Goal: Task Accomplishment & Management: Manage account settings

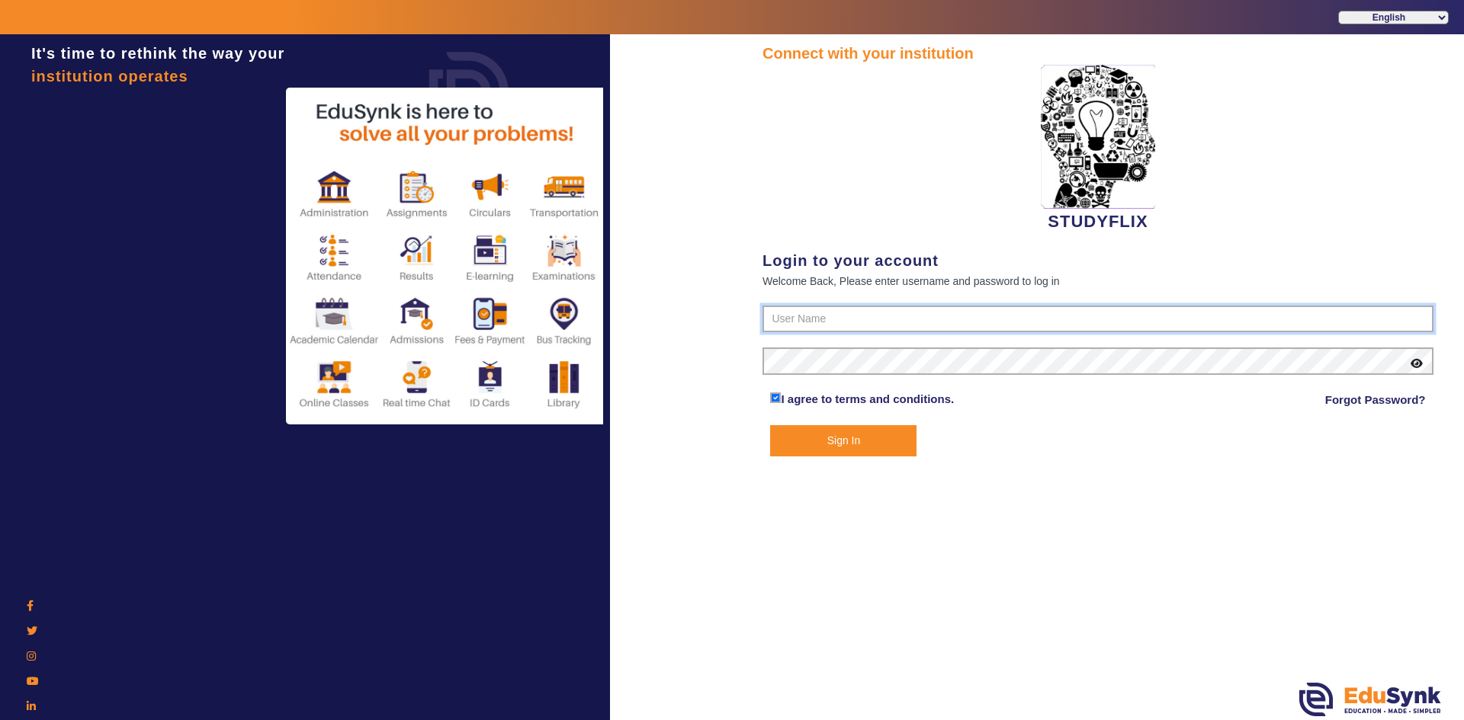
type input "6354922771"
click at [815, 443] on button "Sign In" at bounding box center [843, 440] width 146 height 31
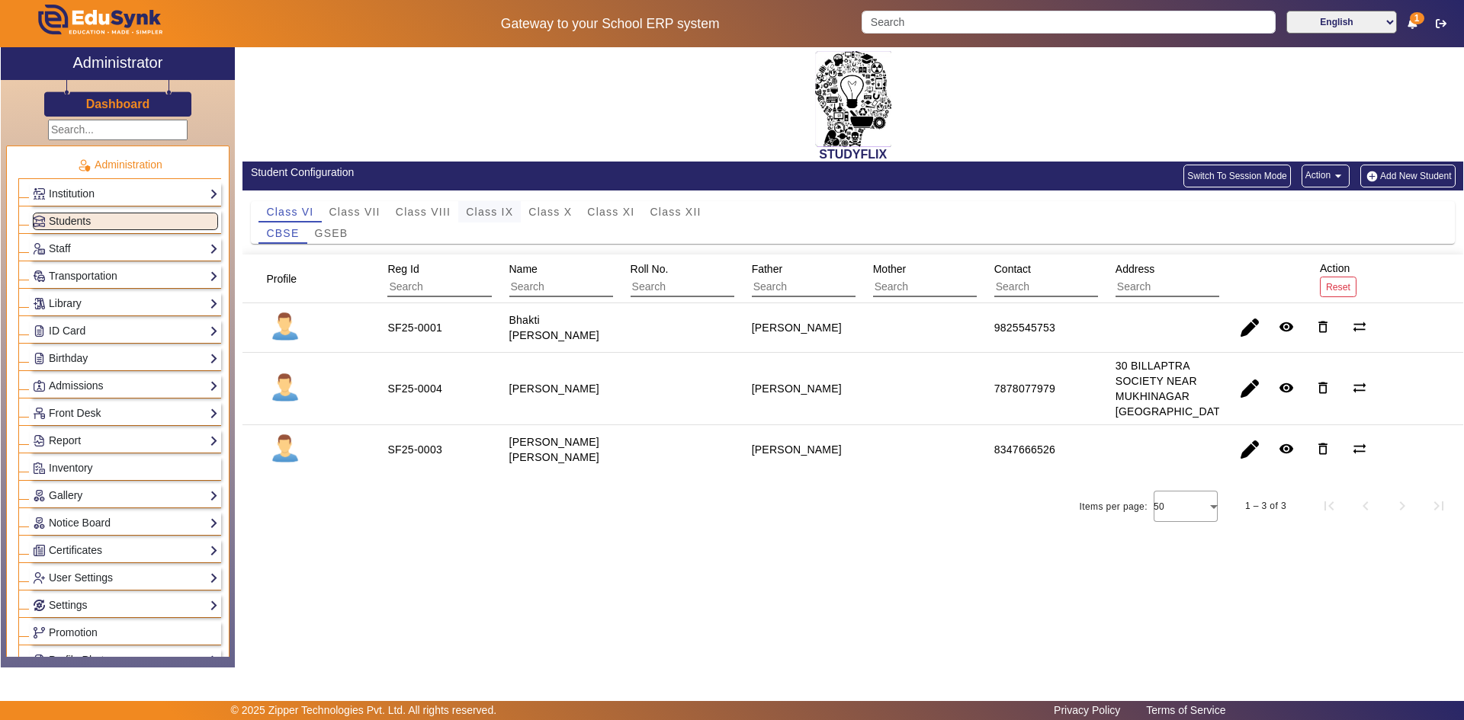
click at [502, 207] on span "Class IX" at bounding box center [489, 212] width 47 height 11
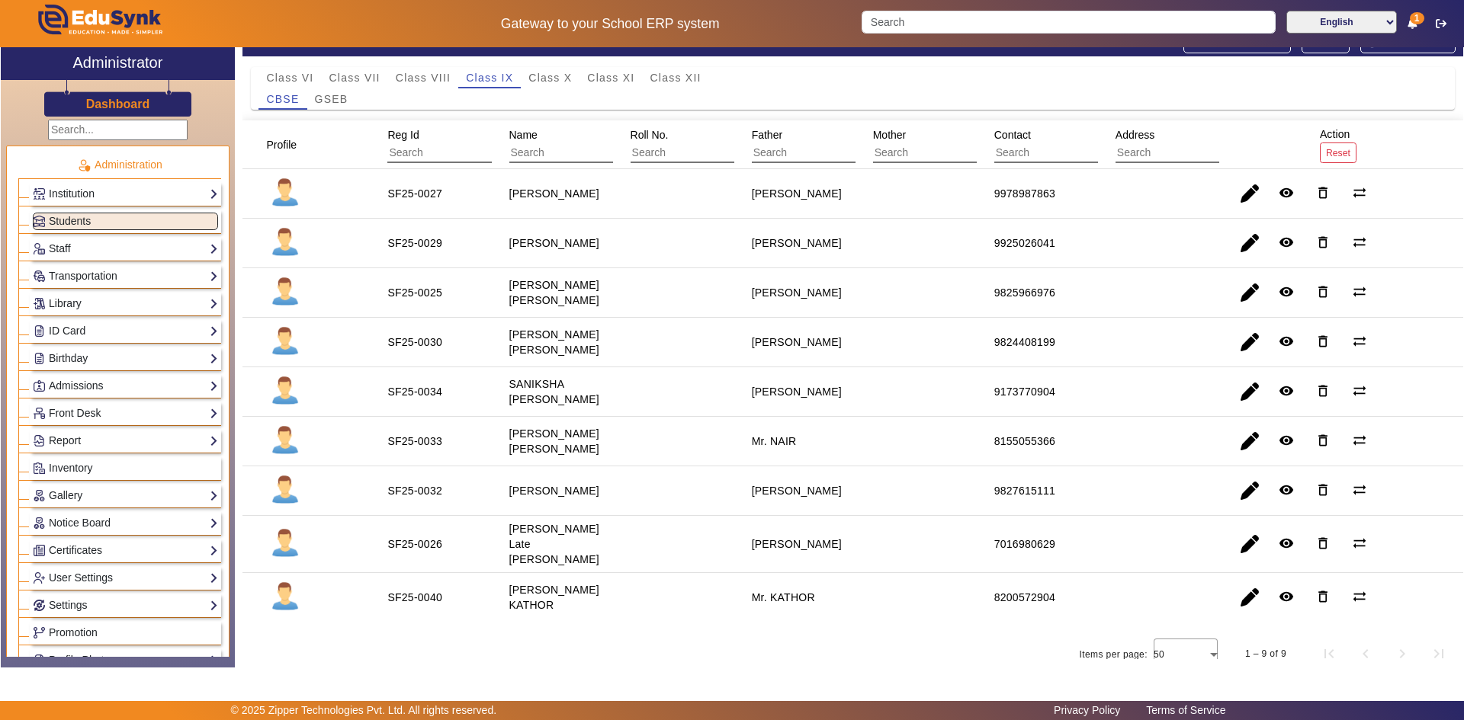
scroll to position [150, 0]
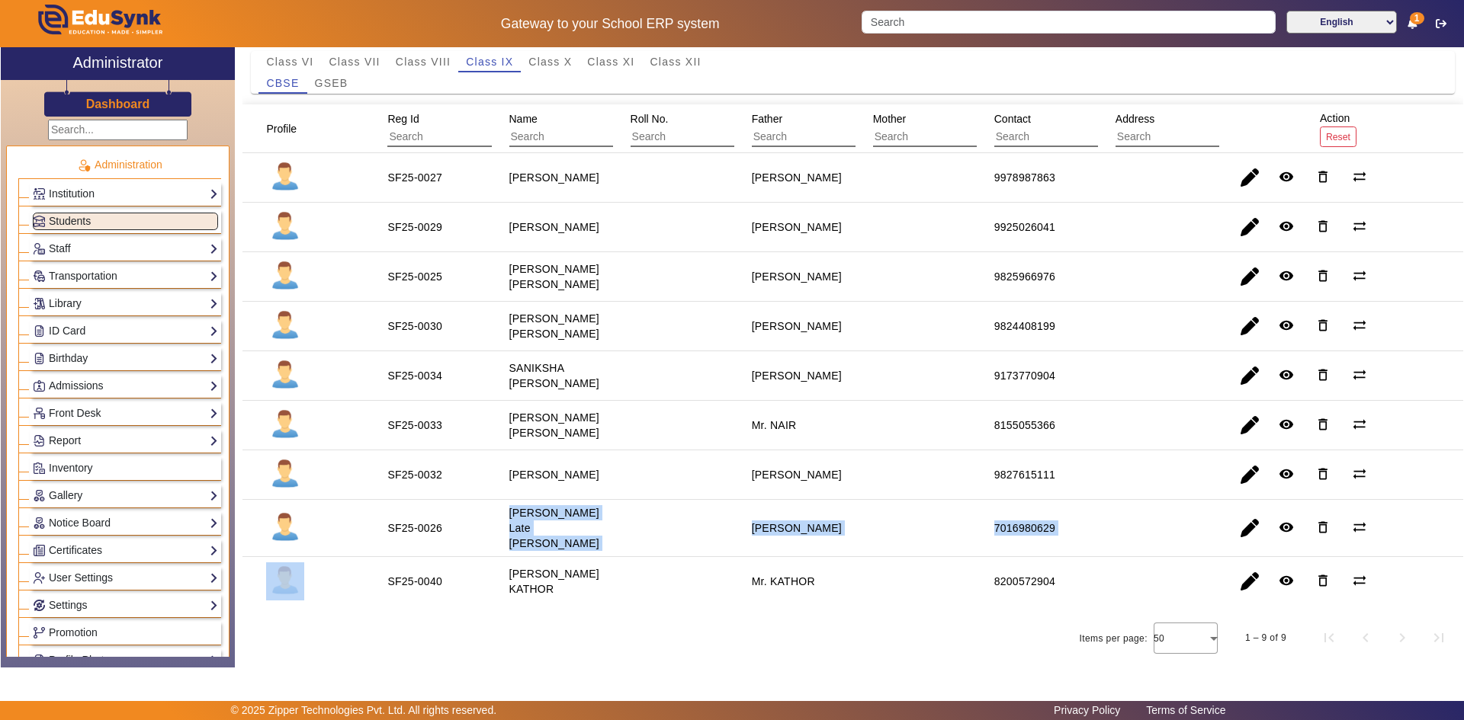
drag, startPoint x: 505, startPoint y: 527, endPoint x: 1093, endPoint y: 531, distance: 588.6
click at [1093, 531] on mat-row "SF25-0026 [PERSON_NAME] Late [PERSON_NAME] [PERSON_NAME] 7016980629 remove_red_…" at bounding box center [852, 528] width 1221 height 57
click at [1240, 537] on span "button" at bounding box center [1249, 528] width 37 height 37
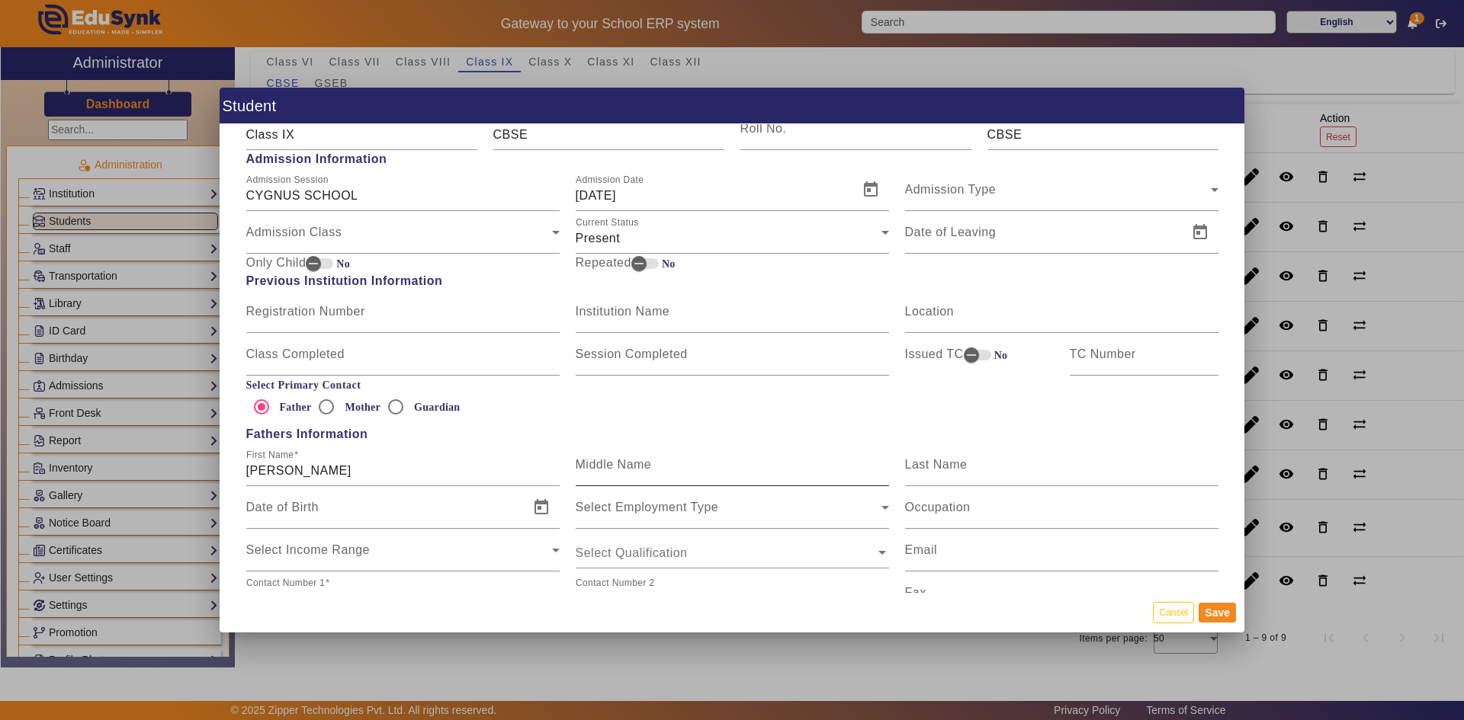
scroll to position [915, 0]
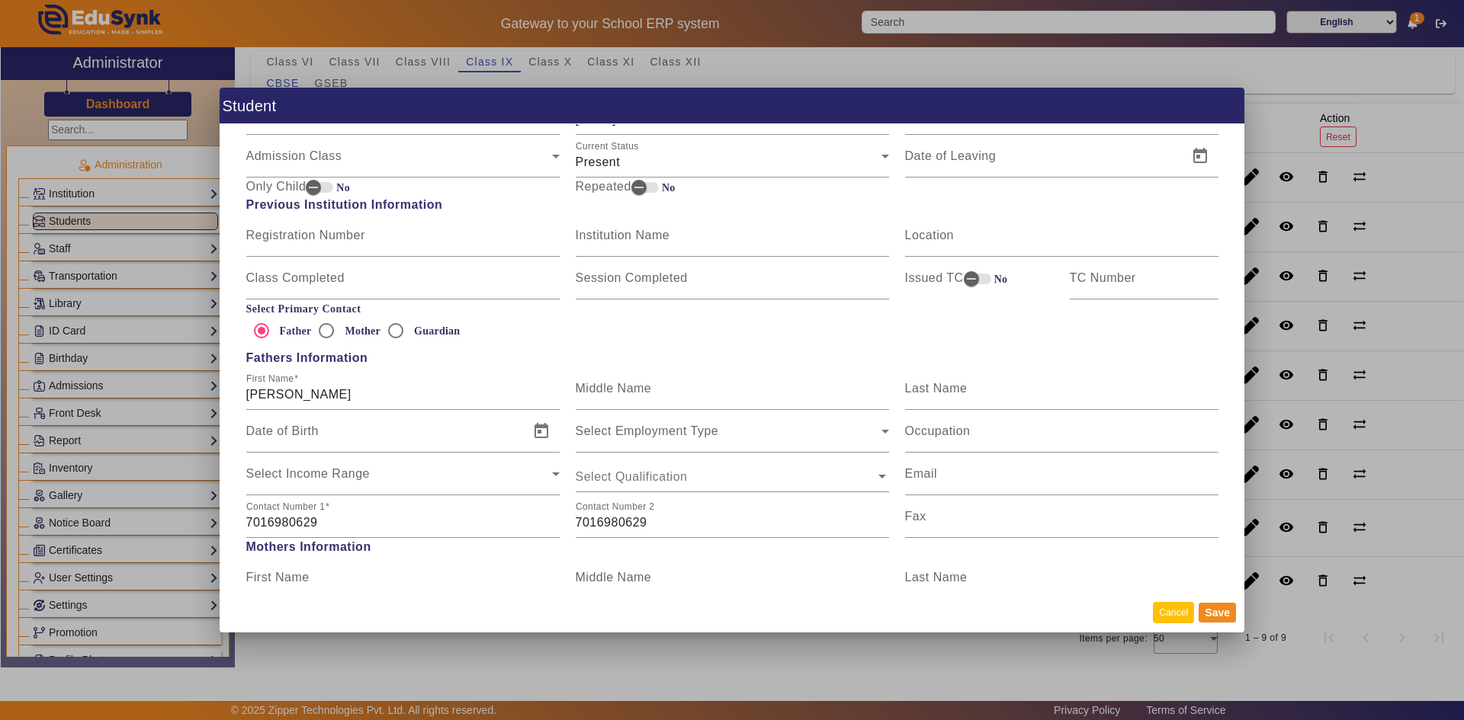
click at [1160, 605] on button "Cancel" at bounding box center [1173, 612] width 41 height 21
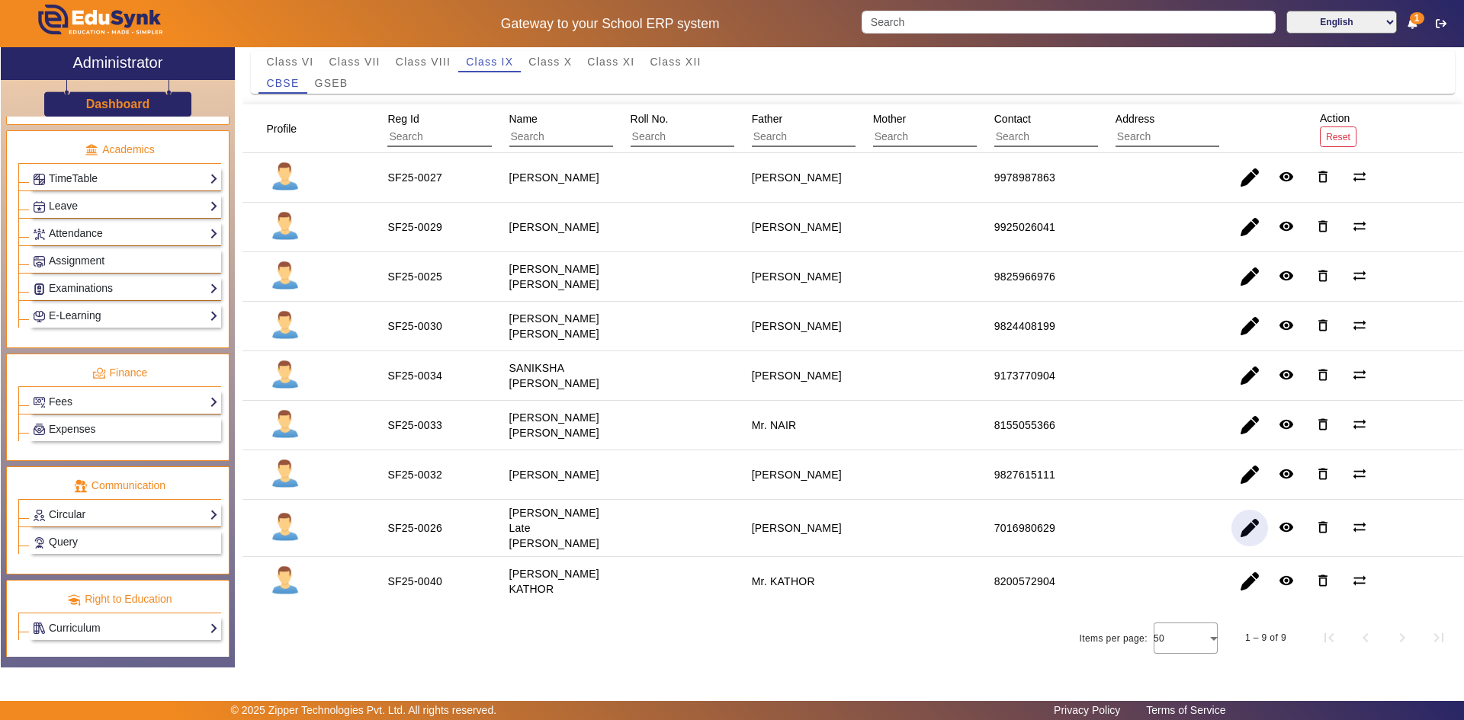
scroll to position [570, 0]
click at [112, 277] on link "Examinations" at bounding box center [125, 286] width 185 height 18
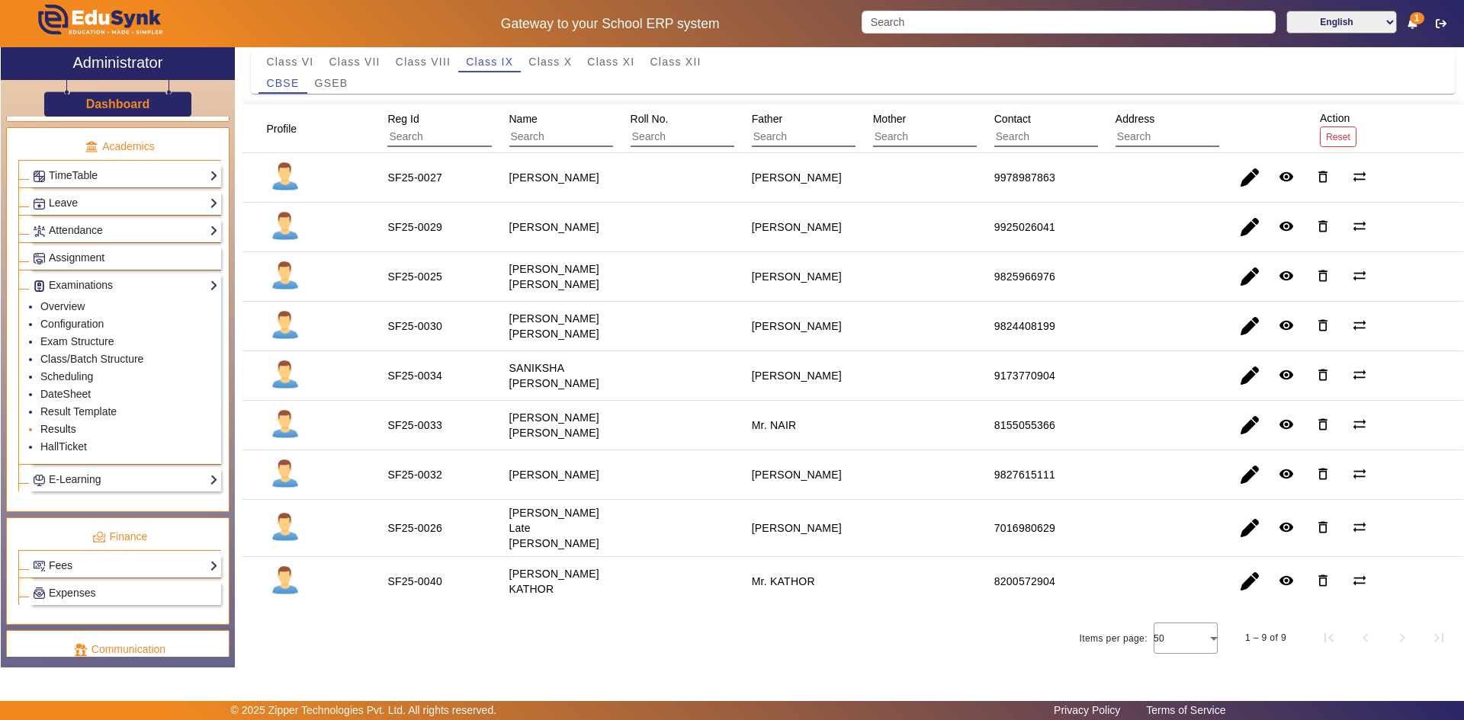
click at [65, 424] on link "Results" at bounding box center [58, 429] width 36 height 12
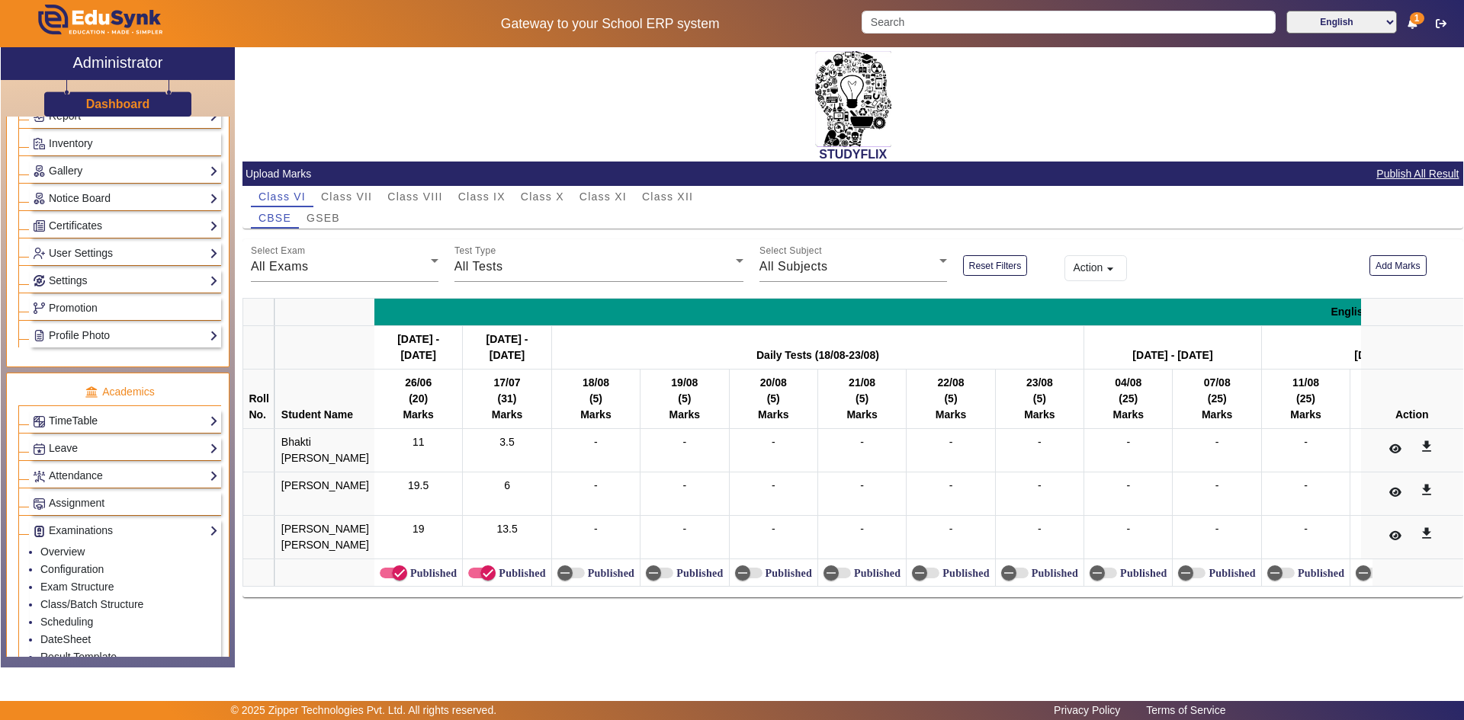
scroll to position [342, 0]
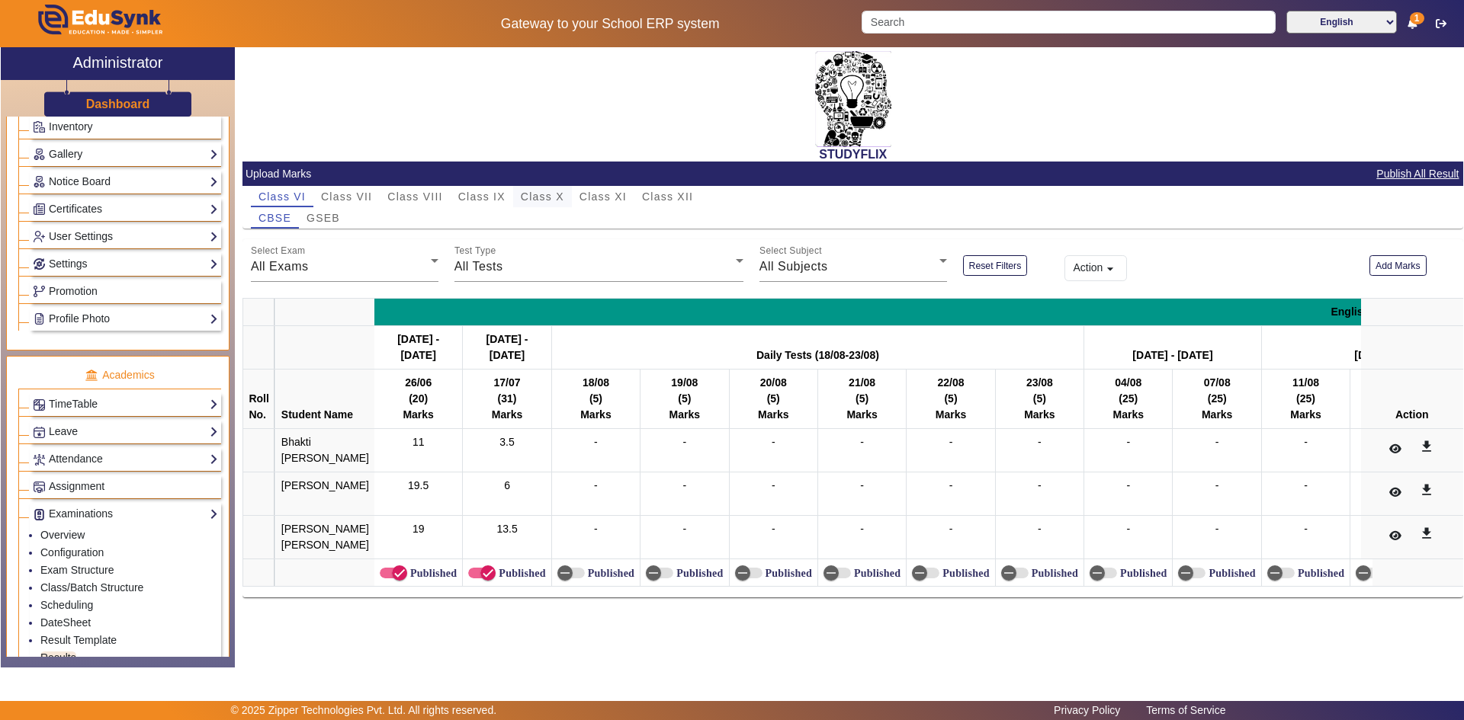
click at [537, 198] on span "Class X" at bounding box center [542, 196] width 43 height 11
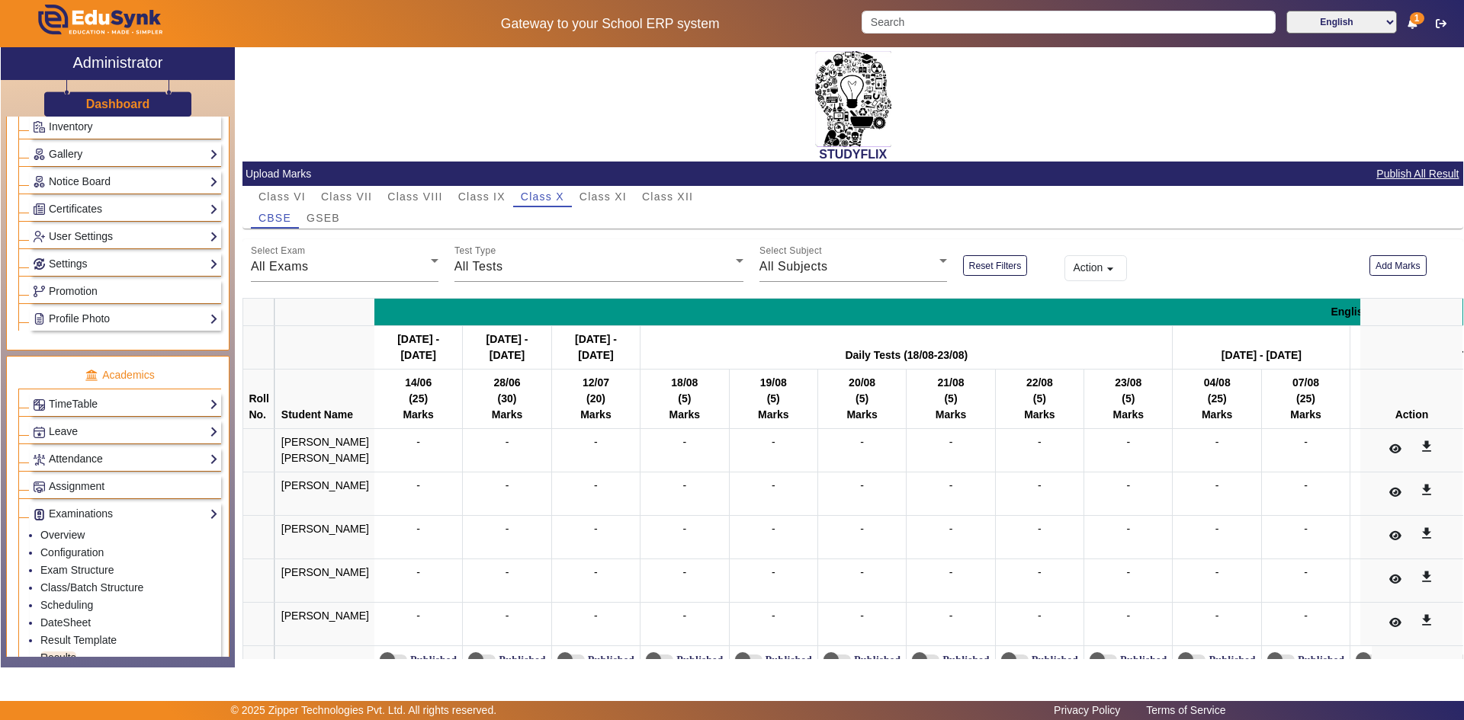
scroll to position [570, 0]
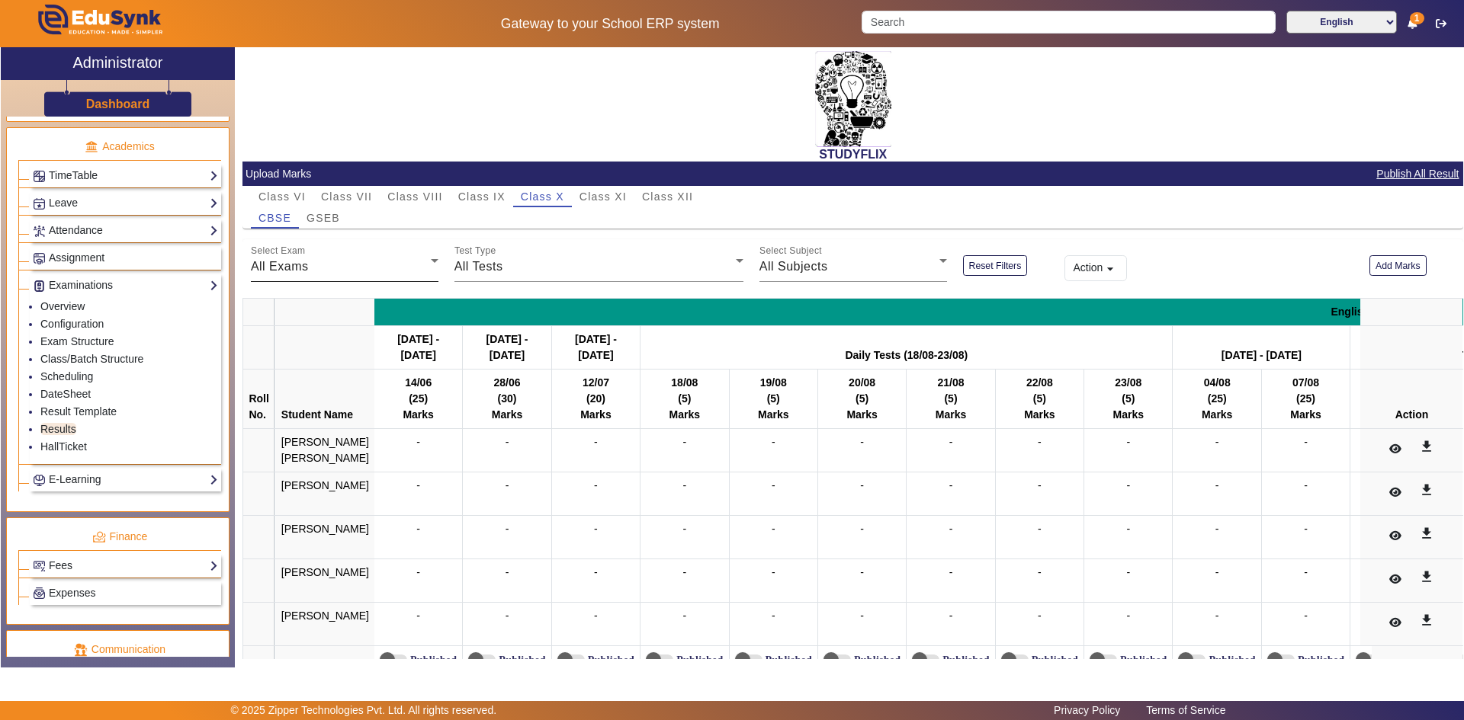
click at [359, 278] on div "Select Exam All Exams" at bounding box center [345, 260] width 188 height 43
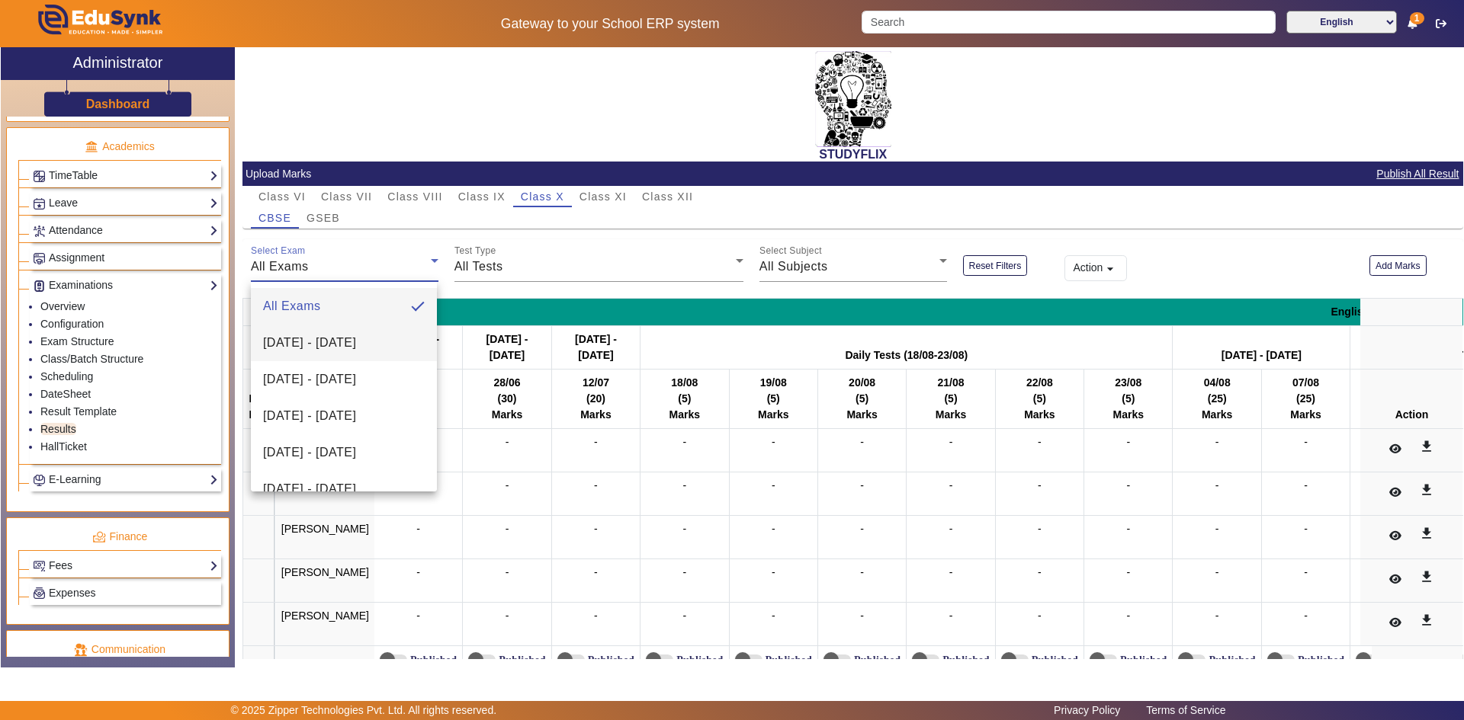
click at [331, 339] on span "[DATE] - [DATE]" at bounding box center [309, 343] width 93 height 18
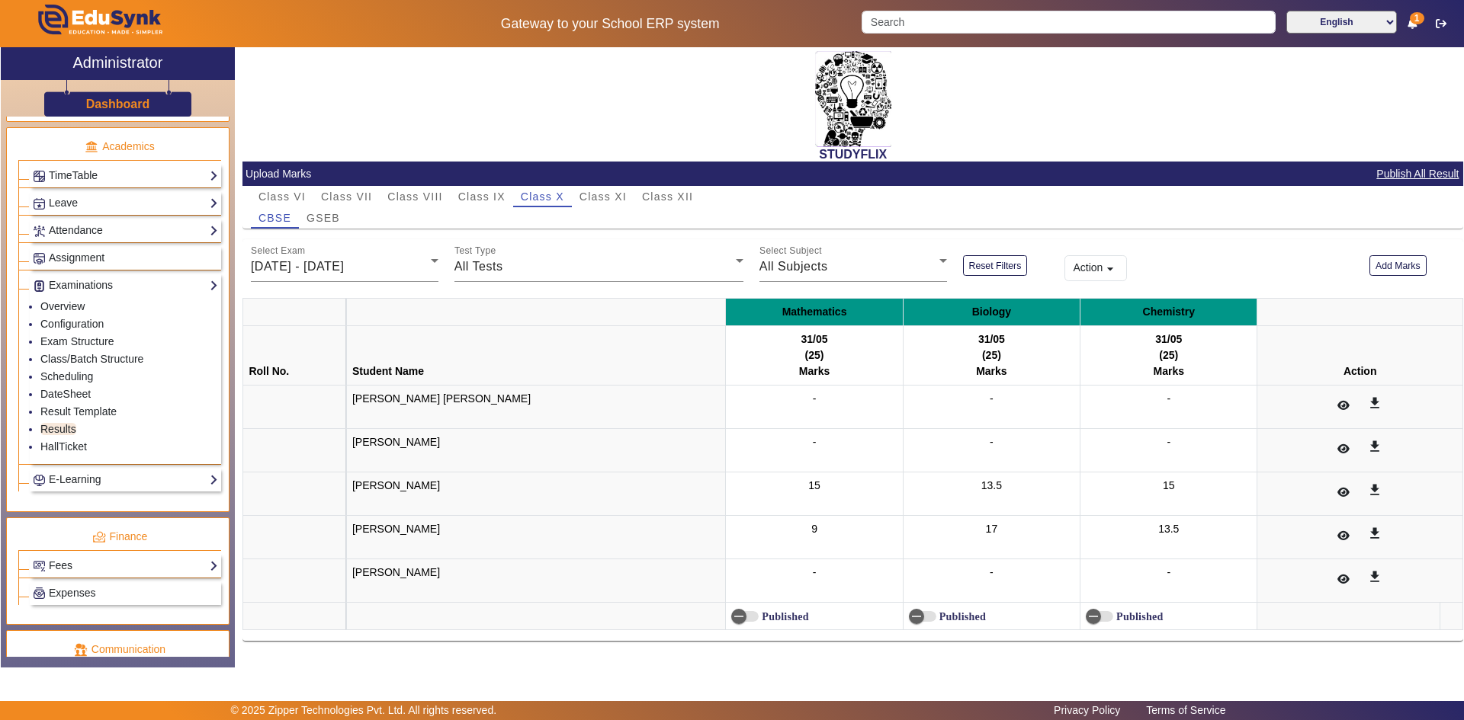
click at [759, 615] on label "Published" at bounding box center [784, 617] width 50 height 13
click at [731, 615] on button "Published" at bounding box center [744, 616] width 27 height 11
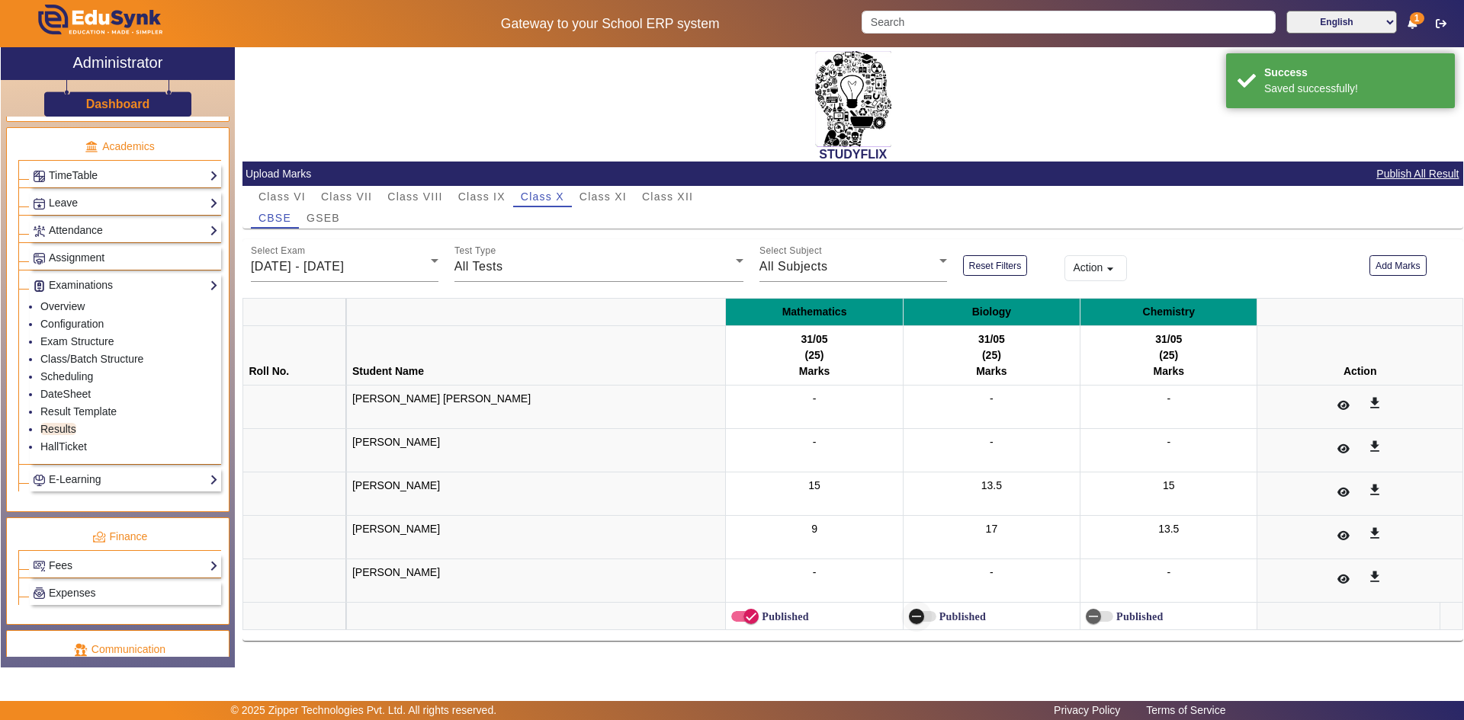
click at [909, 614] on icon "button" at bounding box center [916, 617] width 14 height 14
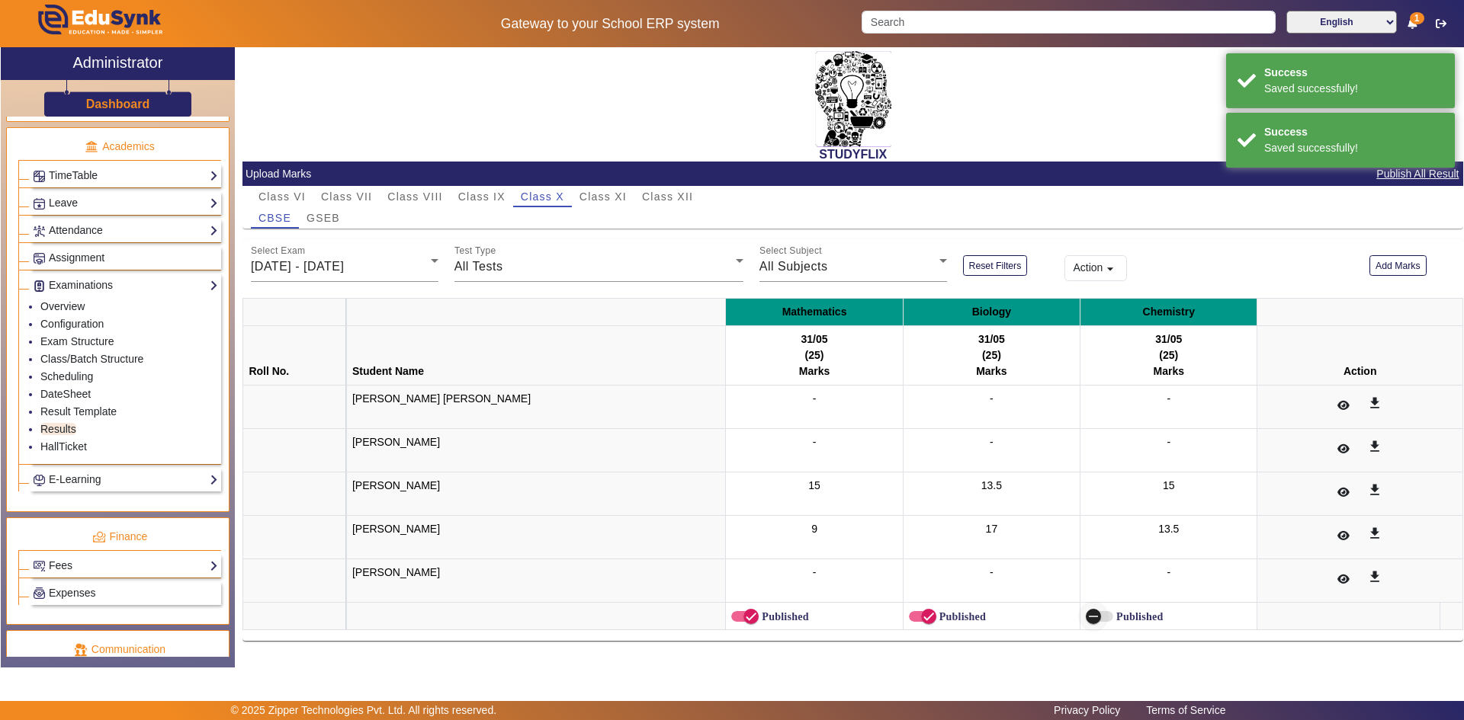
click at [1086, 619] on icon "button" at bounding box center [1093, 617] width 14 height 14
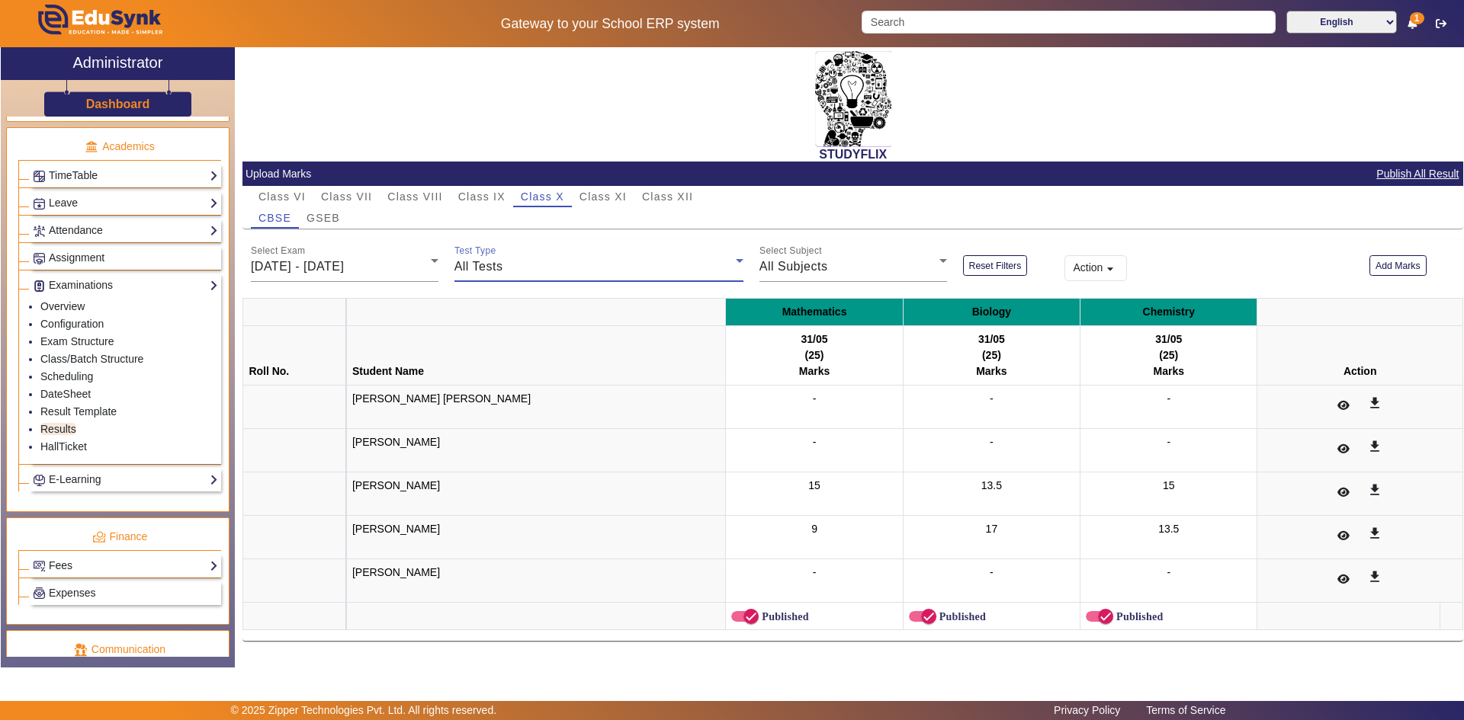
click at [515, 275] on div "All Tests" at bounding box center [594, 267] width 281 height 18
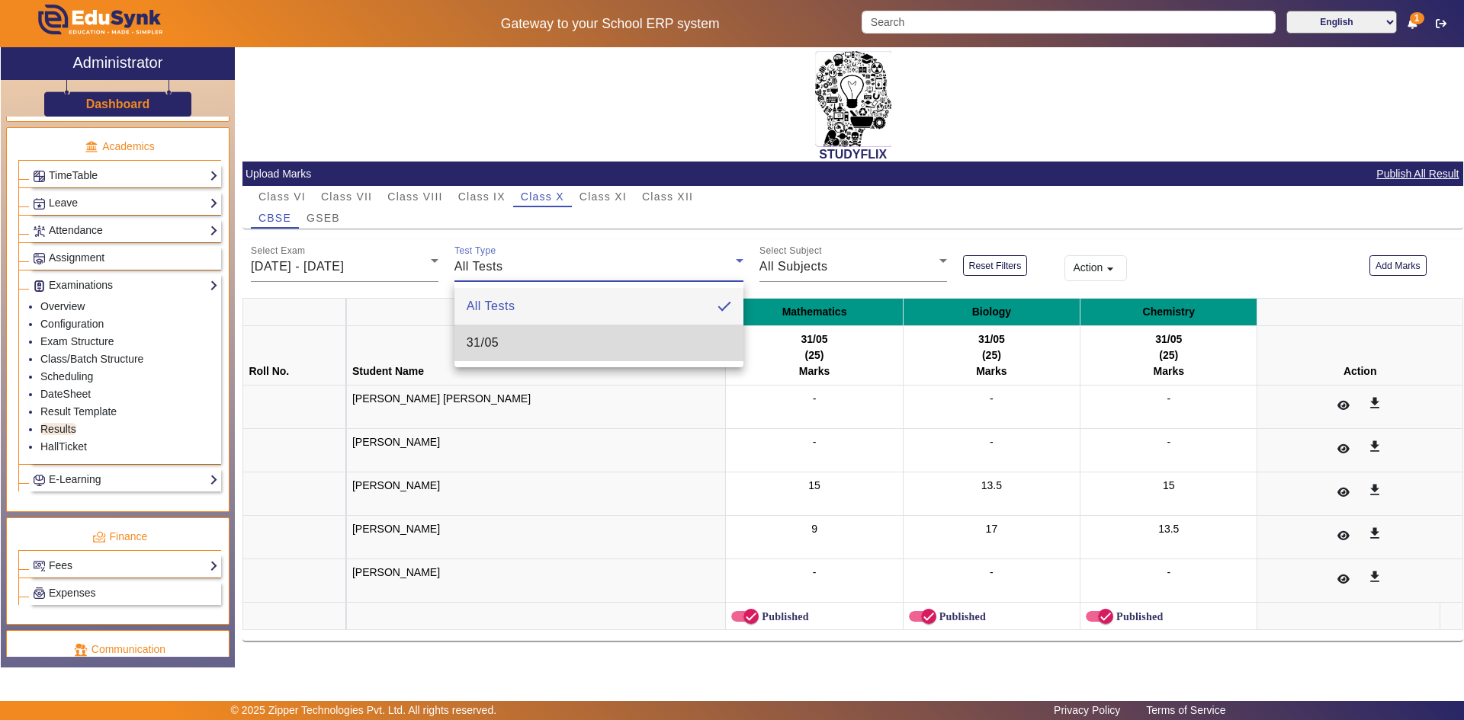
click at [507, 336] on mat-option "31/05" at bounding box center [598, 343] width 289 height 37
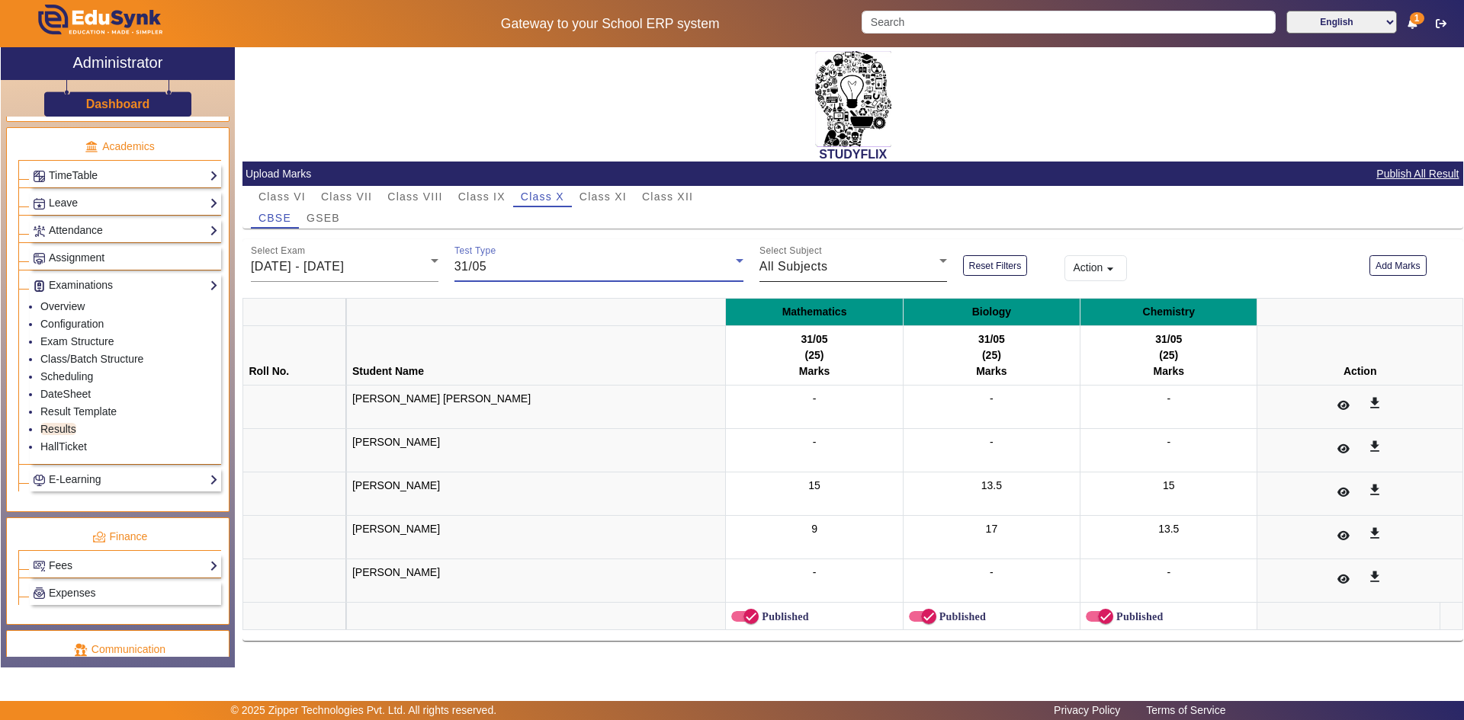
click at [784, 274] on div "All Subjects" at bounding box center [849, 267] width 180 height 18
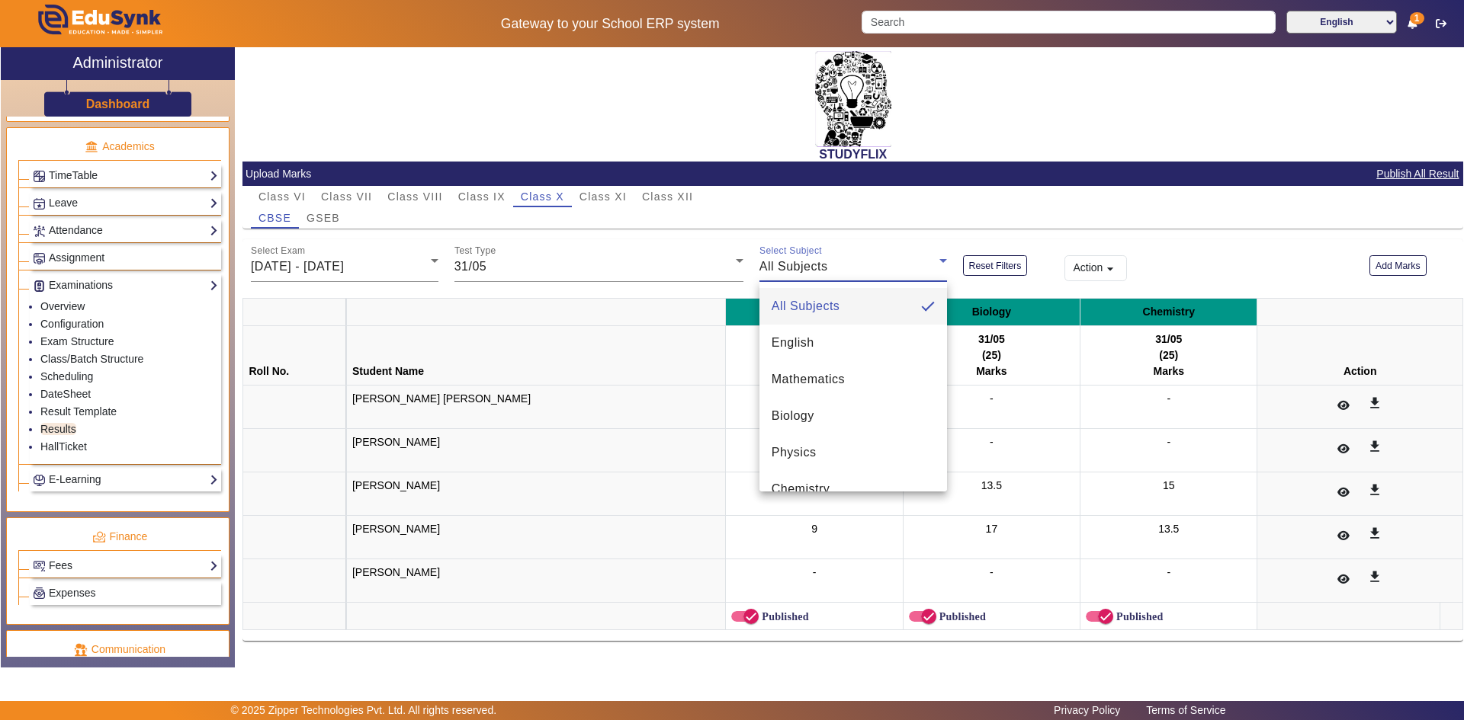
click at [906, 223] on div at bounding box center [732, 360] width 1464 height 720
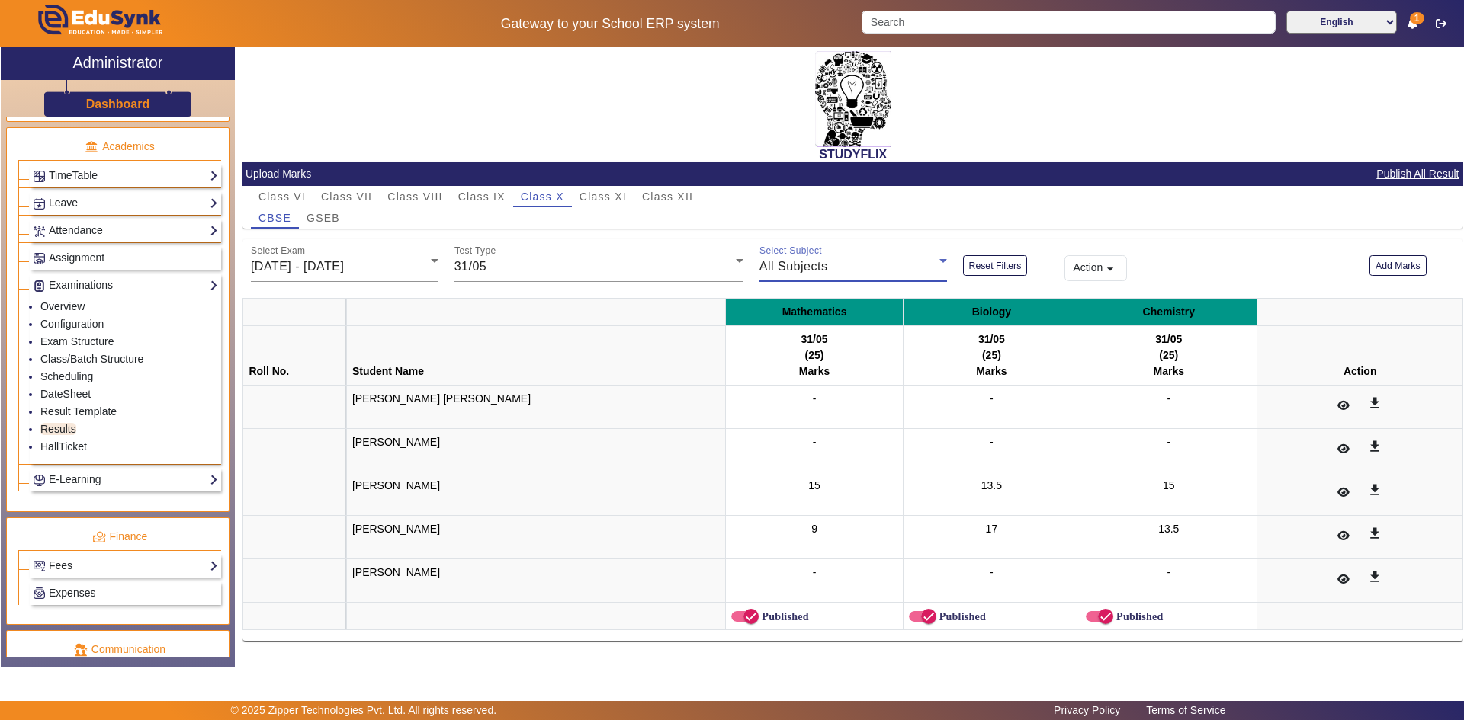
click at [776, 262] on span "All Subjects" at bounding box center [793, 266] width 69 height 13
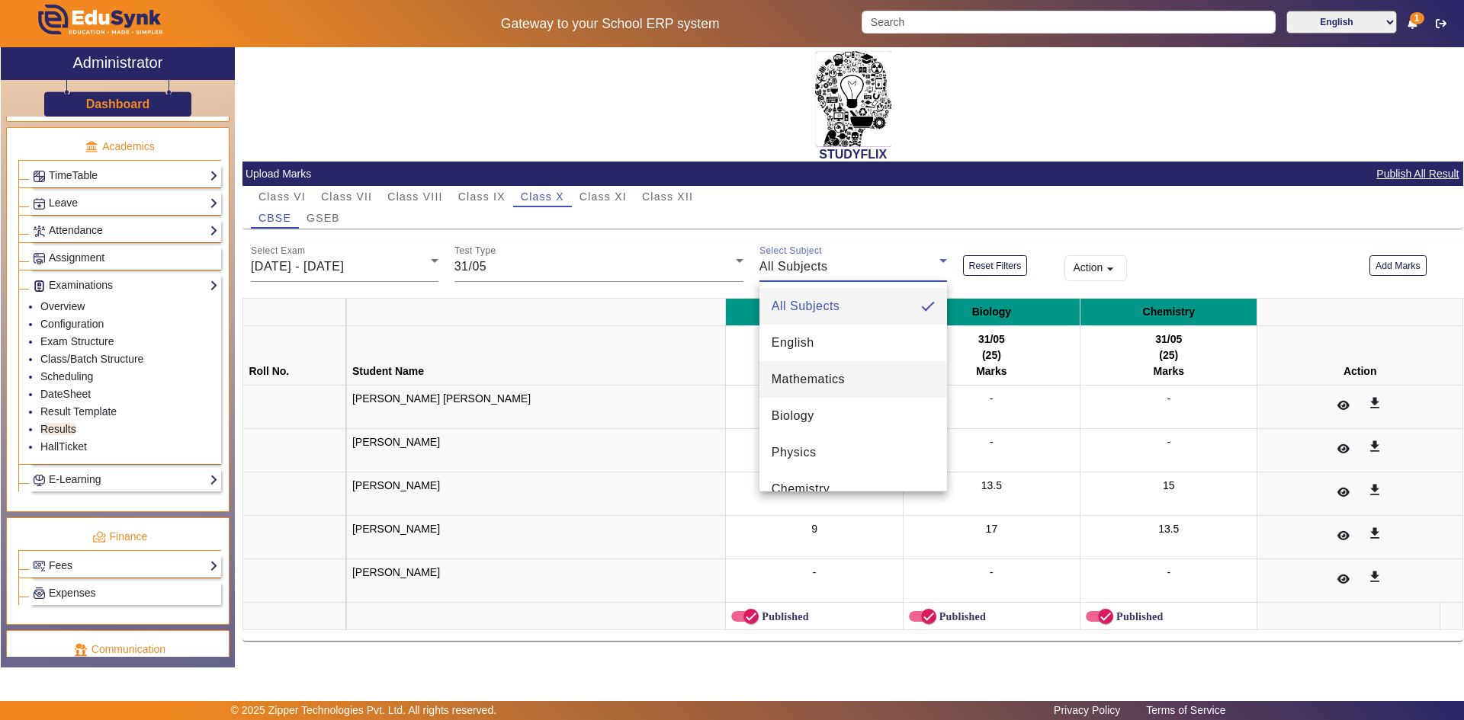
click at [817, 375] on span "Mathematics" at bounding box center [808, 380] width 73 height 18
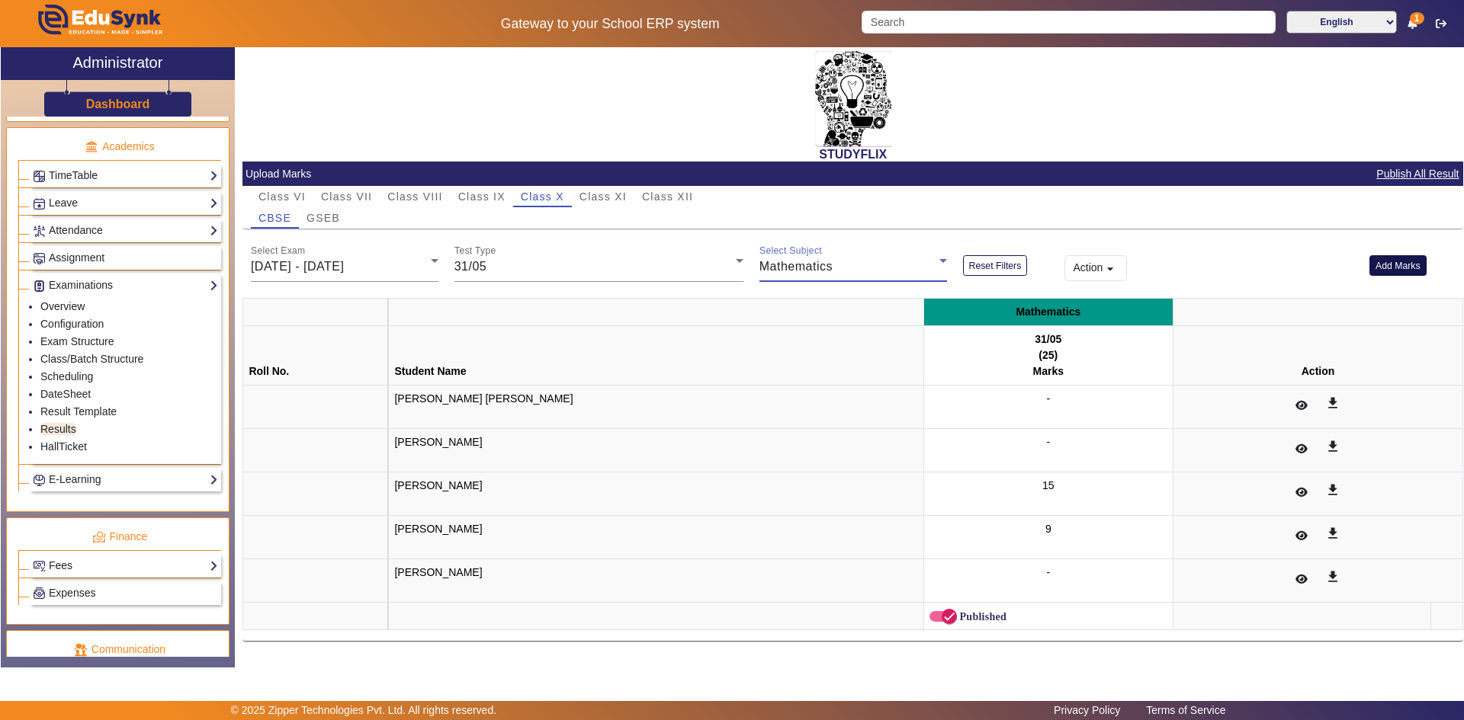
click at [1391, 266] on button "Add Marks" at bounding box center [1397, 265] width 57 height 21
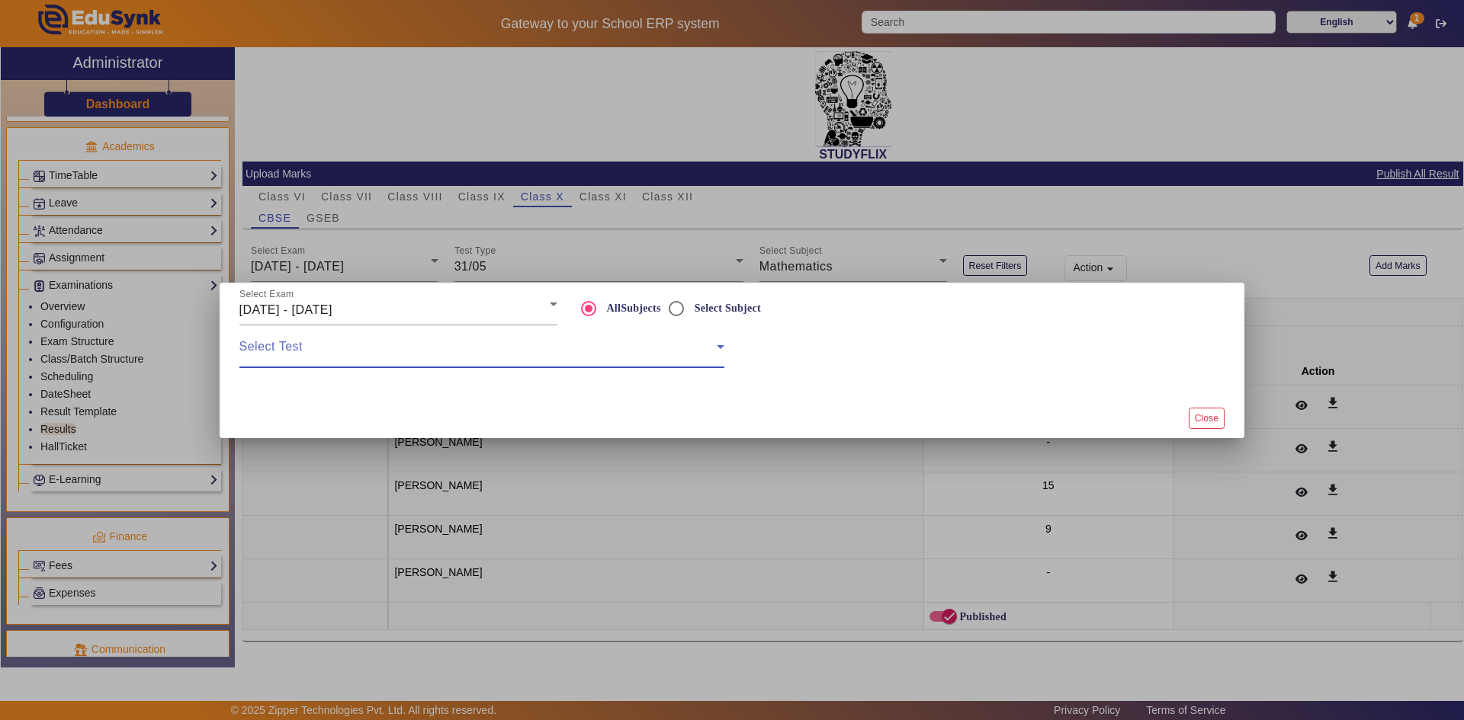
click at [531, 359] on span at bounding box center [477, 353] width 477 height 18
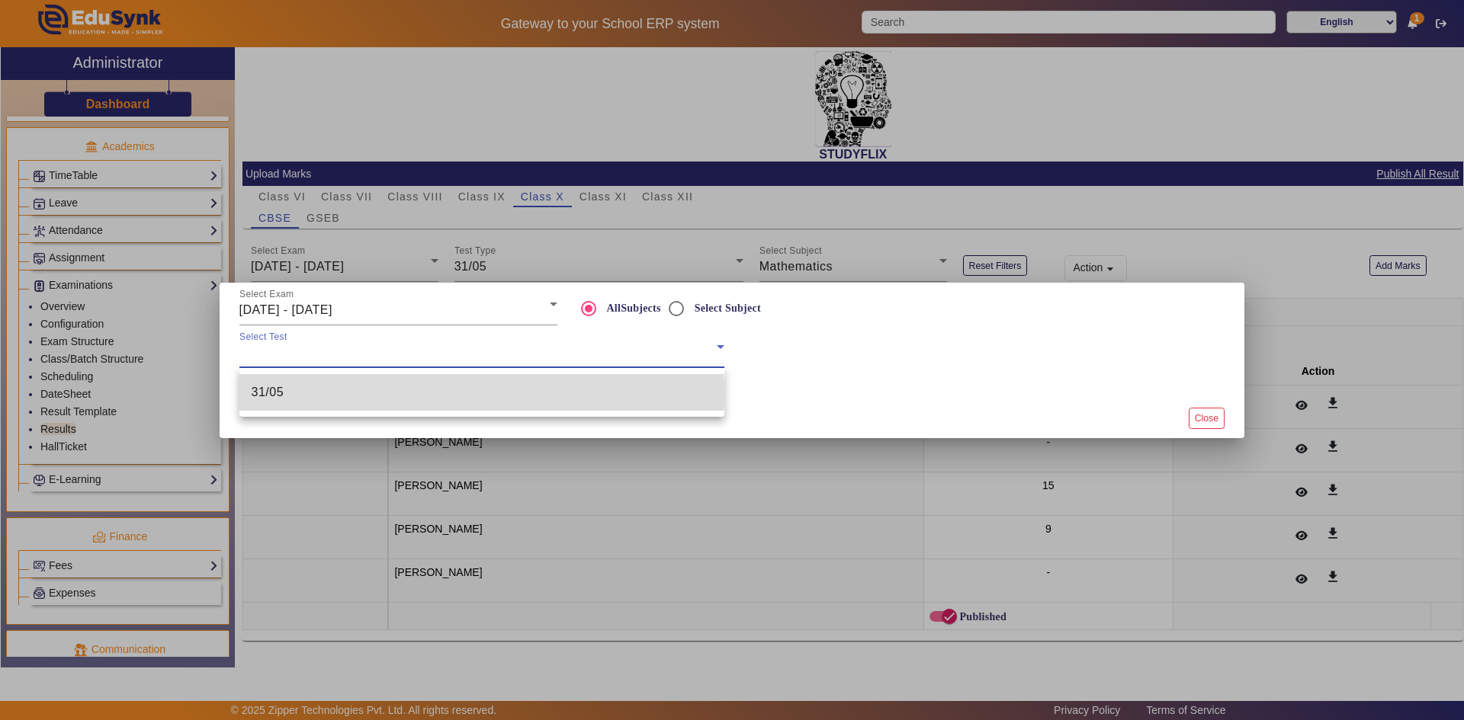
click at [466, 393] on mat-option "31/05" at bounding box center [481, 392] width 485 height 37
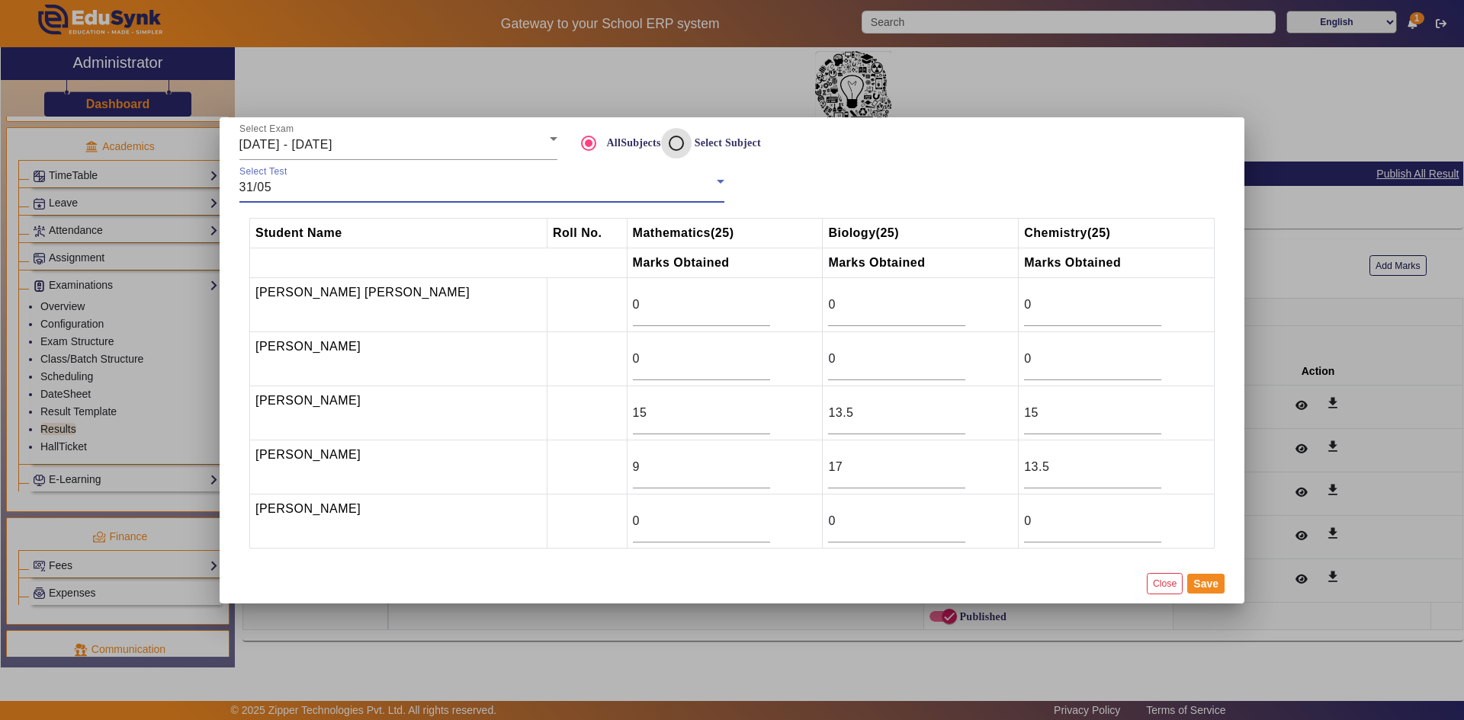
click at [685, 145] on input "Select Subject" at bounding box center [676, 143] width 30 height 30
radio input "true"
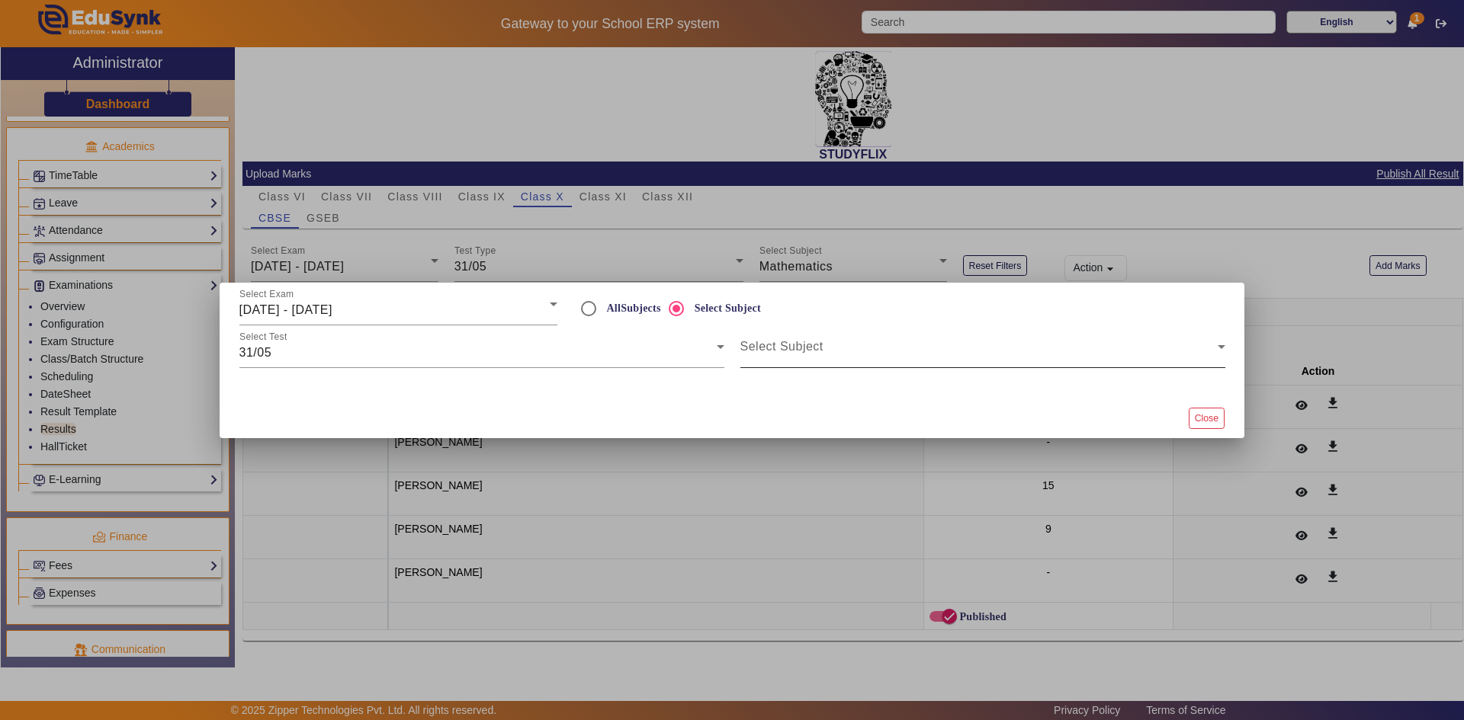
click at [789, 361] on span at bounding box center [978, 353] width 477 height 18
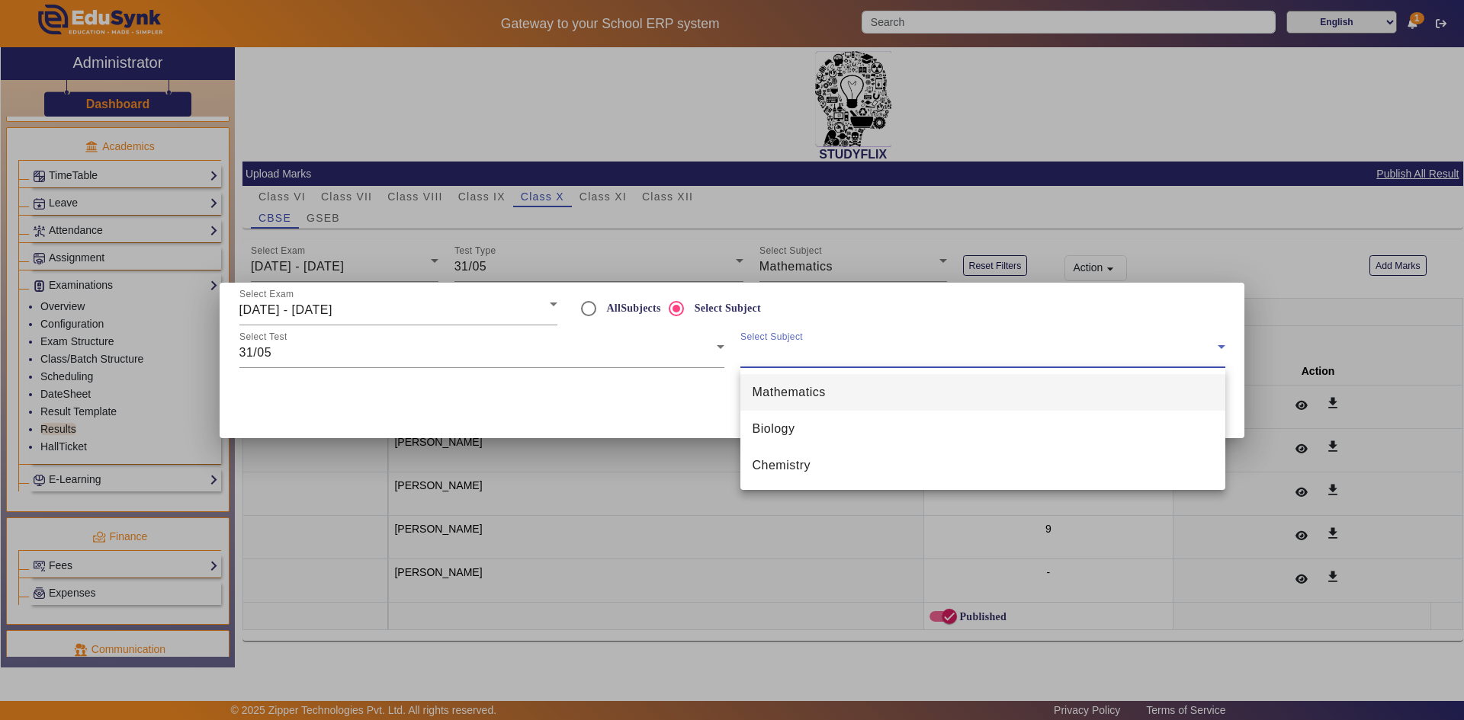
click at [794, 402] on mat-option "Mathematics" at bounding box center [982, 392] width 485 height 37
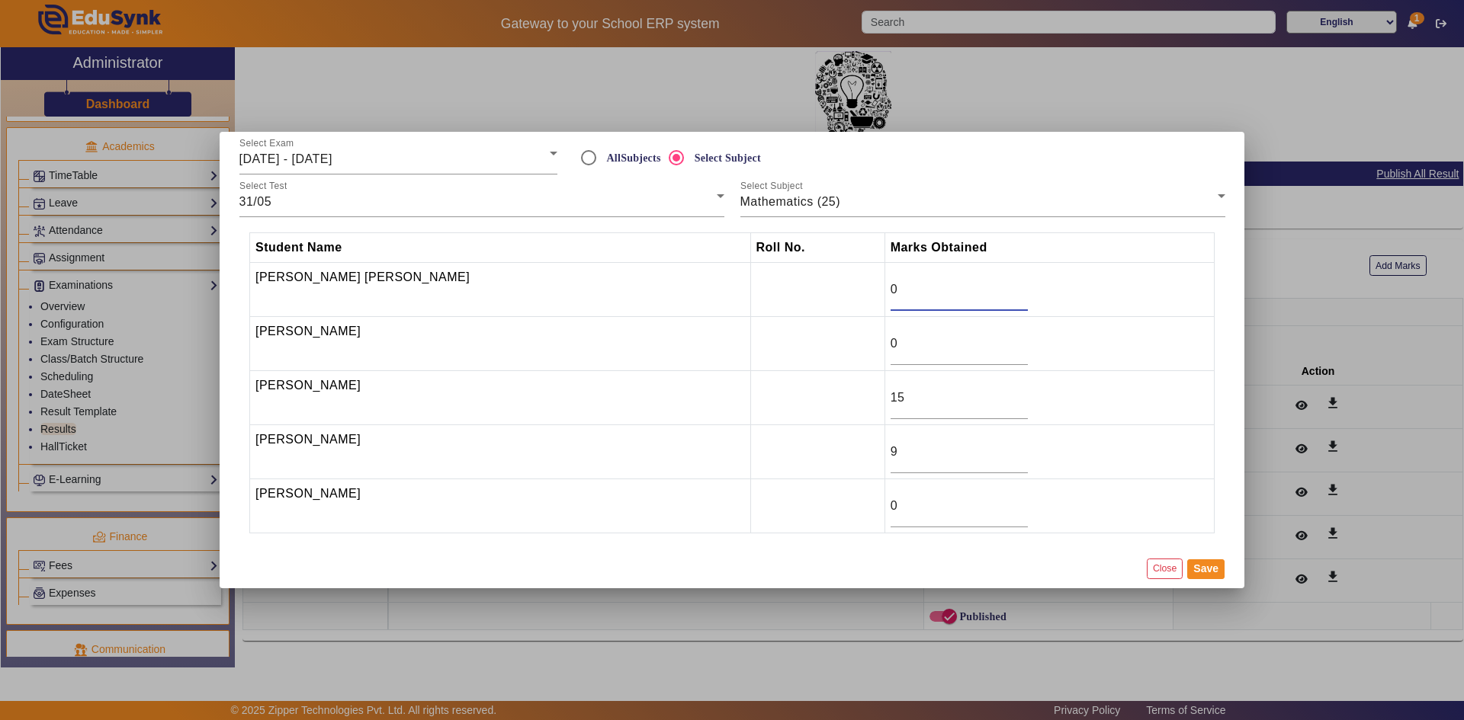
click at [890, 294] on input "0" at bounding box center [958, 290] width 137 height 18
click at [1158, 571] on button "Close" at bounding box center [1165, 569] width 36 height 21
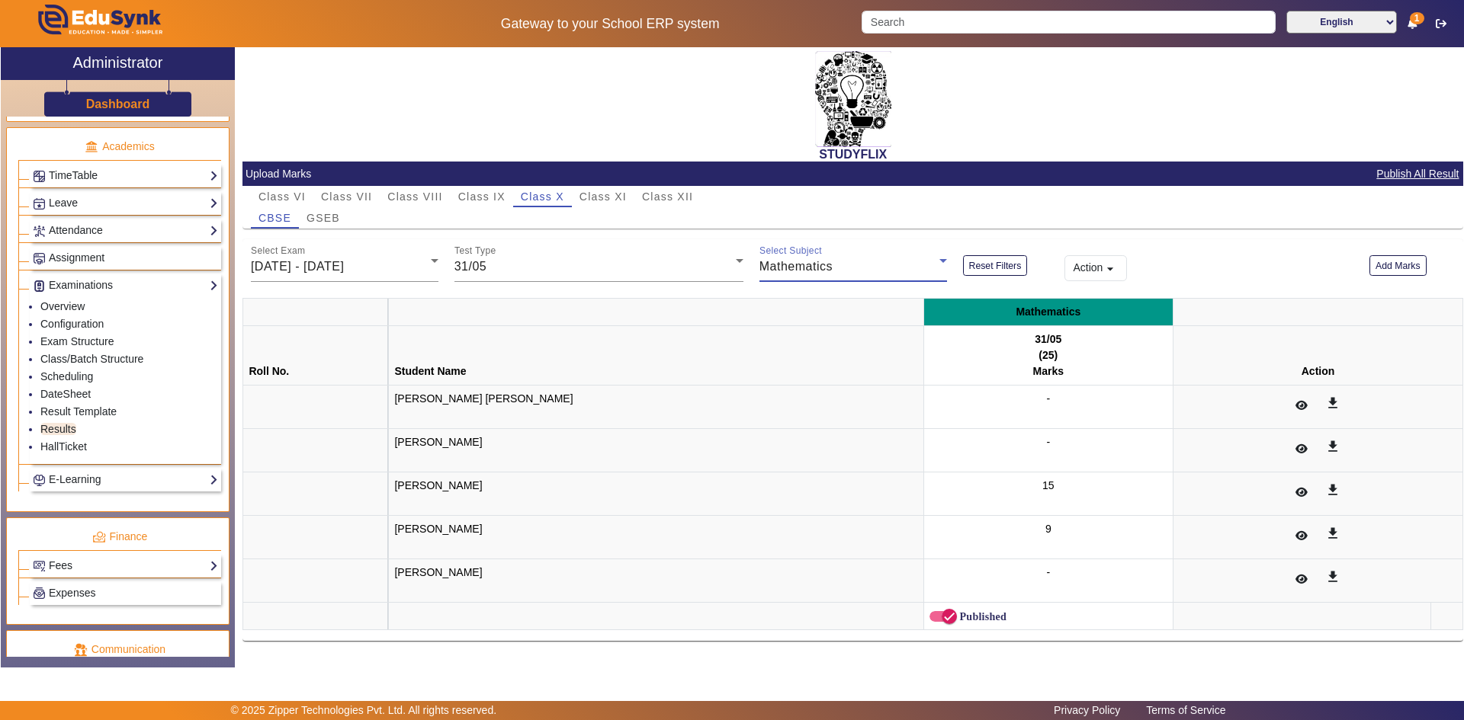
click at [830, 265] on span "Mathematics" at bounding box center [795, 266] width 73 height 13
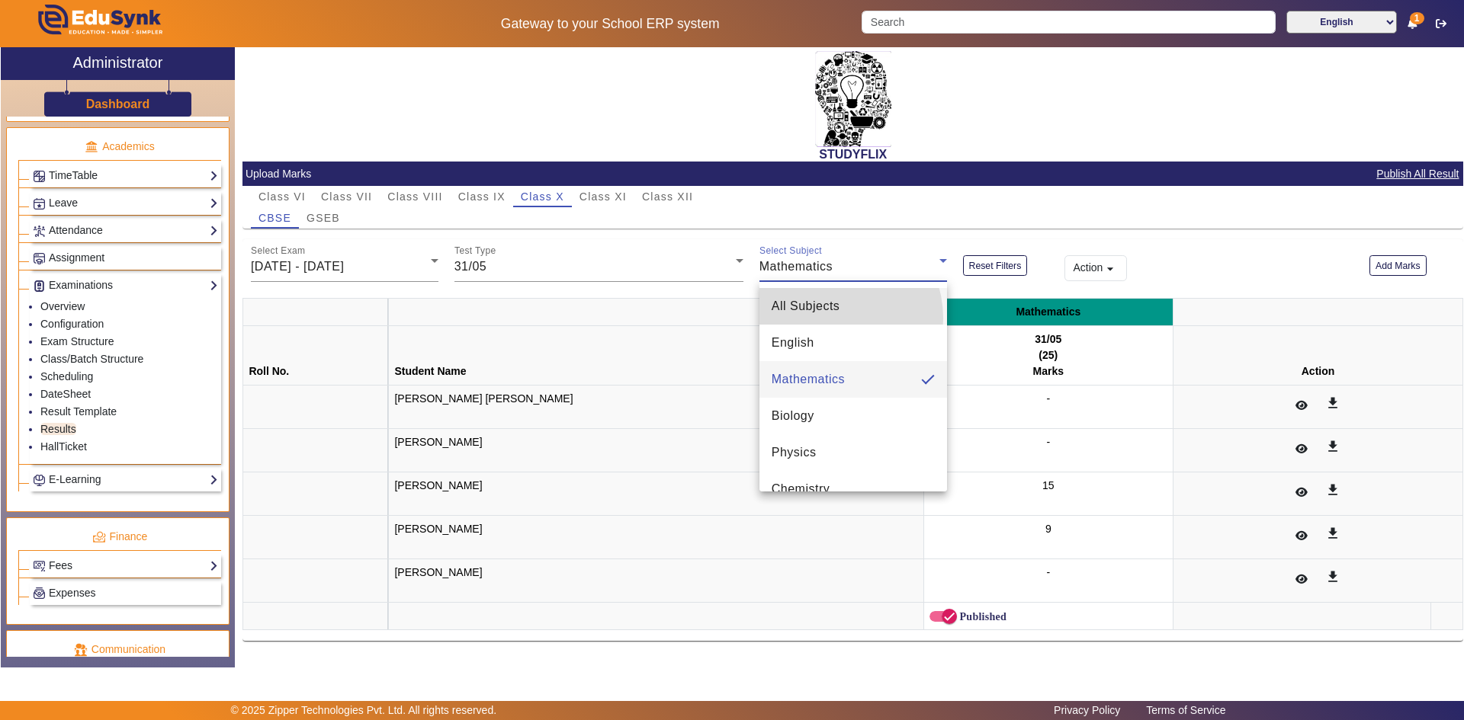
click at [825, 319] on mat-option "All Subjects" at bounding box center [853, 306] width 188 height 37
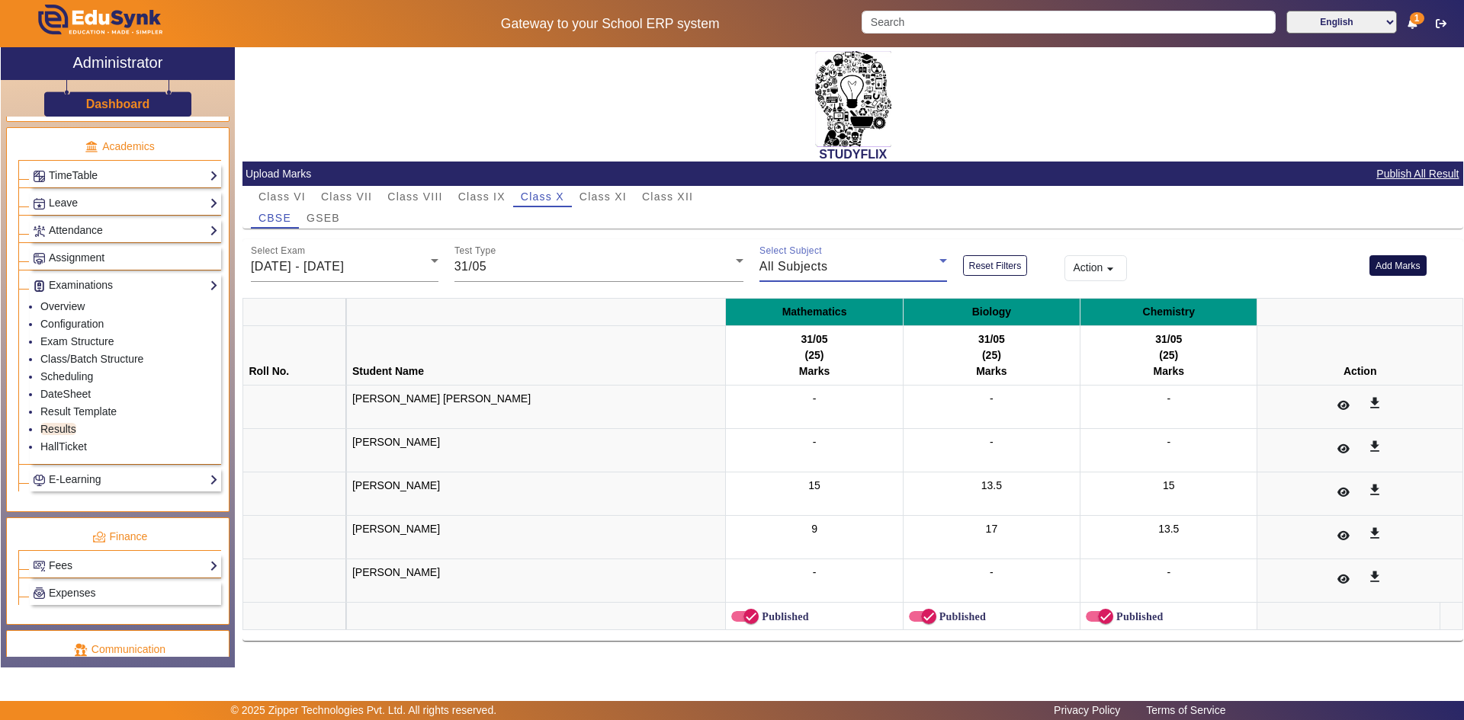
click at [1383, 267] on button "Add Marks" at bounding box center [1397, 265] width 57 height 21
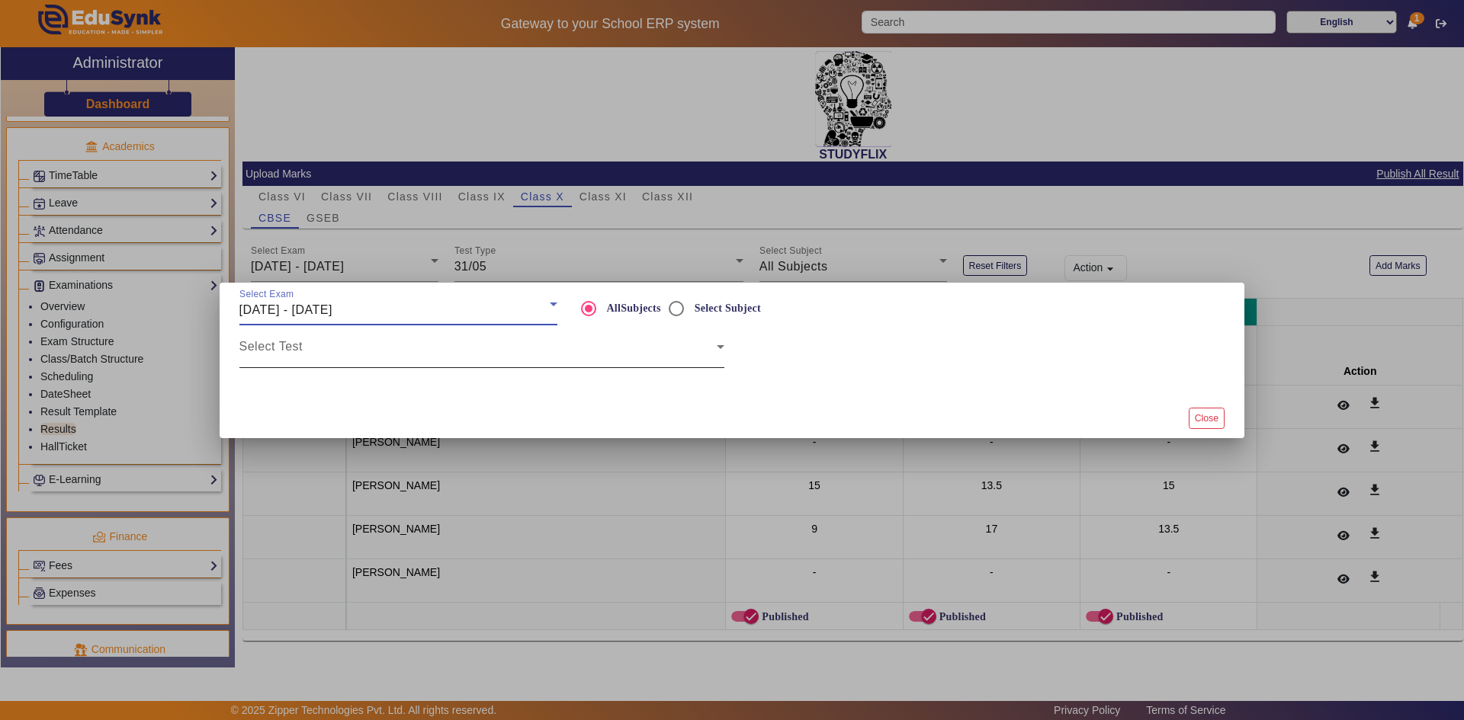
click at [598, 351] on span at bounding box center [477, 353] width 477 height 18
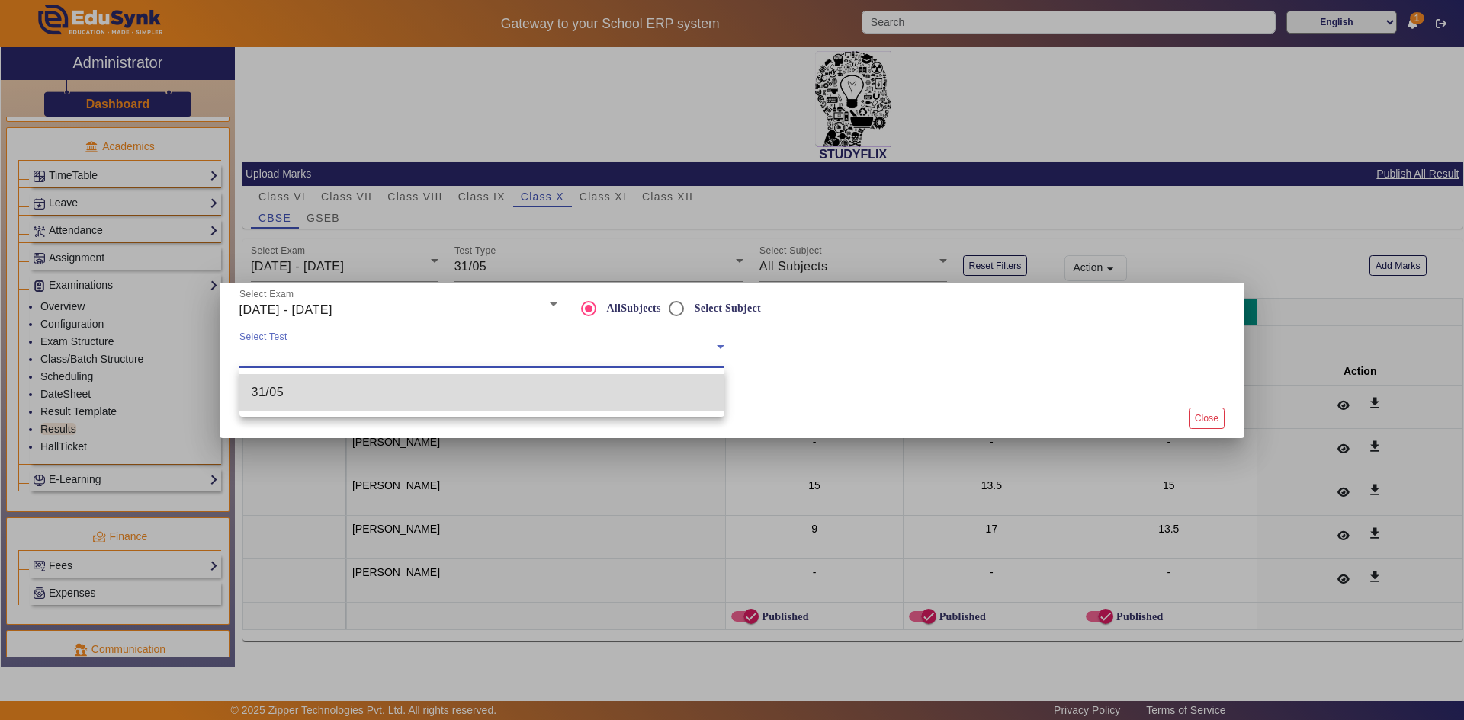
click at [541, 397] on mat-option "31/05" at bounding box center [481, 392] width 485 height 37
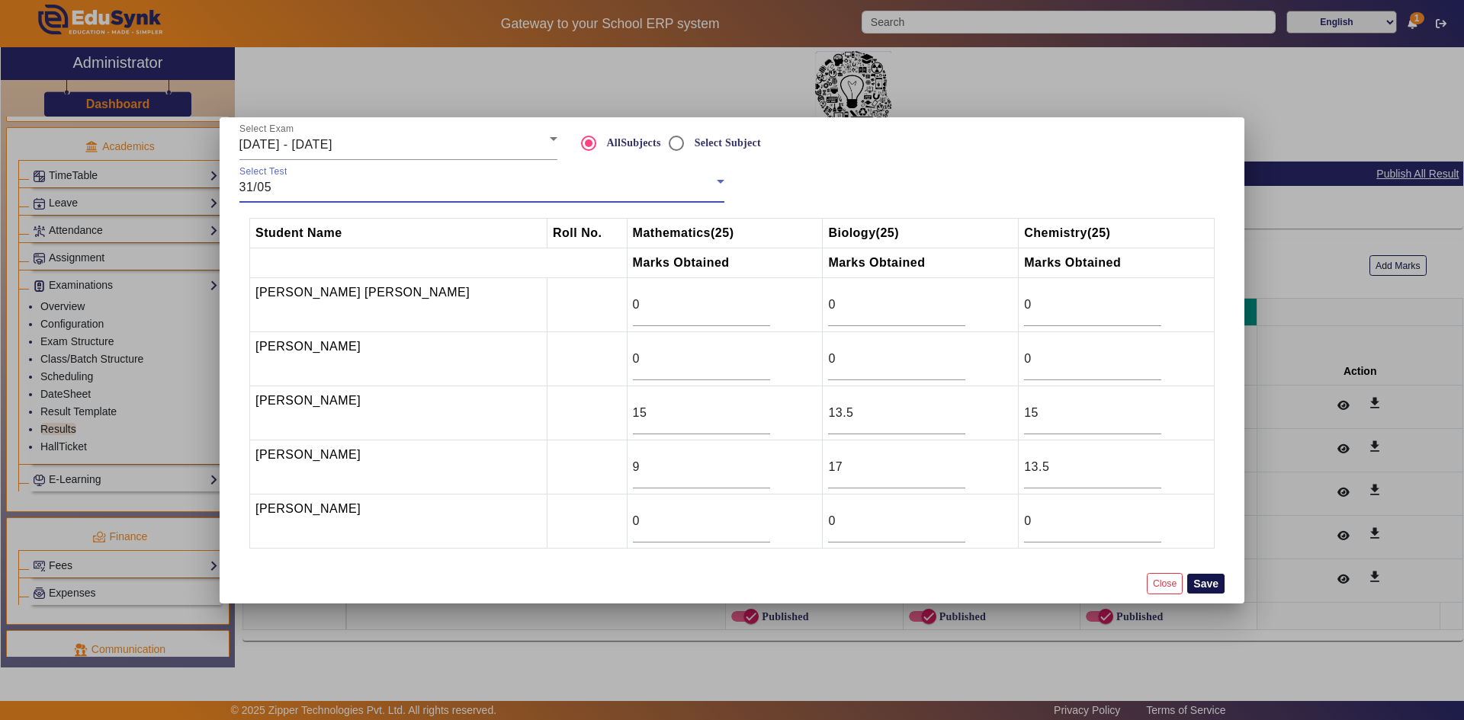
click at [1202, 582] on button "Save" at bounding box center [1205, 584] width 37 height 20
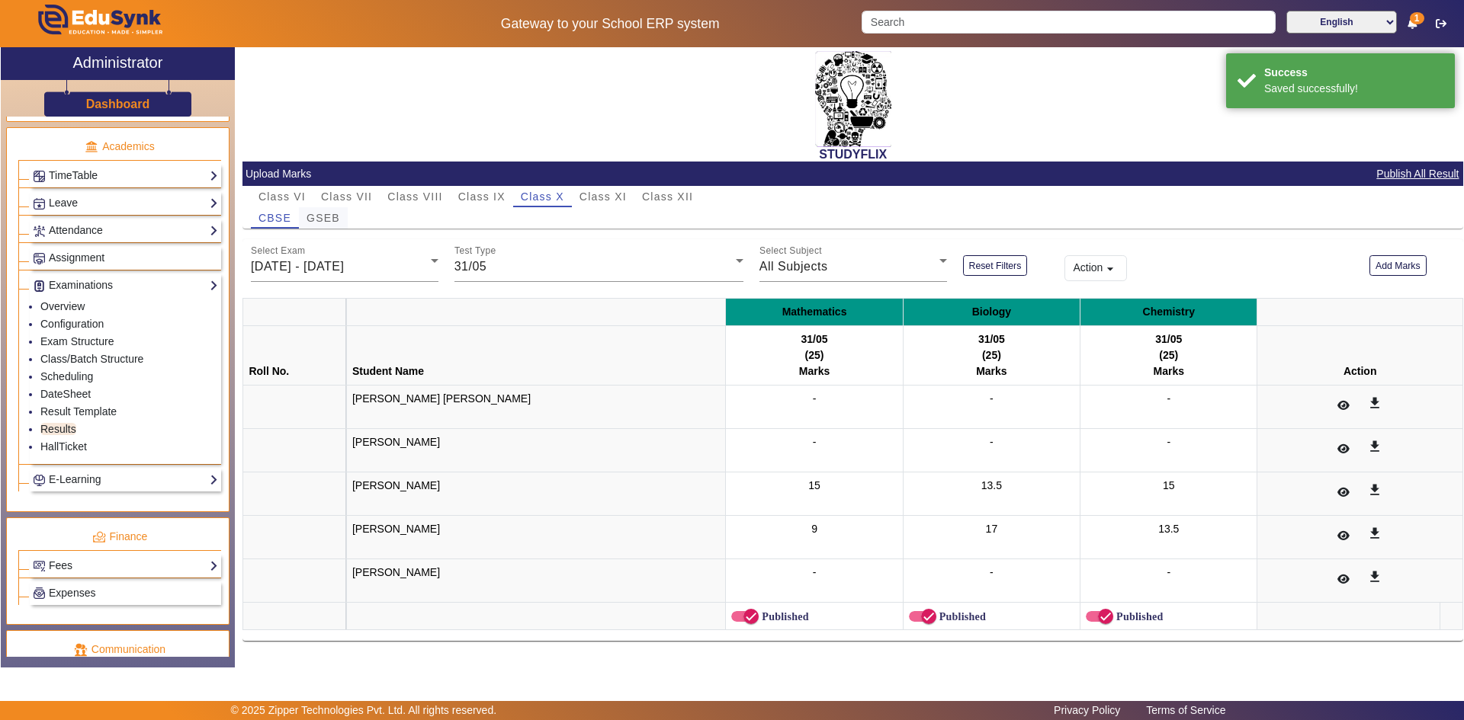
click at [330, 218] on span "GSEB" at bounding box center [323, 218] width 34 height 11
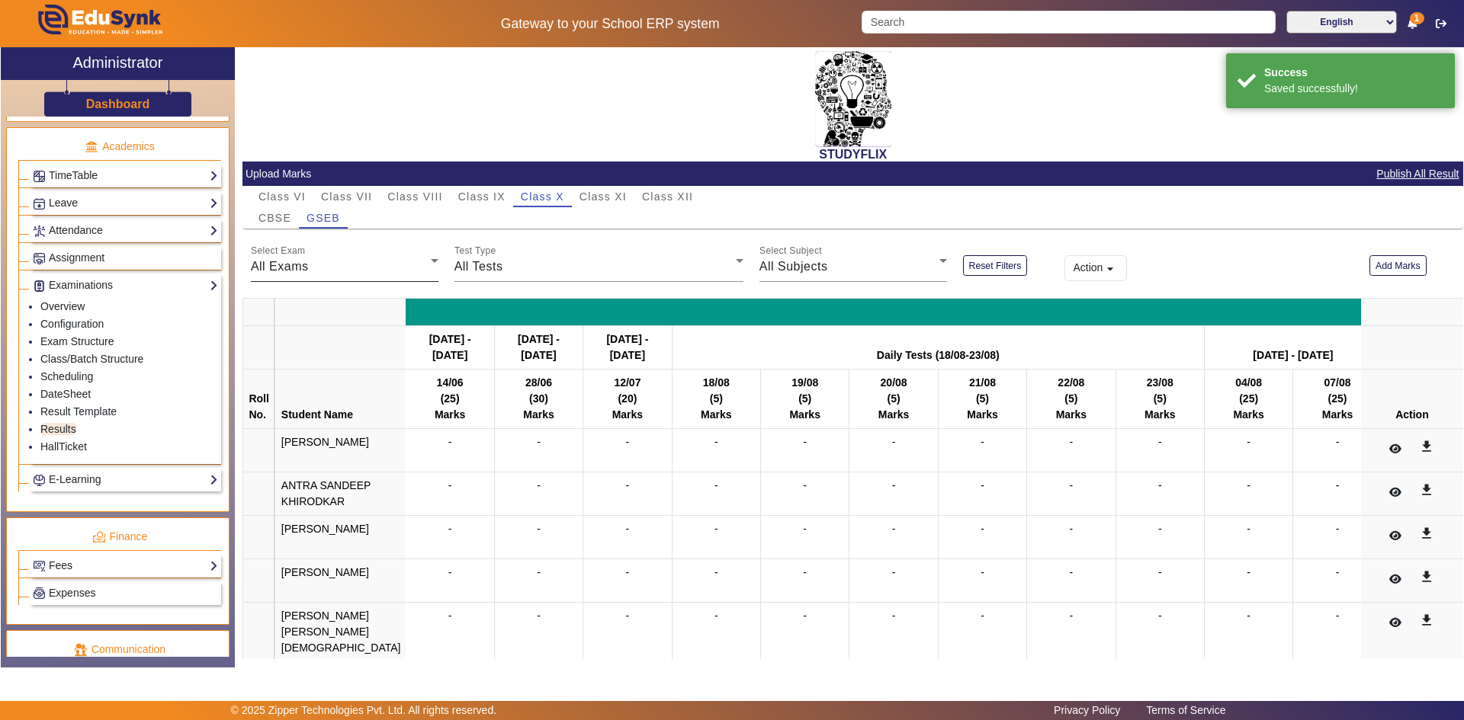
click at [318, 263] on div "All Exams" at bounding box center [341, 267] width 180 height 18
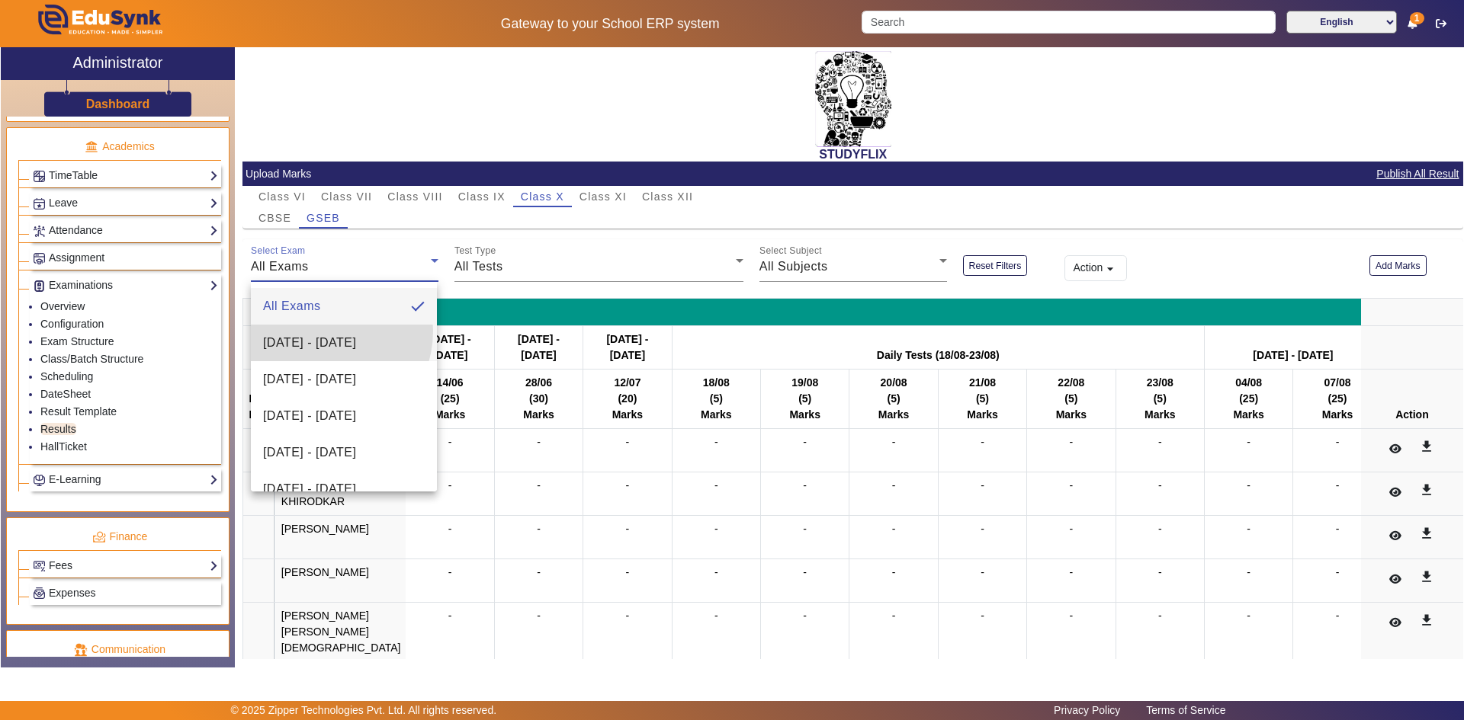
click at [317, 331] on mat-option "[DATE] - [DATE]" at bounding box center [344, 343] width 186 height 37
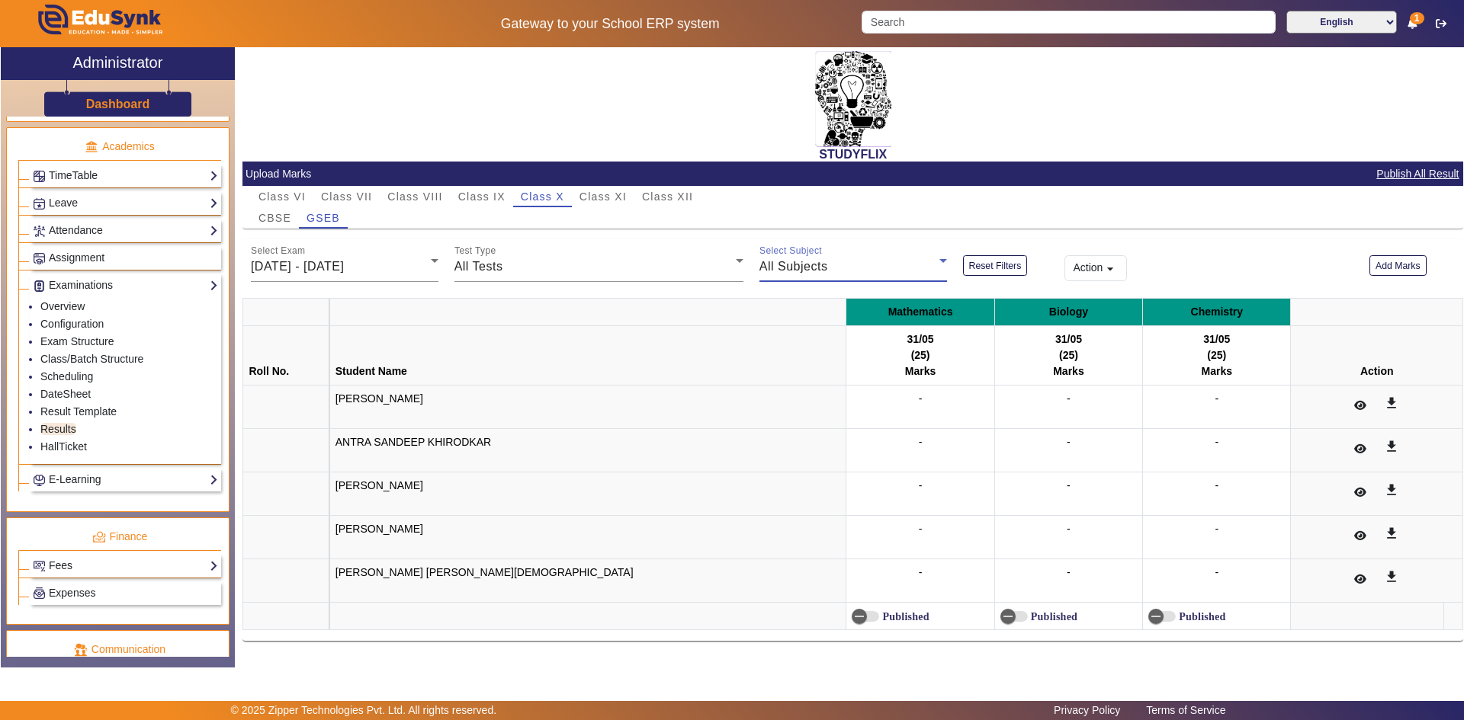
click at [807, 272] on span "All Subjects" at bounding box center [793, 266] width 69 height 13
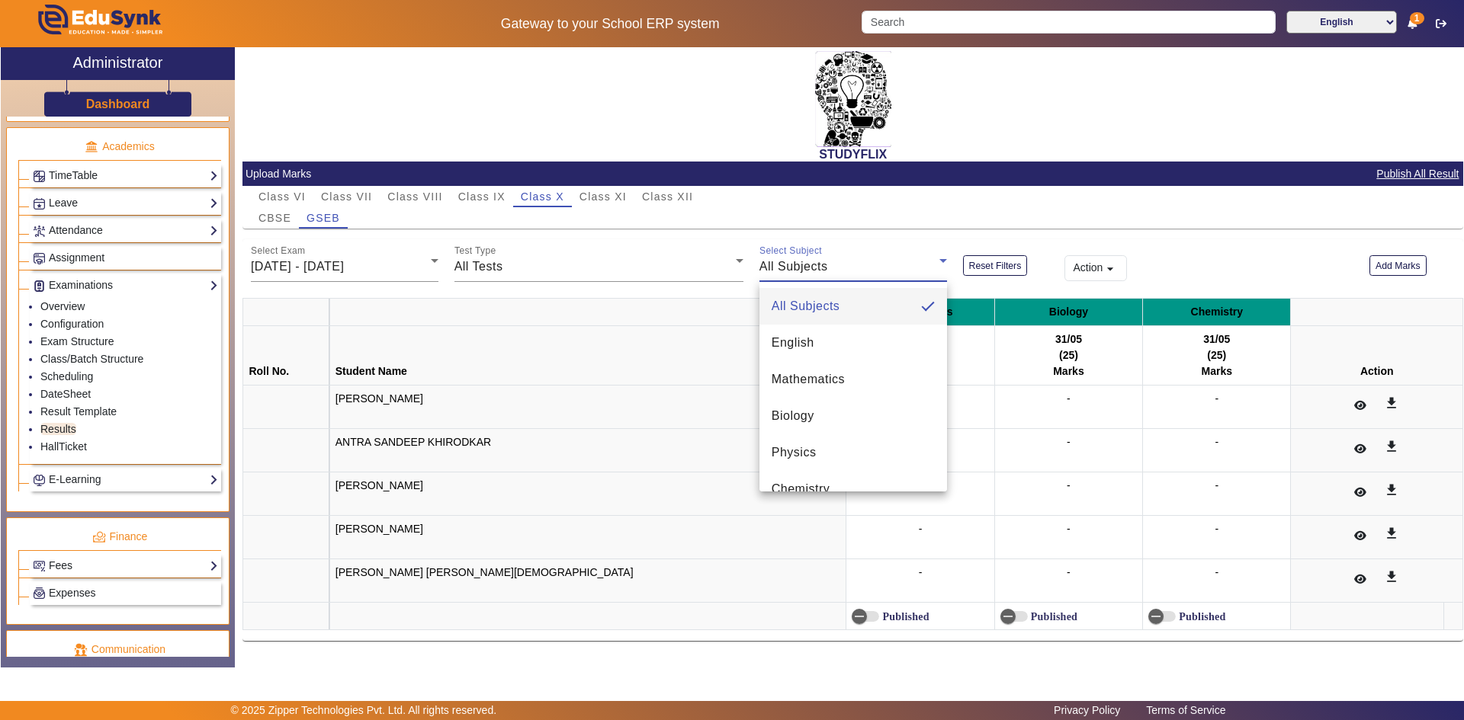
click at [642, 265] on div at bounding box center [732, 360] width 1464 height 720
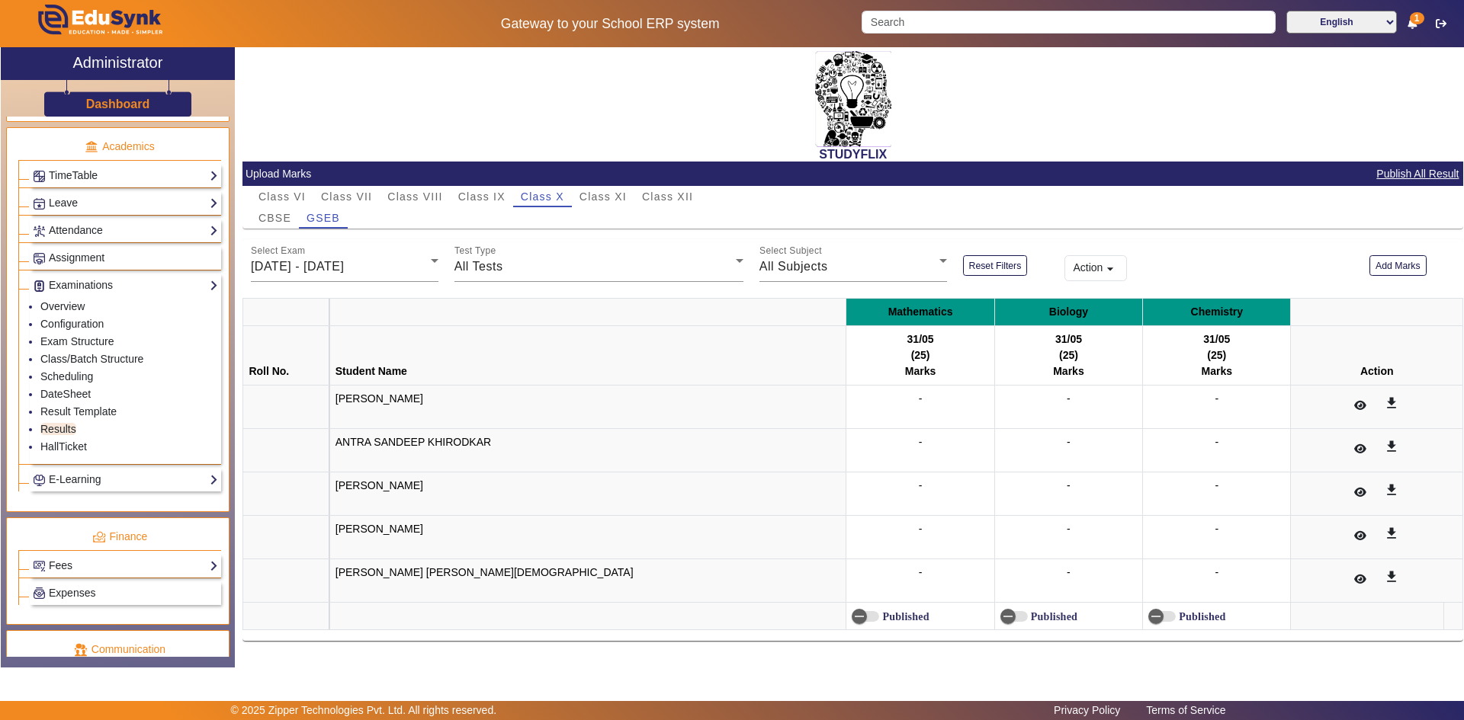
click at [642, 265] on div "All Tests" at bounding box center [594, 267] width 281 height 18
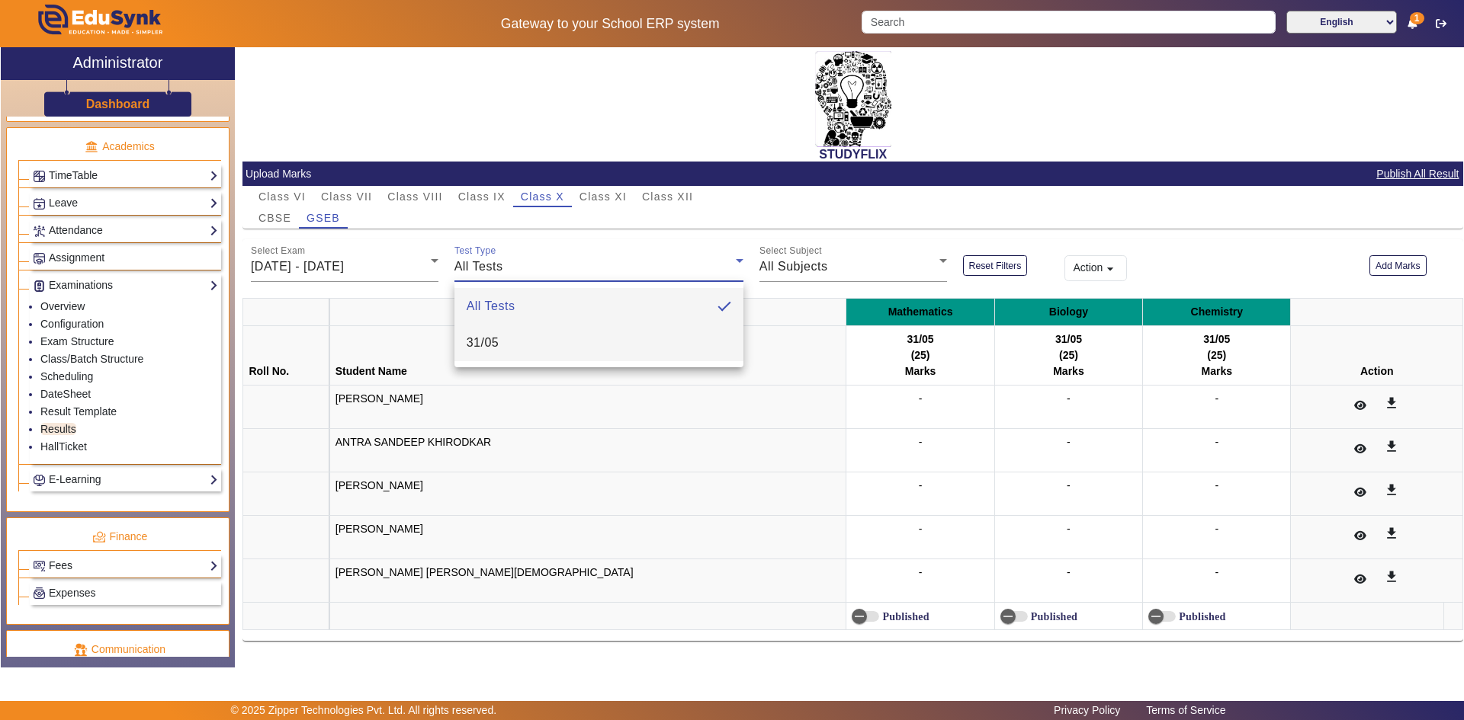
click at [603, 338] on mat-option "31/05" at bounding box center [598, 343] width 289 height 37
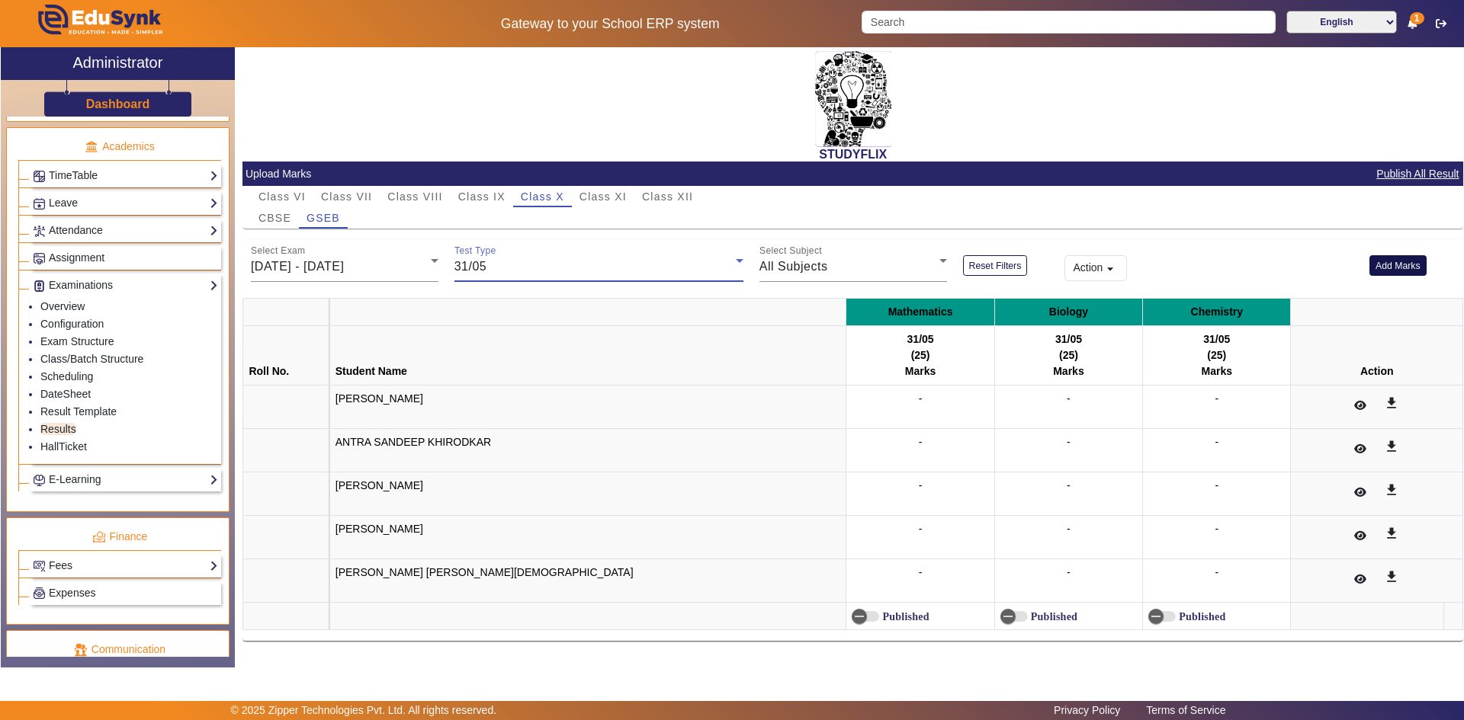
click at [1394, 270] on button "Add Marks" at bounding box center [1397, 265] width 57 height 21
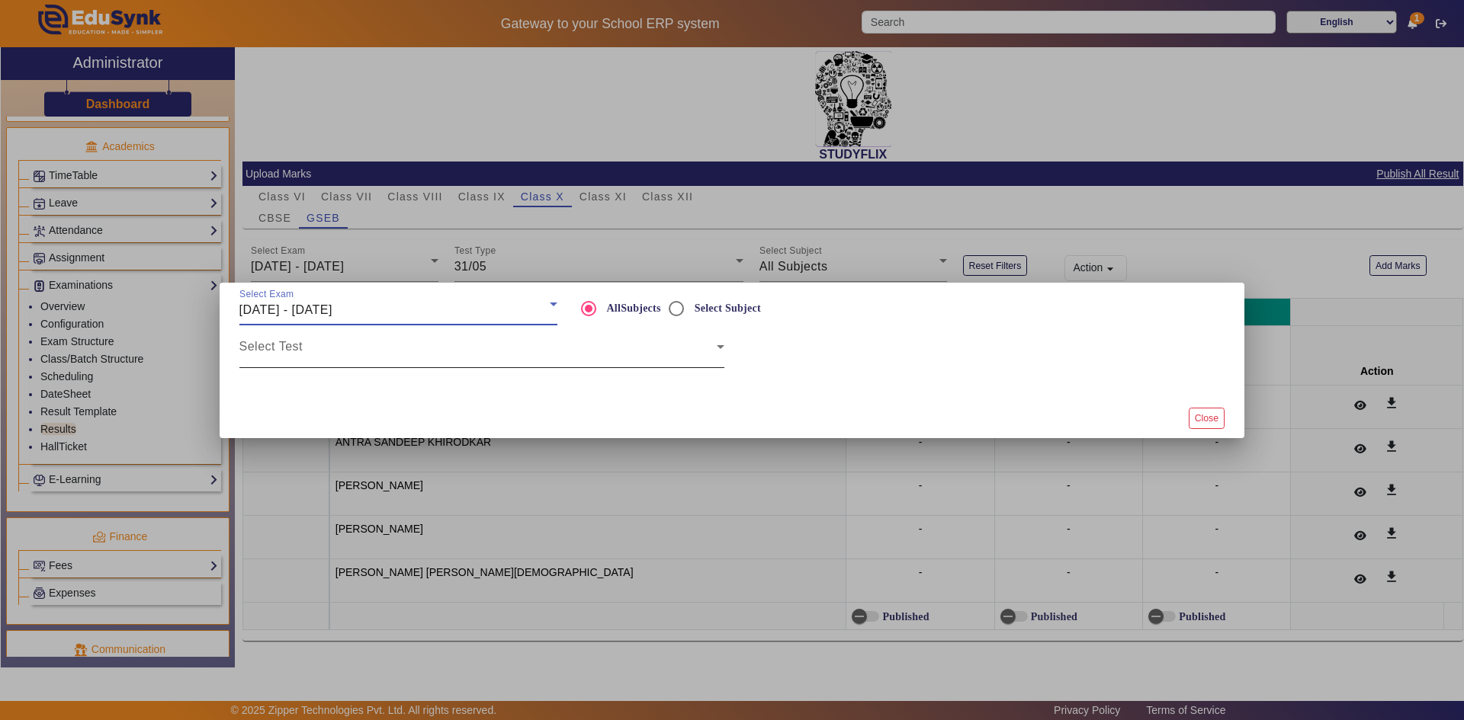
click at [633, 361] on span at bounding box center [477, 353] width 477 height 18
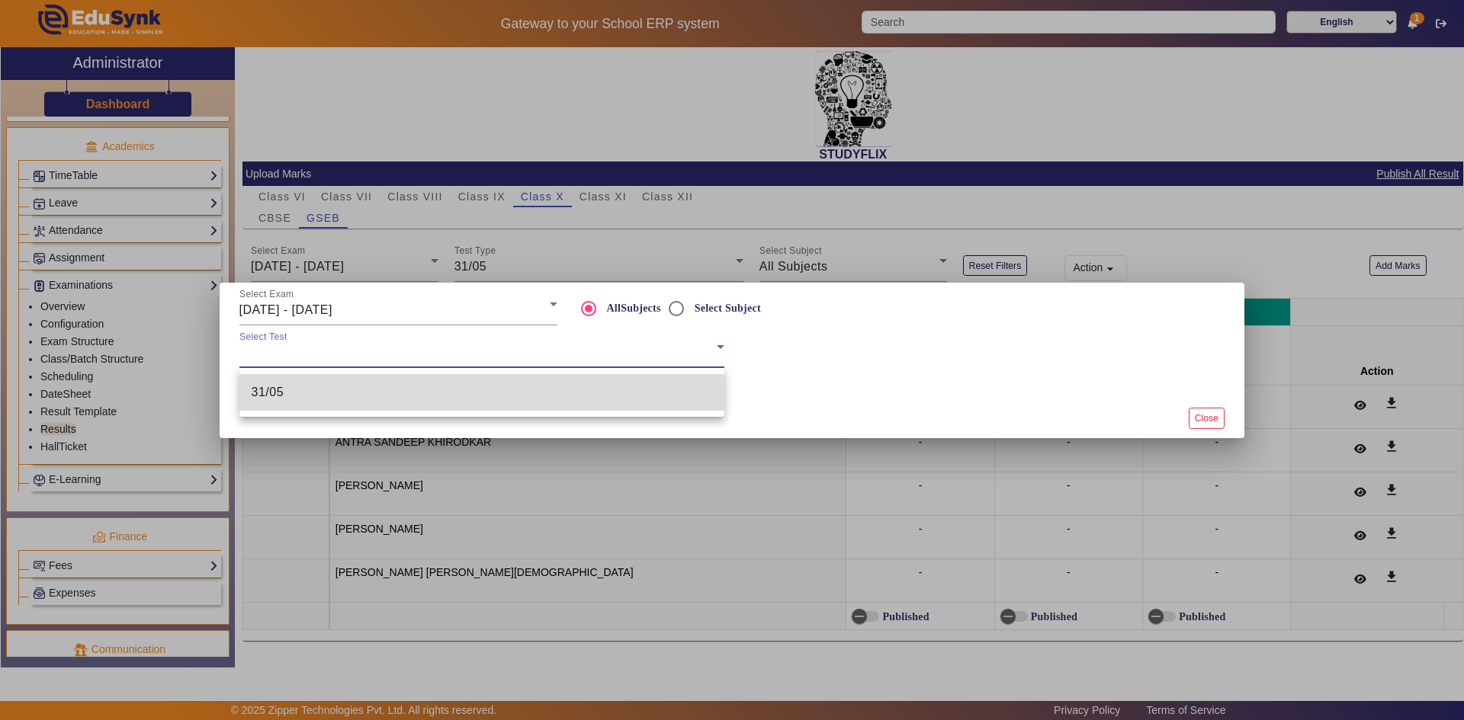
click at [605, 387] on mat-option "31/05" at bounding box center [481, 392] width 485 height 37
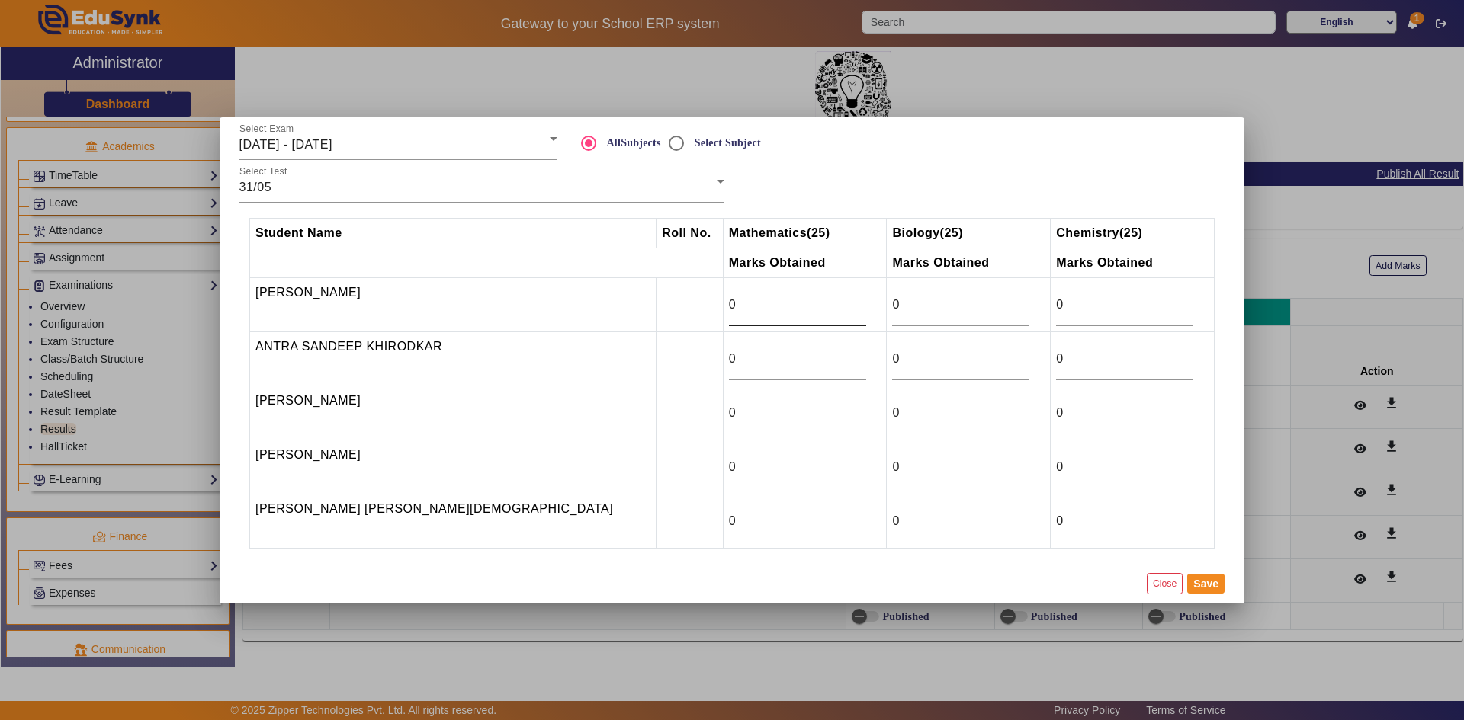
click at [729, 319] on div "0" at bounding box center [797, 305] width 137 height 43
click at [729, 312] on input "0" at bounding box center [797, 305] width 137 height 18
type input "12.5"
click at [1056, 308] on input "0" at bounding box center [1124, 305] width 137 height 18
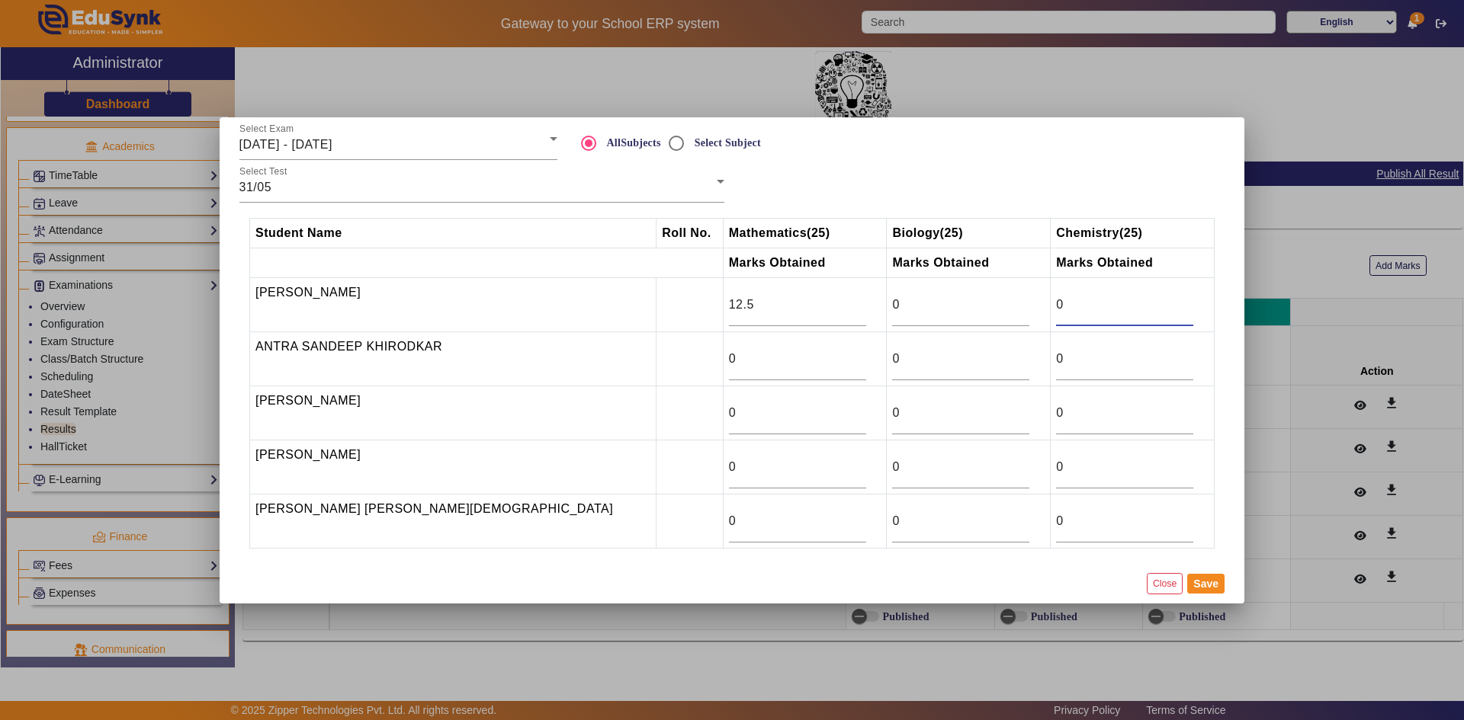
click at [1056, 308] on input "0" at bounding box center [1124, 305] width 137 height 18
type input "11.5"
click at [892, 303] on input "0" at bounding box center [960, 305] width 137 height 18
type input "19.5"
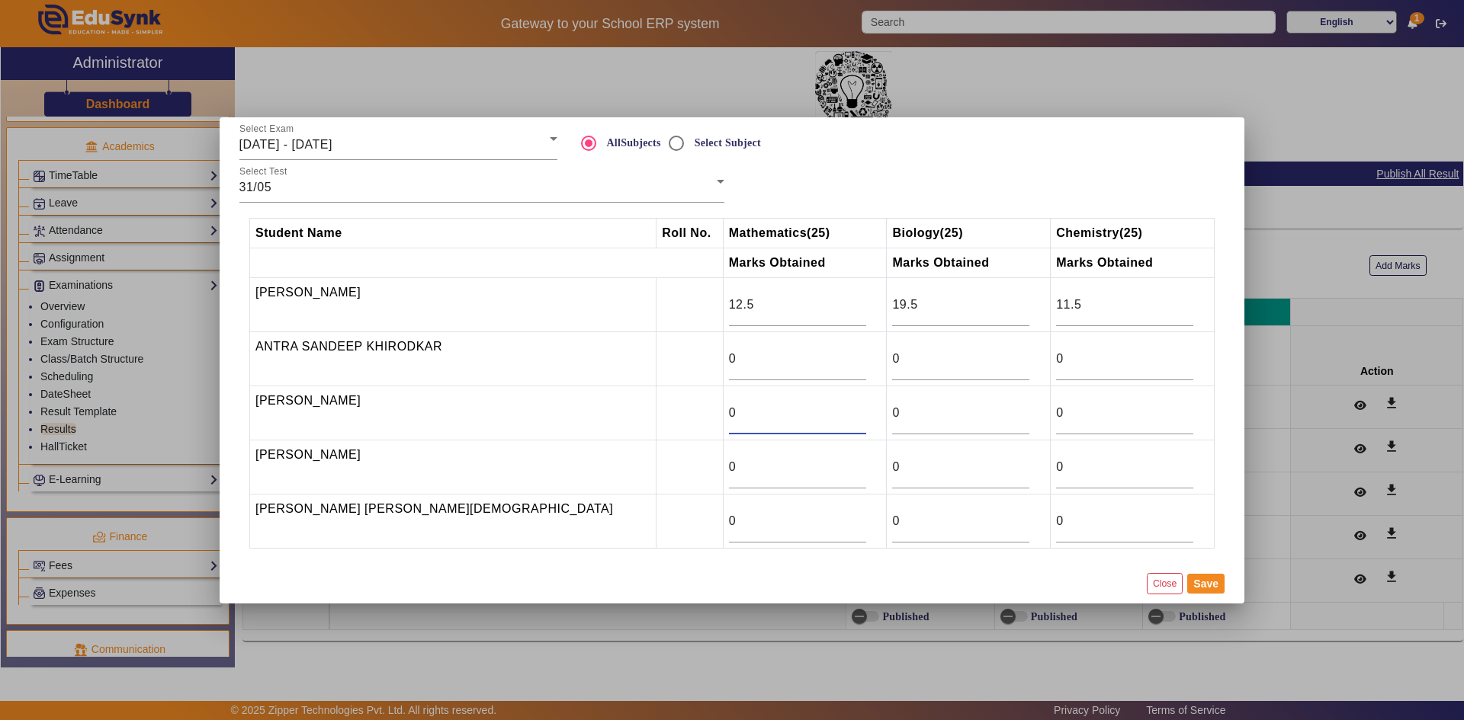
click at [729, 419] on input "0" at bounding box center [797, 413] width 137 height 18
type input ".5"
click at [892, 419] on input "0" at bounding box center [960, 413] width 137 height 18
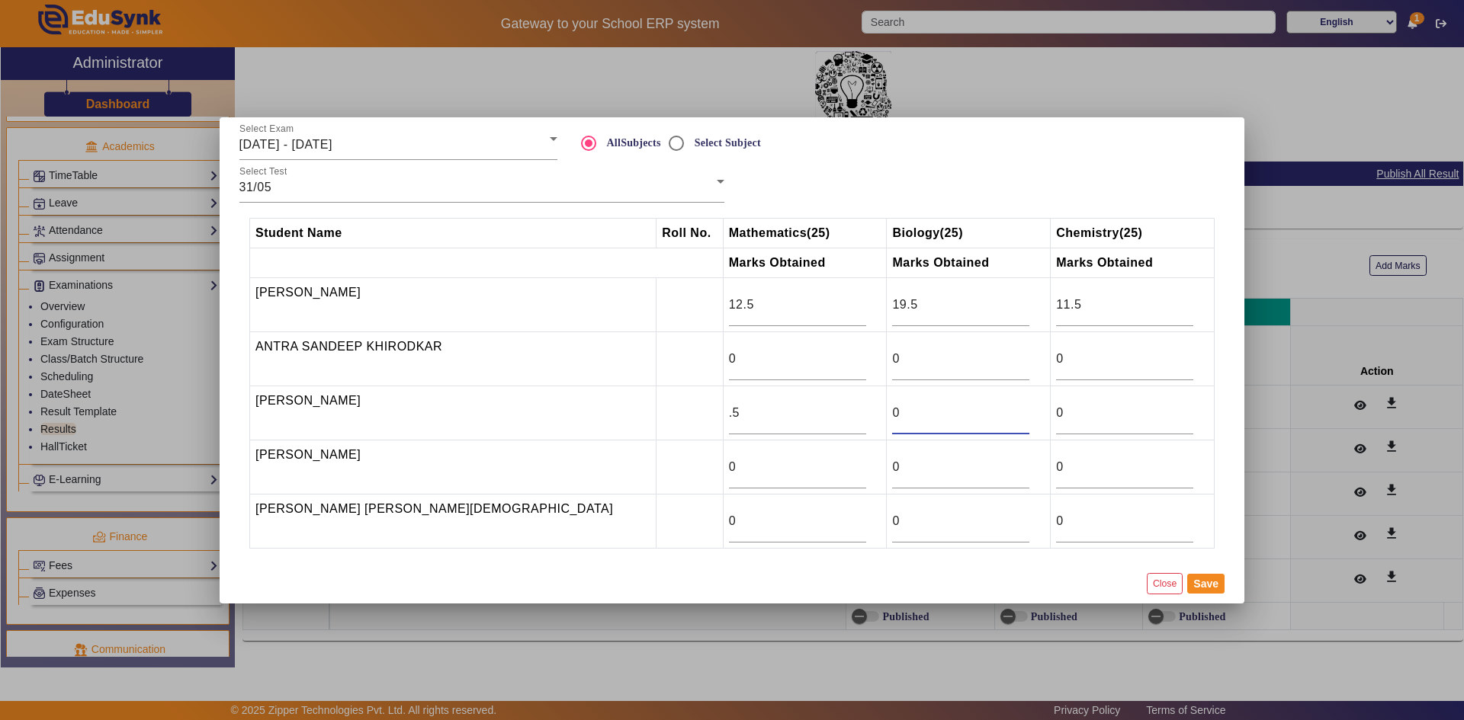
click at [892, 419] on input "0" at bounding box center [960, 413] width 137 height 18
type input "7.5"
click at [1056, 418] on input "0" at bounding box center [1124, 413] width 137 height 18
drag, startPoint x: 1054, startPoint y: 416, endPoint x: 1006, endPoint y: 420, distance: 47.4
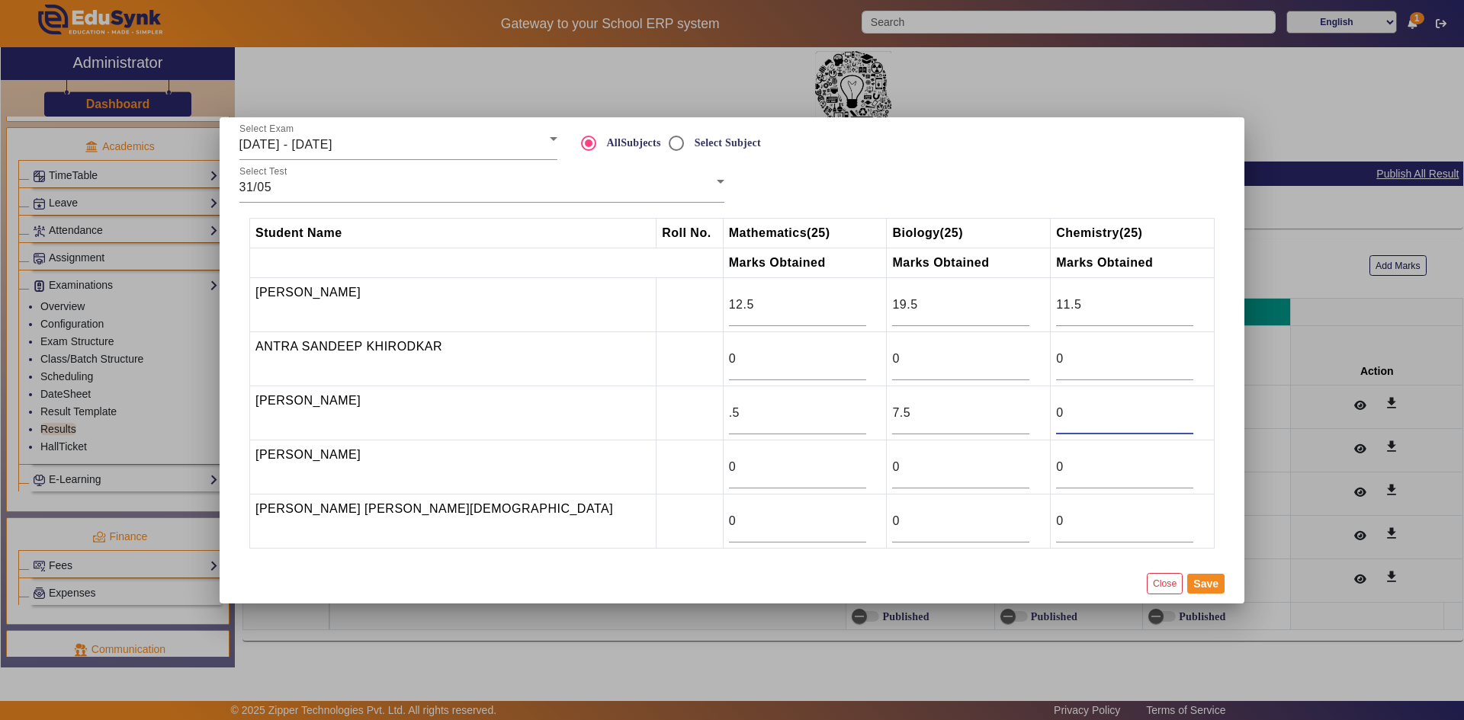
click at [1008, 419] on tr "[PERSON_NAME] .5 7.5 0" at bounding box center [732, 413] width 964 height 54
type input "5"
click at [729, 521] on input "0" at bounding box center [797, 521] width 137 height 18
click at [729, 524] on input "0" at bounding box center [797, 521] width 137 height 18
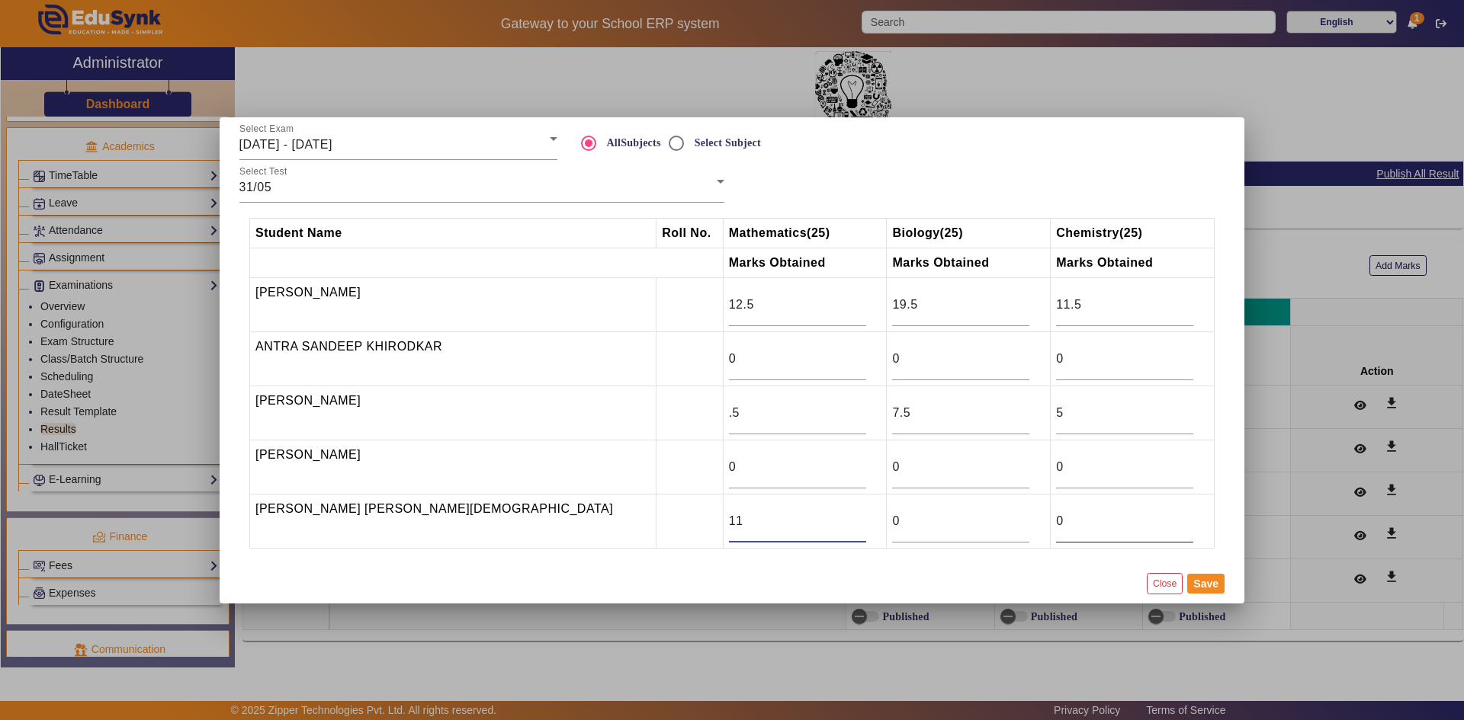
type input "11"
click at [1056, 525] on input "0" at bounding box center [1124, 521] width 137 height 18
type input "13"
click at [927, 528] on input "0" at bounding box center [960, 521] width 137 height 18
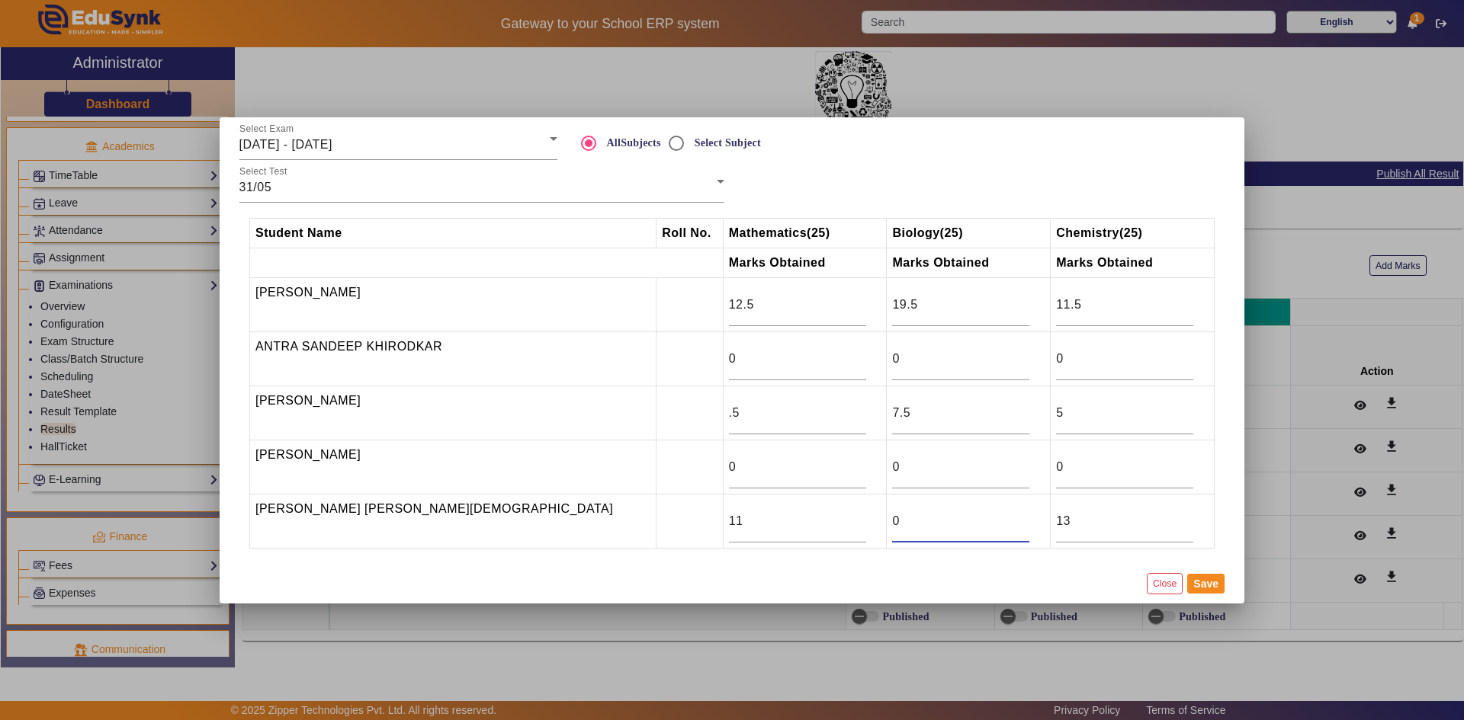
click at [927, 528] on input "0" at bounding box center [960, 521] width 137 height 18
drag, startPoint x: 899, startPoint y: 531, endPoint x: 802, endPoint y: 517, distance: 97.8
click at [802, 517] on tr "[PERSON_NAME] [PERSON_NAME][DEMOGRAPHIC_DATA] 11 0 13" at bounding box center [732, 521] width 964 height 54
click at [892, 515] on input "0" at bounding box center [960, 521] width 137 height 18
type input "8.5"
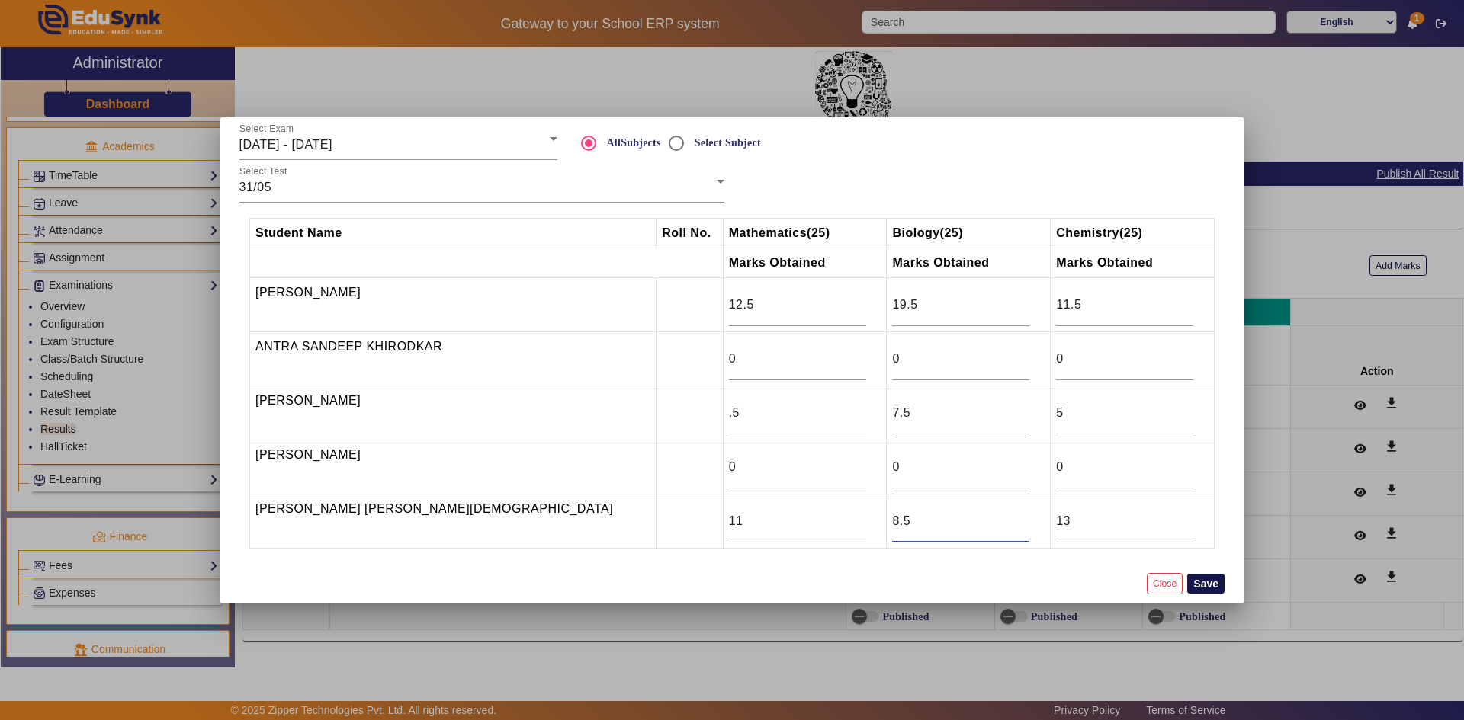
click at [1208, 586] on button "Save" at bounding box center [1205, 584] width 37 height 20
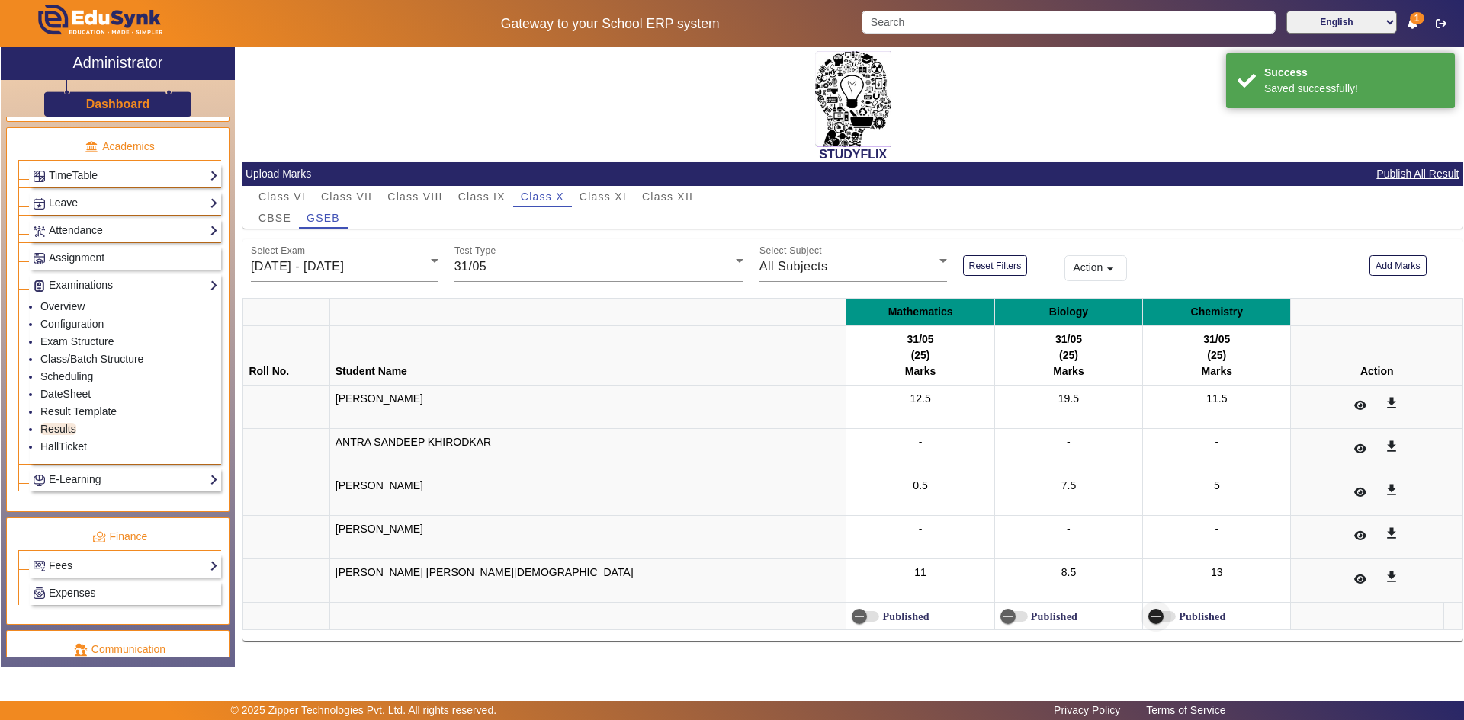
click at [1140, 613] on span "button" at bounding box center [1155, 617] width 30 height 30
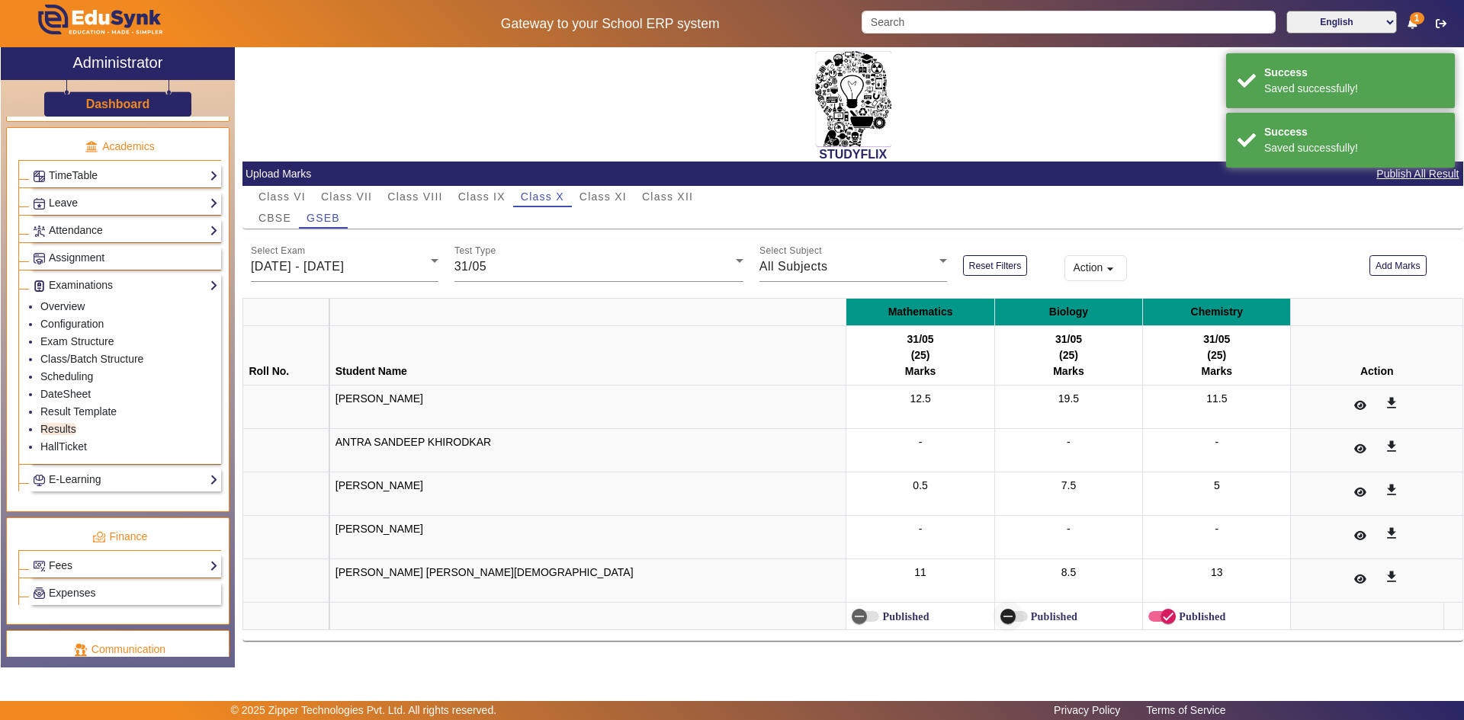
click at [1003, 617] on icon "button" at bounding box center [1007, 618] width 9 height 2
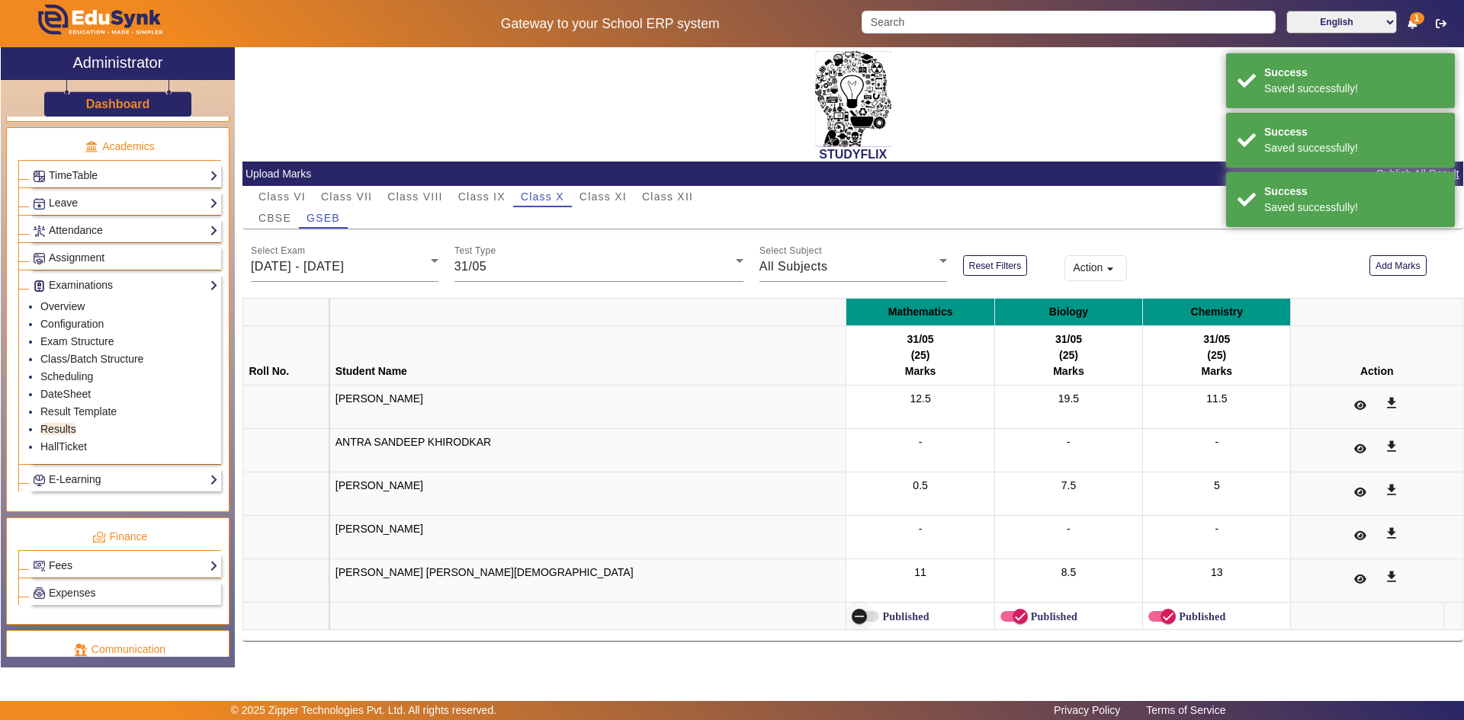
click at [844, 616] on span "button" at bounding box center [859, 617] width 30 height 30
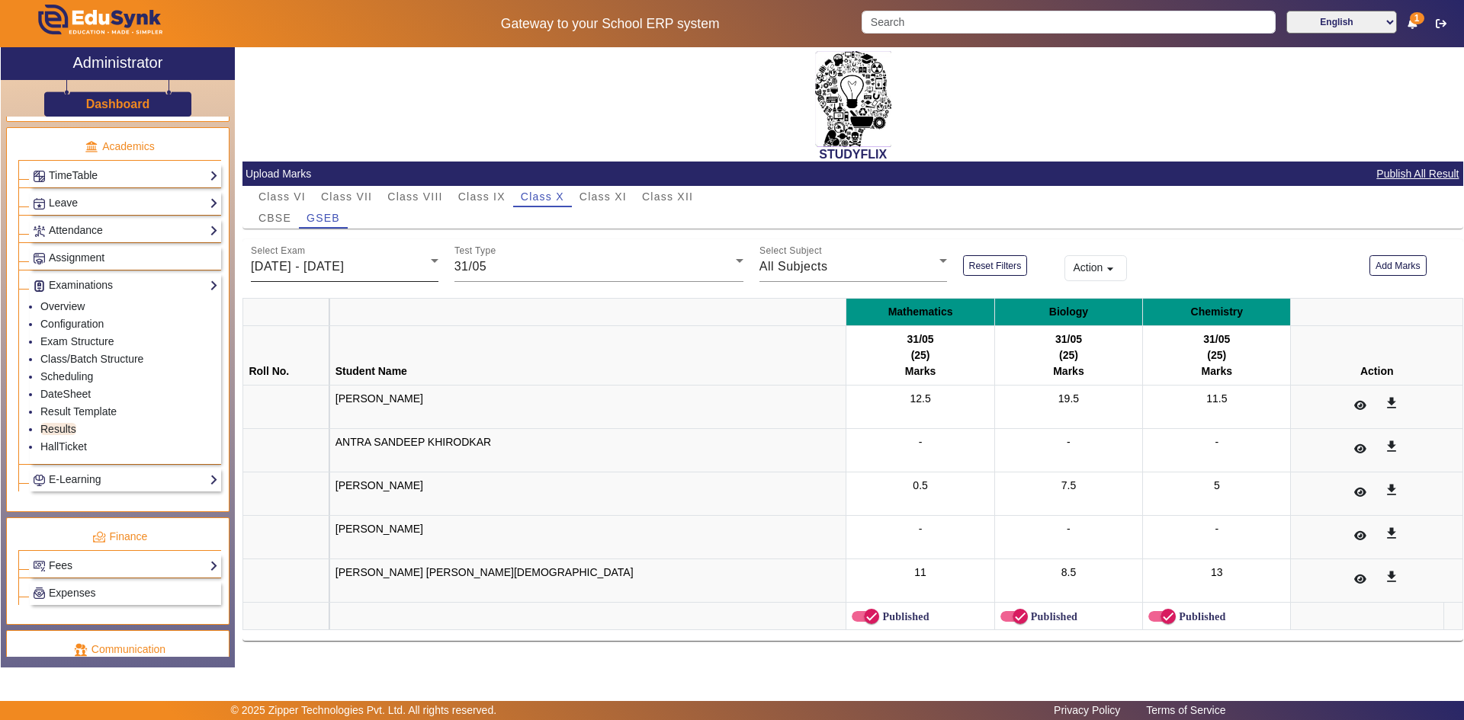
click at [400, 268] on div "[DATE] - [DATE]" at bounding box center [341, 267] width 180 height 18
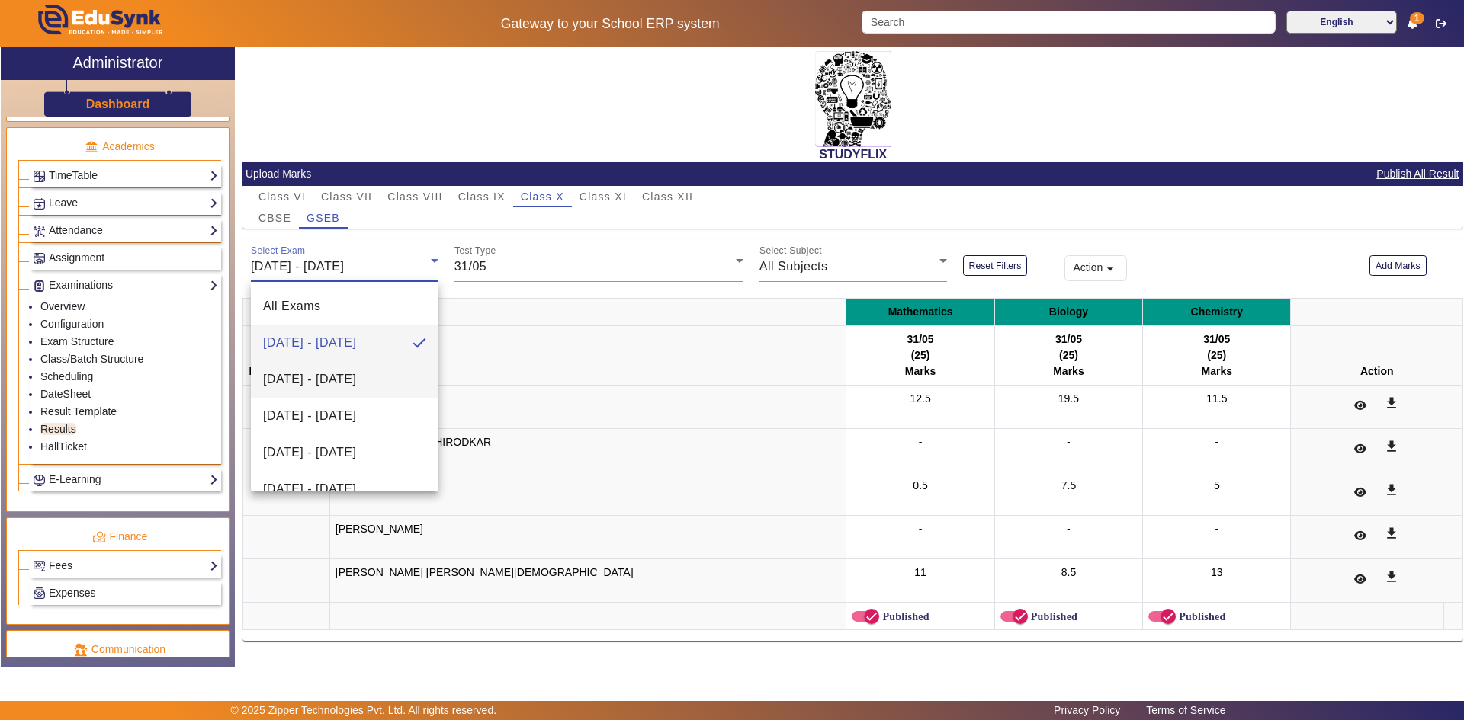
click at [338, 381] on span "[DATE] - [DATE]" at bounding box center [309, 380] width 93 height 18
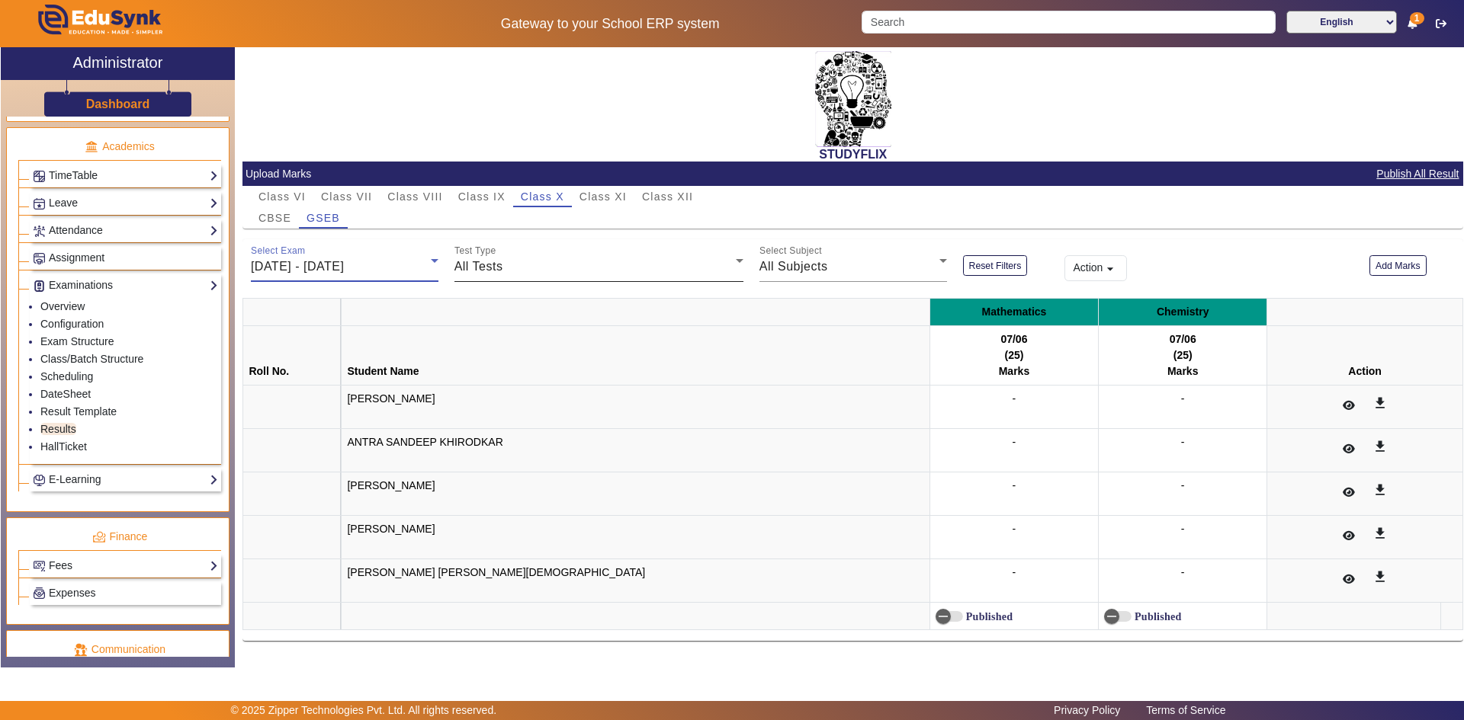
click at [561, 277] on div "Test Type All Tests" at bounding box center [598, 260] width 289 height 43
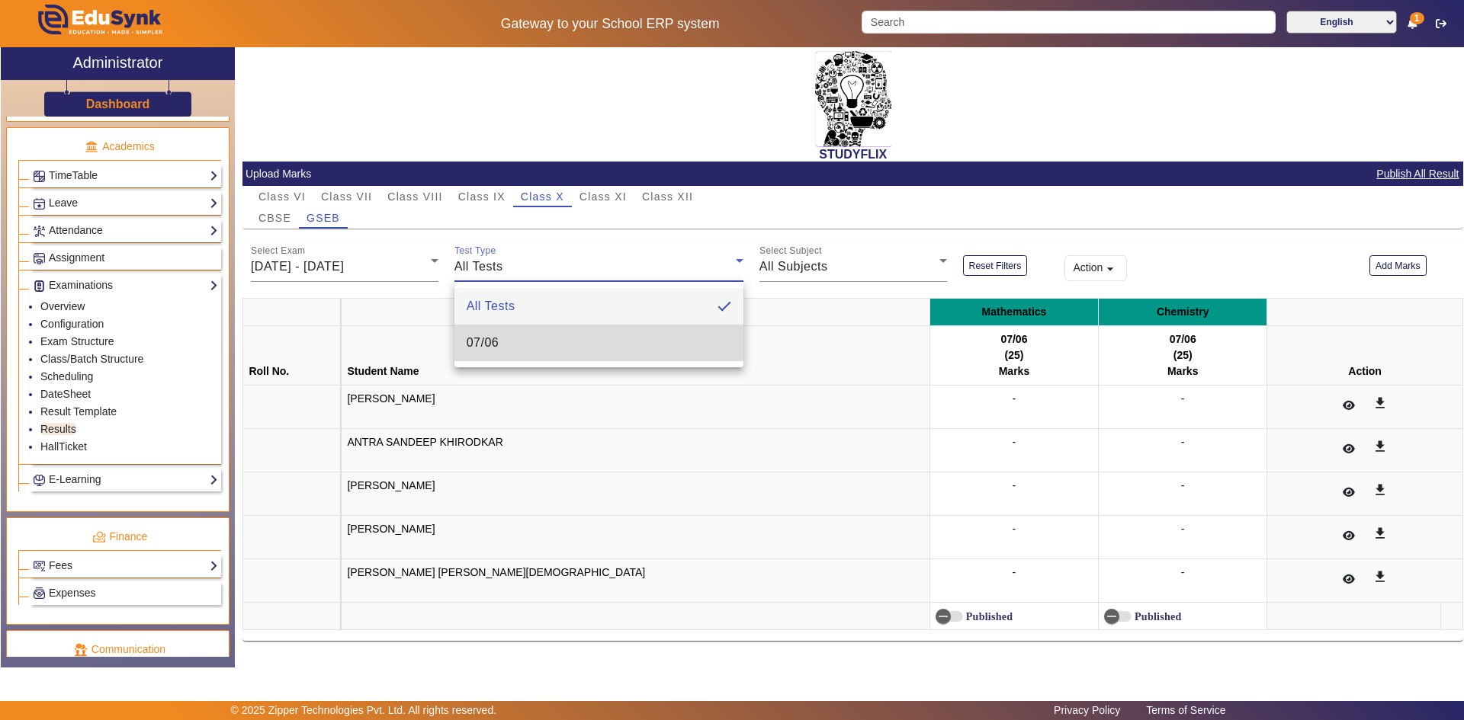
click at [505, 344] on mat-option "07/06" at bounding box center [598, 343] width 289 height 37
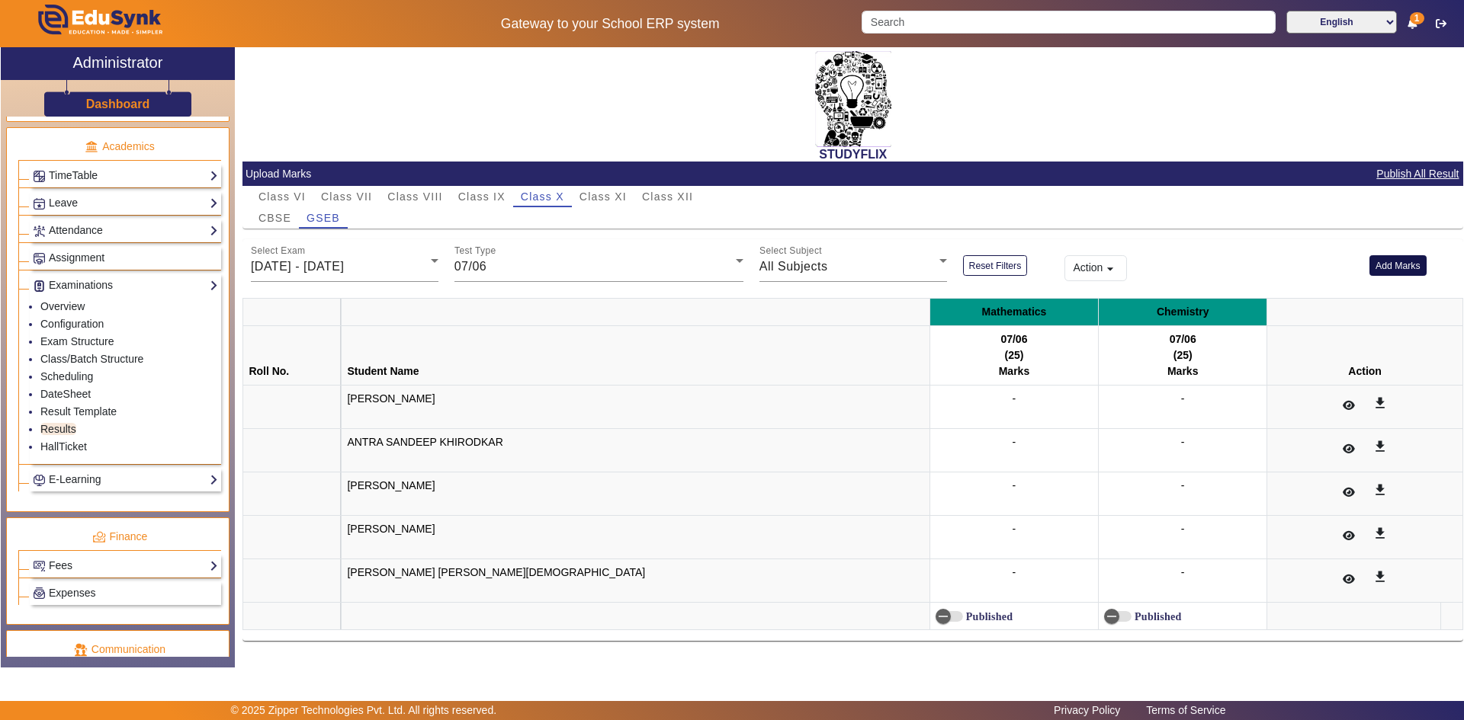
click at [1394, 268] on button "Add Marks" at bounding box center [1397, 265] width 57 height 21
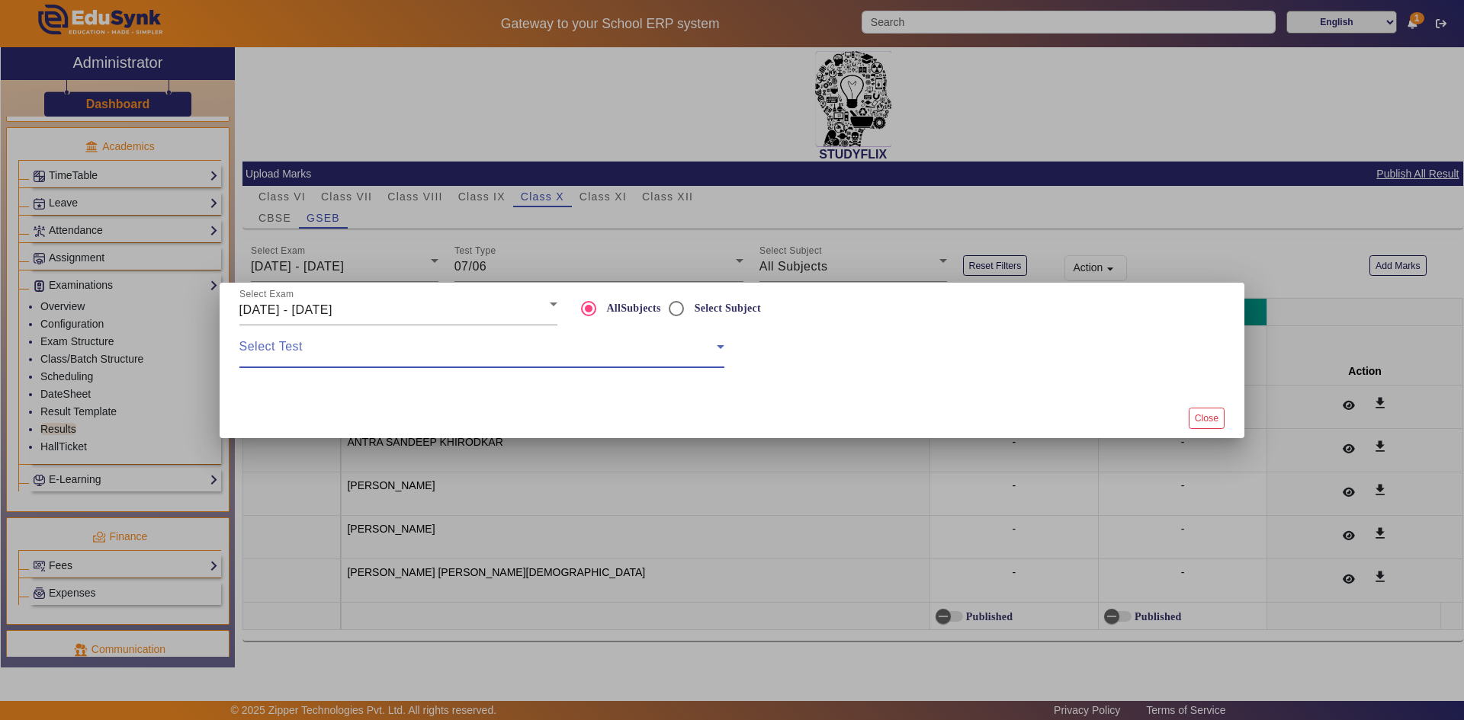
click at [517, 352] on span at bounding box center [477, 353] width 477 height 18
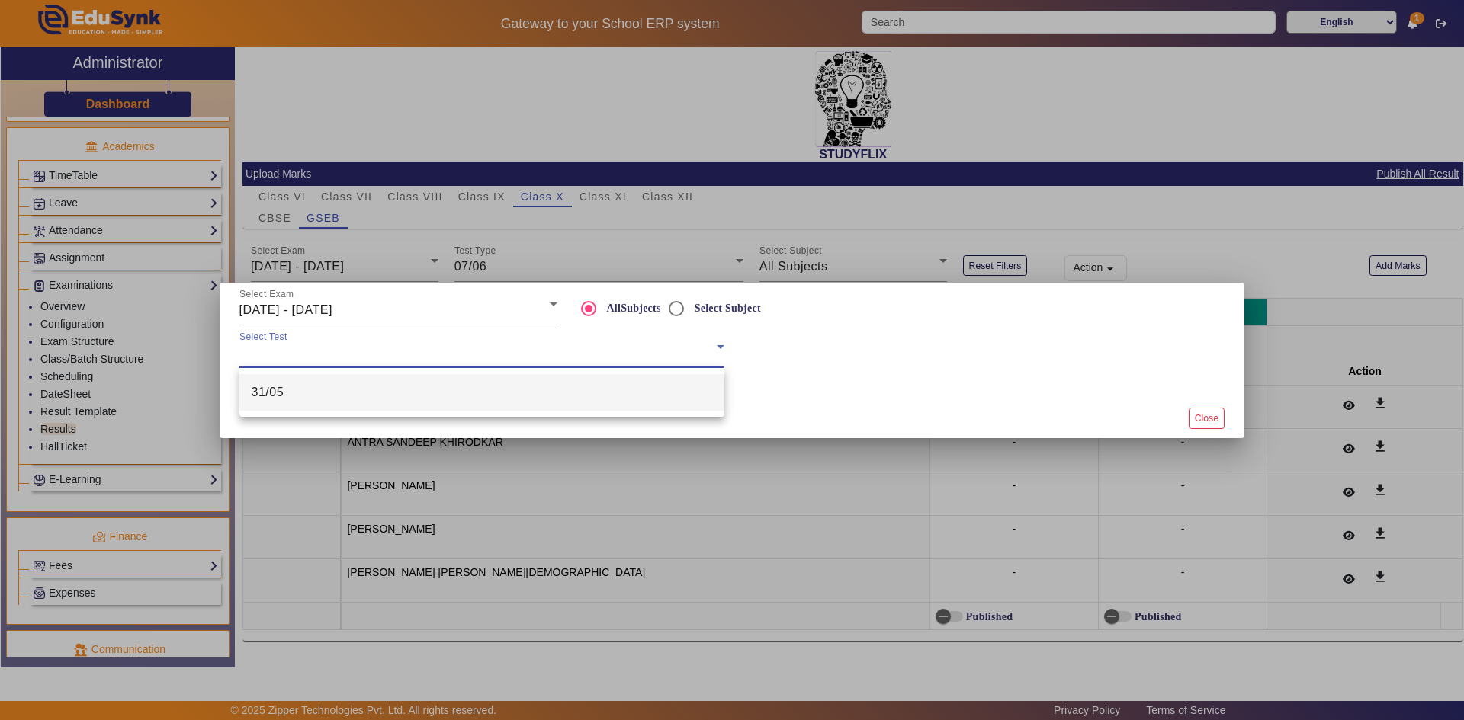
click at [473, 397] on mat-option "31/05" at bounding box center [481, 392] width 485 height 37
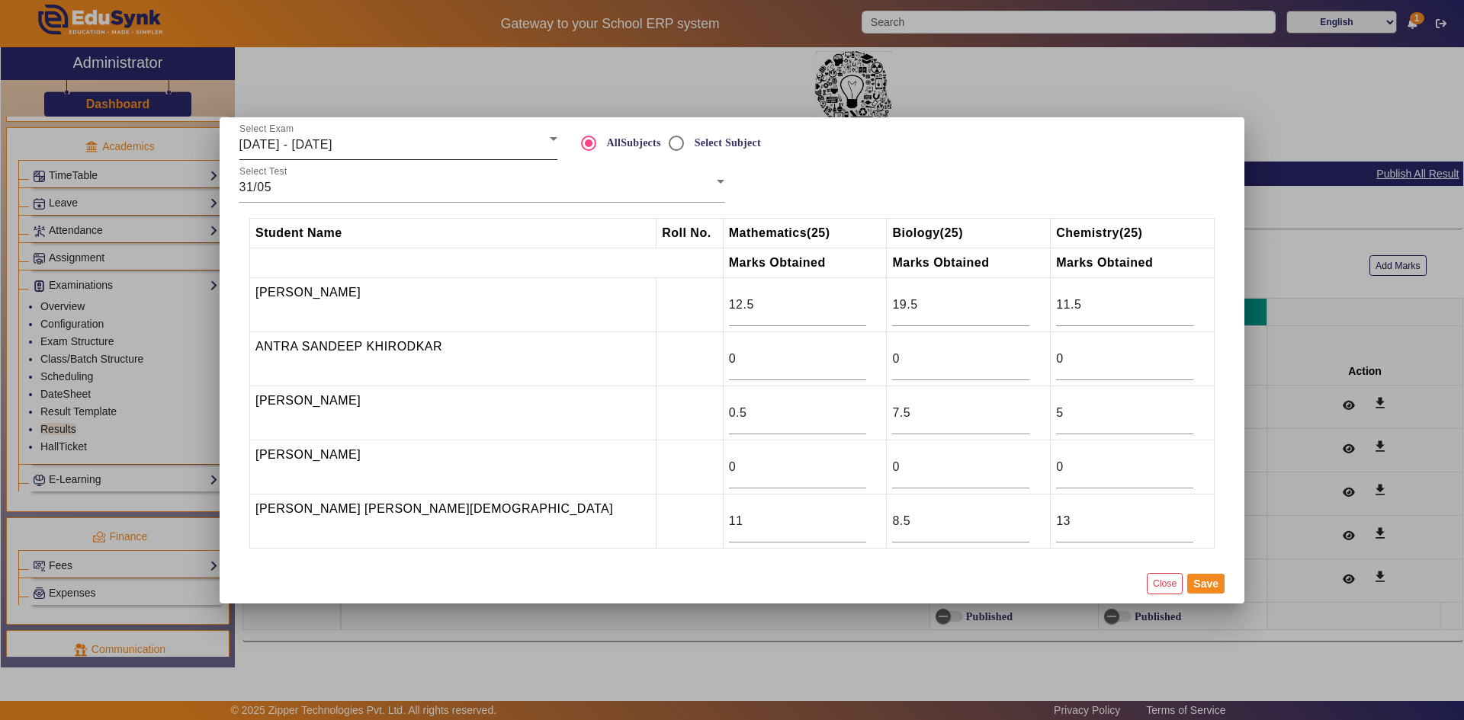
click at [371, 156] on div "Select Exam [DATE] - [DATE]" at bounding box center [398, 138] width 318 height 43
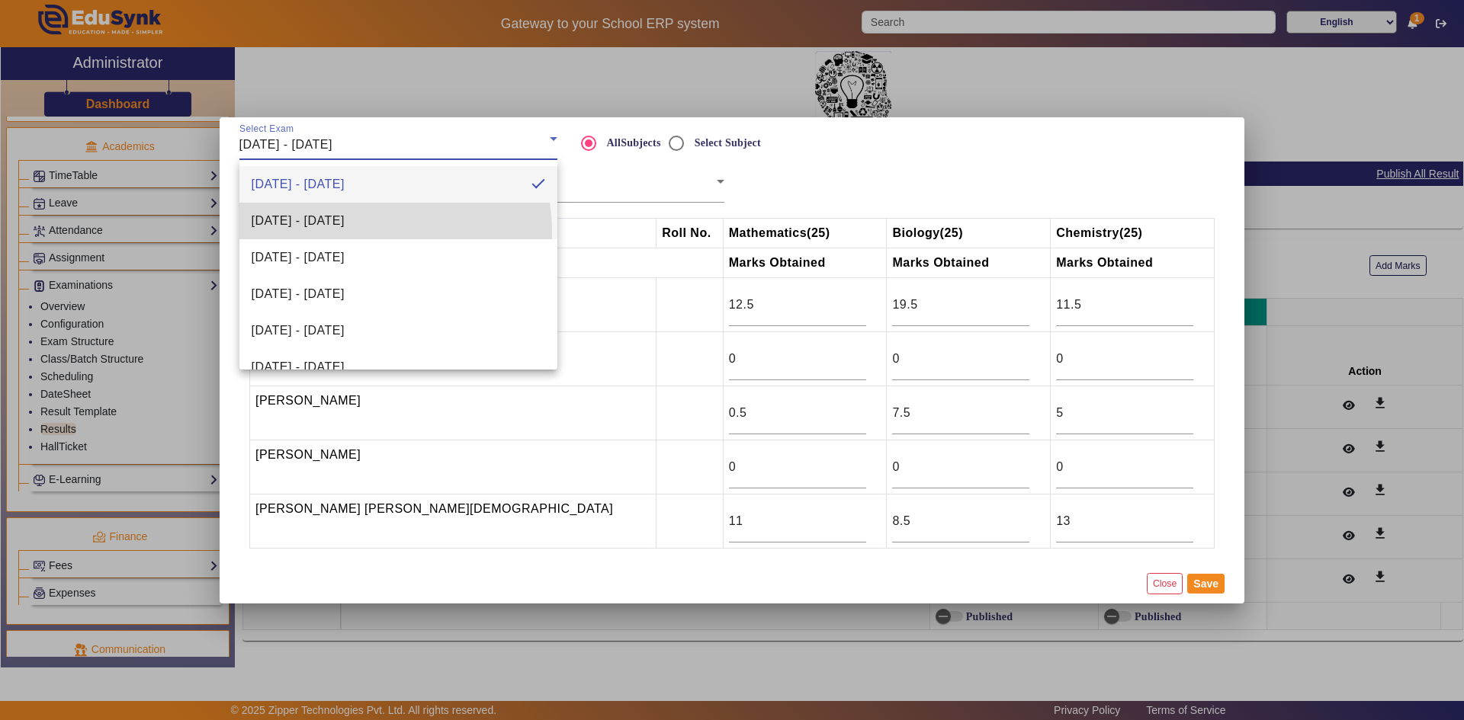
click at [369, 233] on mat-option "[DATE] - [DATE]" at bounding box center [398, 221] width 318 height 37
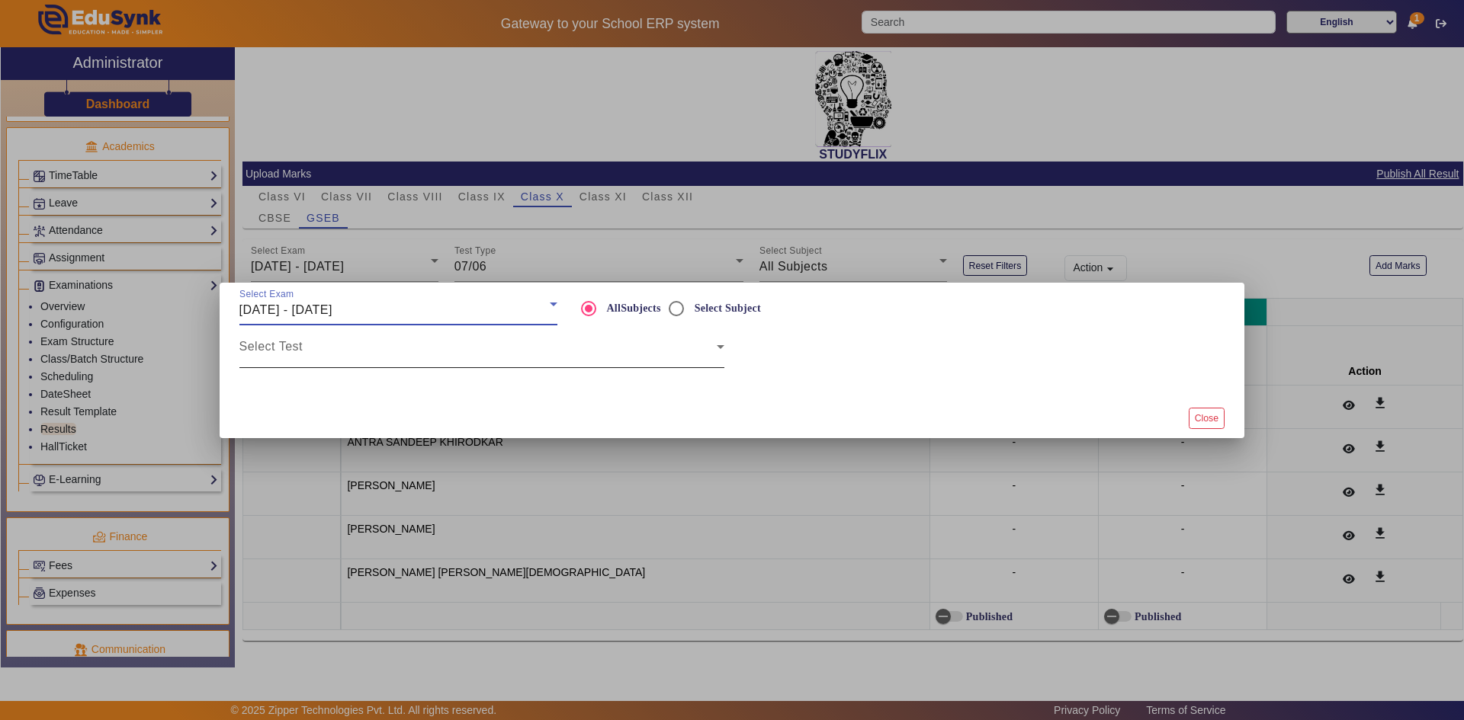
click at [380, 337] on div "Select Test" at bounding box center [481, 347] width 485 height 43
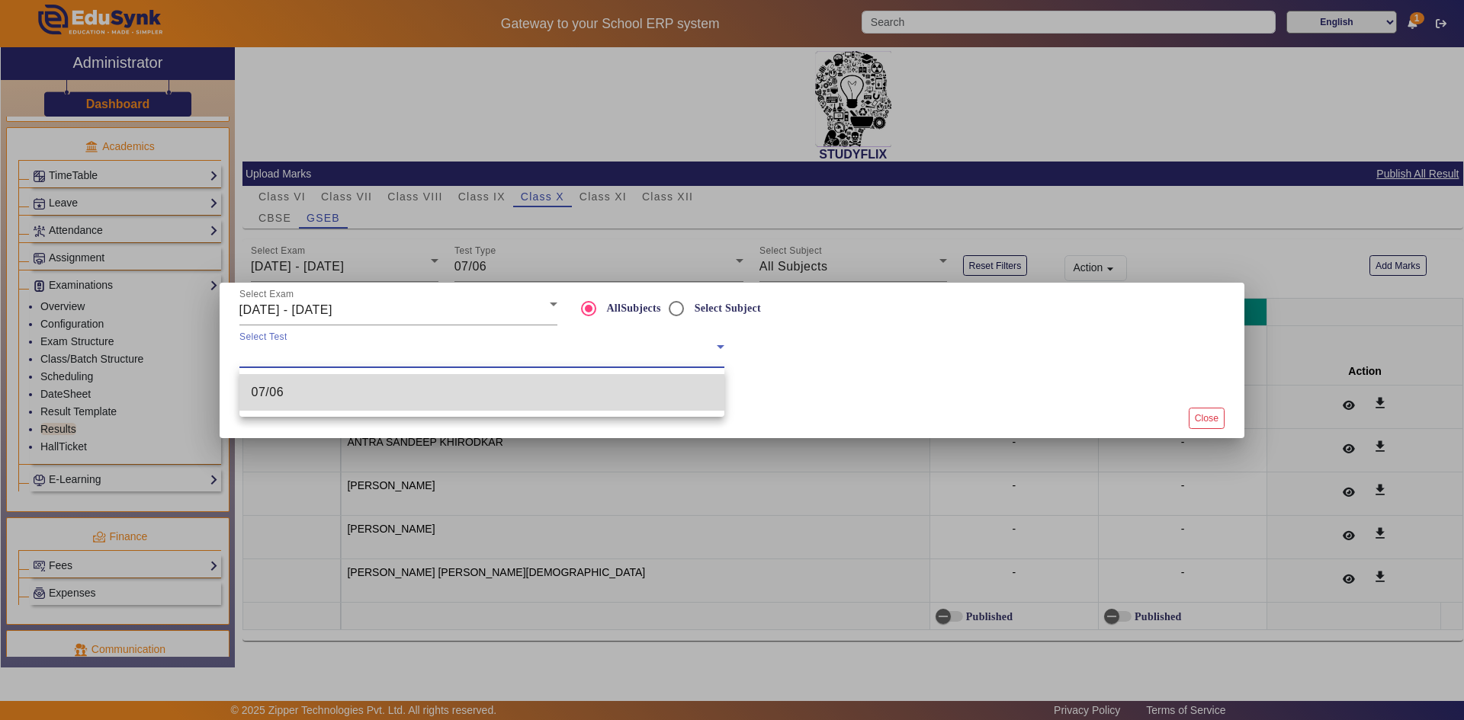
click at [346, 399] on mat-option "07/06" at bounding box center [481, 392] width 485 height 37
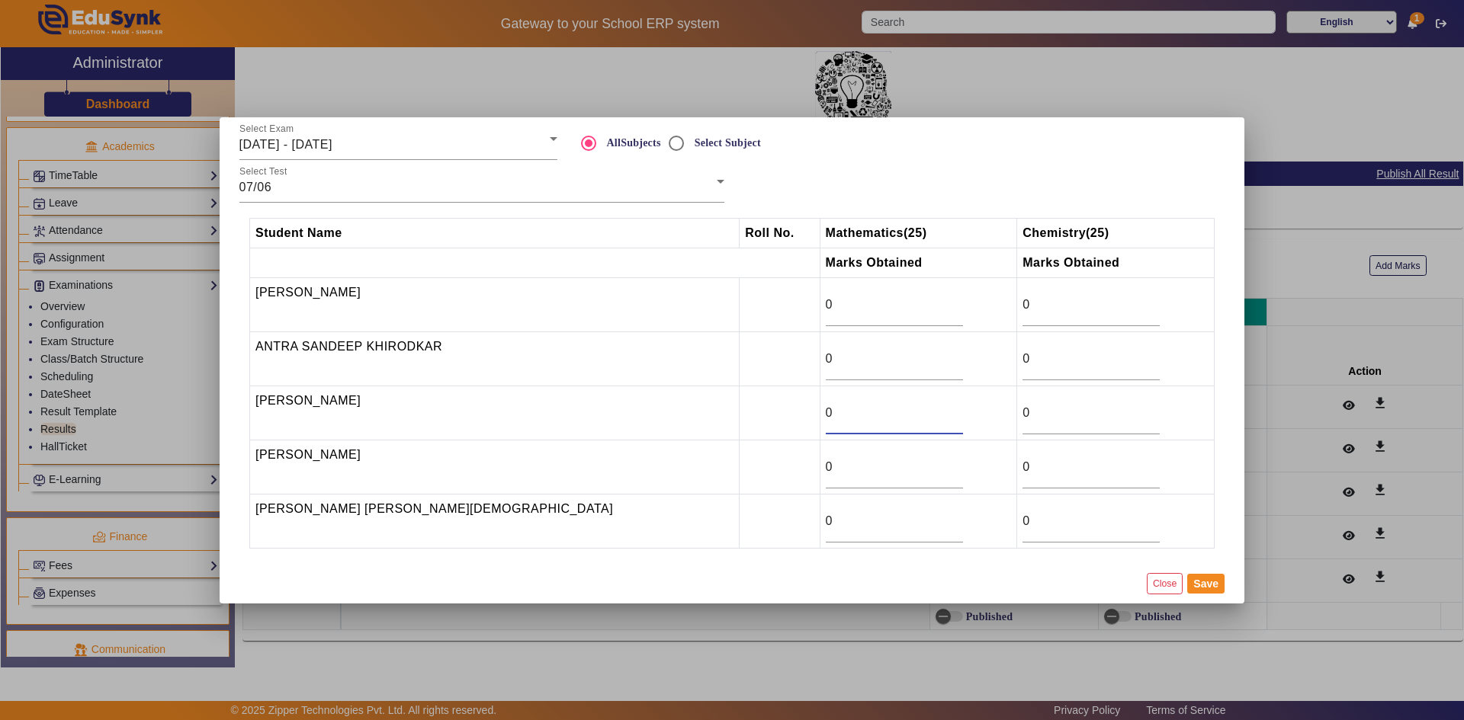
click at [826, 405] on input "0" at bounding box center [894, 413] width 137 height 18
click at [826, 411] on input "0" at bounding box center [894, 413] width 137 height 18
click at [1092, 408] on input "1" at bounding box center [1090, 413] width 137 height 18
click at [1092, 408] on input "2" at bounding box center [1090, 413] width 137 height 18
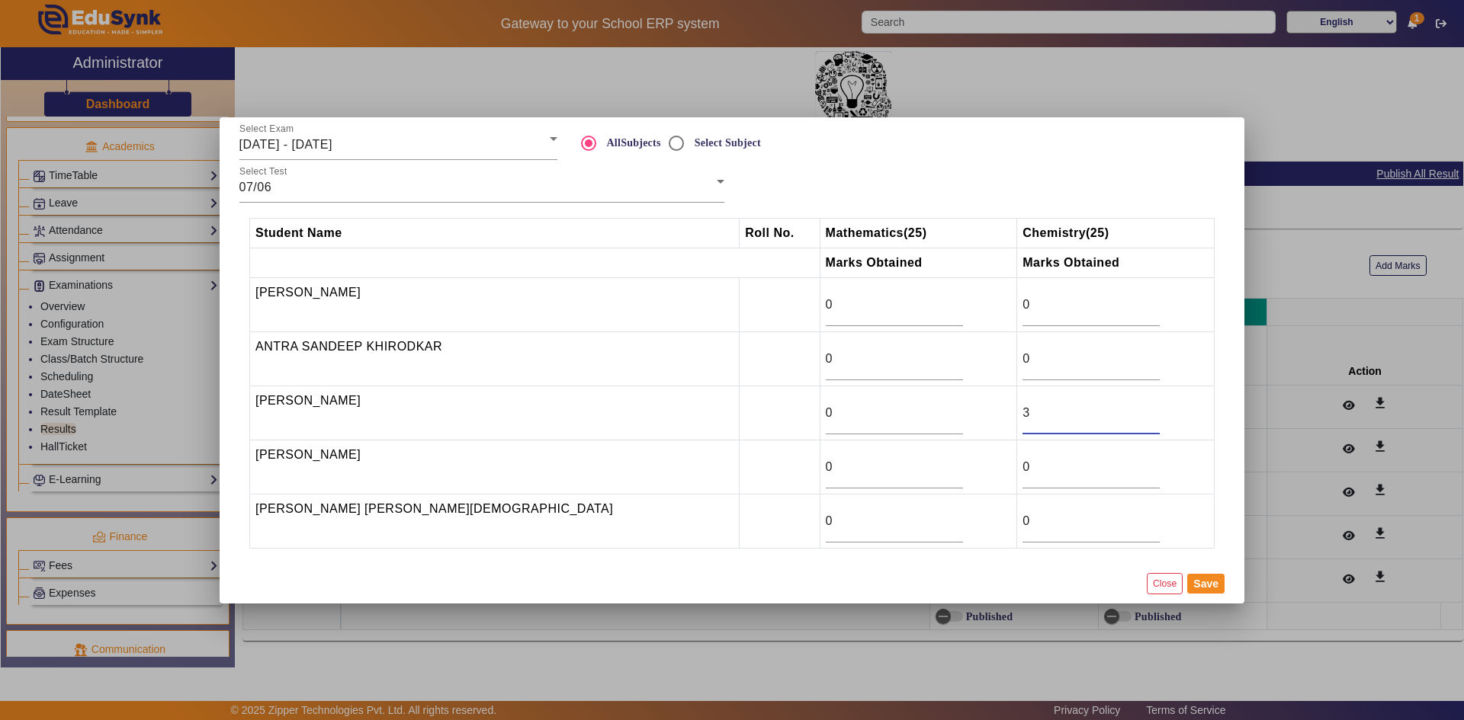
click at [1092, 408] on input "3" at bounding box center [1090, 413] width 137 height 18
click at [1092, 408] on input "4" at bounding box center [1090, 413] width 137 height 18
type input "5"
click at [1092, 408] on input "5" at bounding box center [1090, 413] width 137 height 18
click at [826, 412] on input "0" at bounding box center [894, 413] width 137 height 18
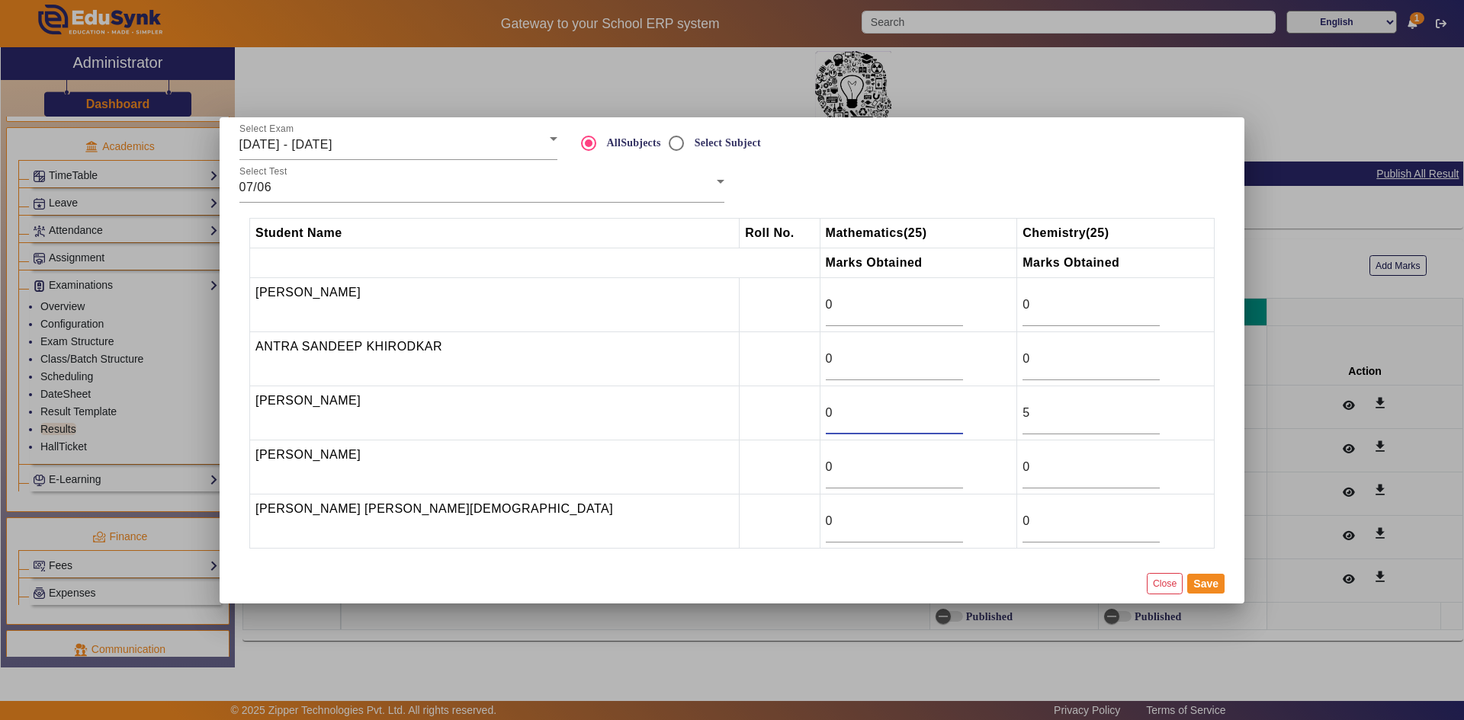
click at [826, 412] on input "0" at bounding box center [894, 413] width 137 height 18
click at [826, 413] on input "0" at bounding box center [894, 413] width 137 height 18
type input "2.5"
click at [826, 517] on input "0" at bounding box center [894, 521] width 137 height 18
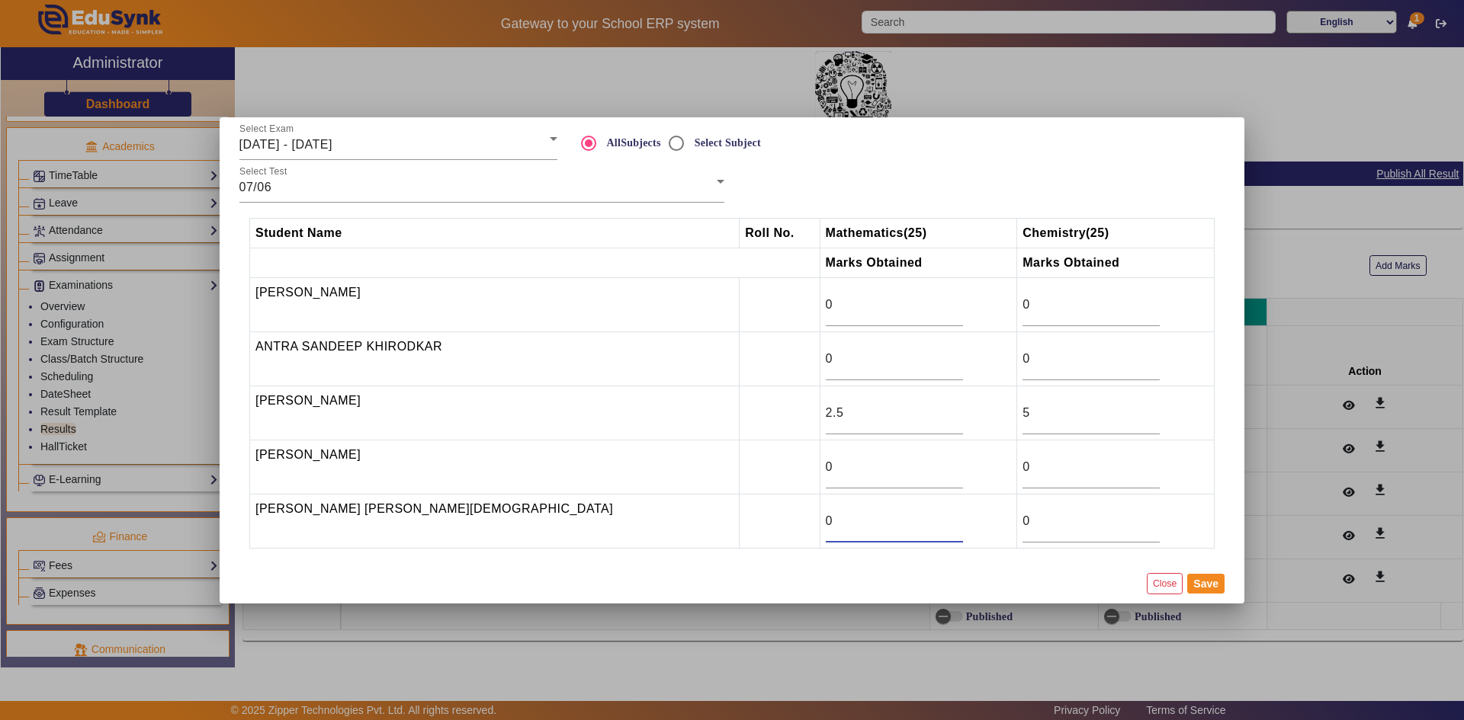
click at [826, 516] on input "0" at bounding box center [894, 521] width 137 height 18
click at [836, 514] on input "7" at bounding box center [894, 521] width 137 height 18
click at [836, 514] on input "8" at bounding box center [894, 521] width 137 height 18
click at [836, 514] on input "9" at bounding box center [894, 521] width 137 height 18
click at [836, 514] on input "10" at bounding box center [894, 521] width 137 height 18
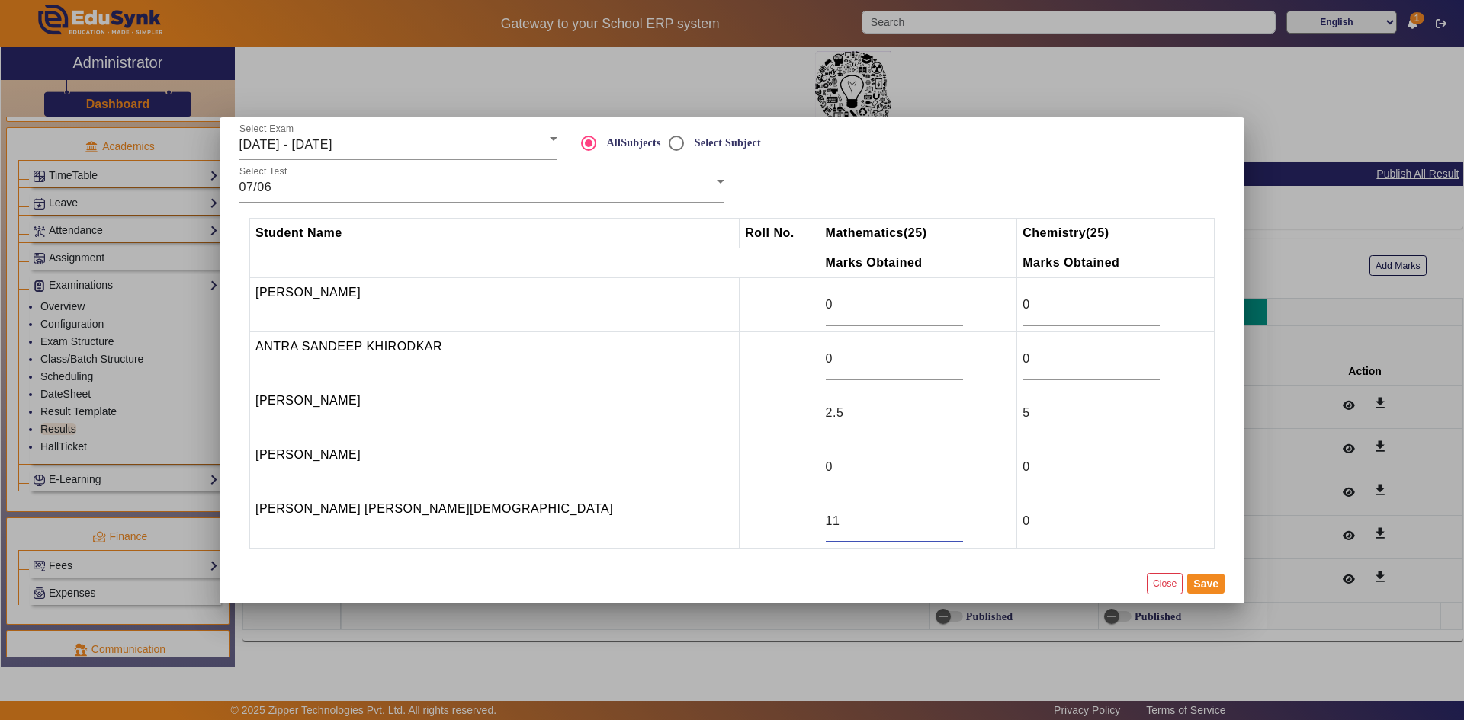
click at [836, 514] on input "11" at bounding box center [894, 521] width 137 height 18
click at [836, 514] on input "12" at bounding box center [894, 521] width 137 height 18
click at [836, 514] on input "13" at bounding box center [894, 521] width 137 height 18
click at [836, 514] on input "14" at bounding box center [894, 521] width 137 height 18
click at [836, 514] on input "15" at bounding box center [894, 521] width 137 height 18
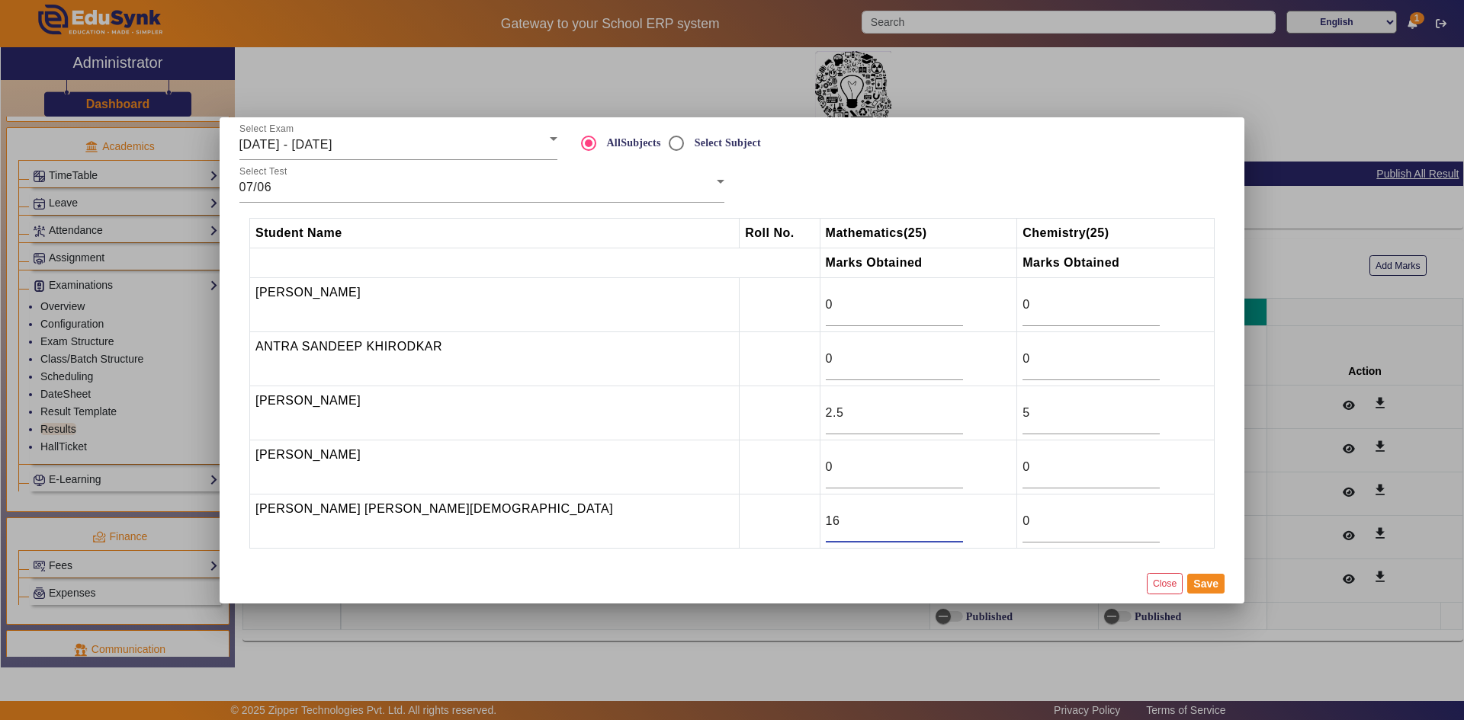
type input "16"
click at [836, 514] on input "16" at bounding box center [894, 521] width 137 height 18
click at [1096, 518] on input "9" at bounding box center [1090, 521] width 137 height 18
click at [1096, 518] on input "10" at bounding box center [1090, 521] width 137 height 18
click at [1096, 518] on input "11" at bounding box center [1090, 521] width 137 height 18
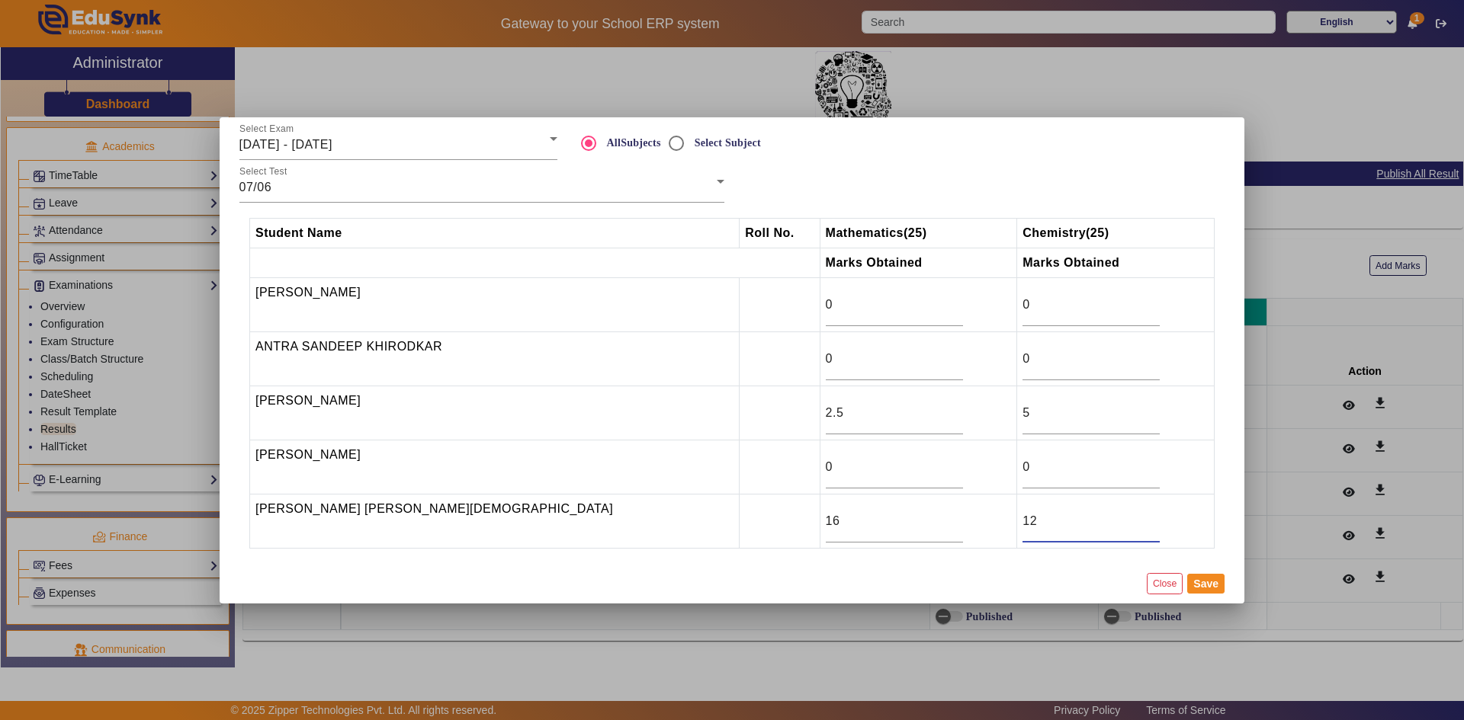
click at [1096, 518] on input "12" at bounding box center [1090, 521] width 137 height 18
click at [1096, 518] on input "13" at bounding box center [1090, 521] width 137 height 18
click at [1096, 518] on input "14" at bounding box center [1090, 521] width 137 height 18
click at [1096, 518] on input "15" at bounding box center [1090, 521] width 137 height 18
type input "16"
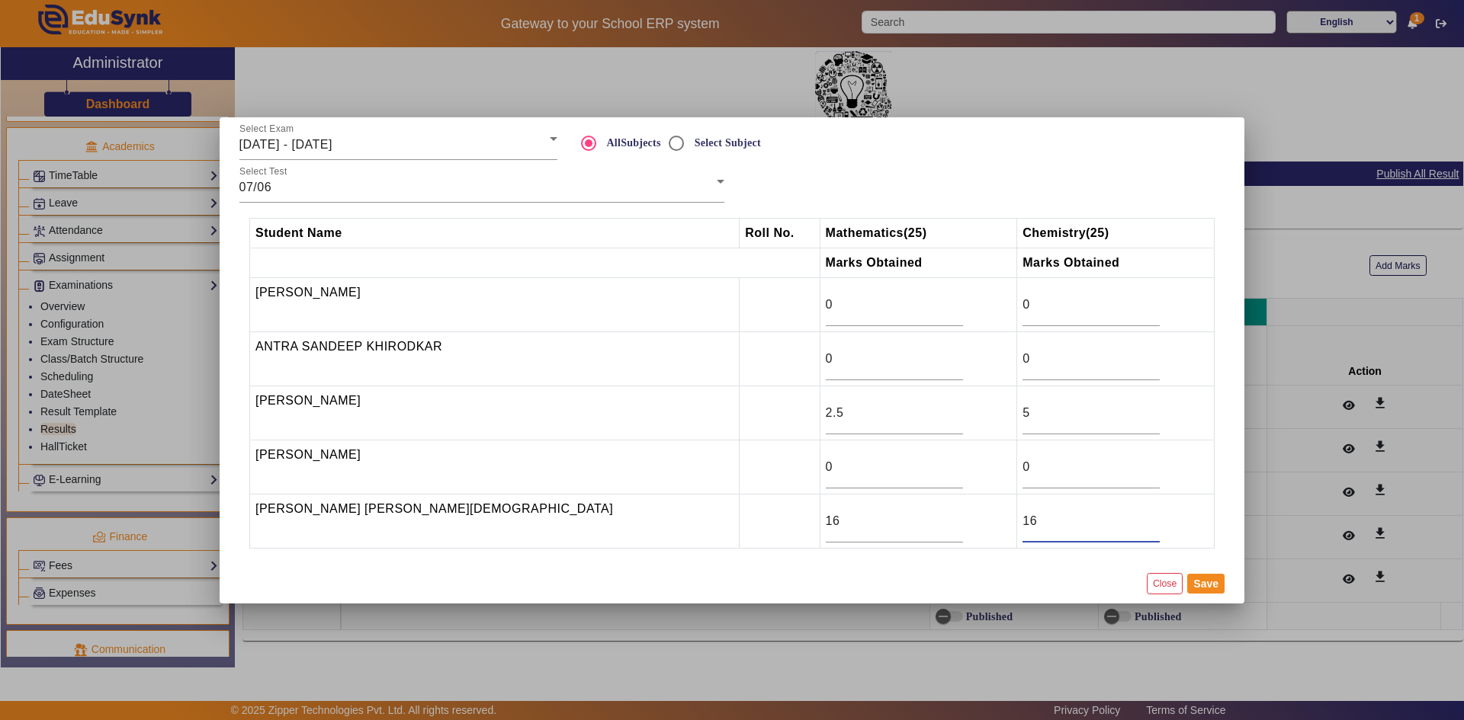
click at [1096, 518] on input "16" at bounding box center [1090, 521] width 137 height 18
click at [826, 310] on input "0" at bounding box center [894, 305] width 137 height 18
click at [837, 297] on input "12" at bounding box center [894, 305] width 137 height 18
click at [837, 297] on input "13" at bounding box center [894, 305] width 137 height 18
click at [837, 297] on input "14" at bounding box center [894, 305] width 137 height 18
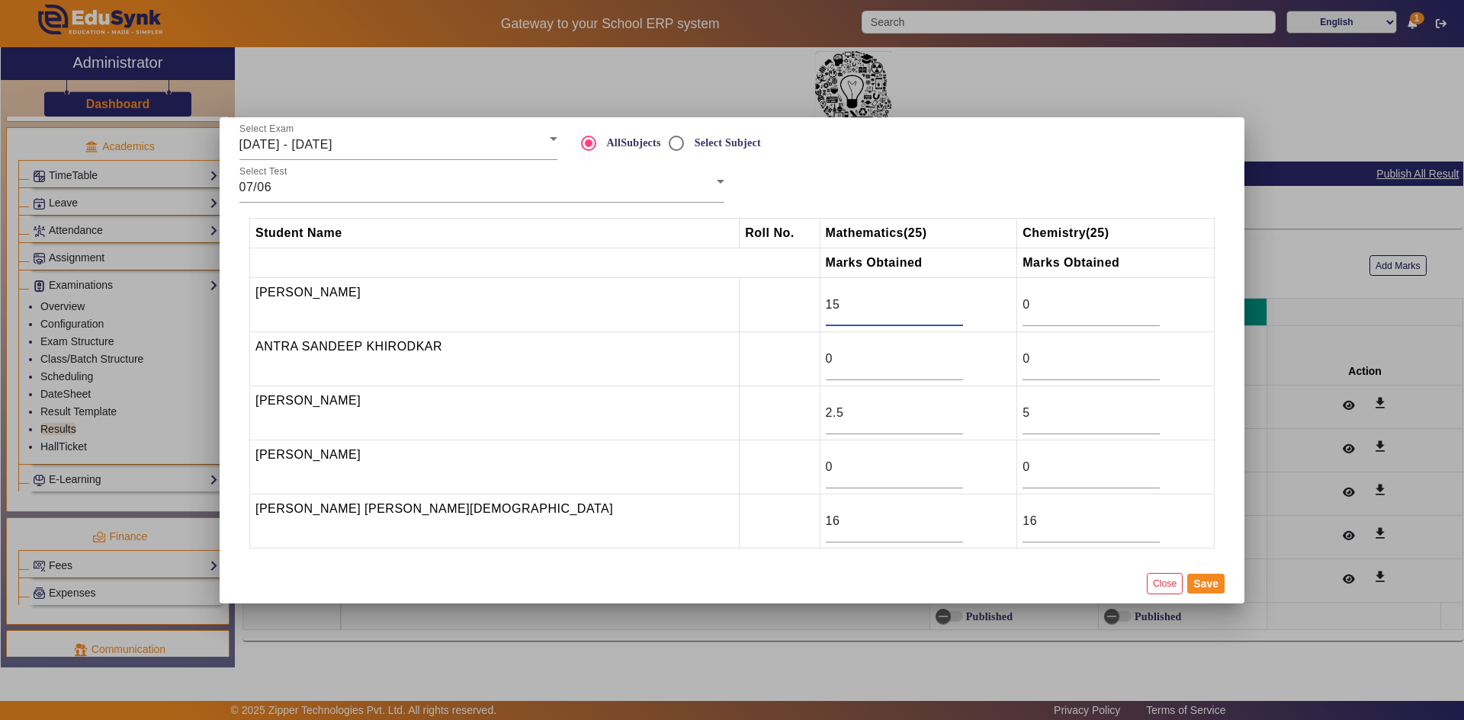
click at [837, 297] on input "15" at bounding box center [894, 305] width 137 height 18
click at [837, 297] on input "16" at bounding box center [894, 305] width 137 height 18
click at [837, 297] on input "17" at bounding box center [894, 305] width 137 height 18
type input "18"
click at [837, 297] on input "18" at bounding box center [894, 305] width 137 height 18
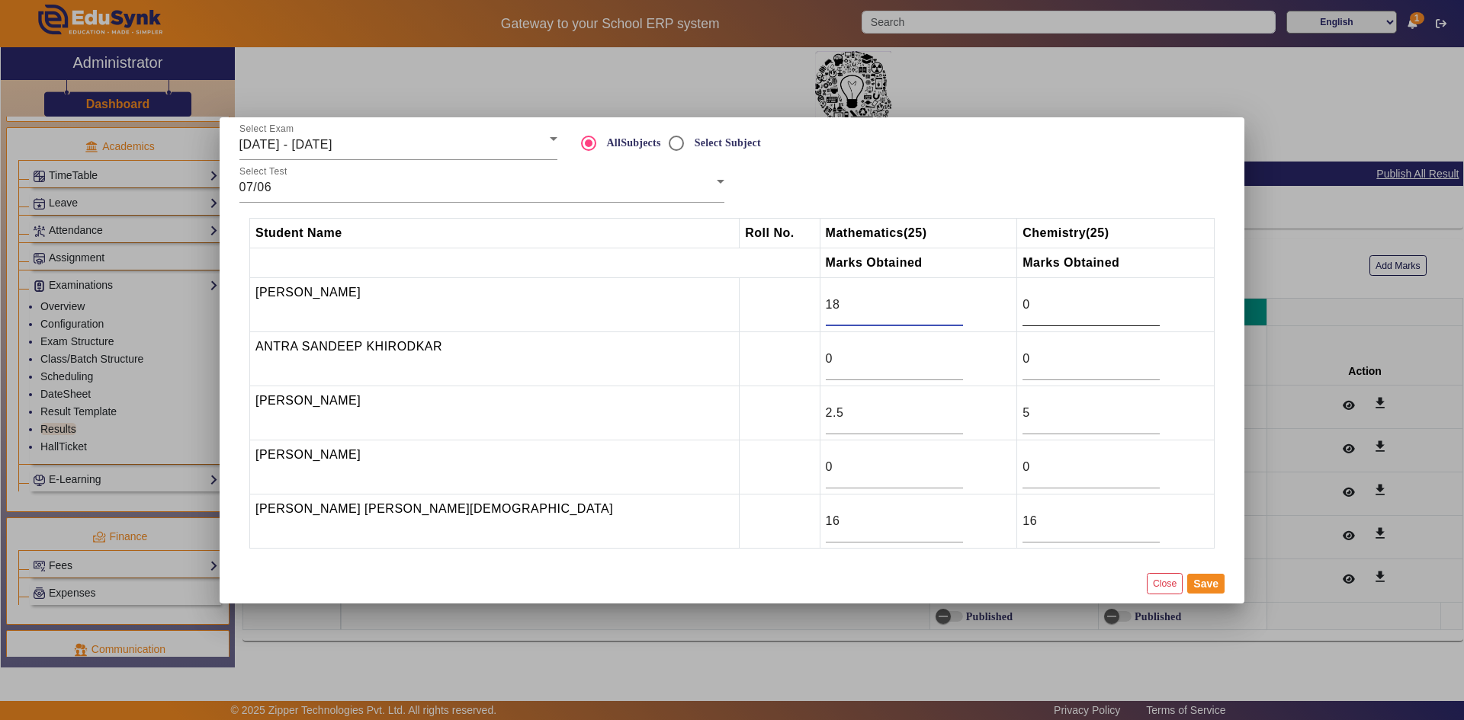
click at [1022, 303] on input "0" at bounding box center [1090, 305] width 137 height 18
click at [1096, 300] on input "24" at bounding box center [1090, 305] width 137 height 18
click at [1094, 311] on input "23" at bounding box center [1090, 305] width 137 height 18
type input "22"
click at [1094, 311] on input "22" at bounding box center [1090, 305] width 137 height 18
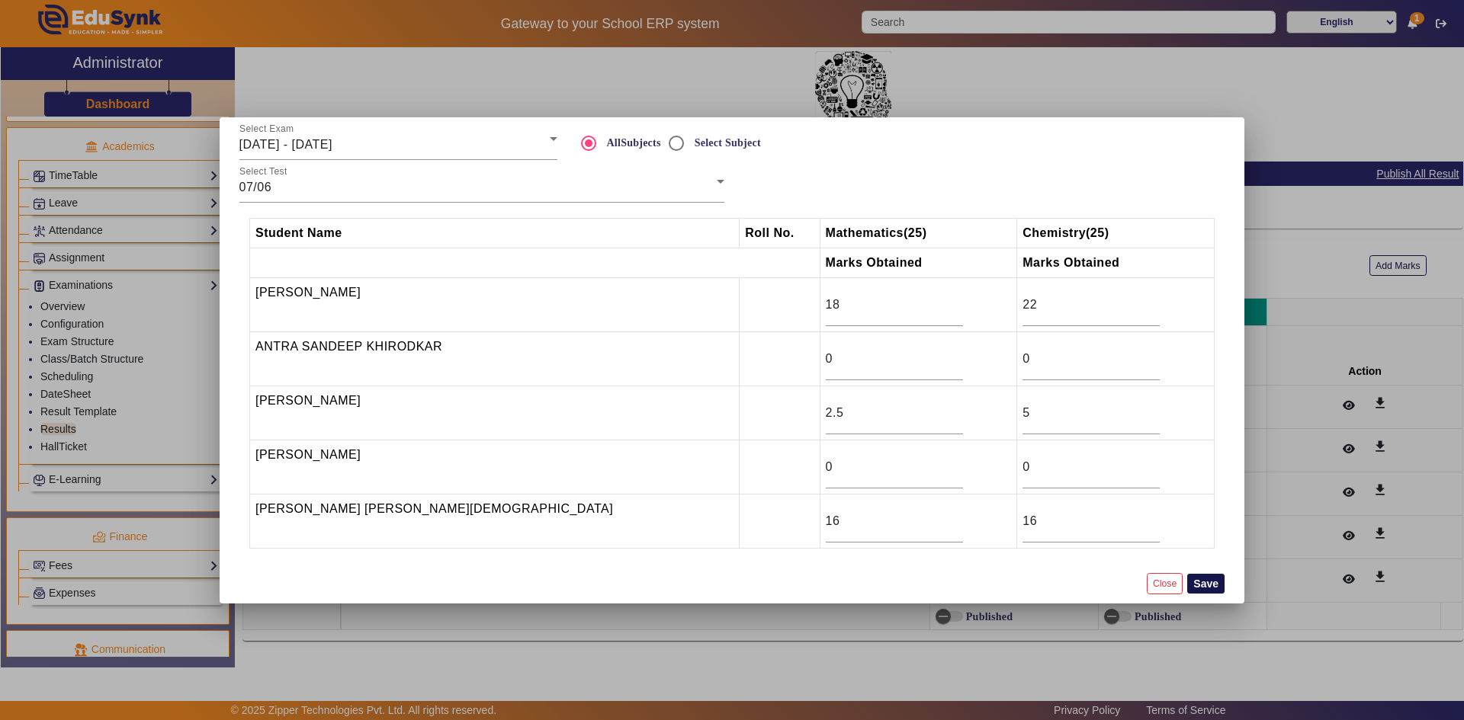
click at [1197, 579] on button "Save" at bounding box center [1205, 584] width 37 height 20
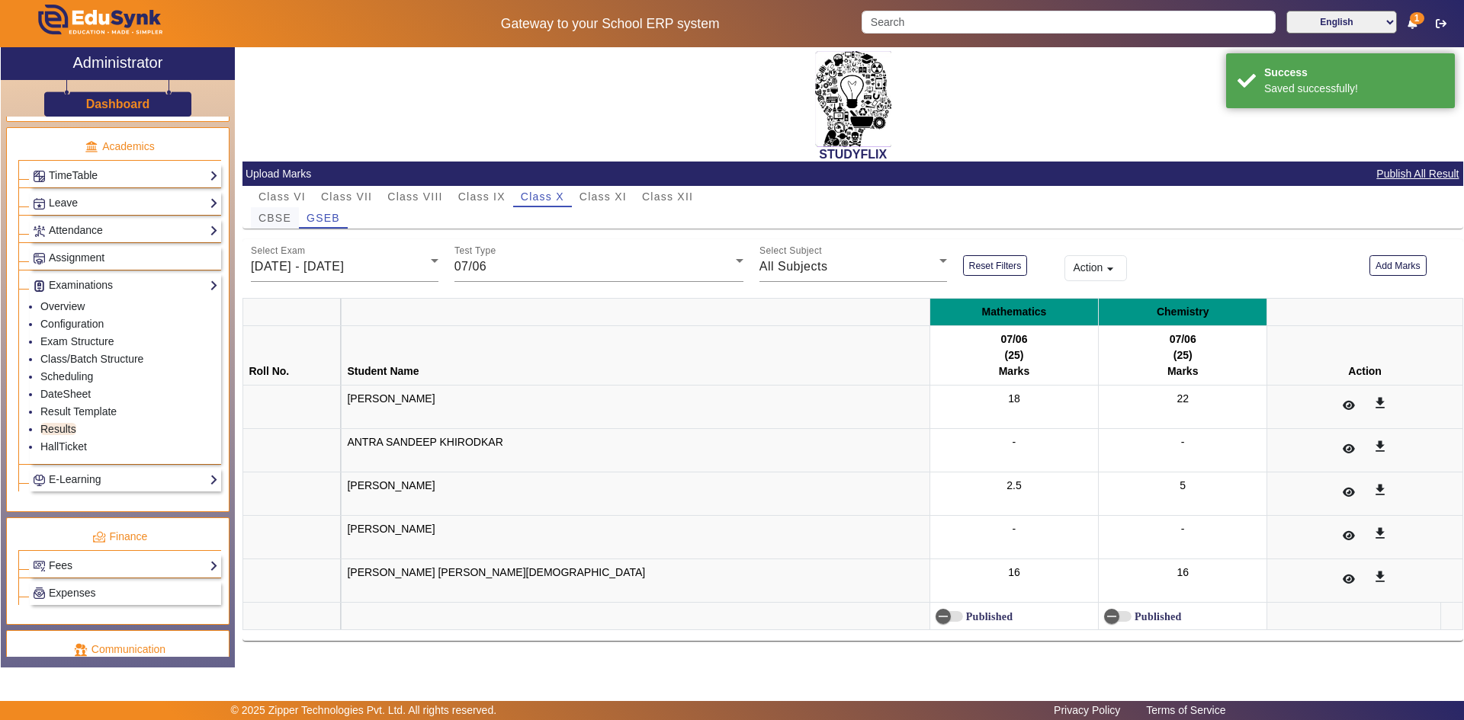
click at [279, 216] on span "CBSE" at bounding box center [274, 218] width 33 height 11
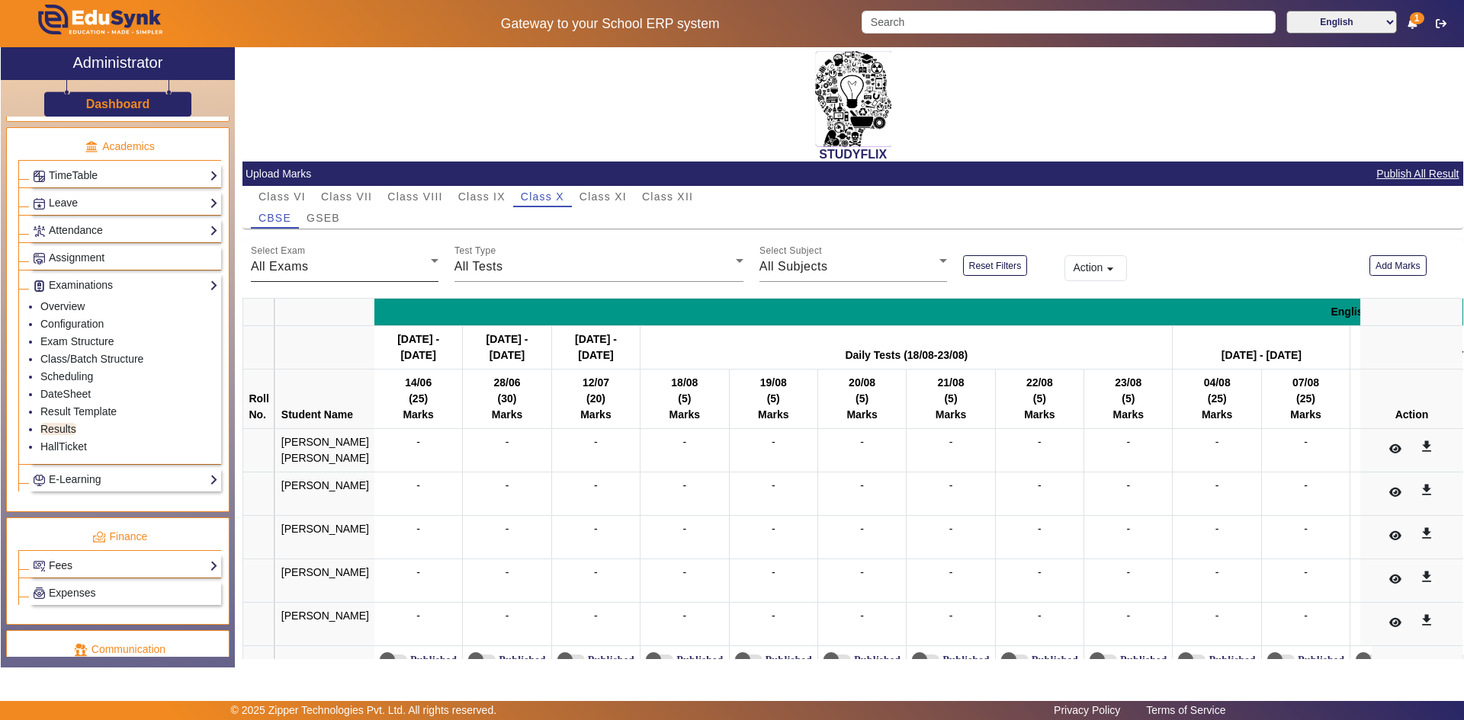
click at [314, 260] on div "All Exams" at bounding box center [341, 267] width 180 height 18
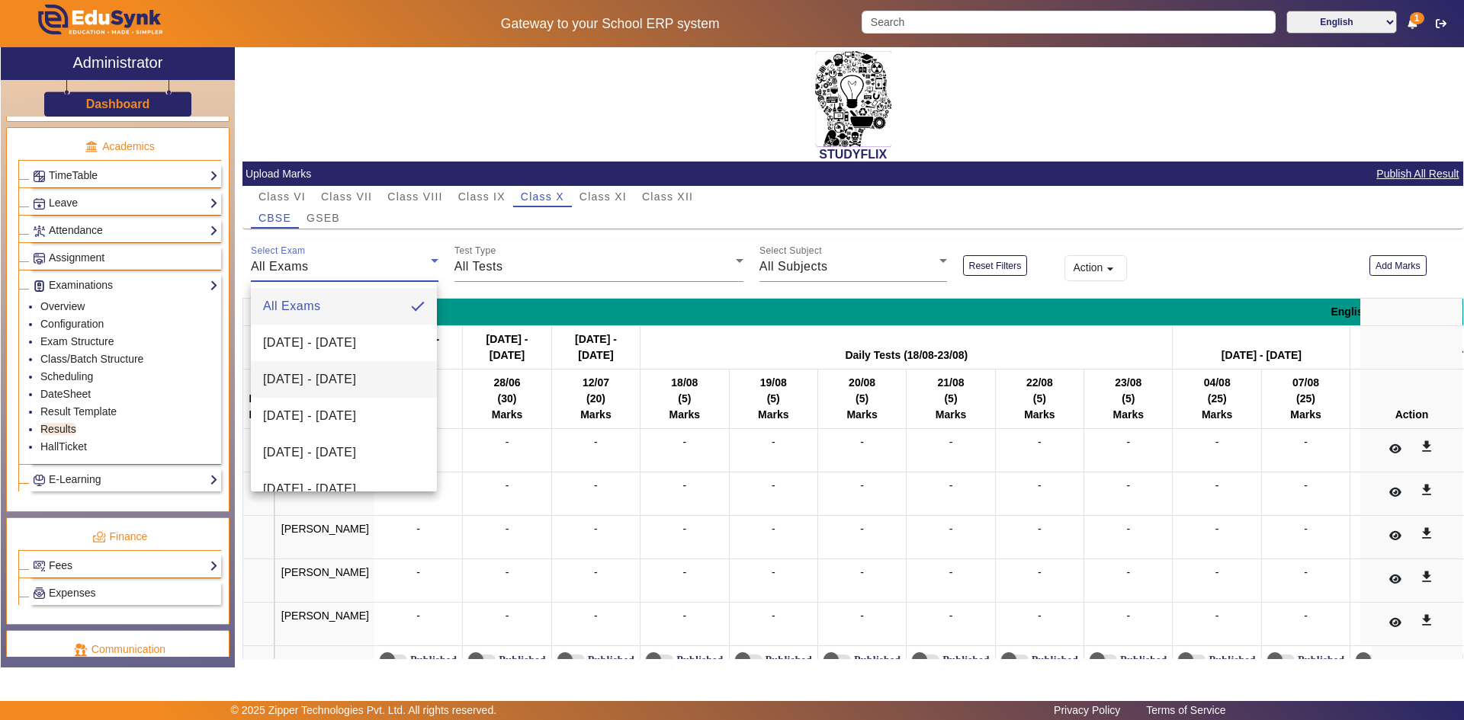
click at [296, 375] on span "[DATE] - [DATE]" at bounding box center [309, 380] width 93 height 18
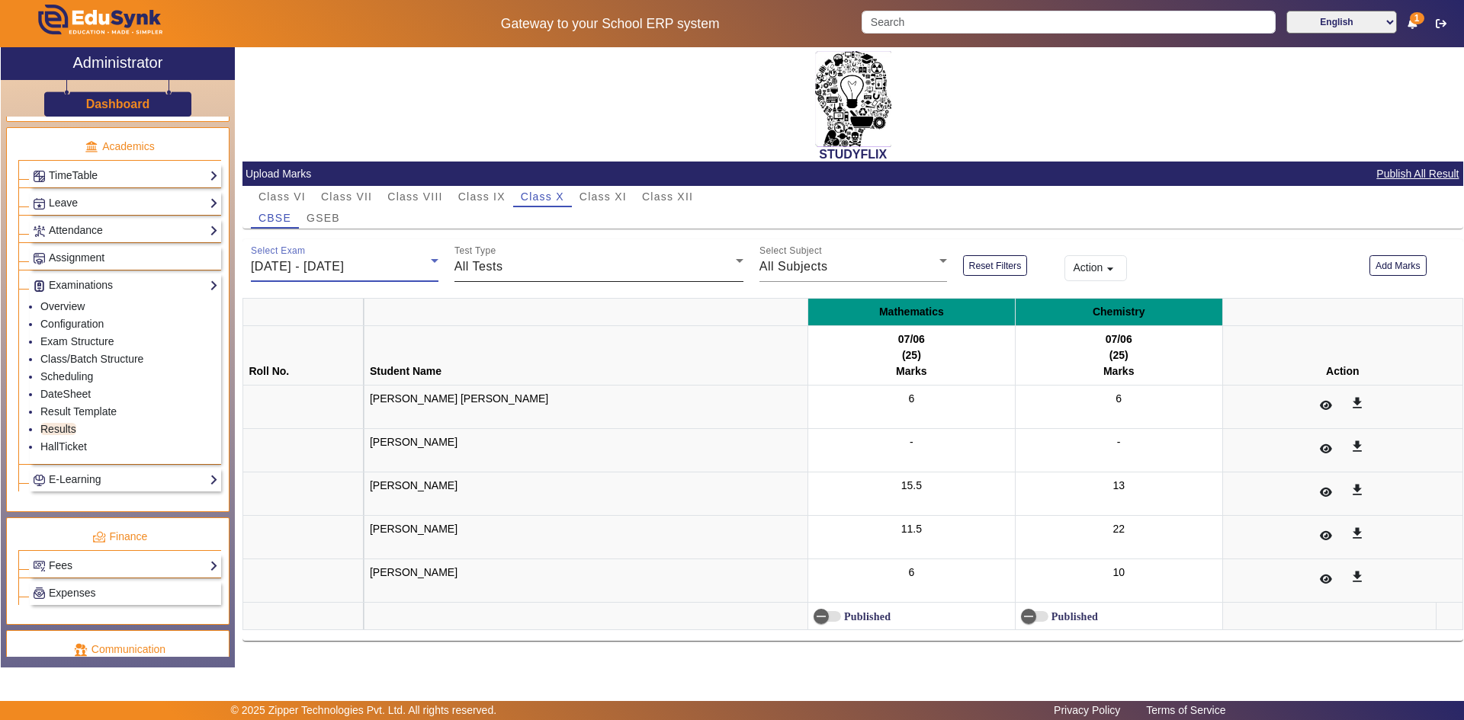
click at [478, 277] on div "Test Type All Tests" at bounding box center [598, 260] width 289 height 43
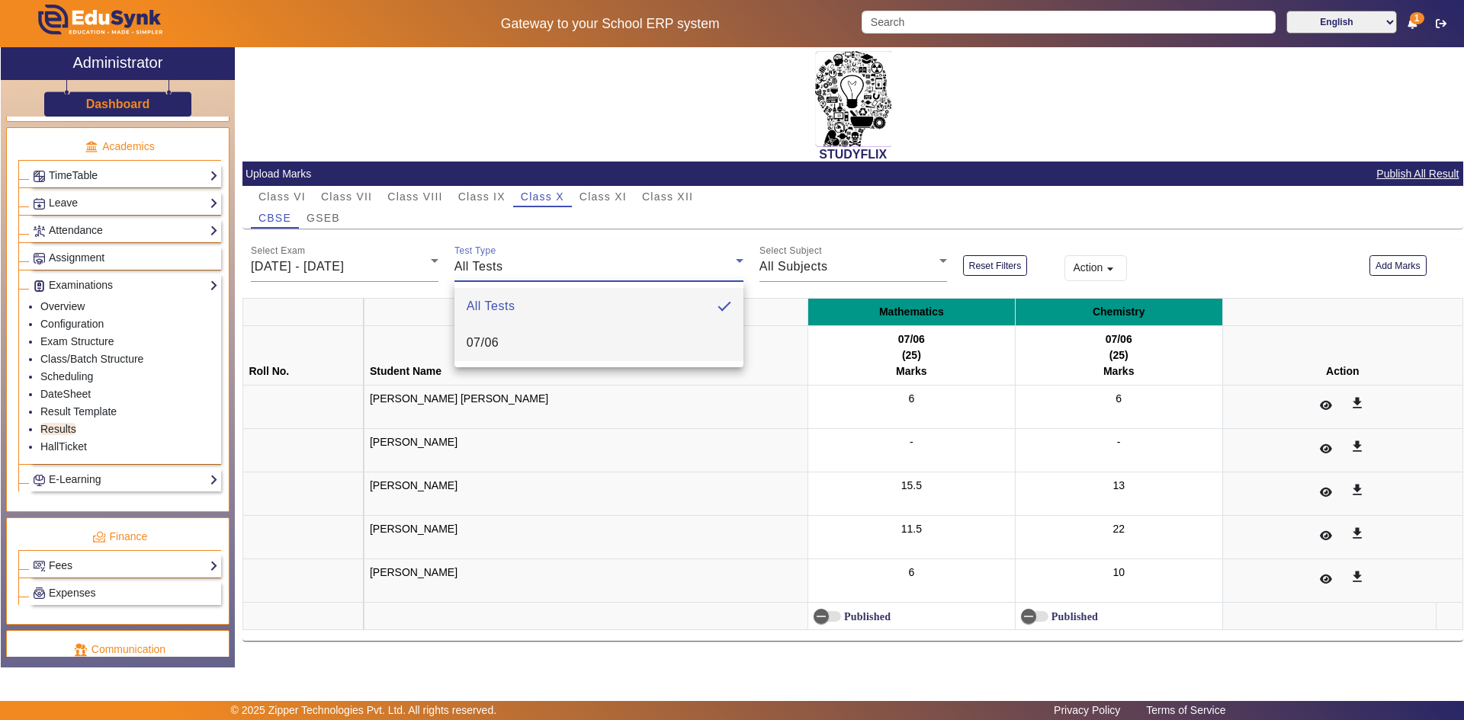
click at [475, 344] on span "07/06" at bounding box center [483, 343] width 33 height 18
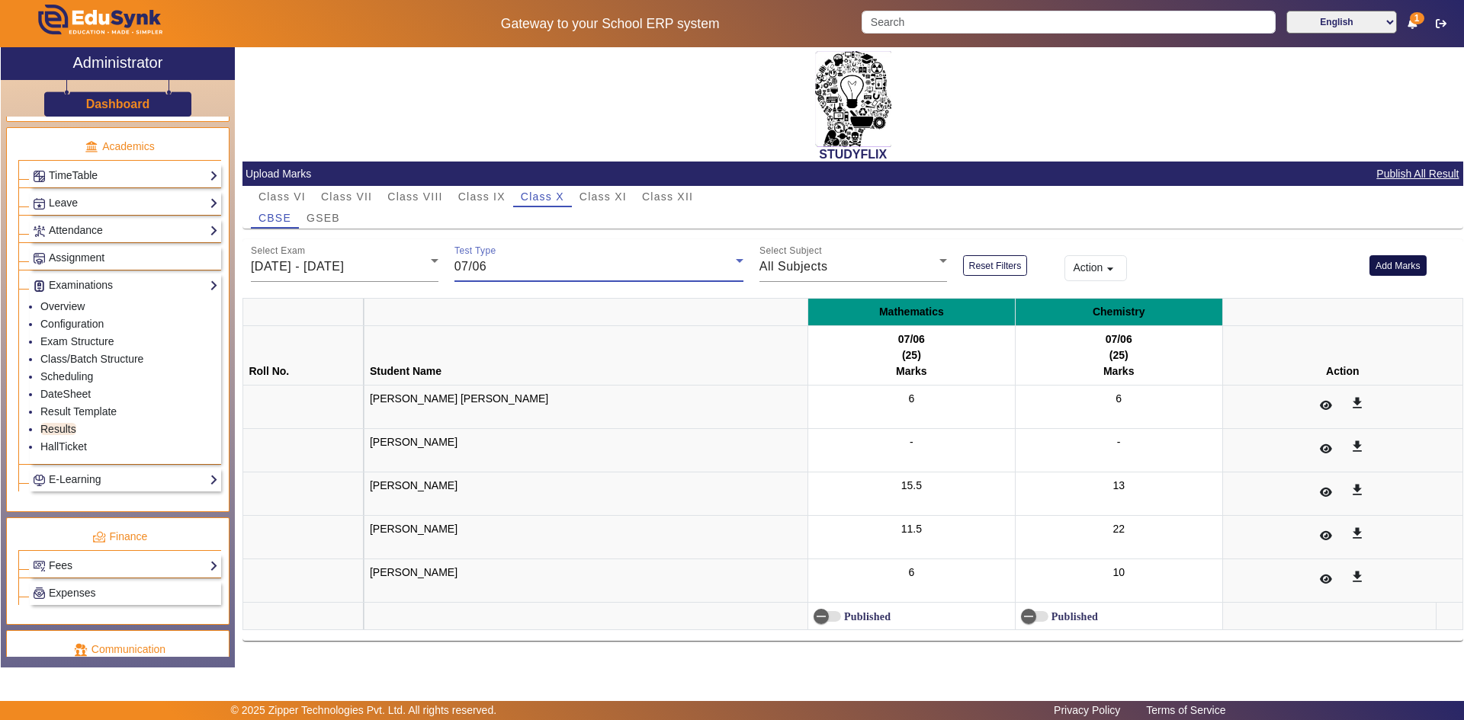
click at [1382, 270] on button "Add Marks" at bounding box center [1397, 265] width 57 height 21
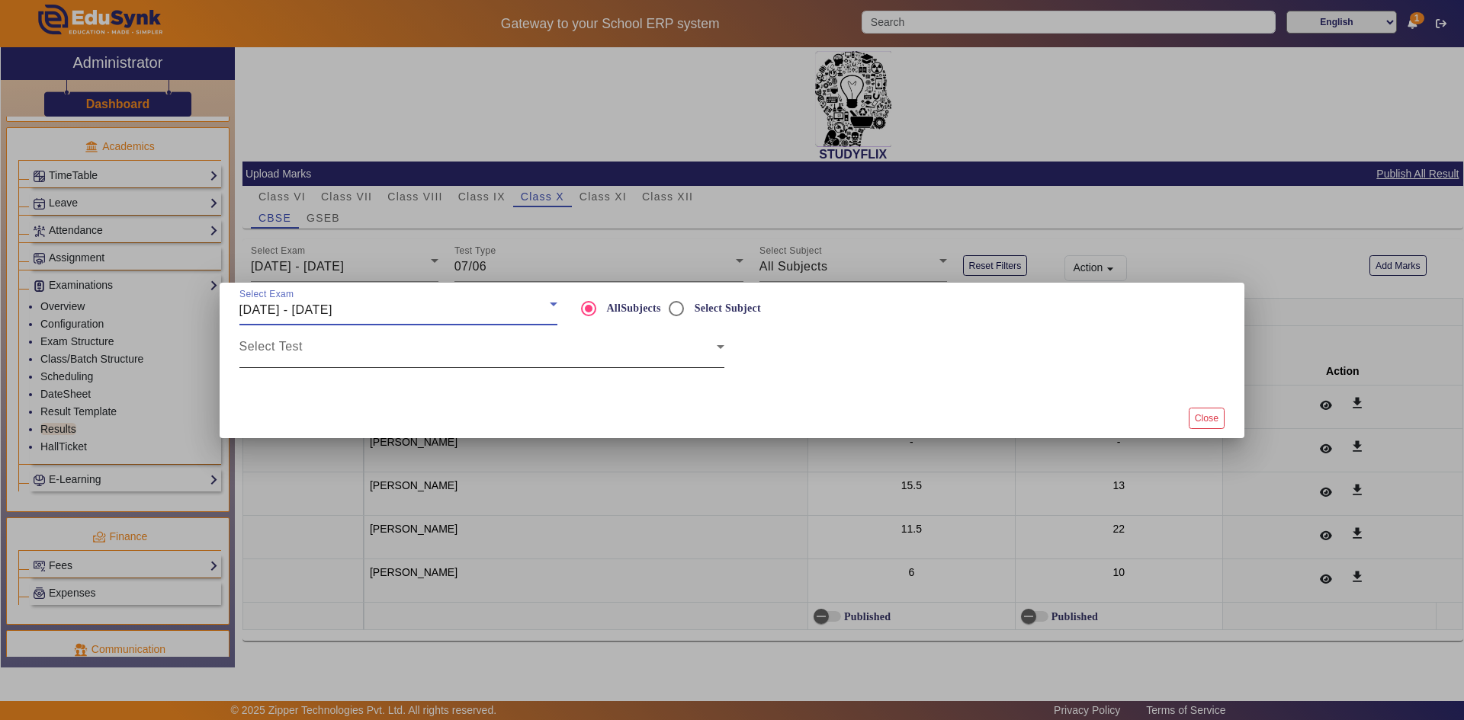
click at [461, 357] on span at bounding box center [477, 353] width 477 height 18
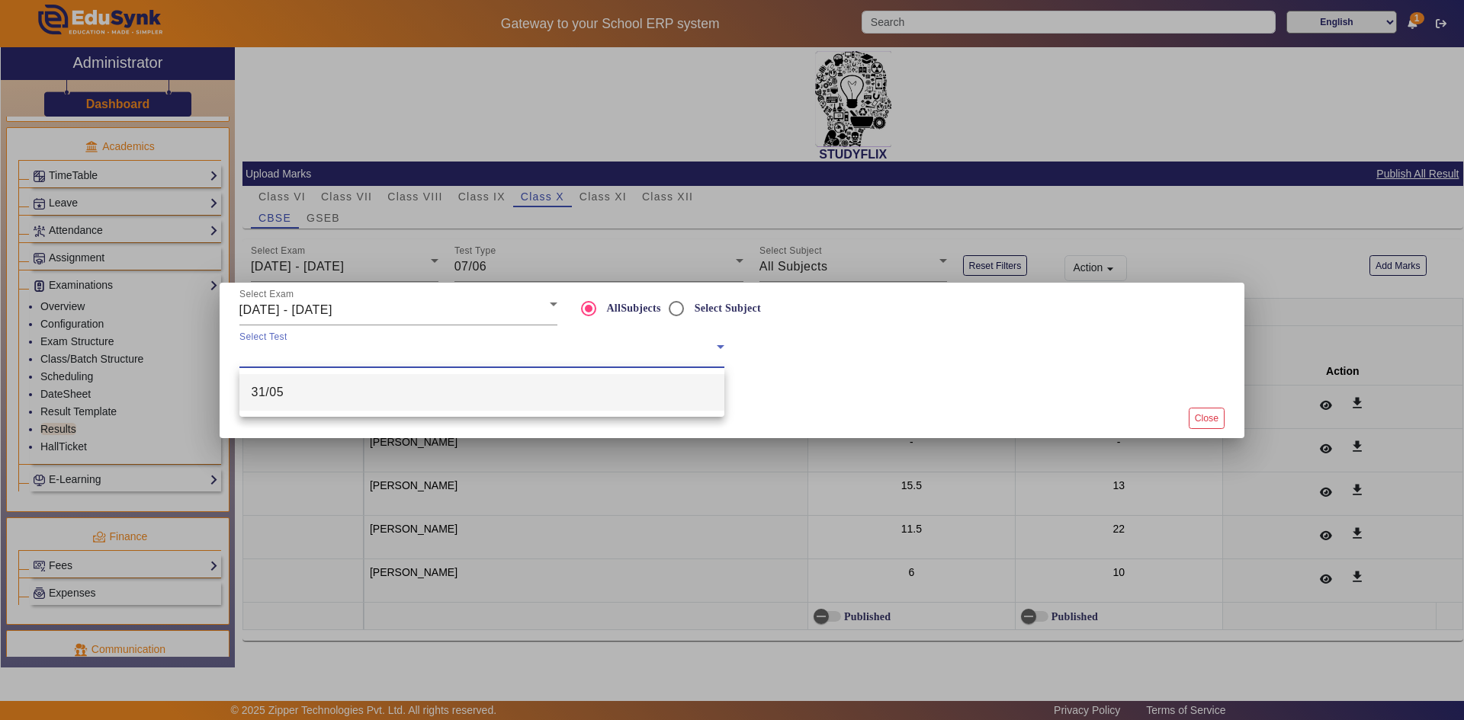
click at [449, 399] on mat-option "31/05" at bounding box center [481, 392] width 485 height 37
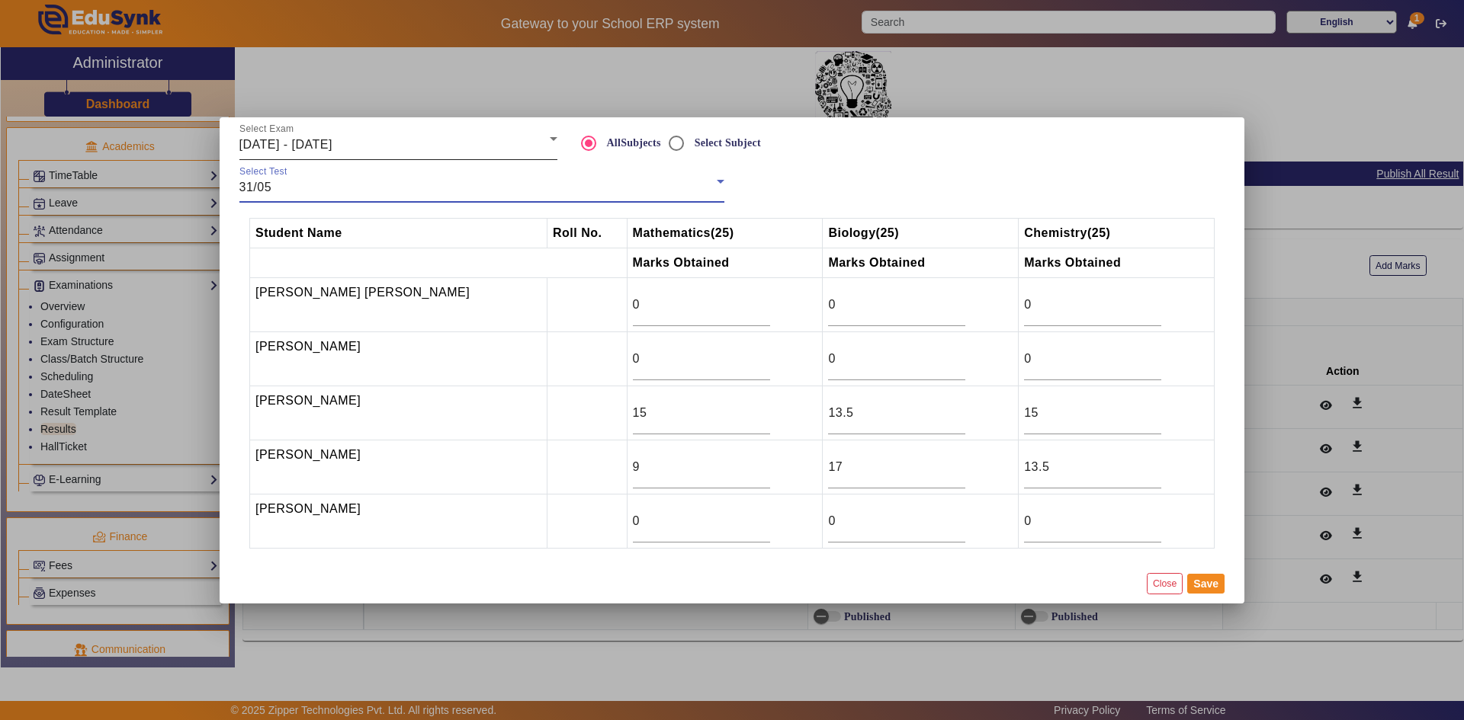
click at [312, 146] on span "[DATE] - [DATE]" at bounding box center [285, 144] width 93 height 13
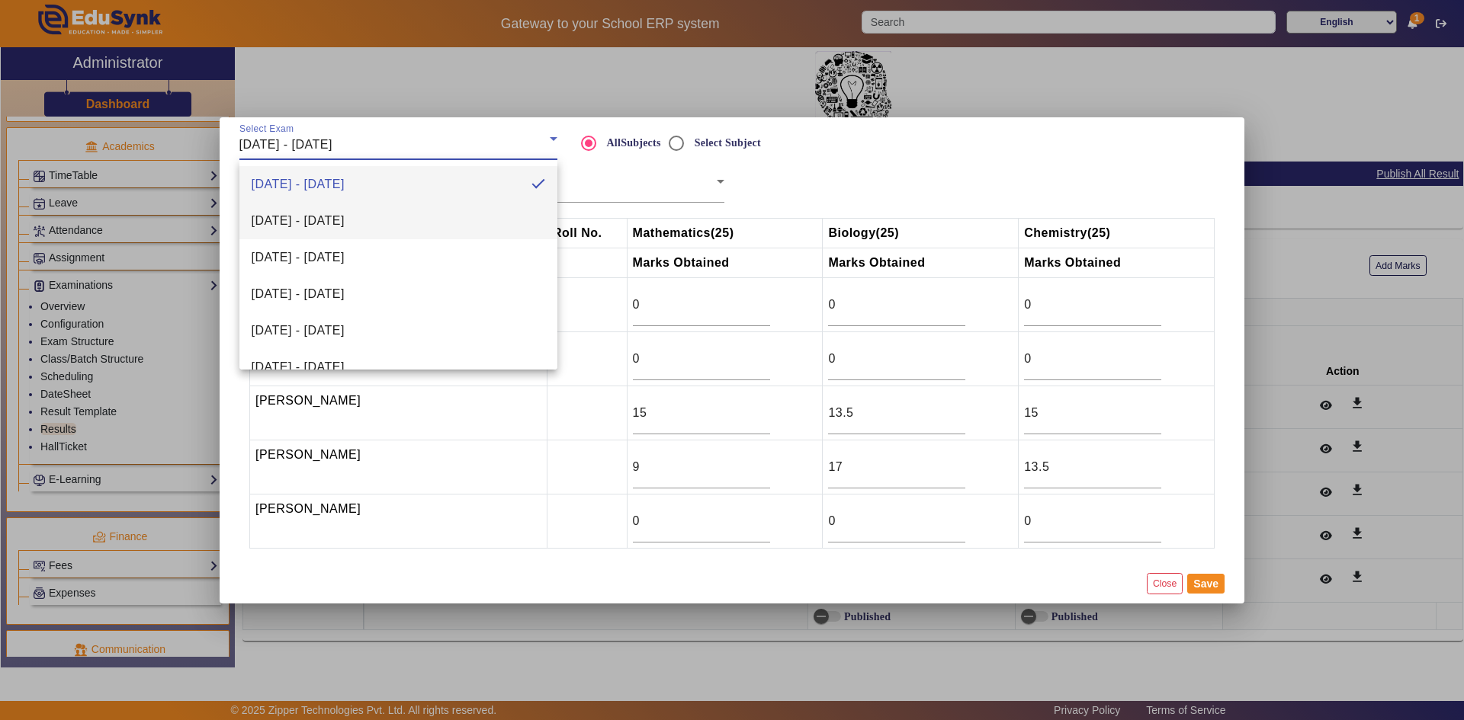
click at [308, 223] on span "[DATE] - [DATE]" at bounding box center [298, 221] width 93 height 18
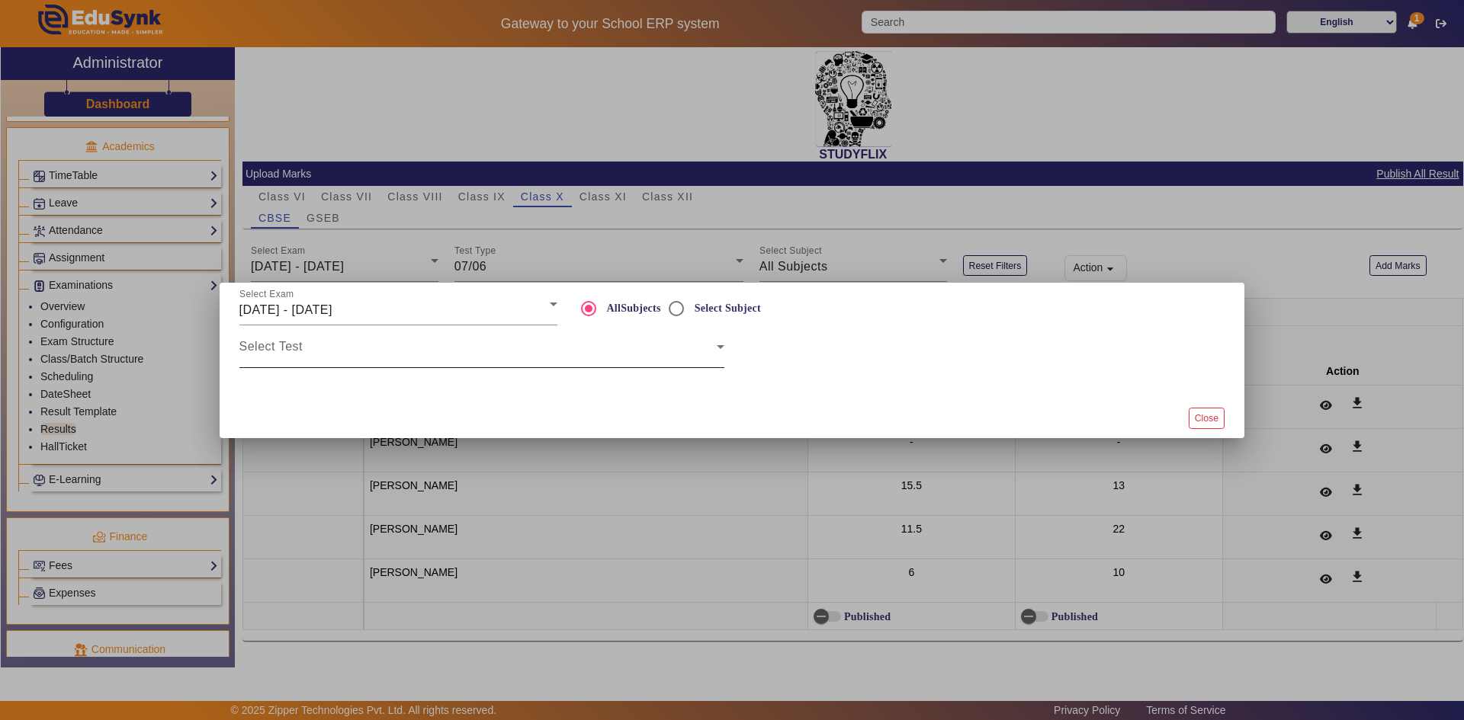
click at [300, 340] on mat-label "Select Test" at bounding box center [270, 346] width 63 height 13
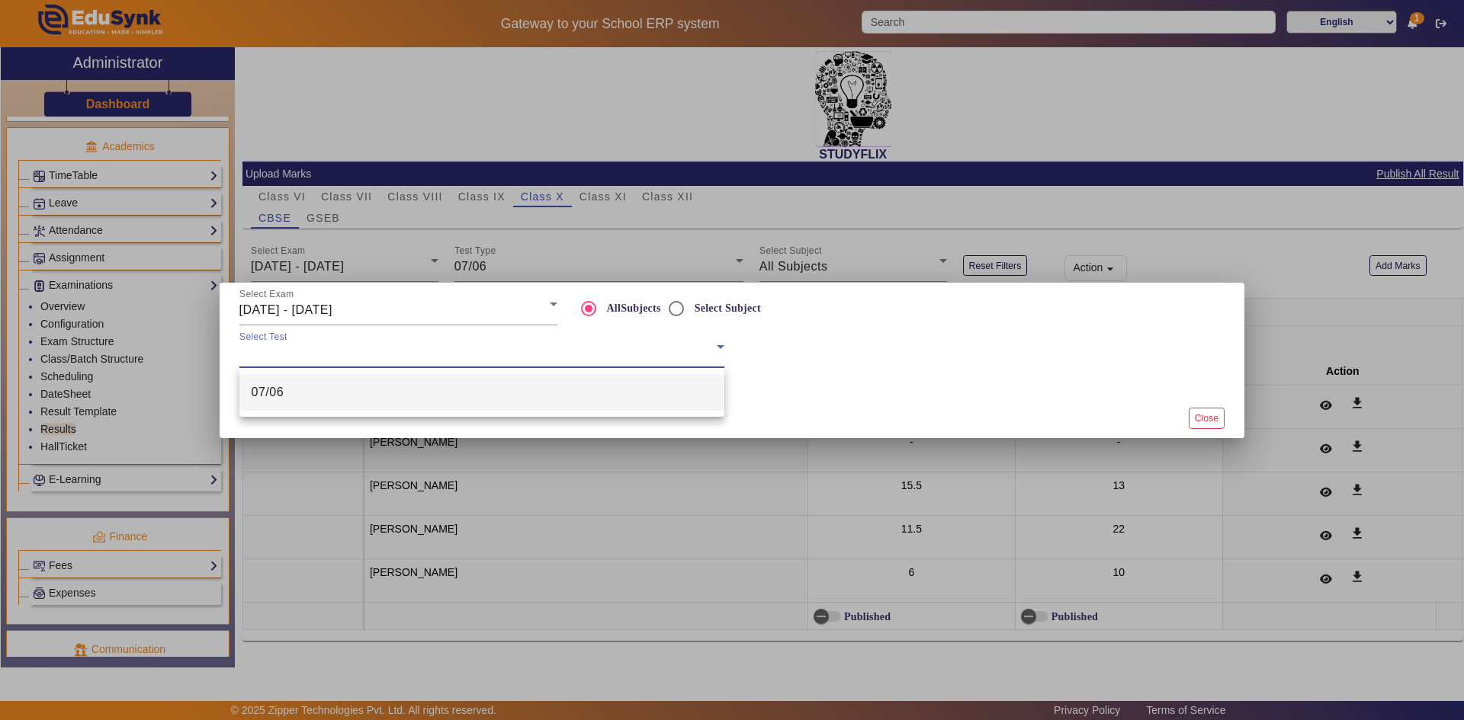
click at [298, 391] on mat-option "07/06" at bounding box center [481, 392] width 485 height 37
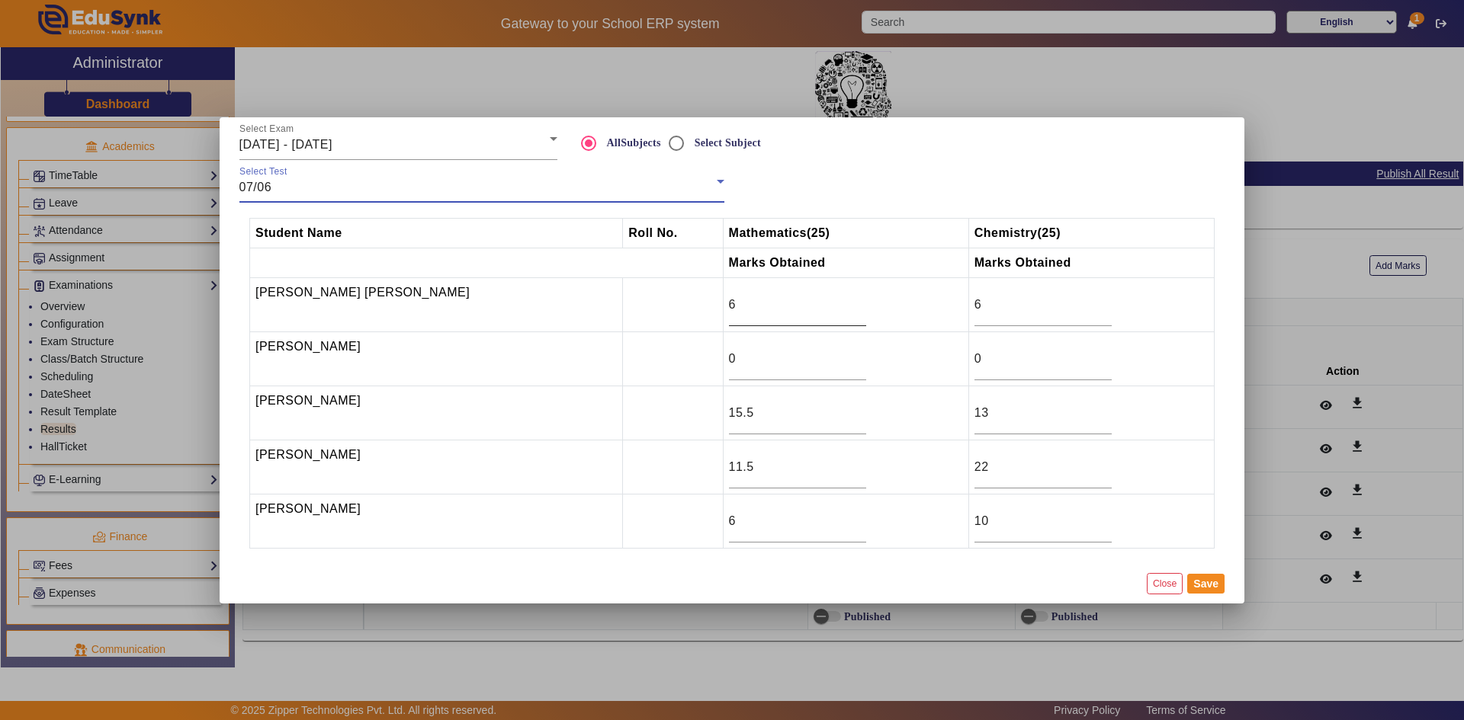
click at [729, 298] on input "6" at bounding box center [797, 305] width 137 height 18
click at [1207, 582] on button "Save" at bounding box center [1205, 584] width 37 height 20
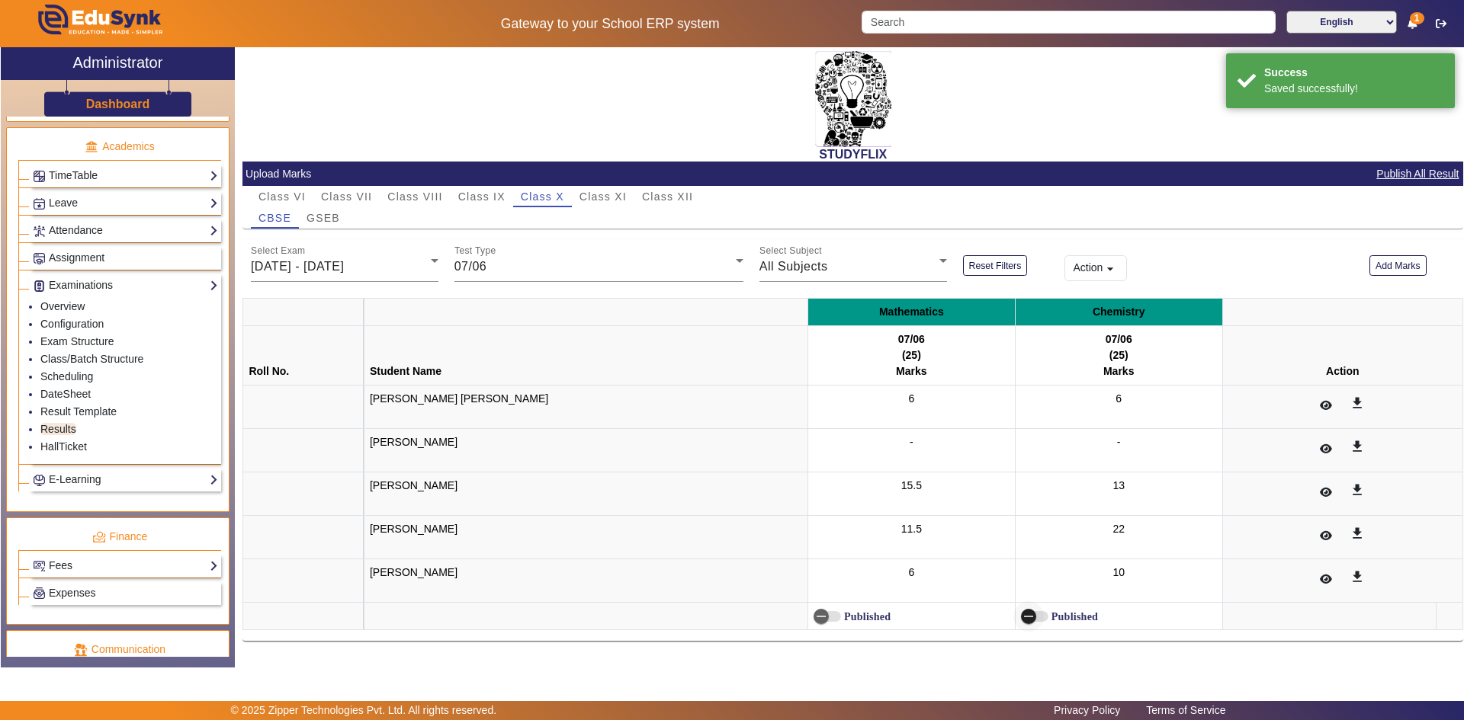
click at [1022, 620] on icon "button" at bounding box center [1029, 617] width 14 height 14
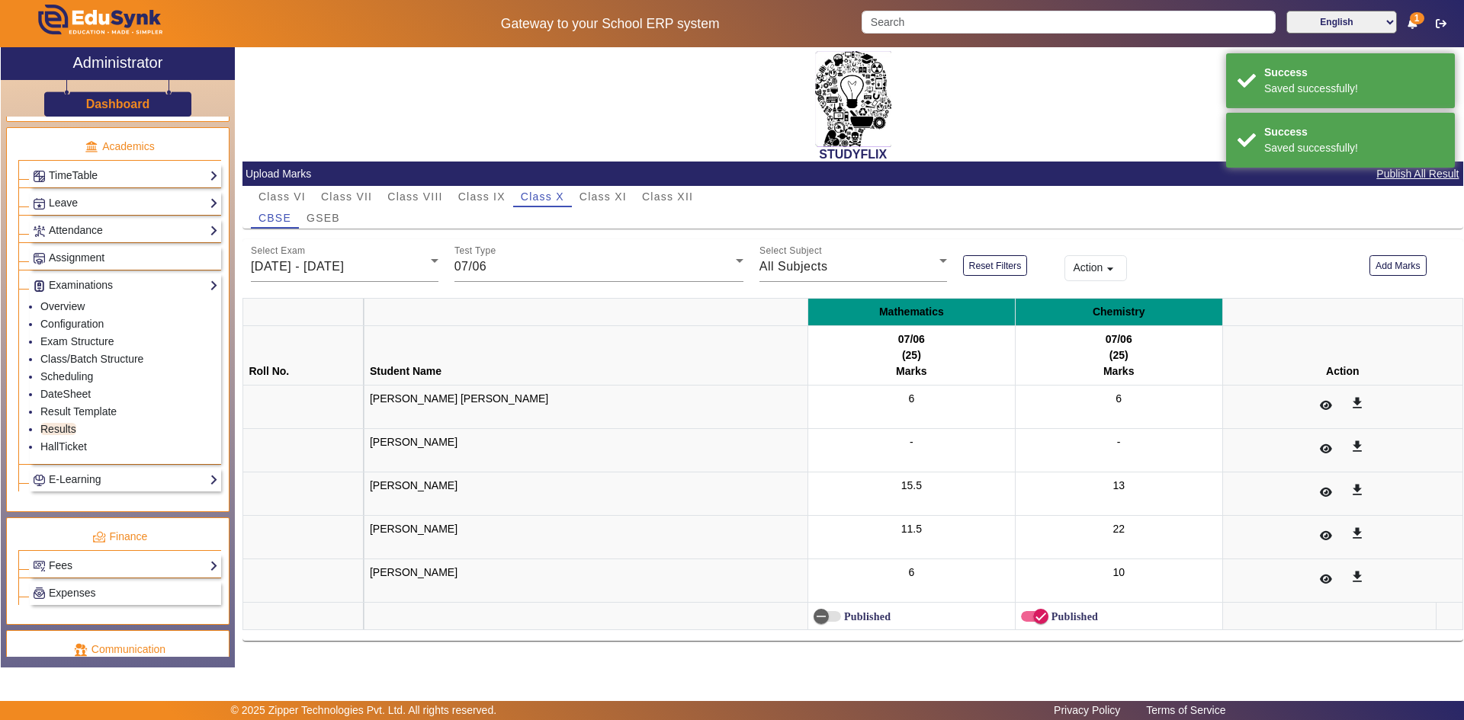
click at [841, 620] on label "Published" at bounding box center [866, 617] width 50 height 13
click at [813, 620] on button "Published" at bounding box center [826, 616] width 27 height 11
click at [394, 270] on div "[DATE] - [DATE]" at bounding box center [341, 267] width 180 height 18
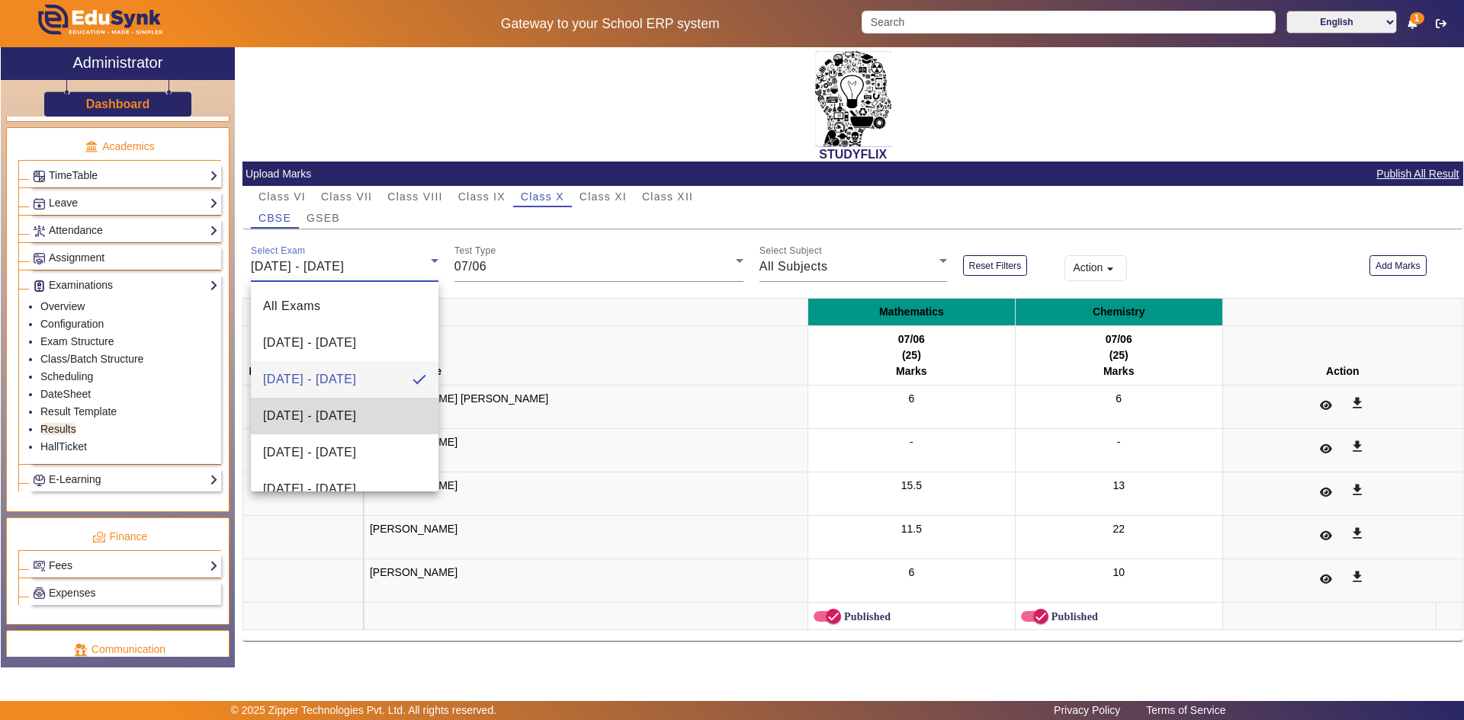
click at [347, 410] on span "[DATE] - [DATE]" at bounding box center [309, 416] width 93 height 18
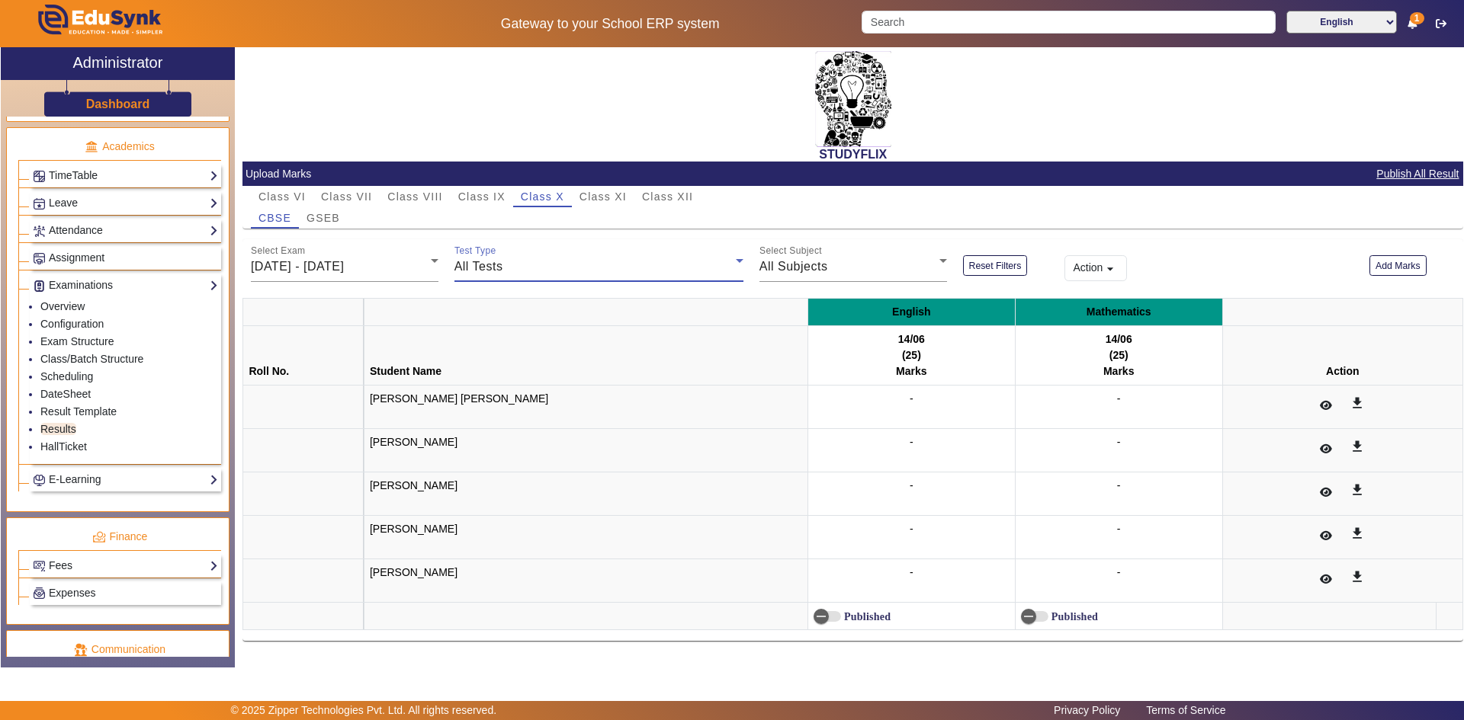
click at [533, 270] on div "All Tests" at bounding box center [594, 267] width 281 height 18
click at [512, 326] on mat-option "14/06" at bounding box center [598, 343] width 289 height 37
click at [1386, 265] on button "Add Marks" at bounding box center [1397, 265] width 57 height 21
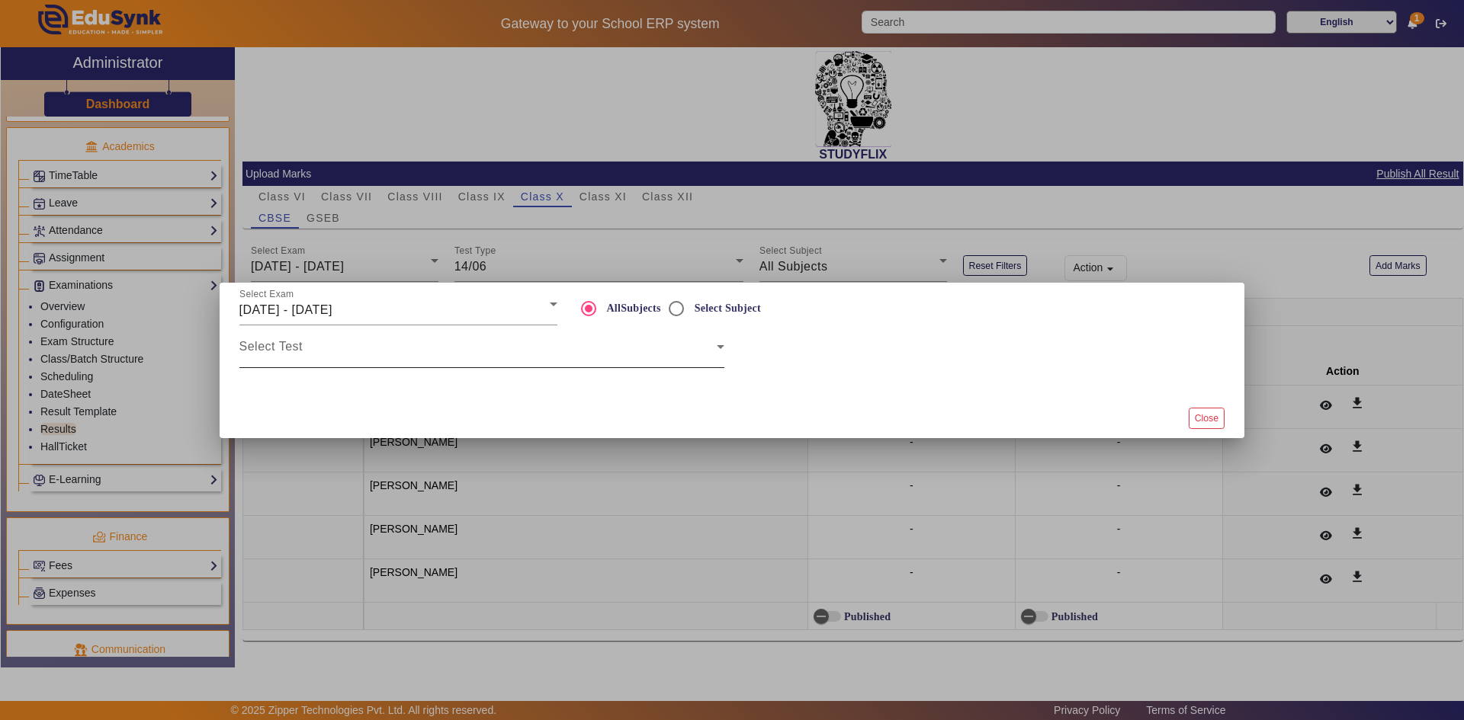
click at [680, 364] on div "Select Test" at bounding box center [481, 347] width 485 height 43
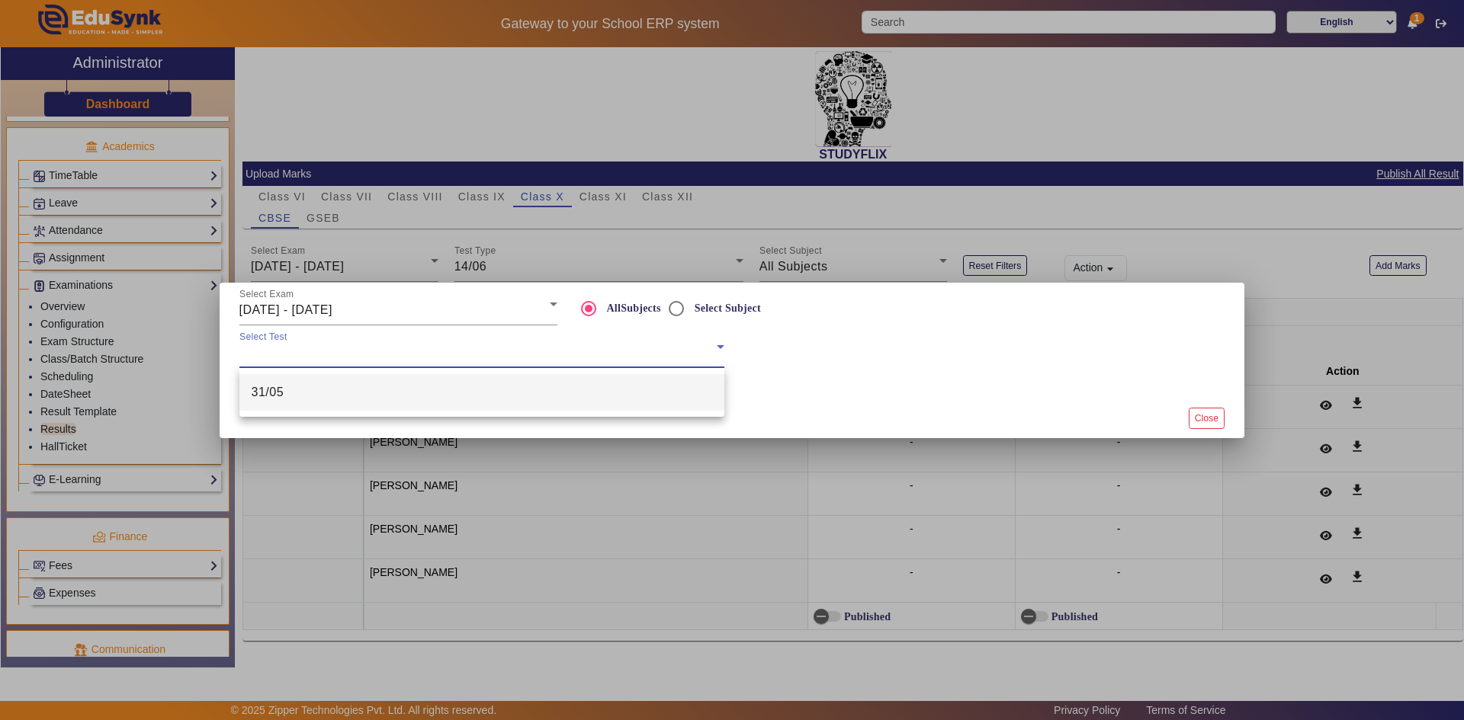
click at [679, 392] on mat-option "31/05" at bounding box center [481, 392] width 485 height 37
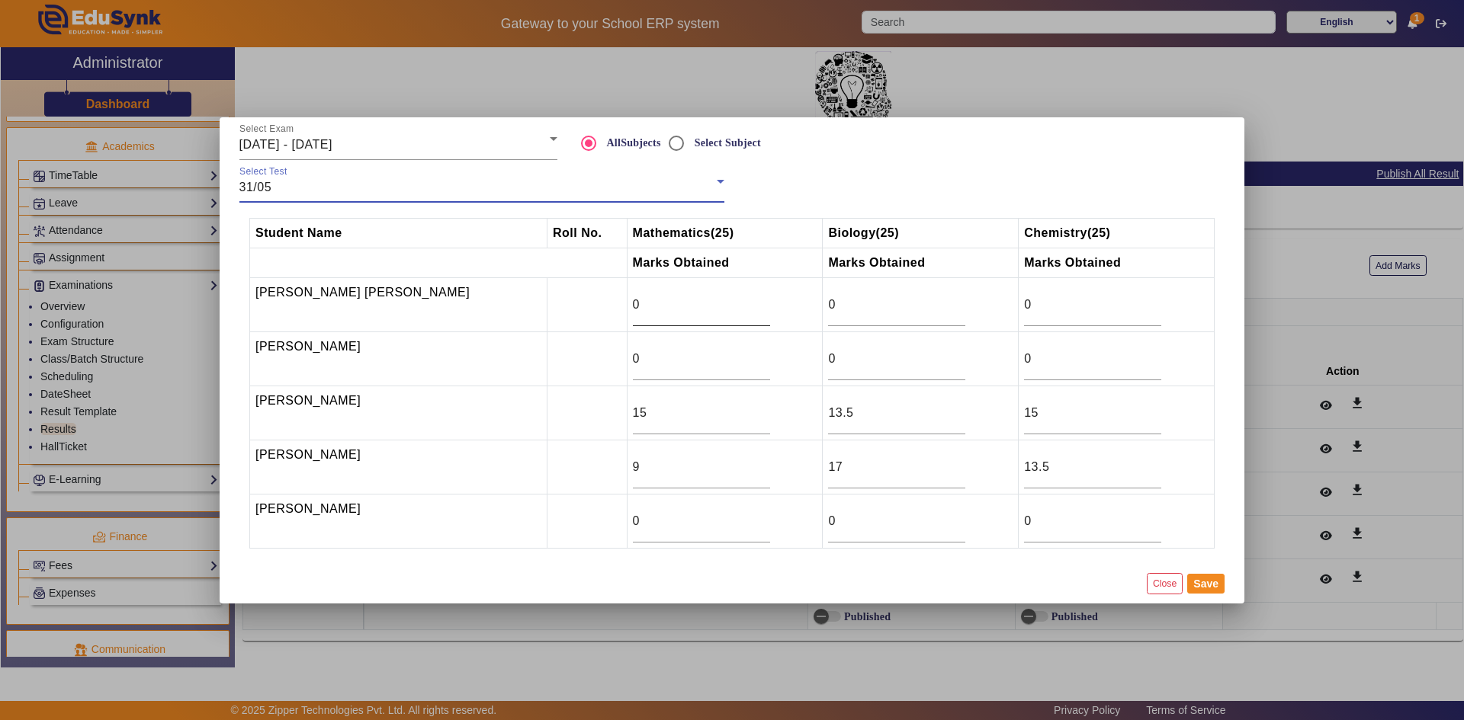
click at [669, 316] on div "0" at bounding box center [701, 305] width 137 height 43
click at [695, 304] on input "0" at bounding box center [701, 305] width 137 height 18
drag, startPoint x: 610, startPoint y: 303, endPoint x: 579, endPoint y: 304, distance: 30.5
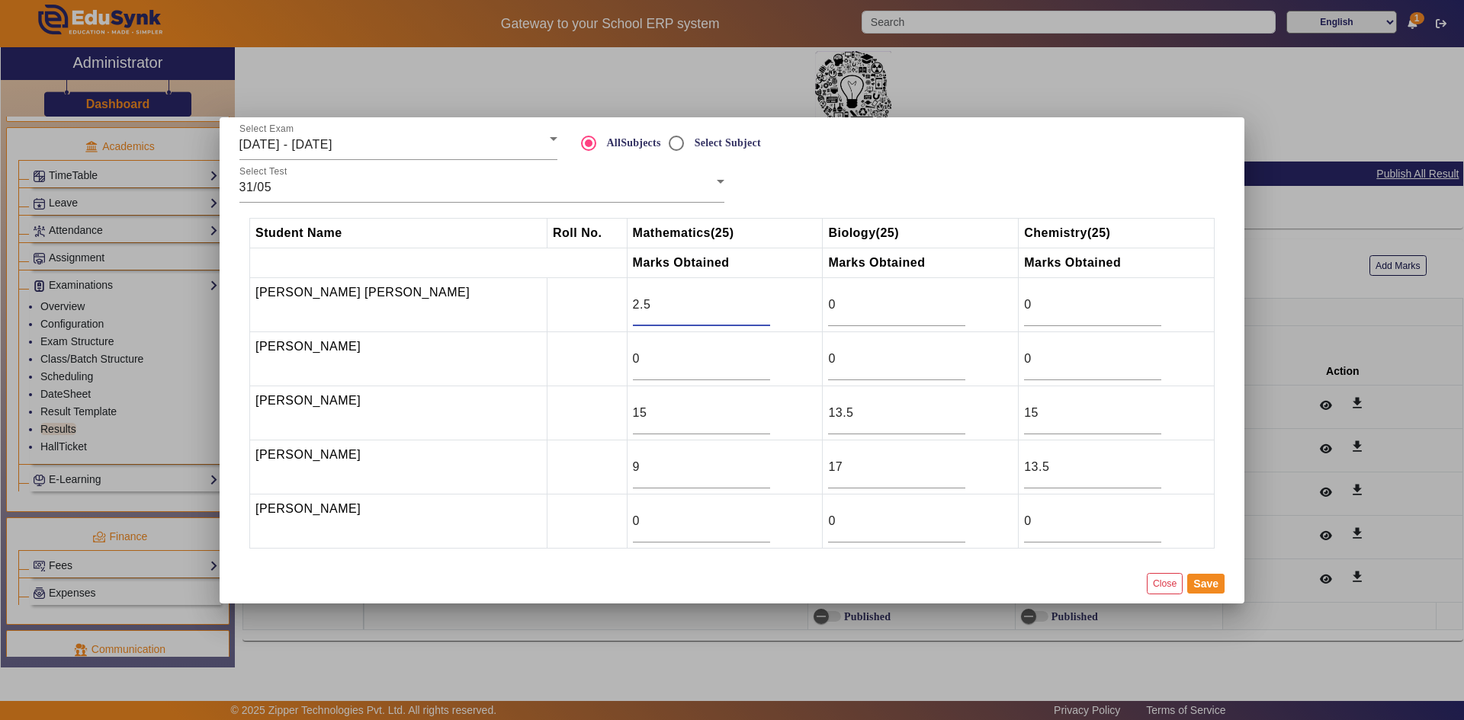
click at [579, 304] on tr "[PERSON_NAME] [PERSON_NAME] 2.5 0 0" at bounding box center [732, 304] width 964 height 54
type input "0"
click at [305, 188] on div "31/05" at bounding box center [477, 187] width 477 height 18
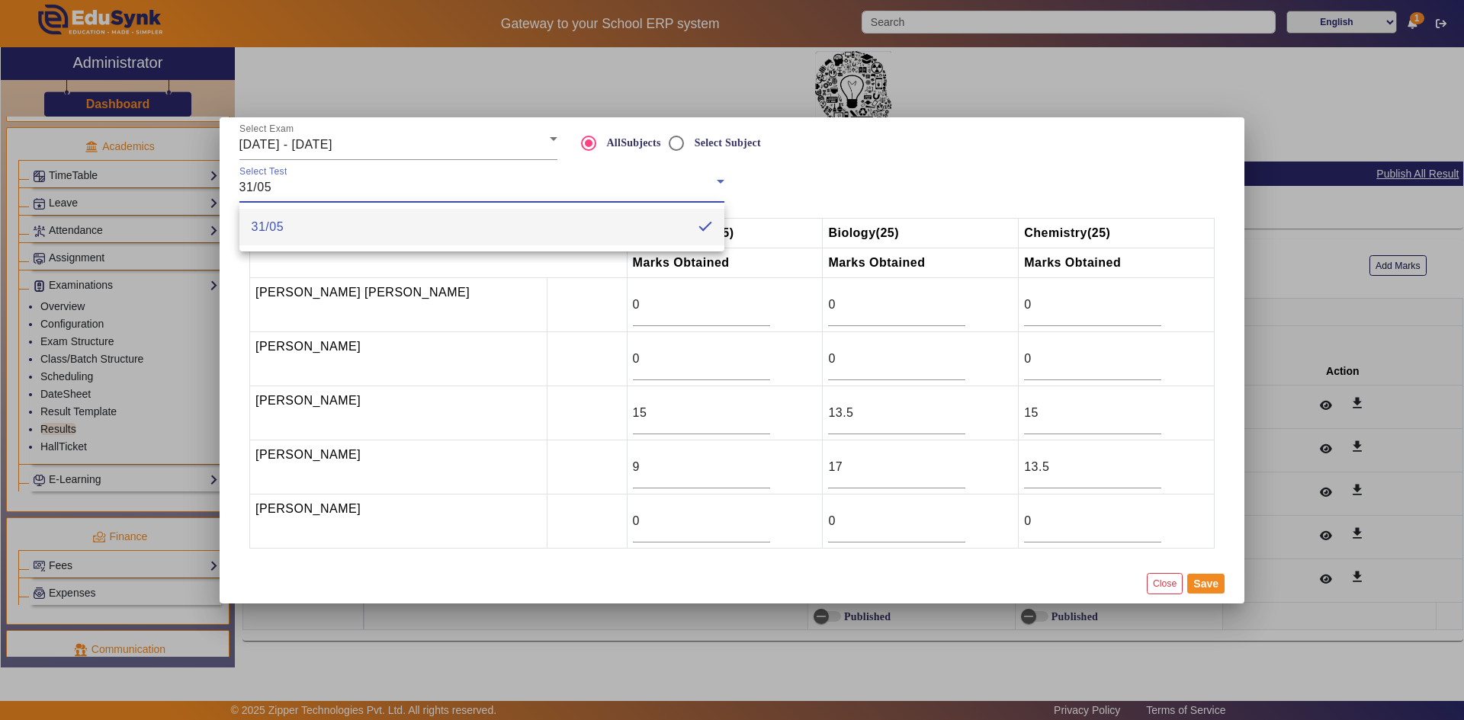
click at [313, 143] on div at bounding box center [732, 360] width 1464 height 720
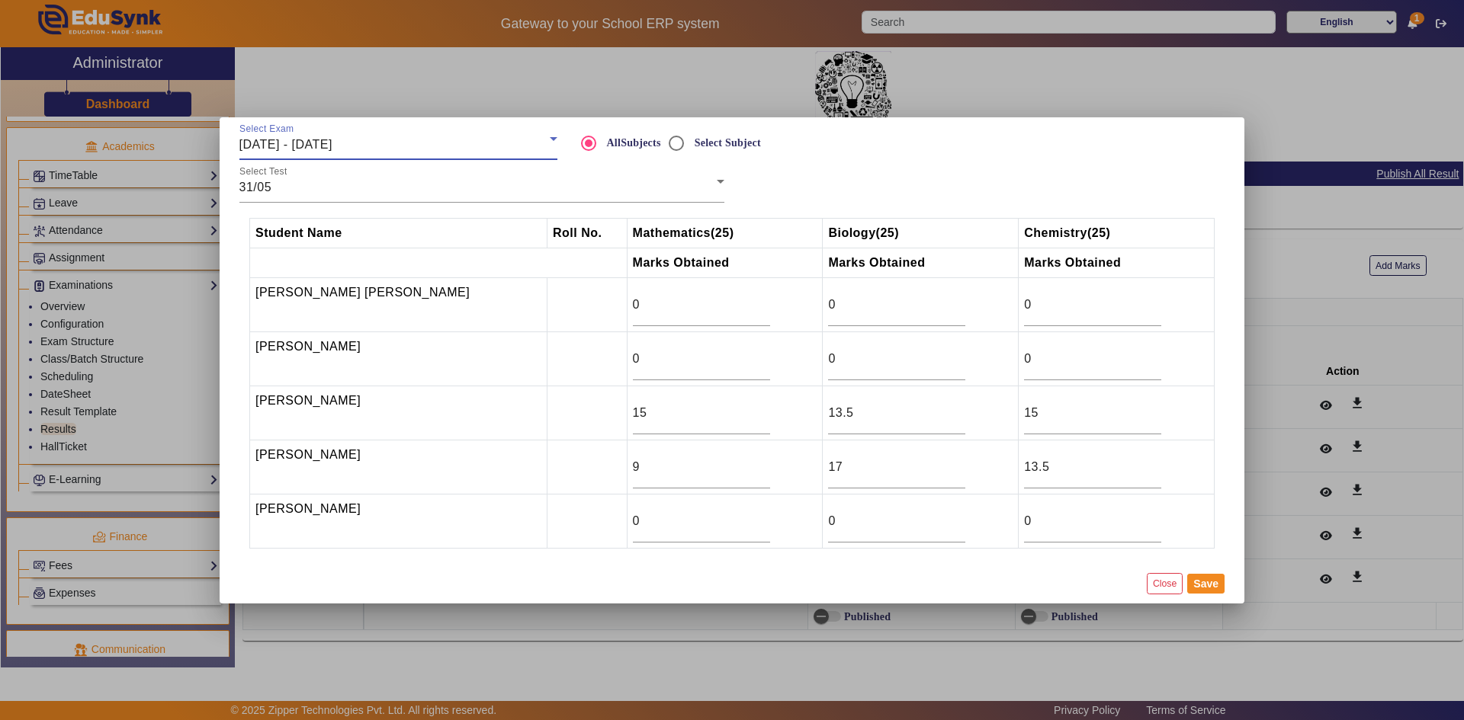
click at [313, 146] on span "[DATE] - [DATE]" at bounding box center [285, 144] width 93 height 13
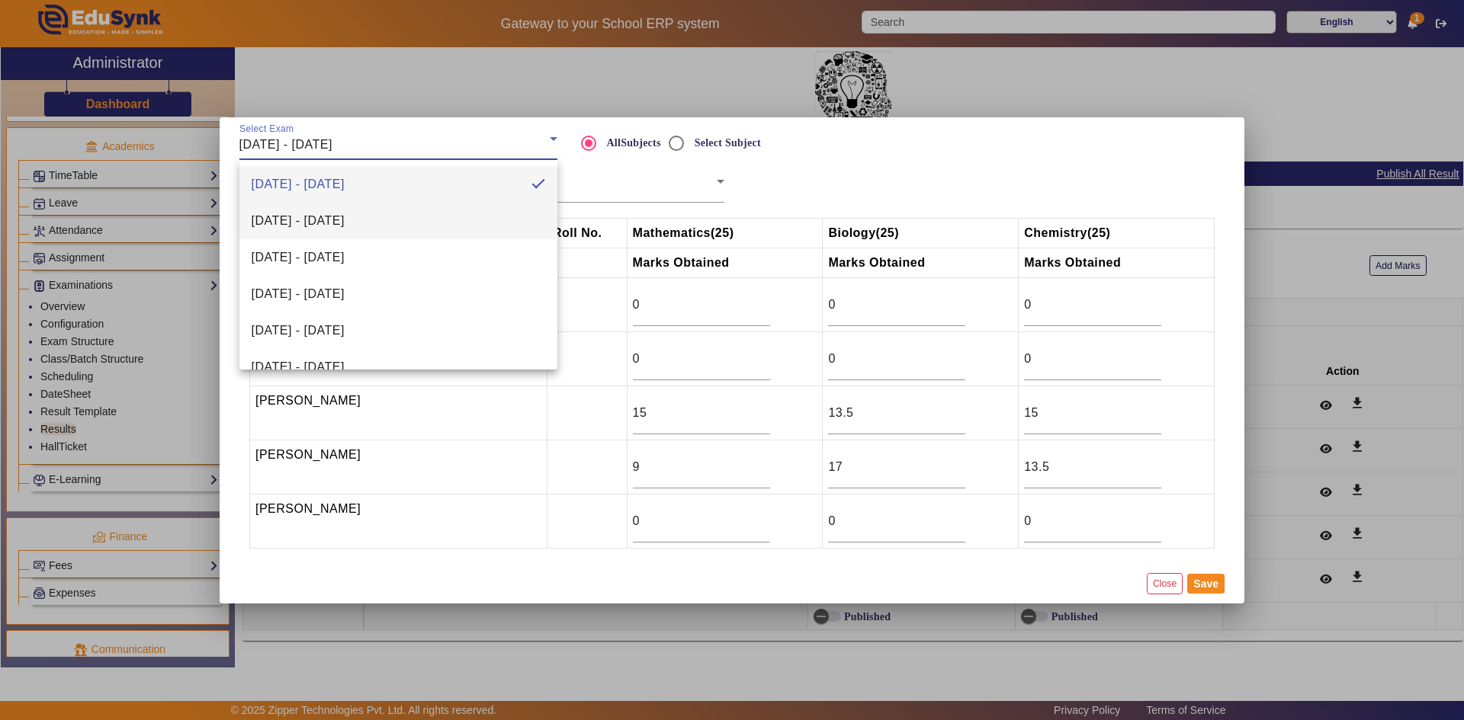
click at [313, 228] on span "[DATE] - [DATE]" at bounding box center [298, 221] width 93 height 18
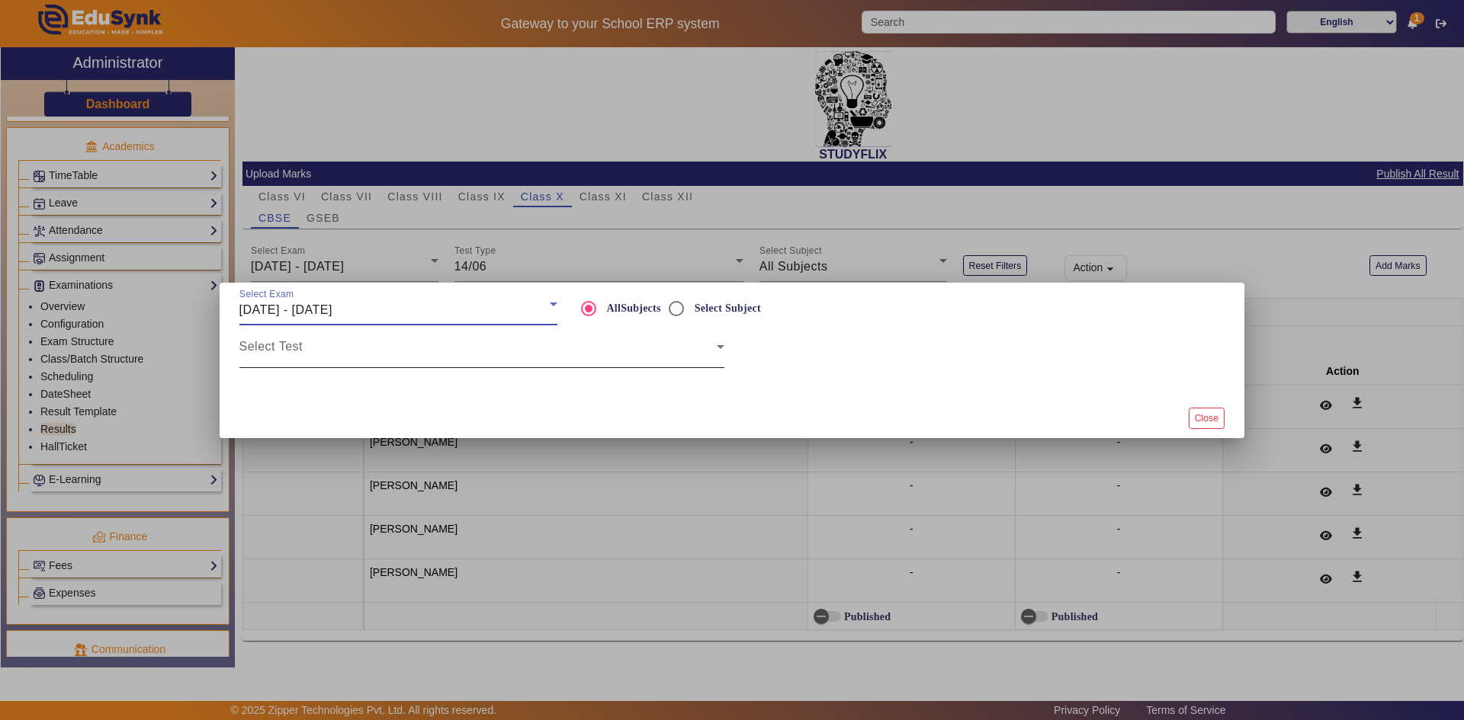
click at [431, 344] on span at bounding box center [477, 353] width 477 height 18
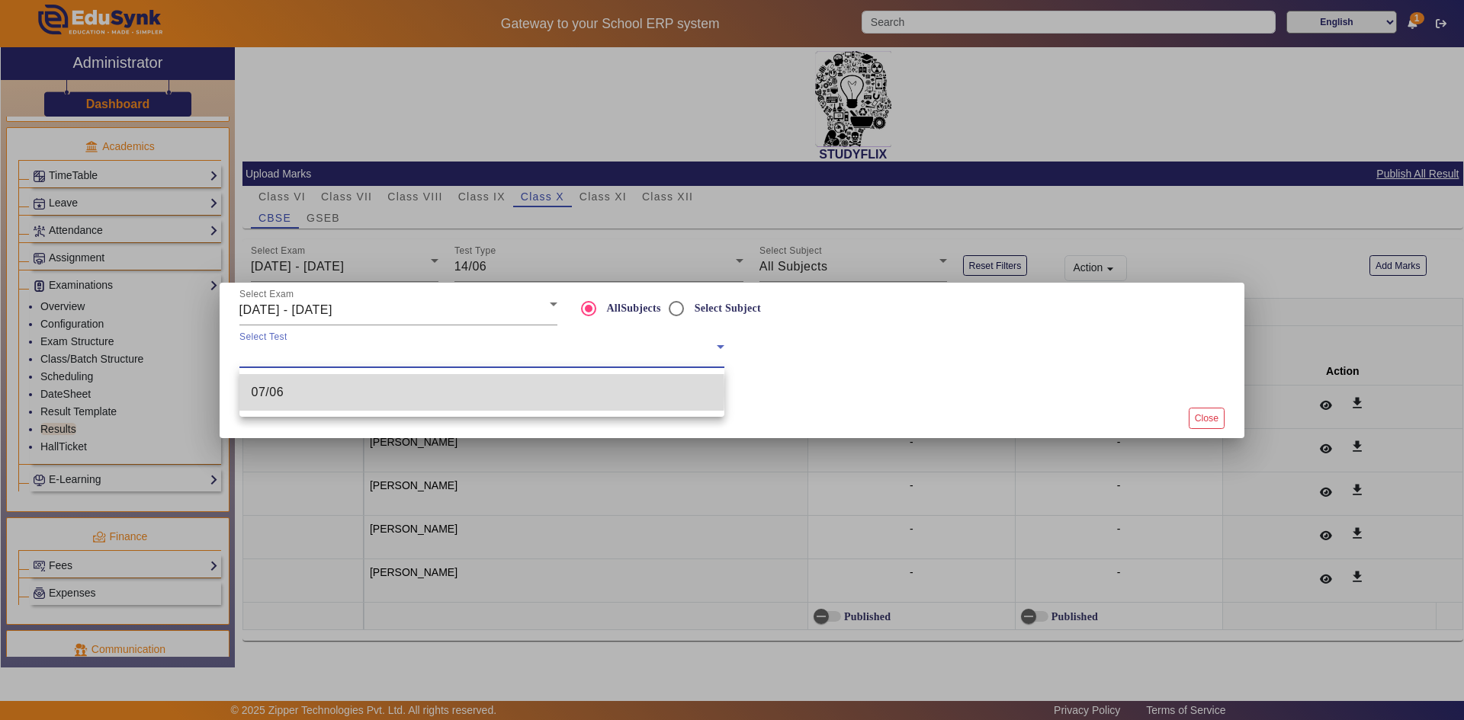
click at [399, 392] on mat-option "07/06" at bounding box center [481, 392] width 485 height 37
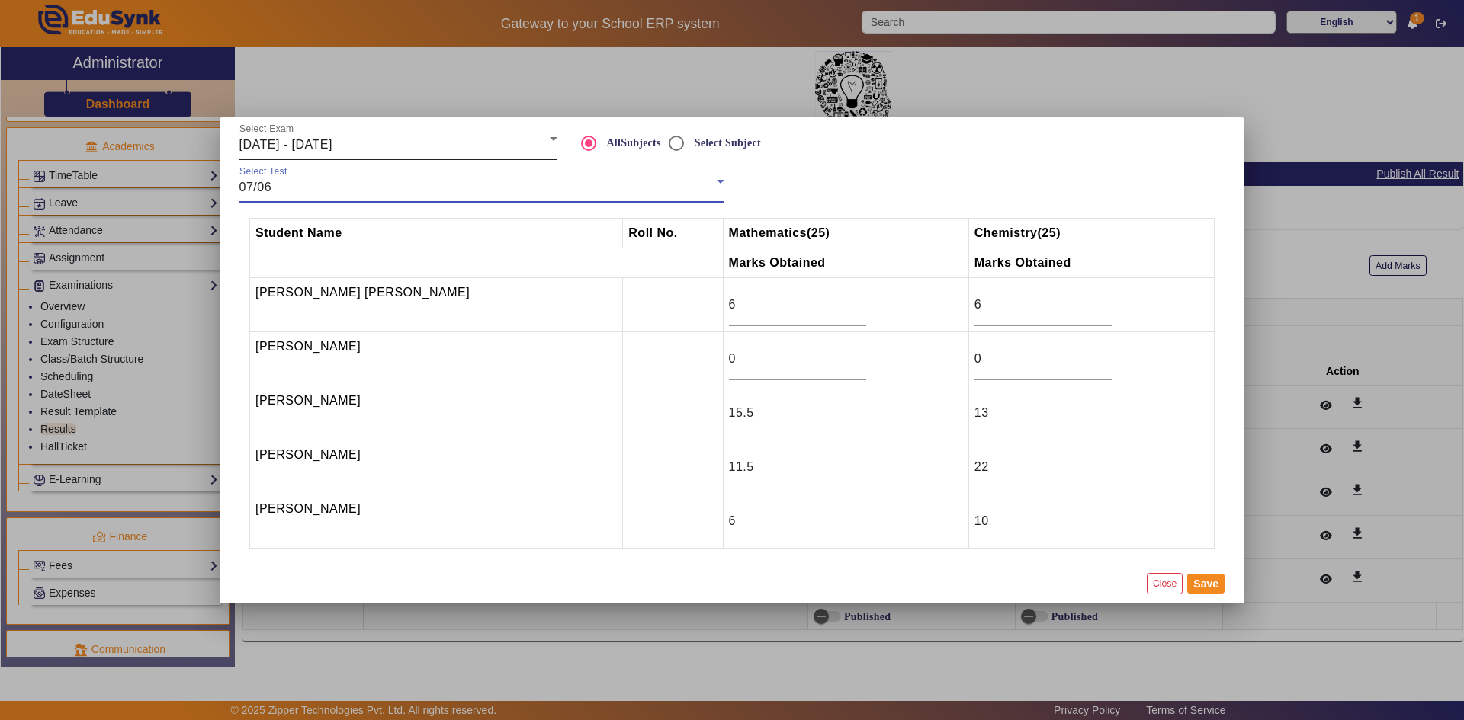
click at [423, 149] on div "[DATE] - [DATE]" at bounding box center [394, 145] width 310 height 18
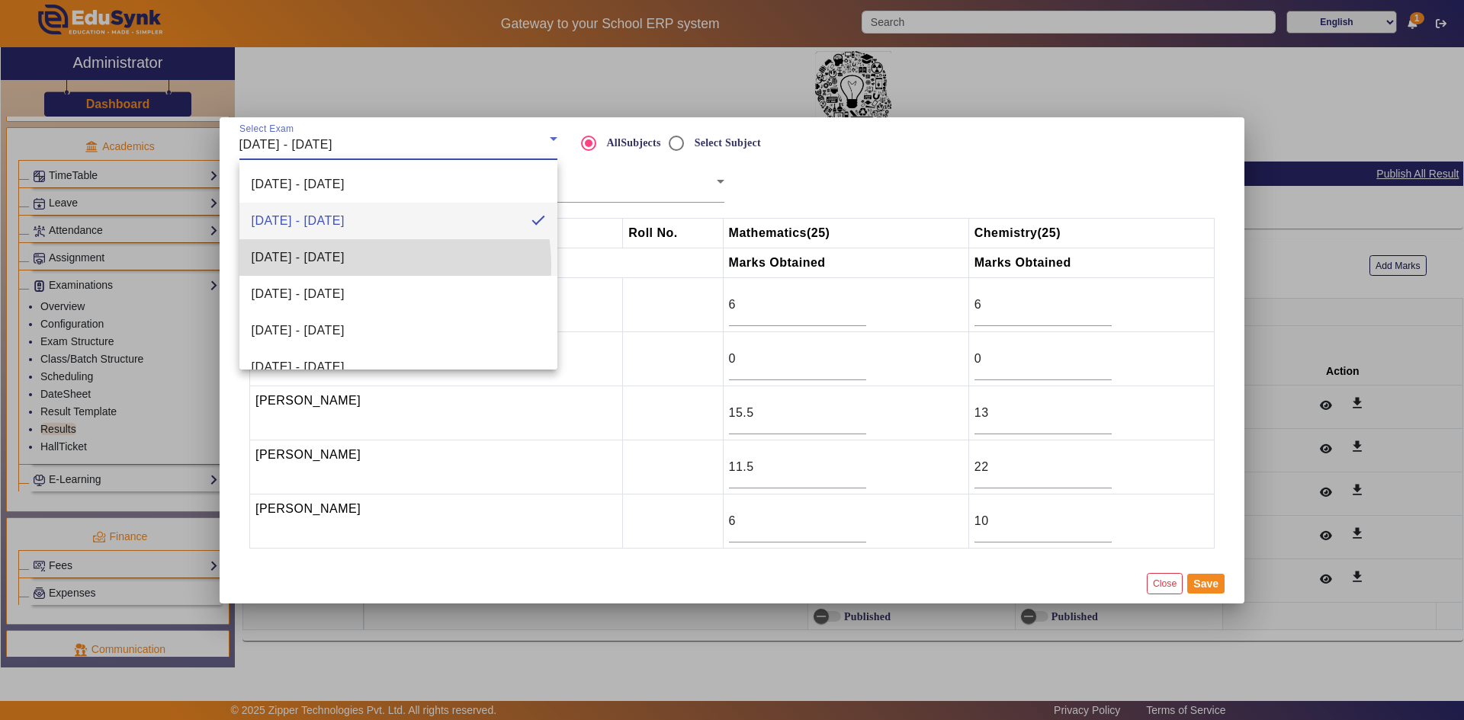
click at [345, 265] on span "[DATE] - [DATE]" at bounding box center [298, 258] width 93 height 18
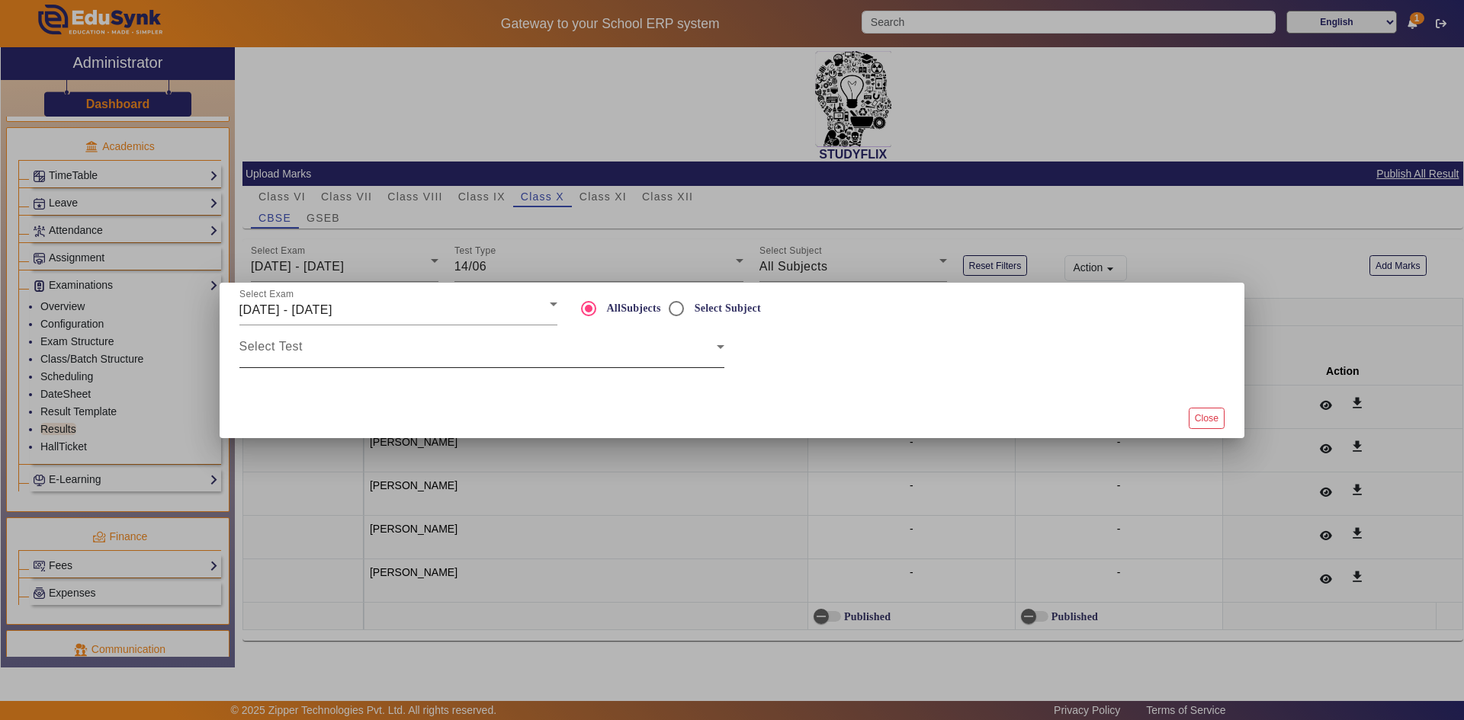
click at [343, 342] on div "Select Test" at bounding box center [481, 347] width 485 height 43
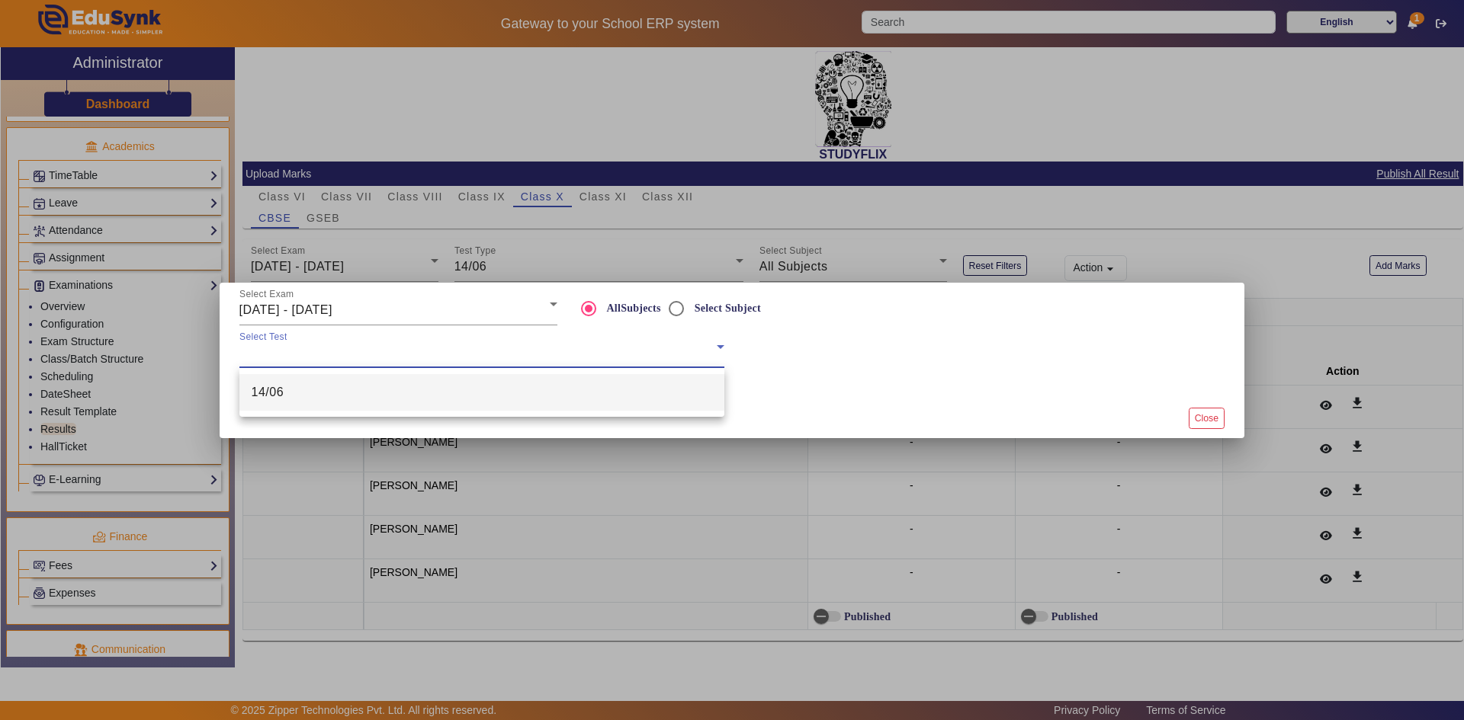
click at [322, 390] on mat-option "14/06" at bounding box center [481, 392] width 485 height 37
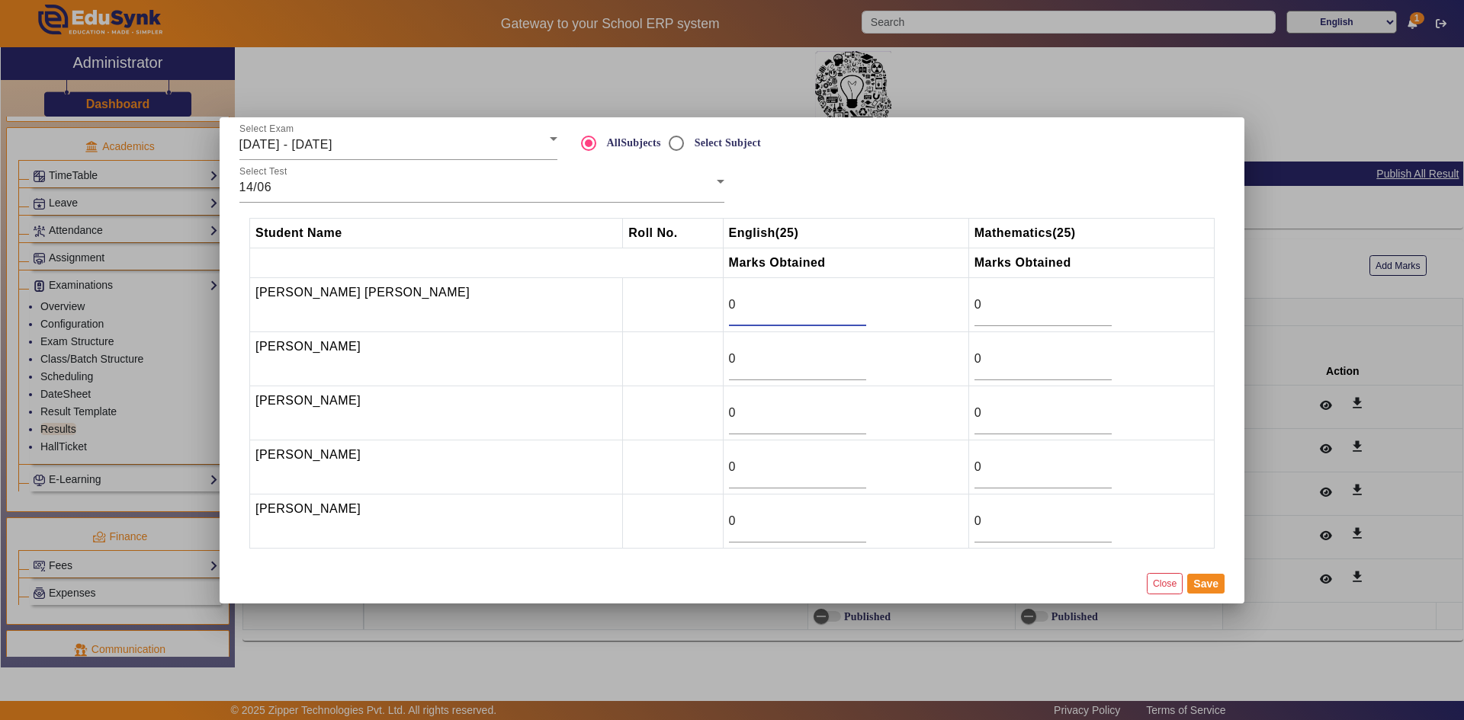
click at [729, 305] on input "0" at bounding box center [797, 305] width 137 height 18
type input "14"
click at [998, 314] on div "0" at bounding box center [1042, 305] width 137 height 43
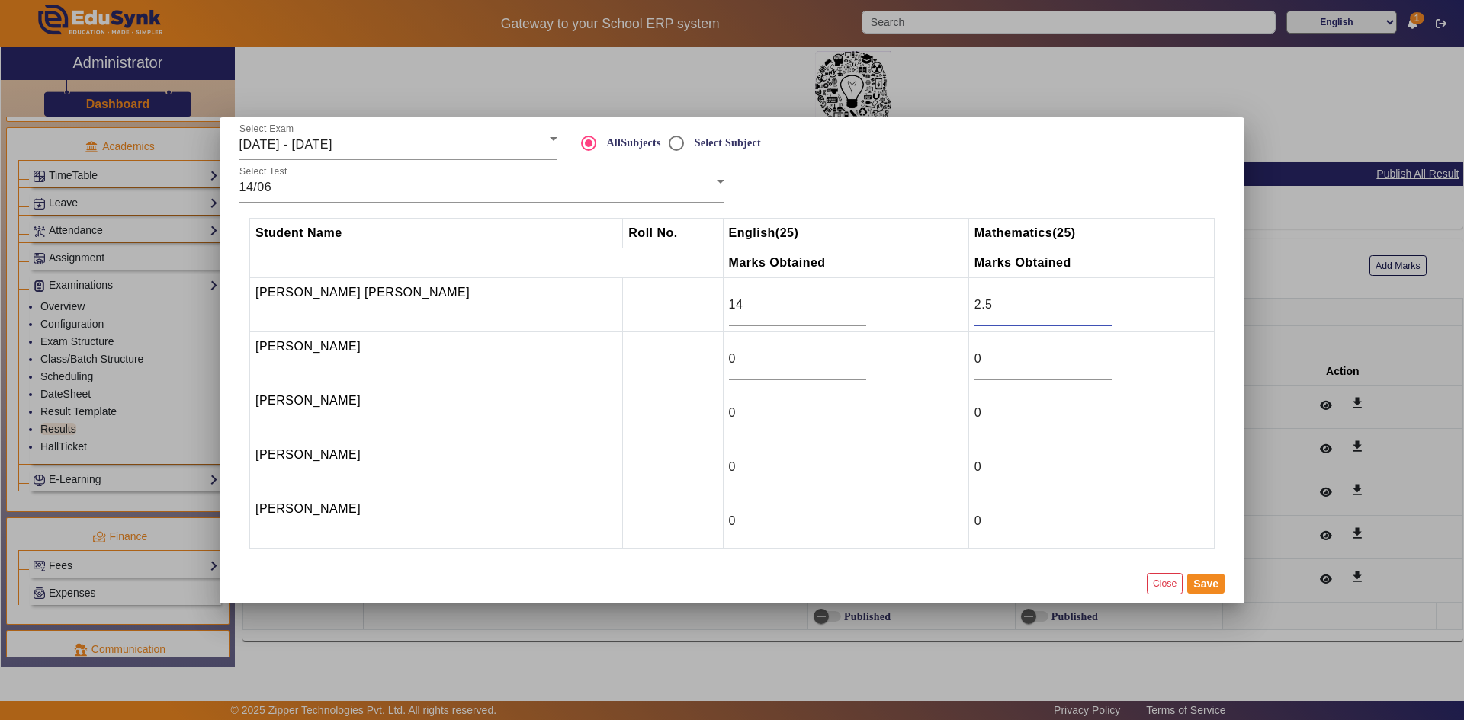
type input "2.5"
click at [986, 187] on div at bounding box center [982, 181] width 501 height 43
click at [729, 363] on input "0" at bounding box center [797, 359] width 137 height 18
click at [812, 351] on input "15" at bounding box center [797, 359] width 137 height 18
type input "23"
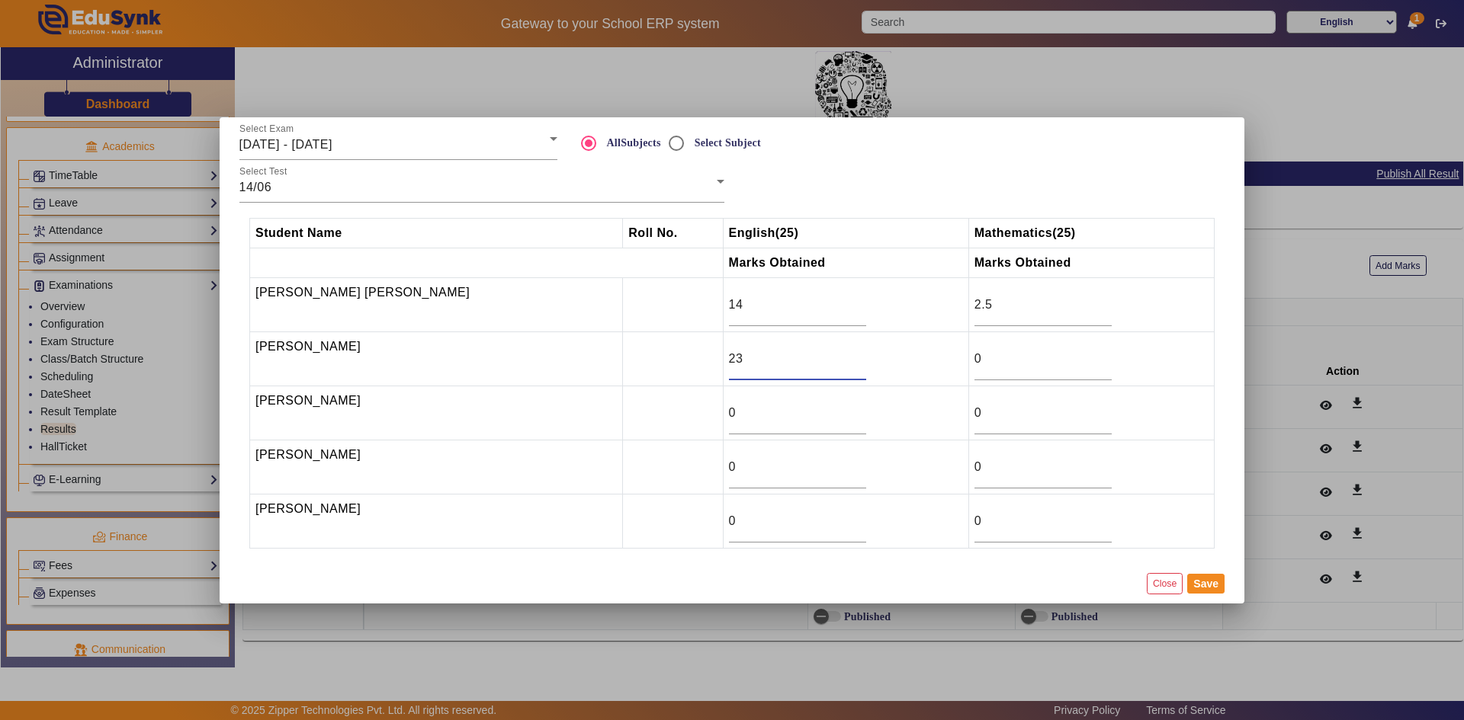
click at [812, 351] on input "23" at bounding box center [797, 359] width 137 height 18
click at [990, 367] on input "0" at bounding box center [1042, 359] width 137 height 18
type input "19.5"
click at [785, 413] on input "0" at bounding box center [797, 413] width 137 height 18
click at [738, 413] on input "0" at bounding box center [797, 413] width 137 height 18
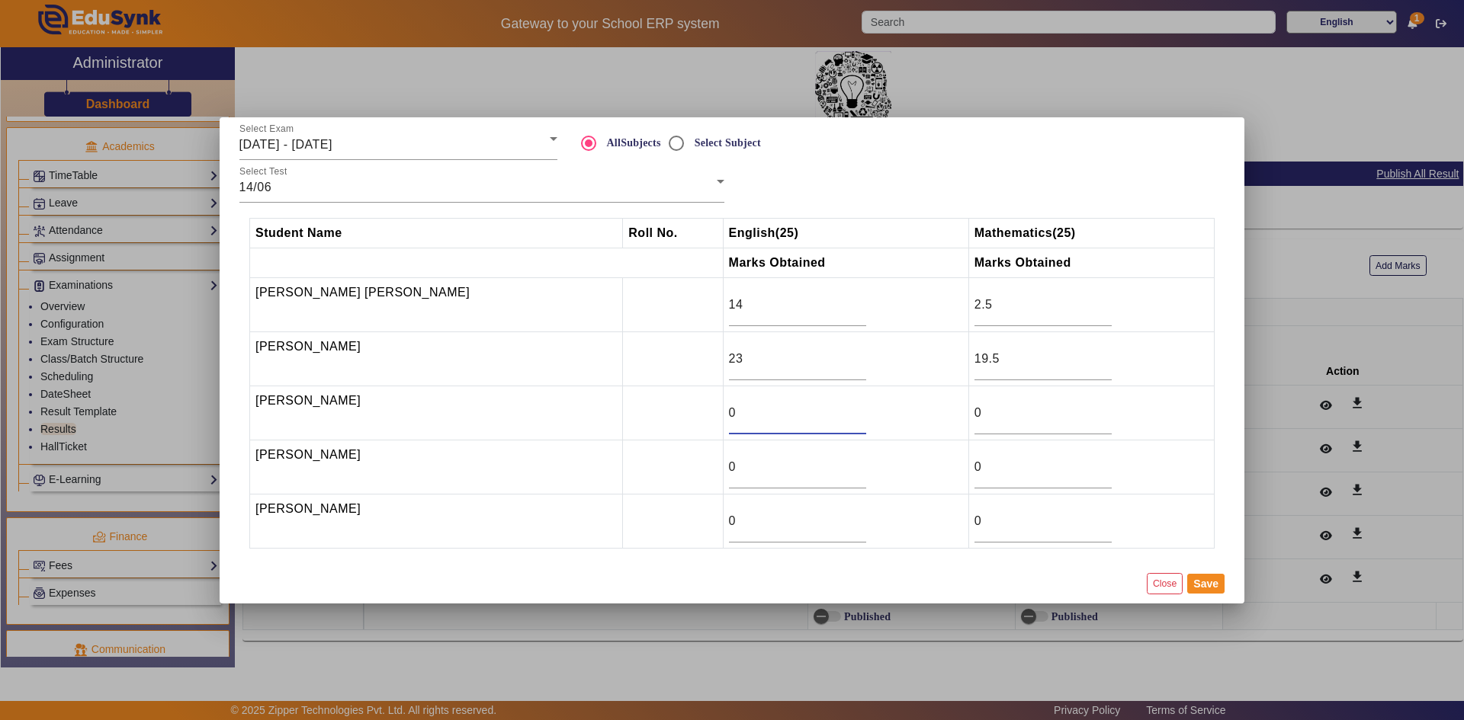
click at [730, 412] on input "0" at bounding box center [797, 413] width 137 height 18
type input "22.5"
click at [974, 417] on input "0" at bounding box center [1042, 413] width 137 height 18
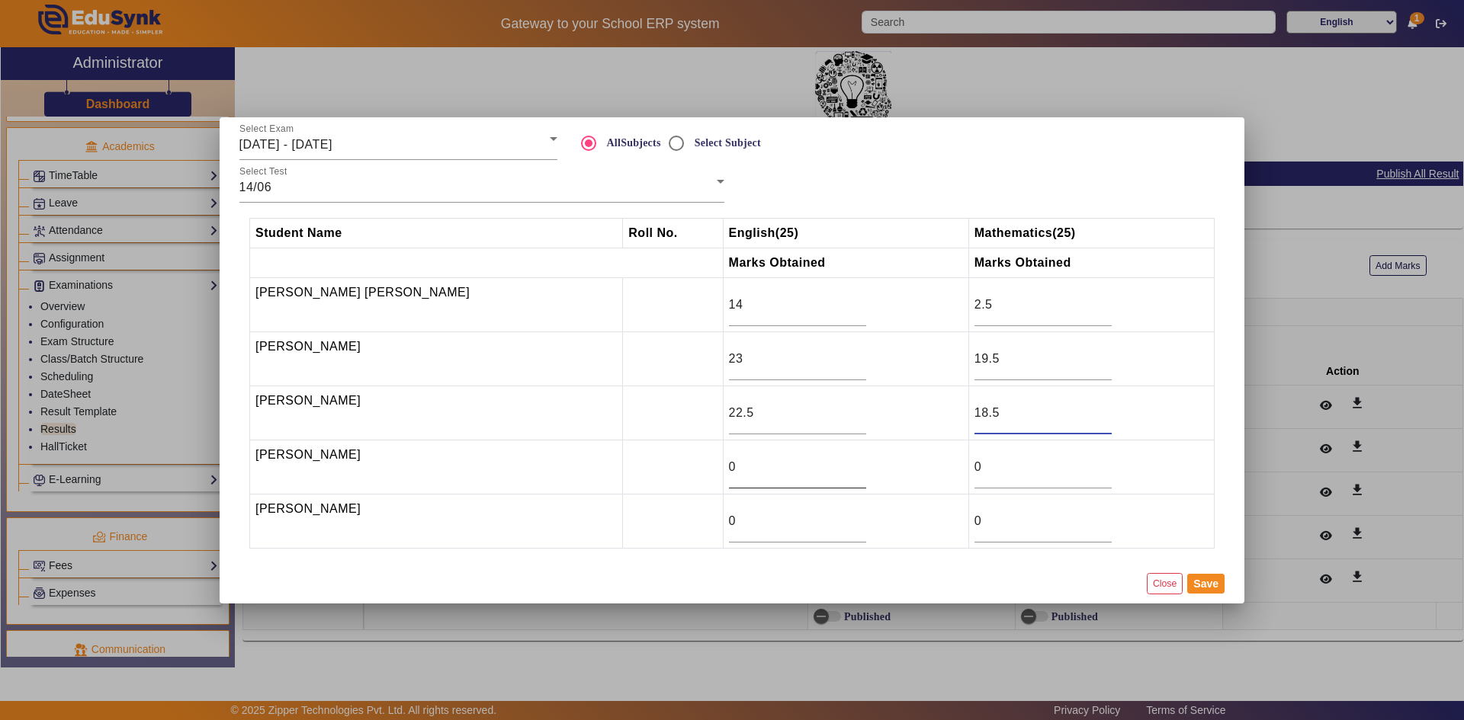
type input "18.5"
click at [729, 474] on input "0" at bounding box center [797, 467] width 137 height 18
click at [729, 467] on input "0" at bounding box center [797, 467] width 137 height 18
click at [729, 466] on input "0" at bounding box center [797, 467] width 137 height 18
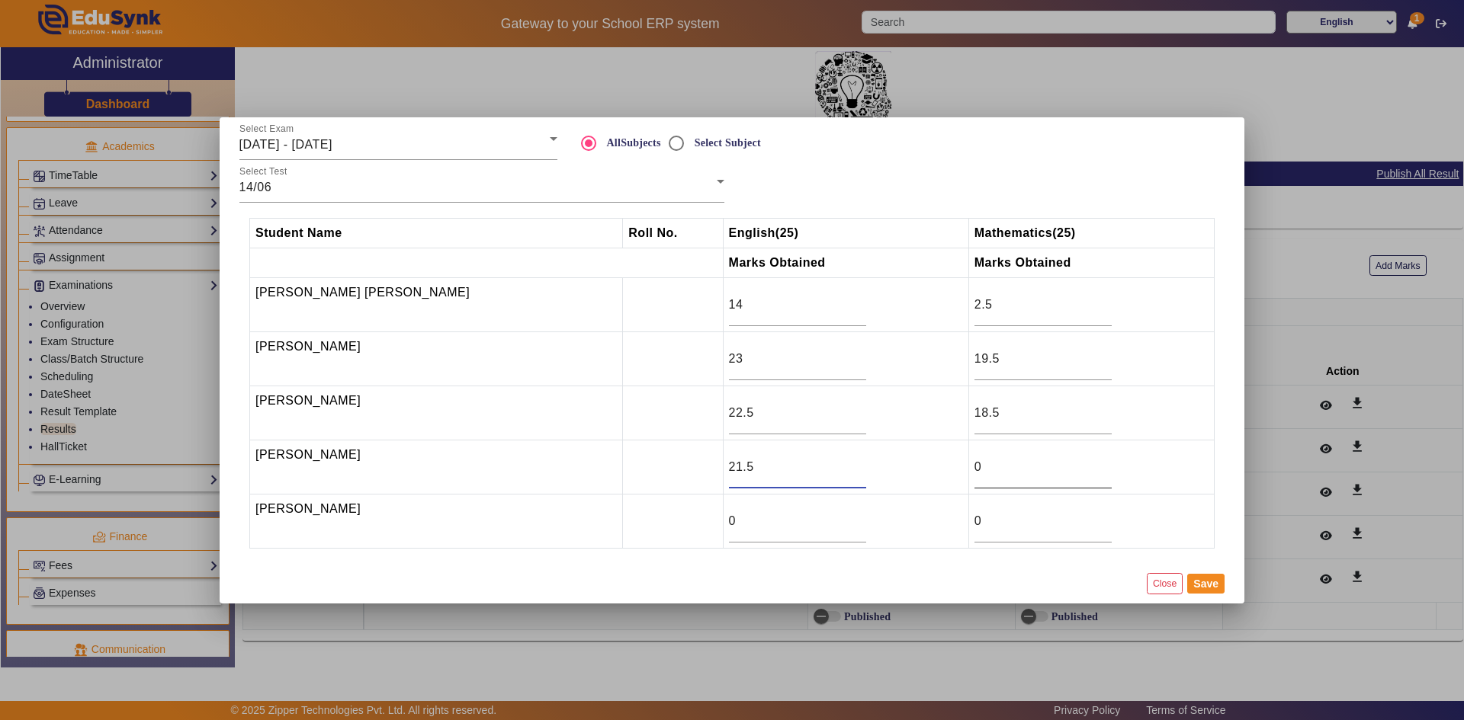
type input "21.5"
click at [992, 476] on div "0" at bounding box center [1042, 467] width 137 height 43
click at [983, 468] on input "0" at bounding box center [1042, 467] width 137 height 18
type input "17"
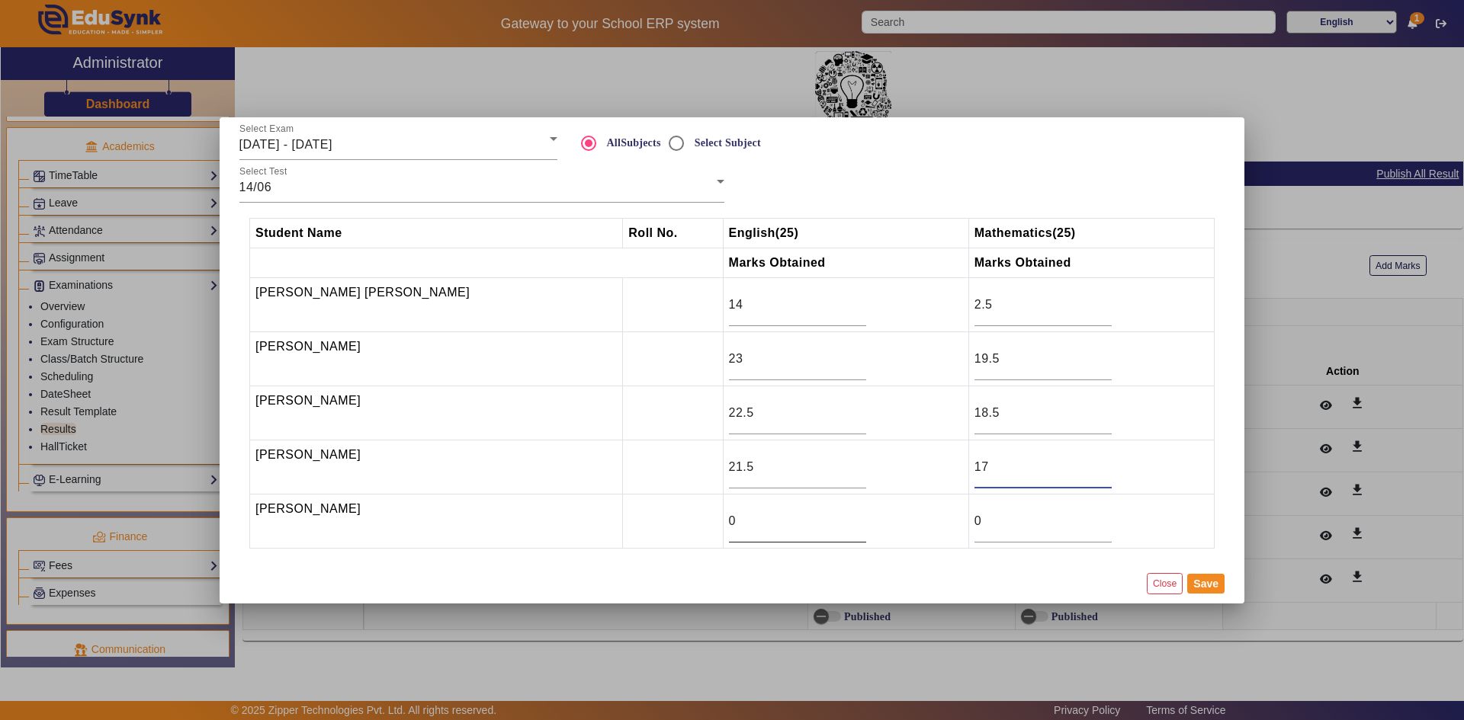
click at [762, 513] on input "0" at bounding box center [797, 521] width 137 height 18
click at [980, 529] on input "0" at bounding box center [1042, 521] width 137 height 18
type input "2.5"
click at [769, 521] on input "0" at bounding box center [797, 521] width 137 height 18
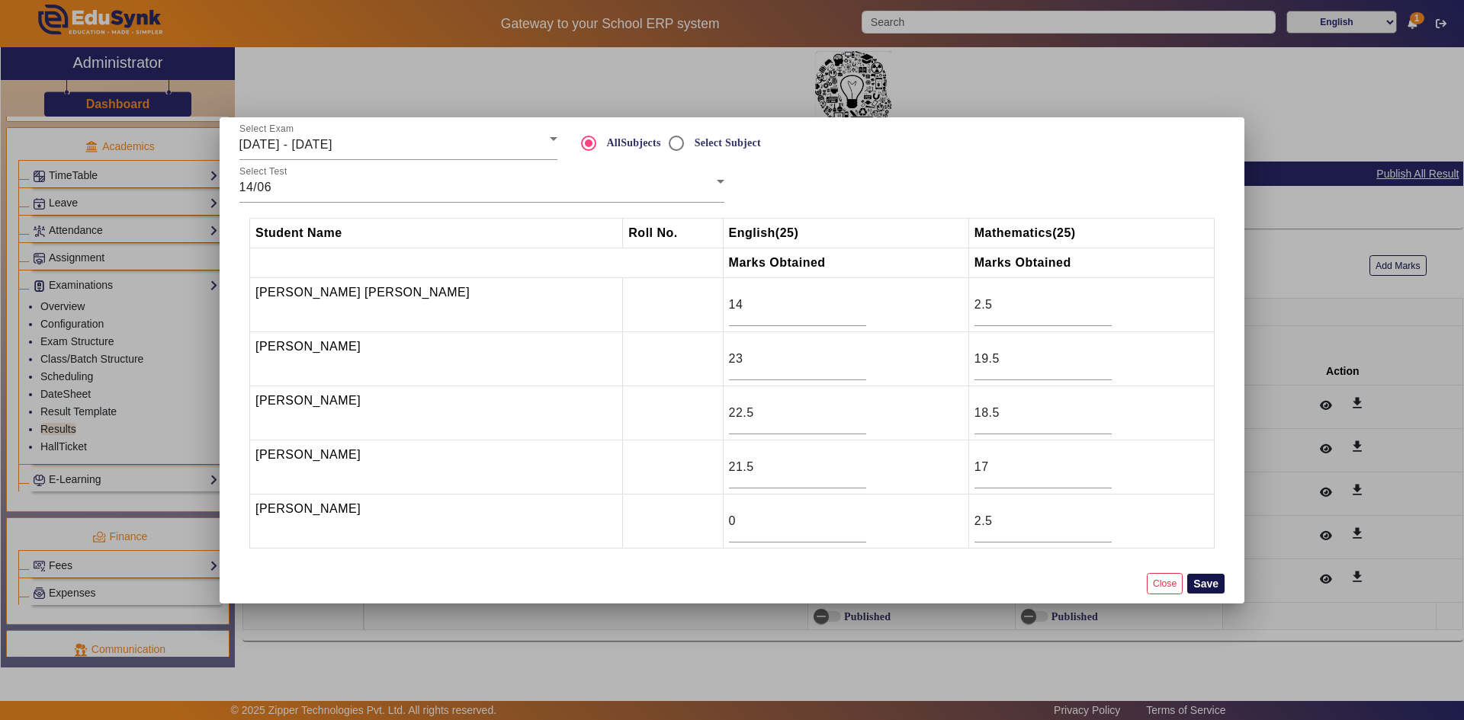
click at [1214, 579] on button "Save" at bounding box center [1205, 584] width 37 height 20
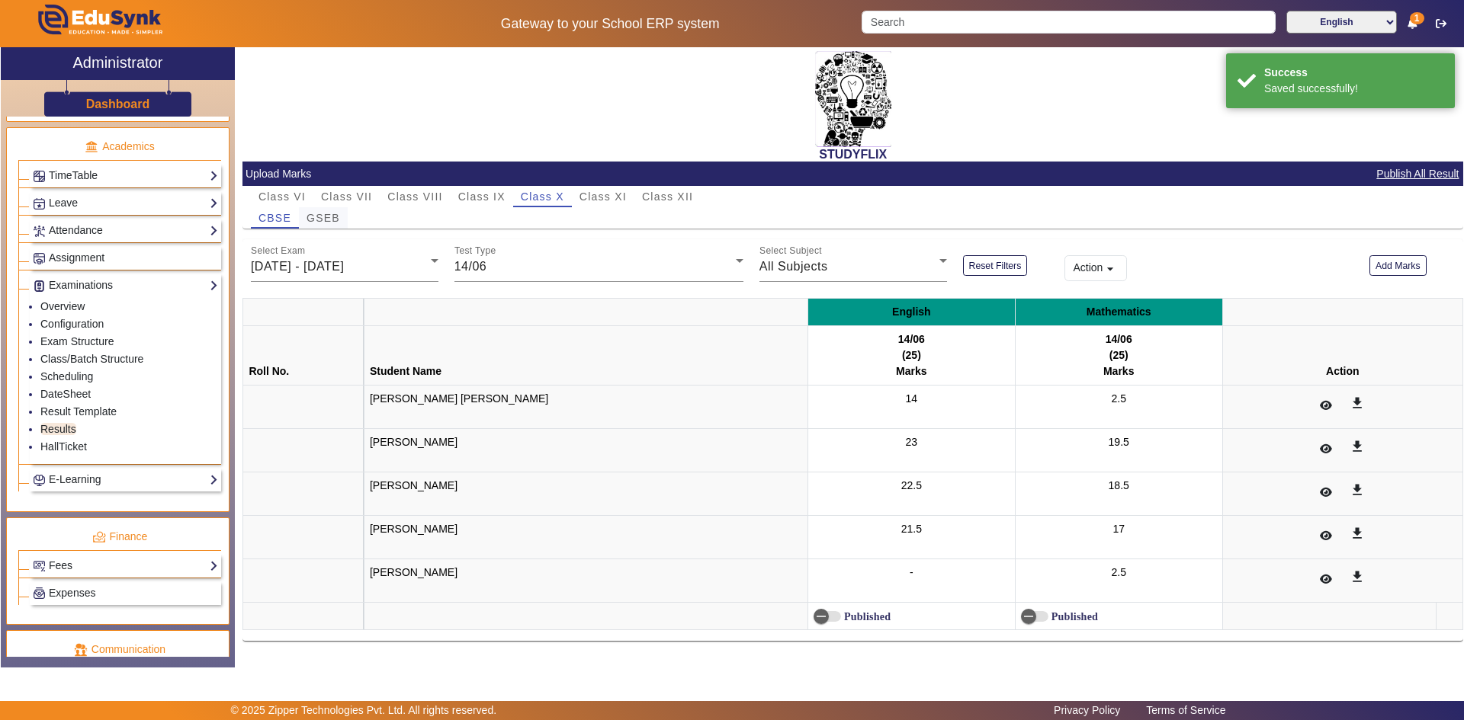
click at [328, 217] on span "GSEB" at bounding box center [323, 218] width 34 height 11
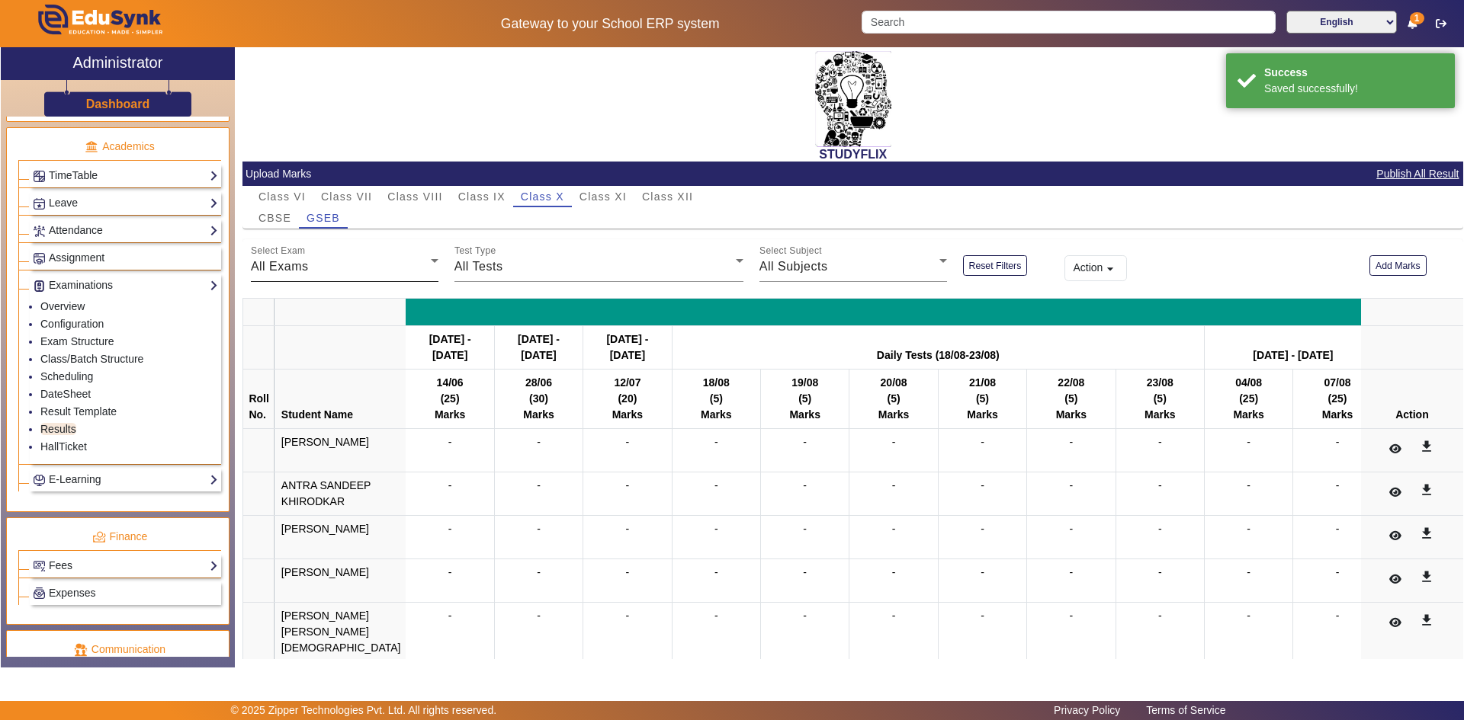
click at [331, 265] on div "All Exams" at bounding box center [341, 267] width 180 height 18
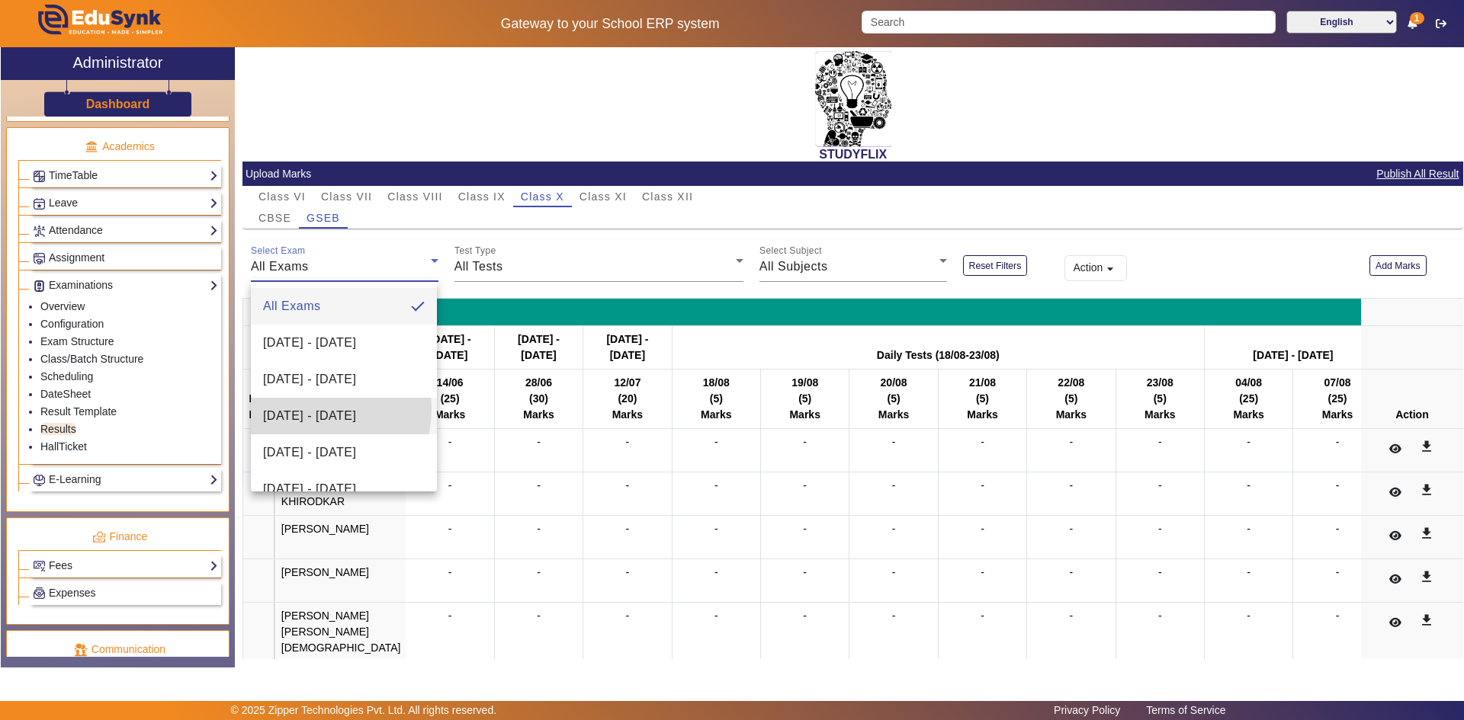
click at [310, 409] on span "[DATE] - [DATE]" at bounding box center [309, 416] width 93 height 18
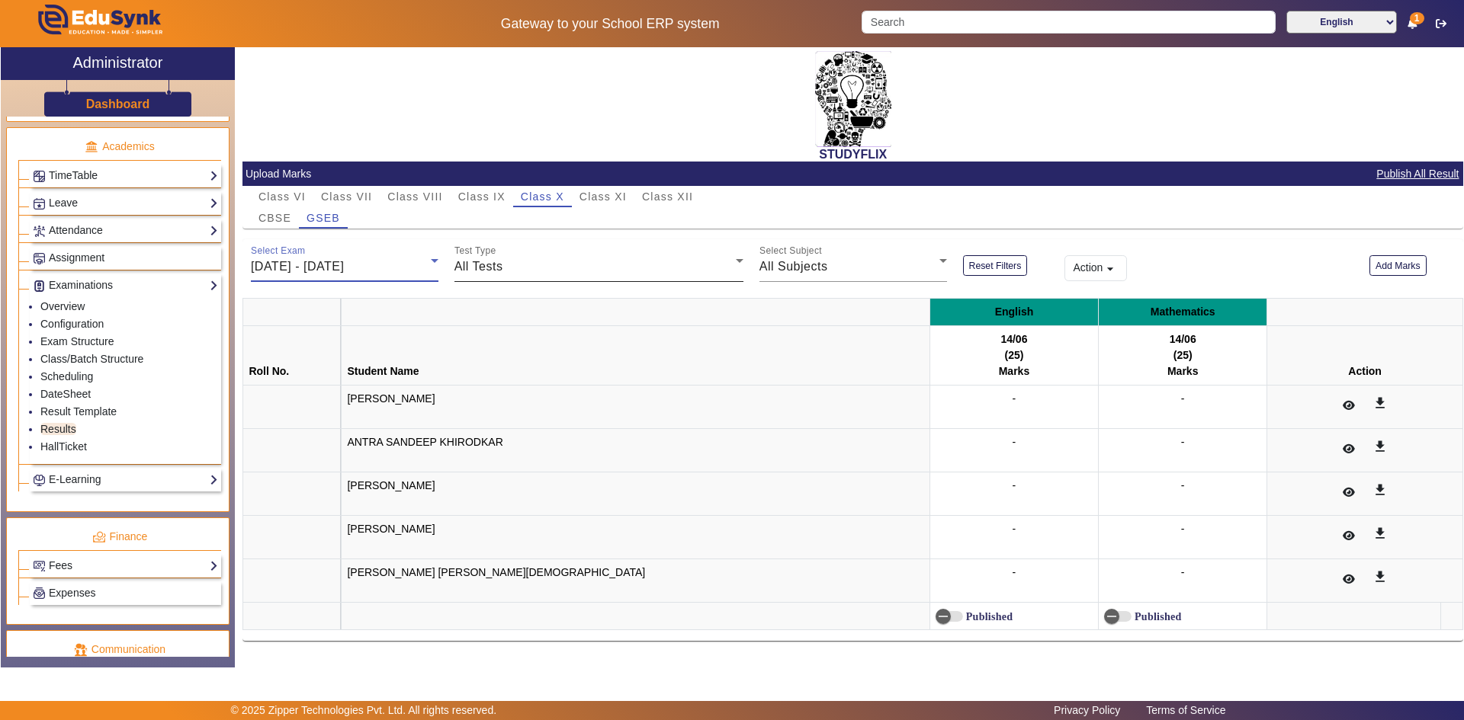
click at [496, 266] on span "All Tests" at bounding box center [478, 266] width 49 height 13
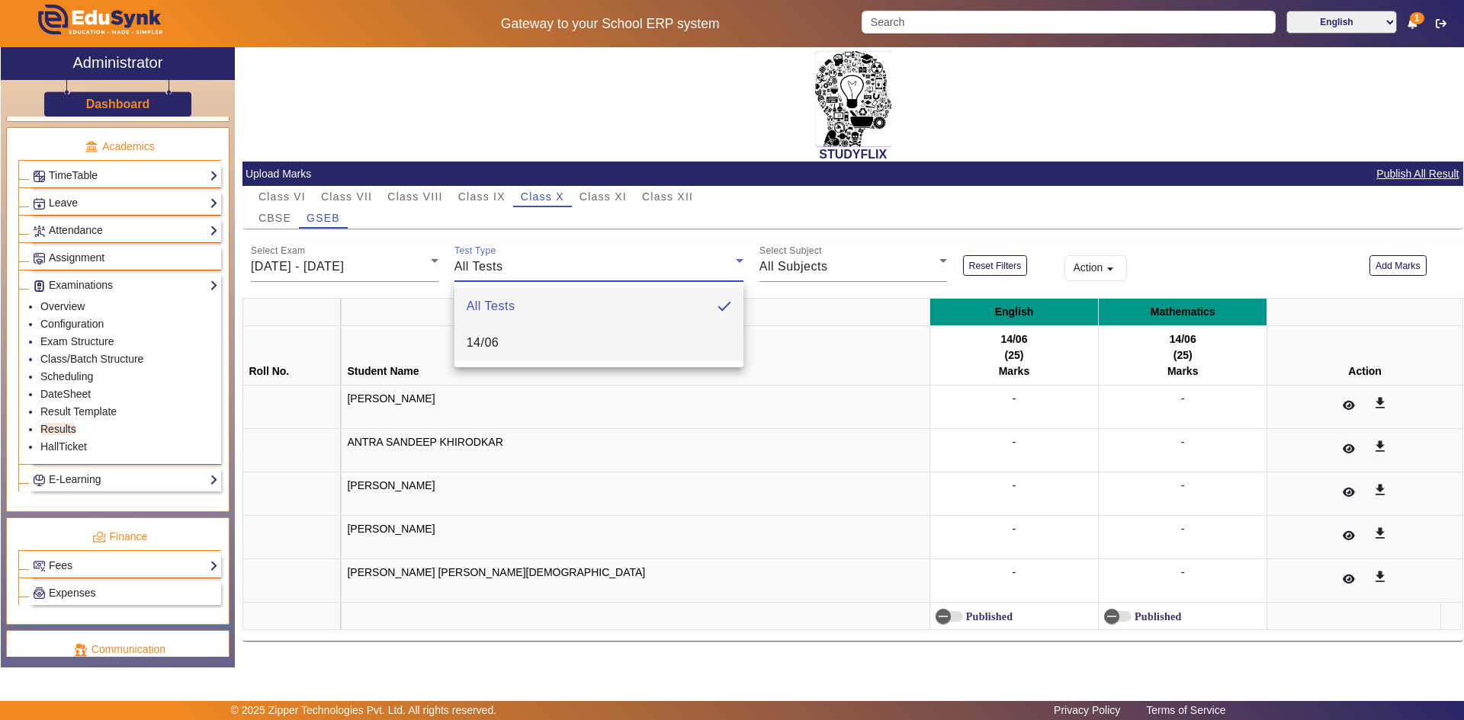
click at [496, 342] on span "14/06" at bounding box center [483, 343] width 33 height 18
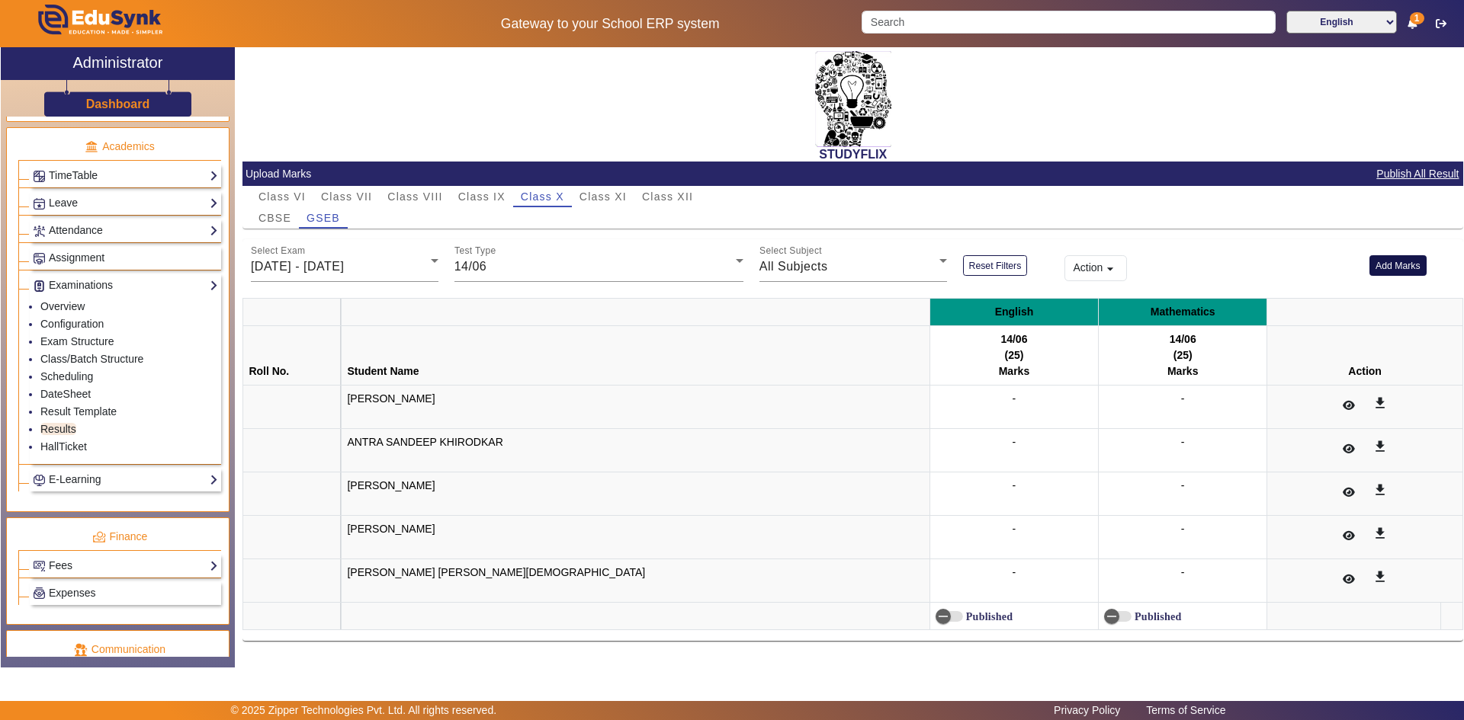
click at [1394, 261] on button "Add Marks" at bounding box center [1397, 265] width 57 height 21
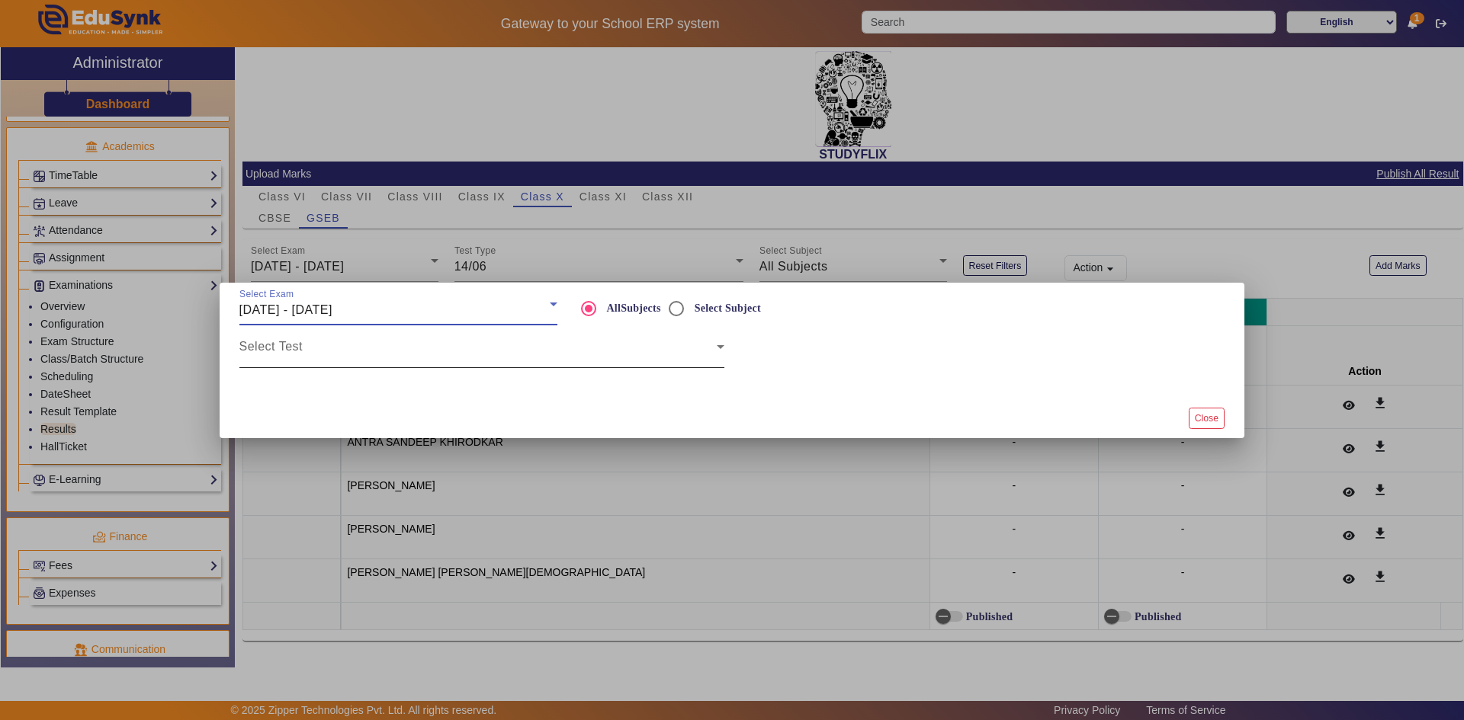
click at [643, 358] on span at bounding box center [477, 353] width 477 height 18
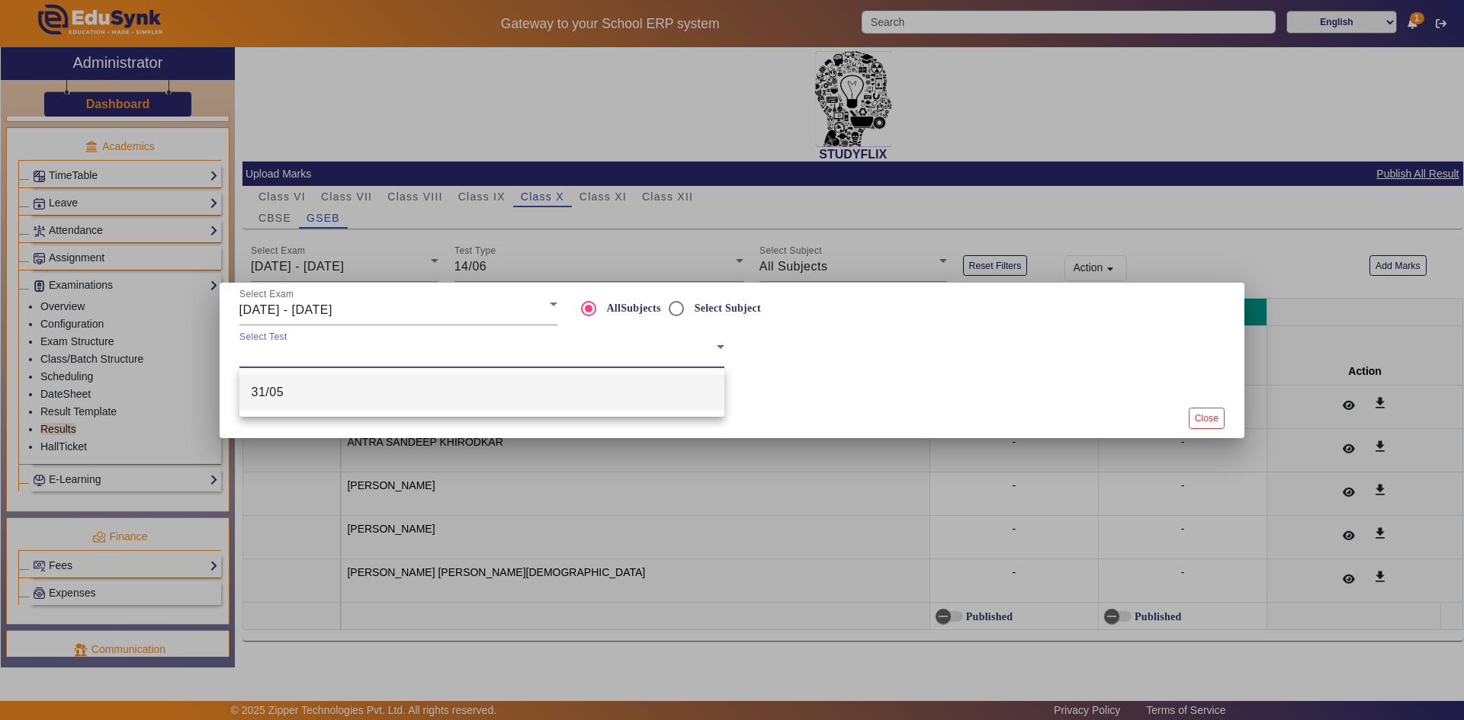
click at [592, 412] on div "31/05" at bounding box center [481, 392] width 485 height 49
click at [378, 310] on div at bounding box center [732, 360] width 1464 height 720
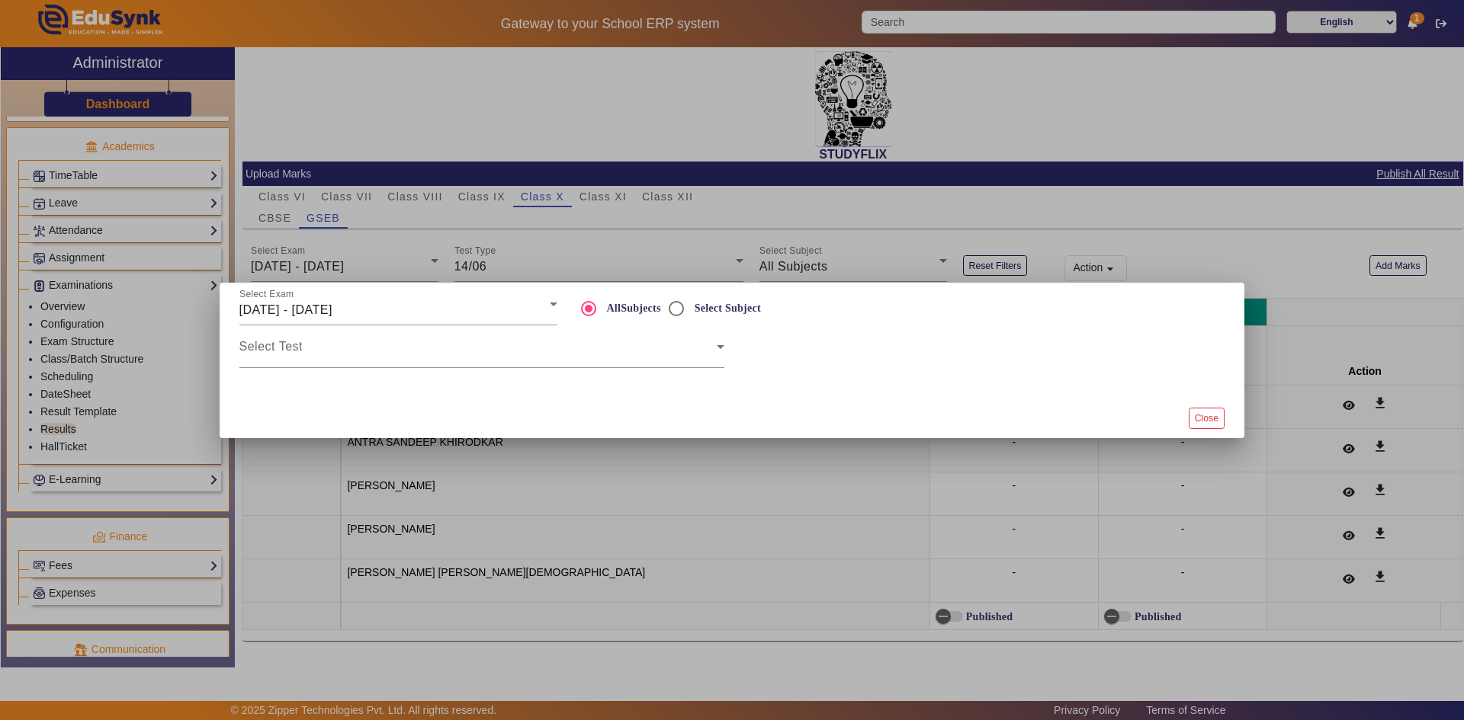
click at [332, 310] on span "[DATE] - [DATE]" at bounding box center [285, 309] width 93 height 13
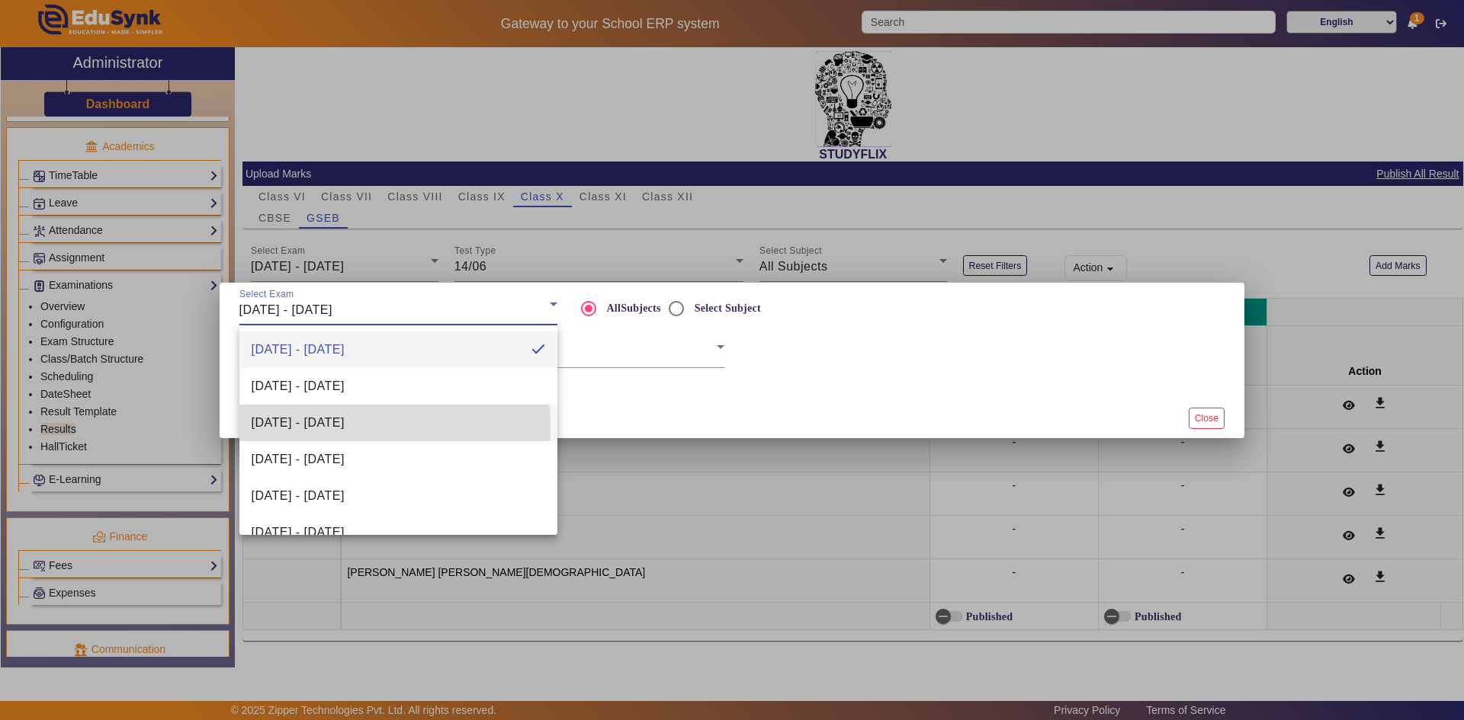
click at [345, 428] on span "[DATE] - [DATE]" at bounding box center [298, 423] width 93 height 18
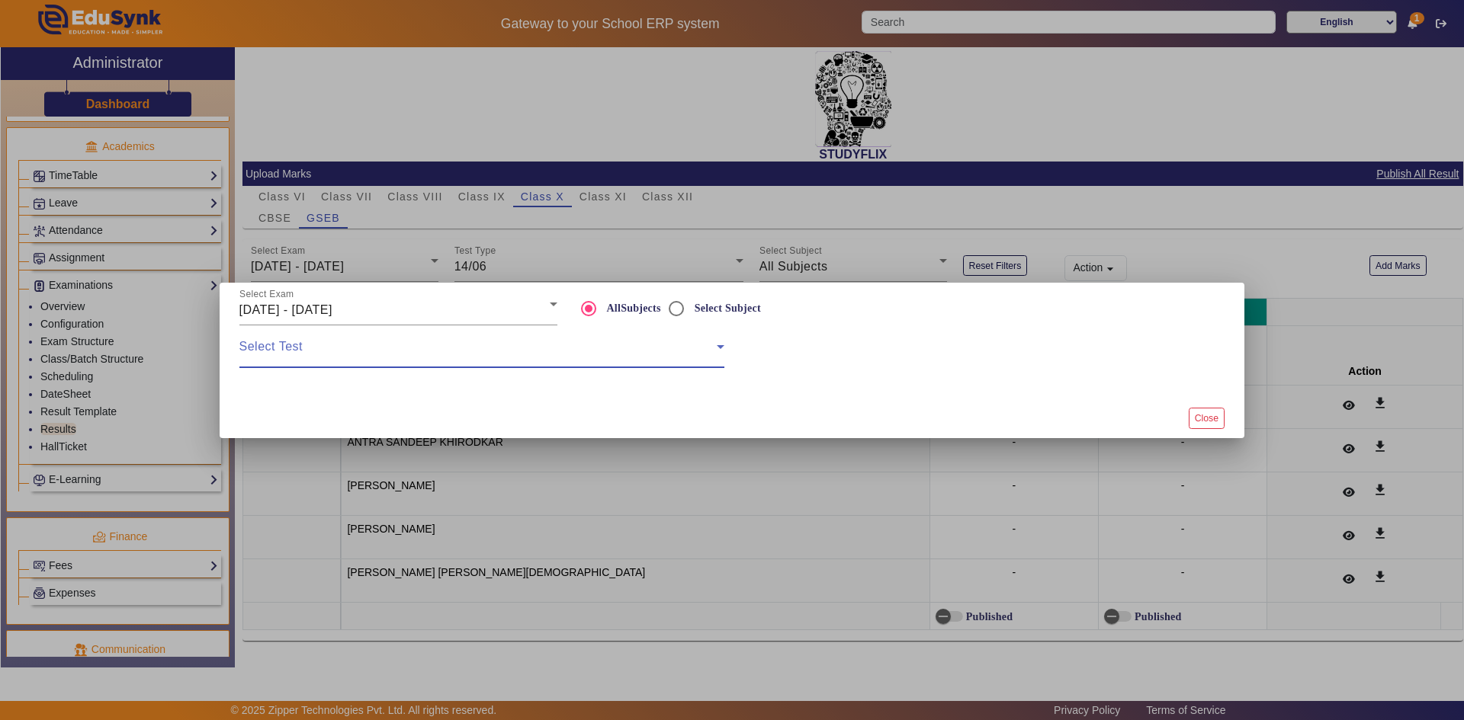
click at [342, 360] on span at bounding box center [477, 353] width 477 height 18
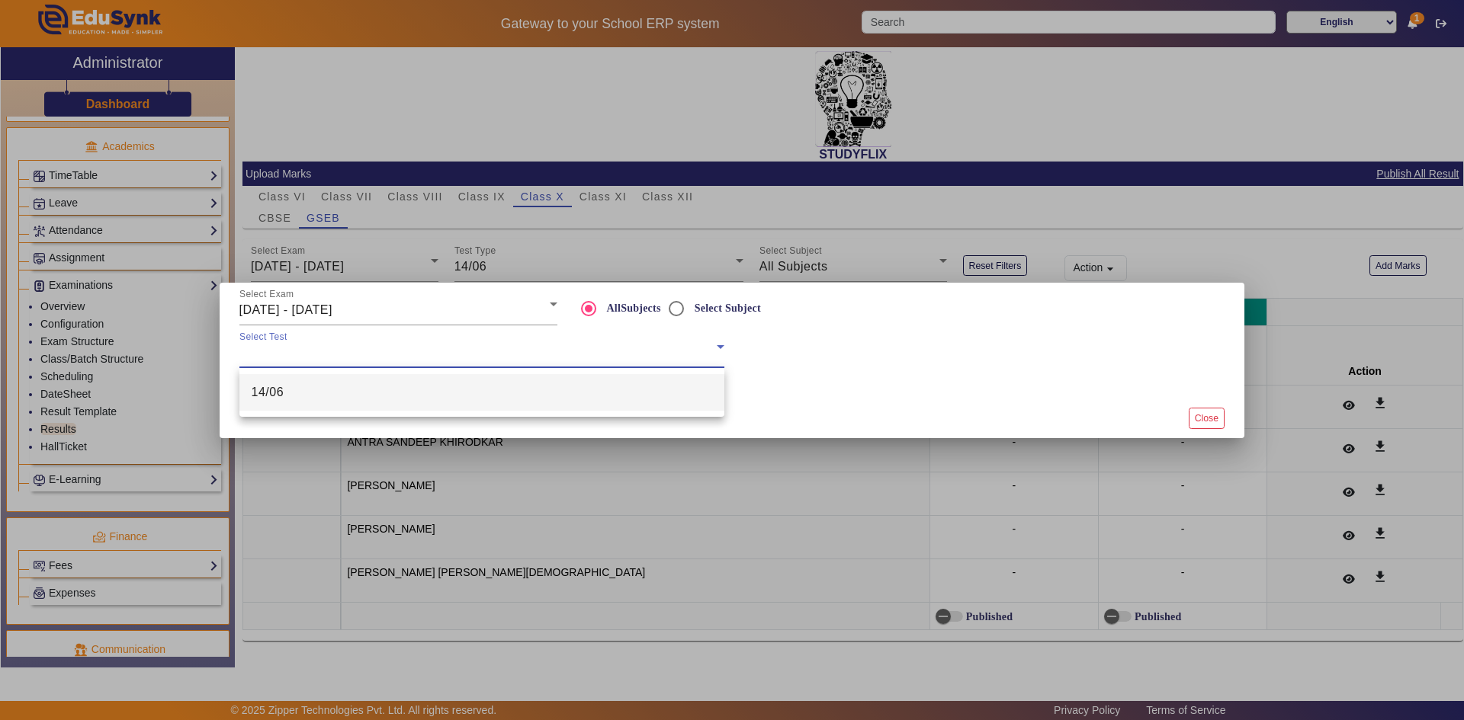
click at [332, 390] on mat-option "14/06" at bounding box center [481, 392] width 485 height 37
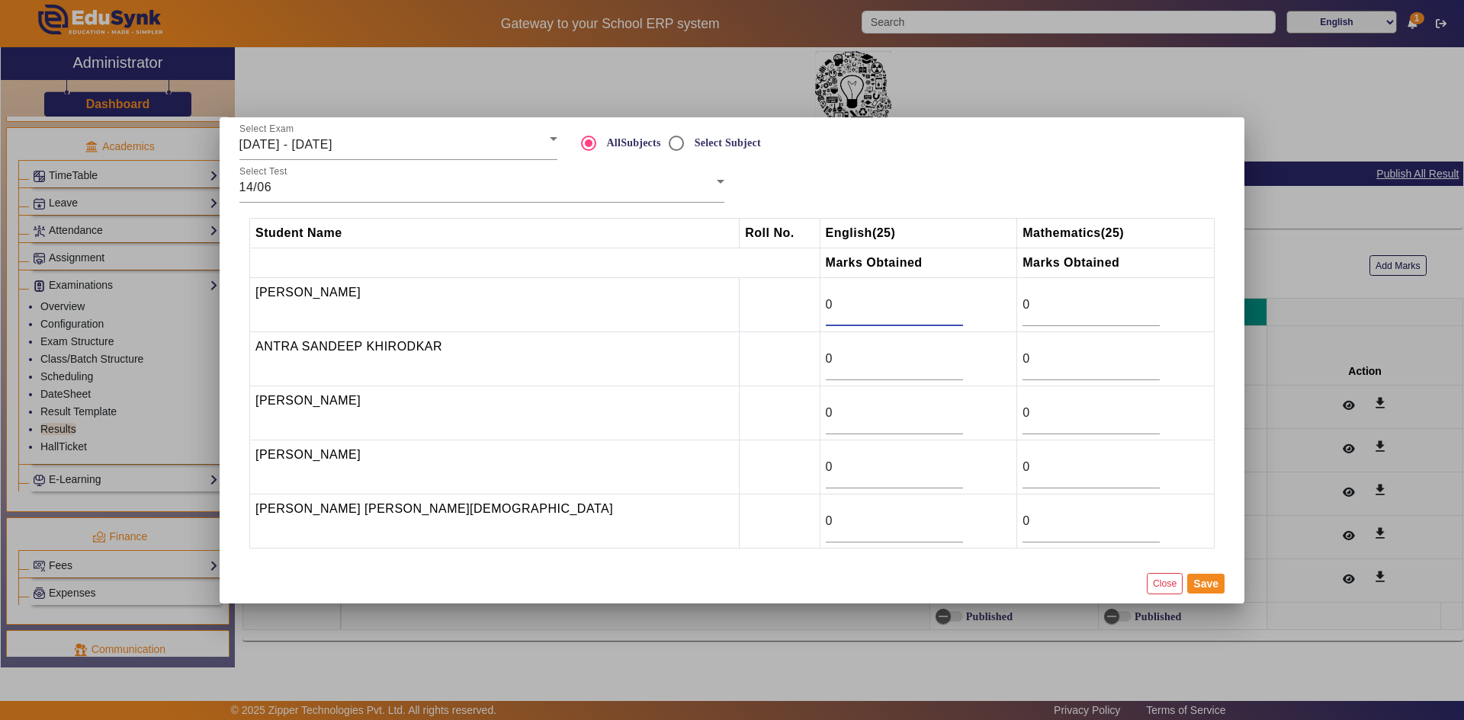
click at [826, 307] on input "0" at bounding box center [894, 305] width 137 height 18
click at [837, 297] on input "14" at bounding box center [894, 305] width 137 height 18
type input "24"
click at [837, 297] on input "24" at bounding box center [894, 305] width 137 height 18
click at [1022, 306] on input "0" at bounding box center [1090, 305] width 137 height 18
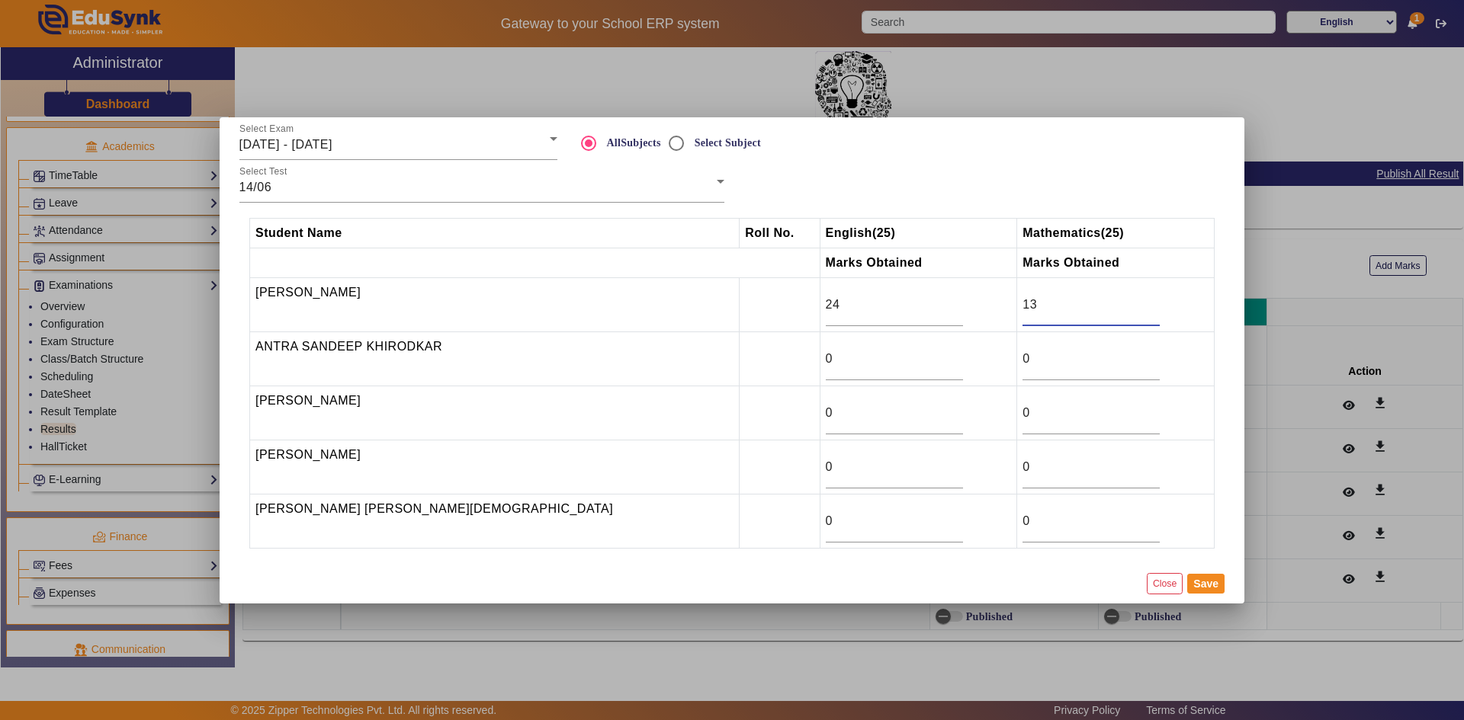
type input "13"
click at [819, 201] on div at bounding box center [982, 181] width 501 height 43
click at [826, 356] on input "0" at bounding box center [894, 359] width 137 height 18
click at [826, 354] on input "0" at bounding box center [894, 359] width 137 height 18
click at [826, 361] on input "0" at bounding box center [894, 359] width 137 height 18
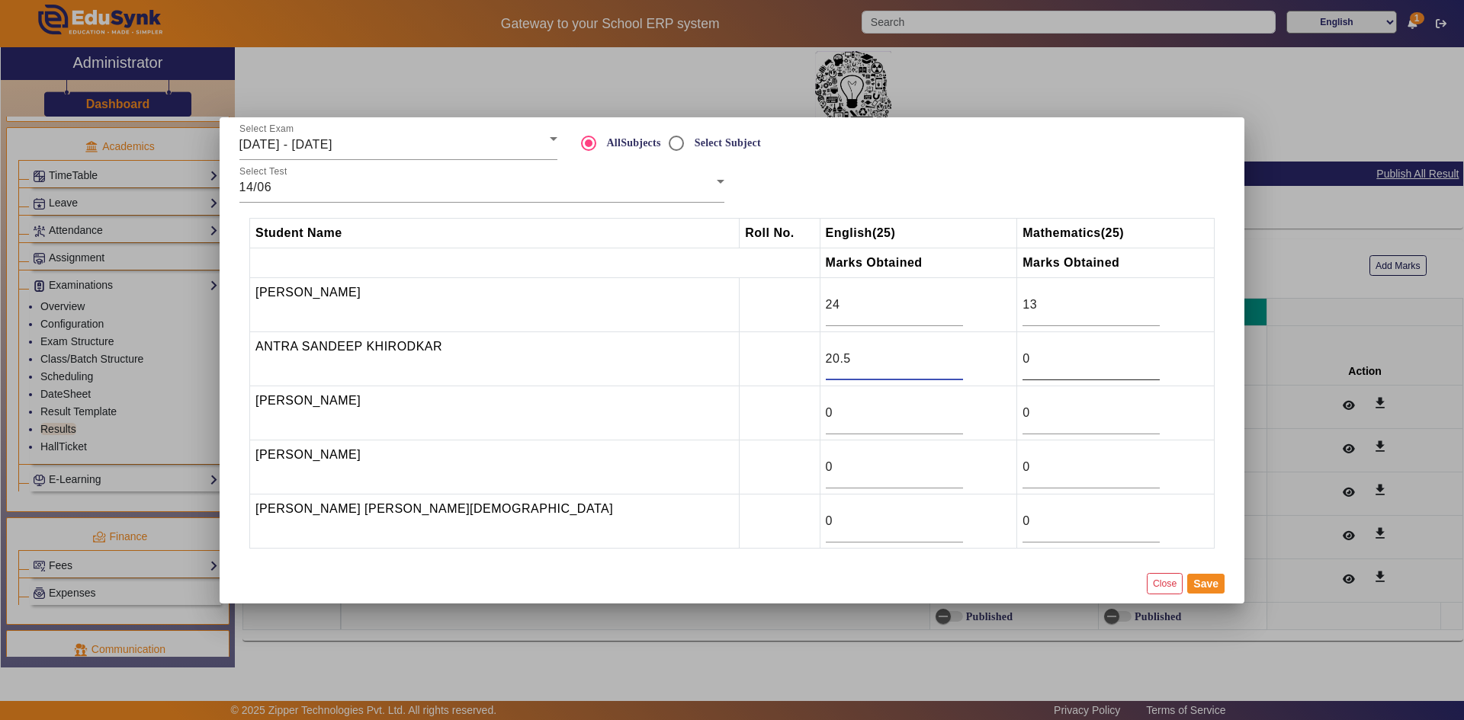
type input "20.5"
click at [1022, 355] on input "0" at bounding box center [1090, 359] width 137 height 18
click at [1022, 360] on input "0" at bounding box center [1090, 359] width 137 height 18
type input "6"
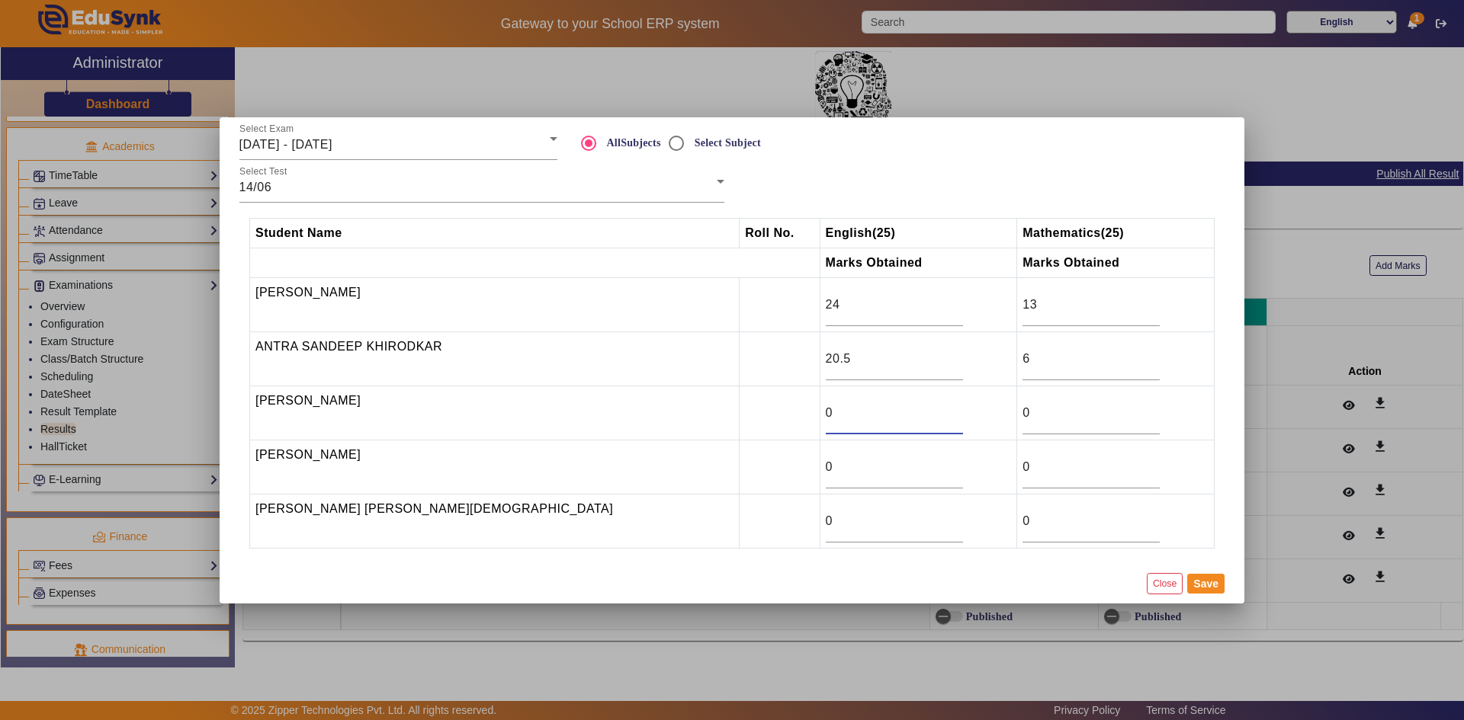
click at [826, 417] on input "0" at bounding box center [894, 413] width 137 height 18
type input "15.5"
click at [1022, 406] on input "0" at bounding box center [1090, 413] width 137 height 18
type input "4"
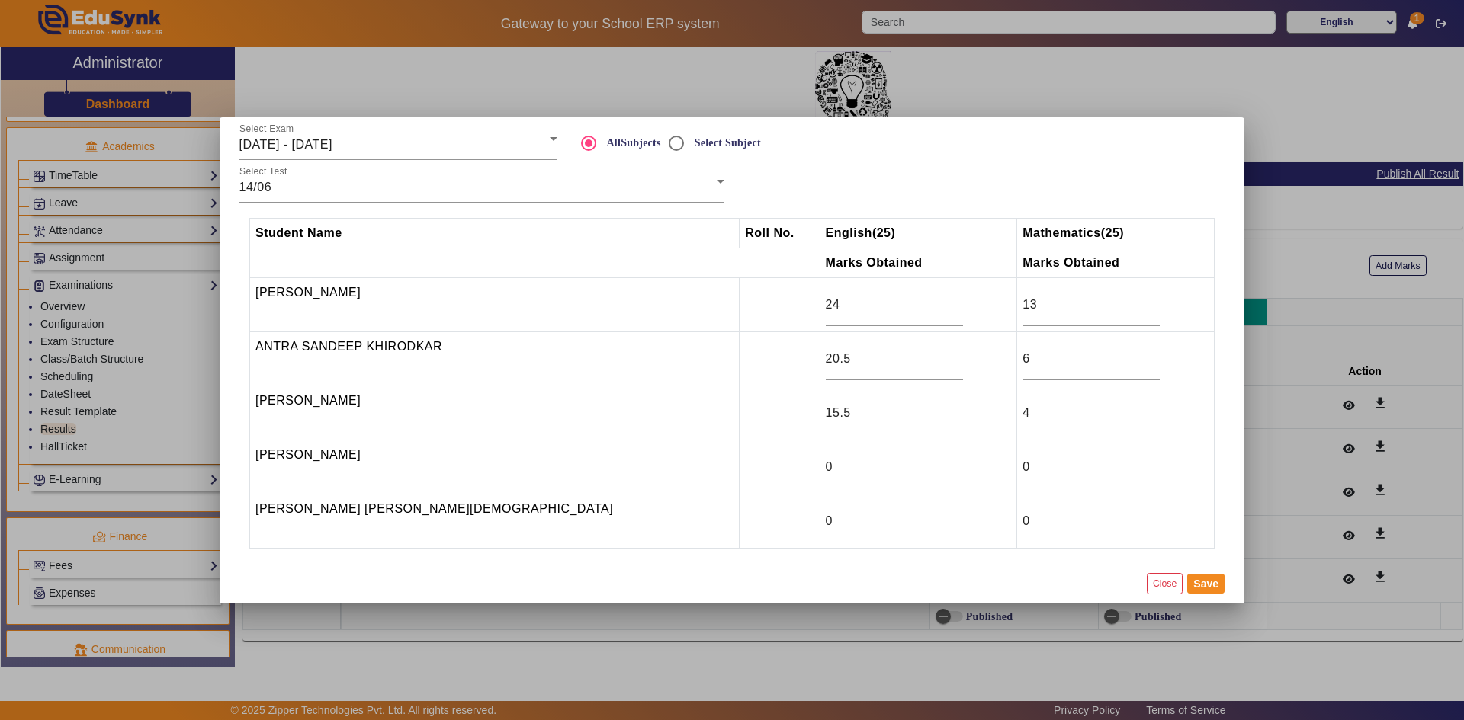
click at [826, 486] on div "0" at bounding box center [894, 467] width 137 height 43
click at [826, 467] on input "0" at bounding box center [894, 467] width 137 height 18
click at [826, 525] on input "0" at bounding box center [894, 521] width 137 height 18
drag, startPoint x: 711, startPoint y: 523, endPoint x: 690, endPoint y: 520, distance: 21.6
click at [690, 520] on tr "[PERSON_NAME] [PERSON_NAME][DEMOGRAPHIC_DATA] 0 0" at bounding box center [732, 521] width 964 height 54
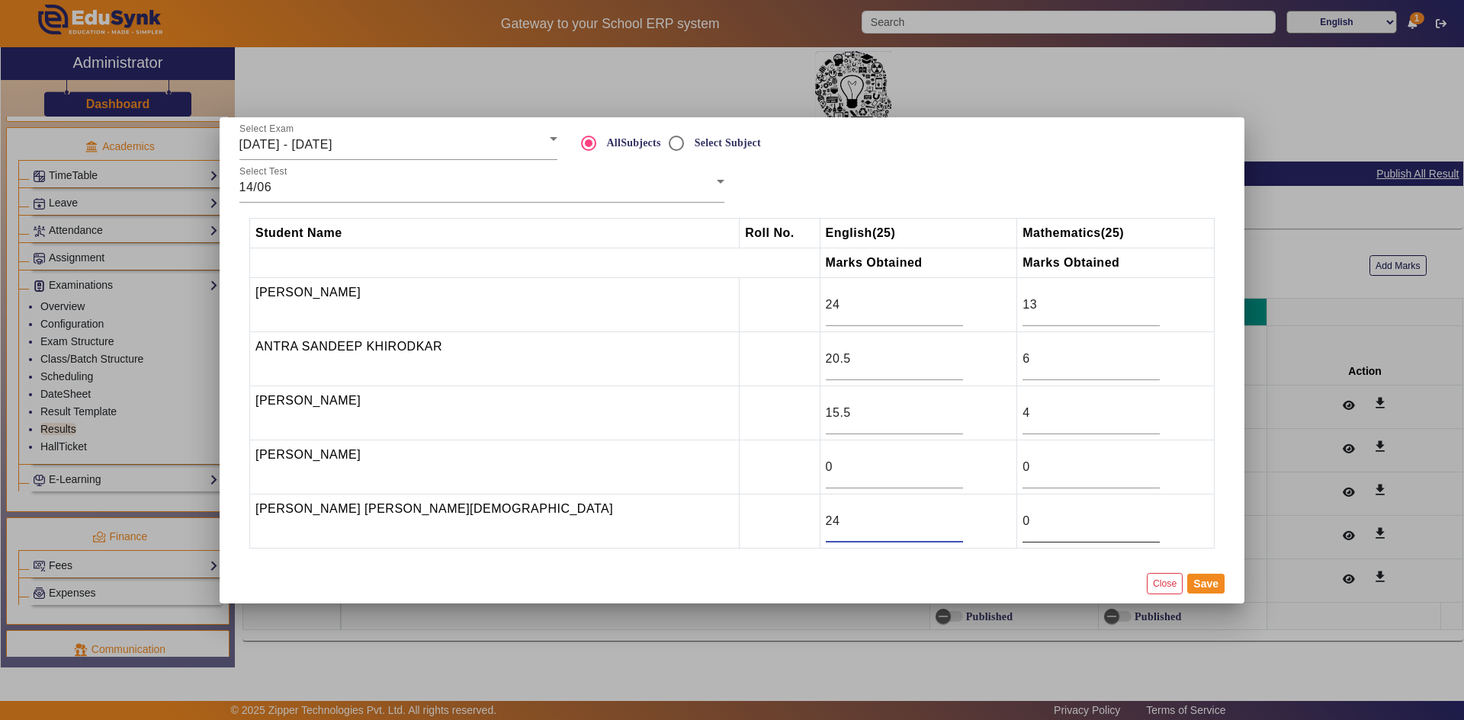
type input "24"
click at [1022, 524] on input "0" at bounding box center [1090, 521] width 137 height 18
type input "24"
click at [1192, 577] on button "Save" at bounding box center [1205, 584] width 37 height 20
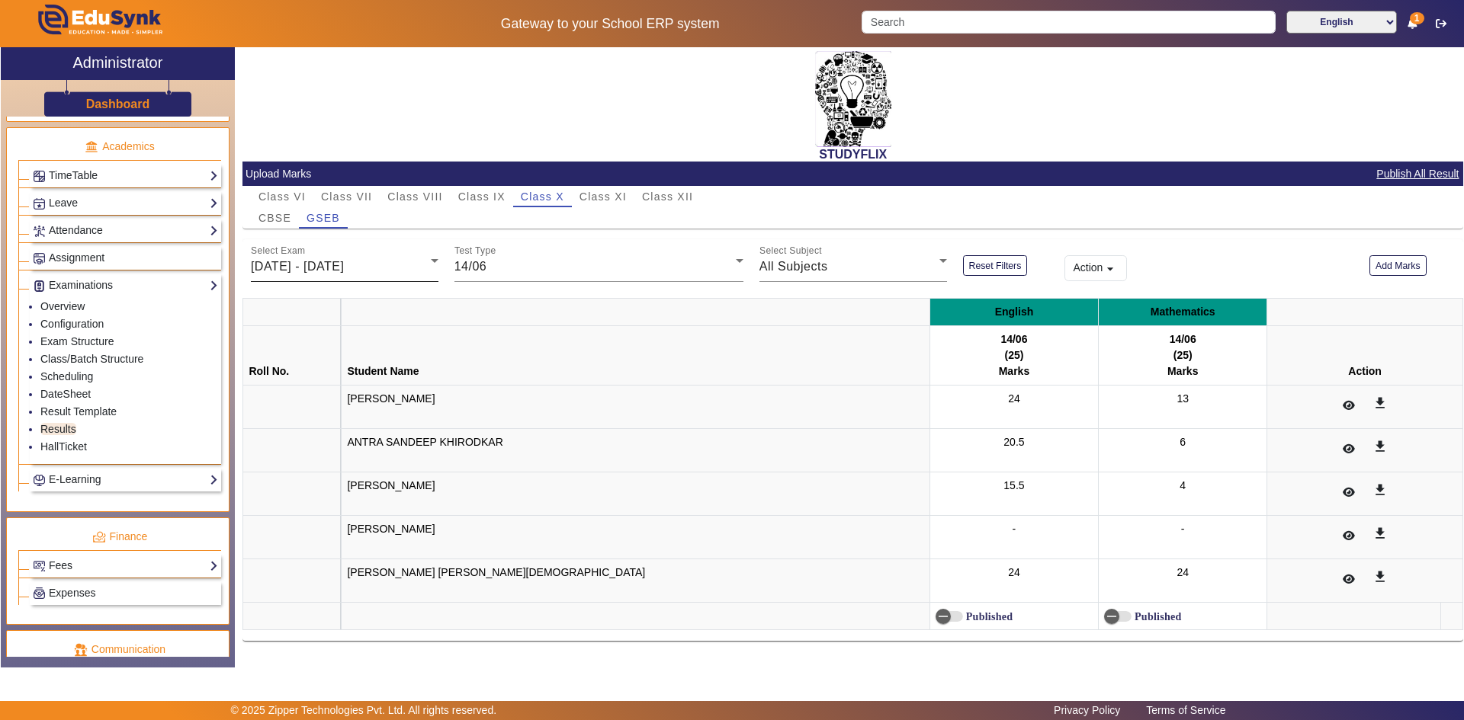
click at [369, 259] on div "[DATE] - [DATE]" at bounding box center [341, 267] width 180 height 18
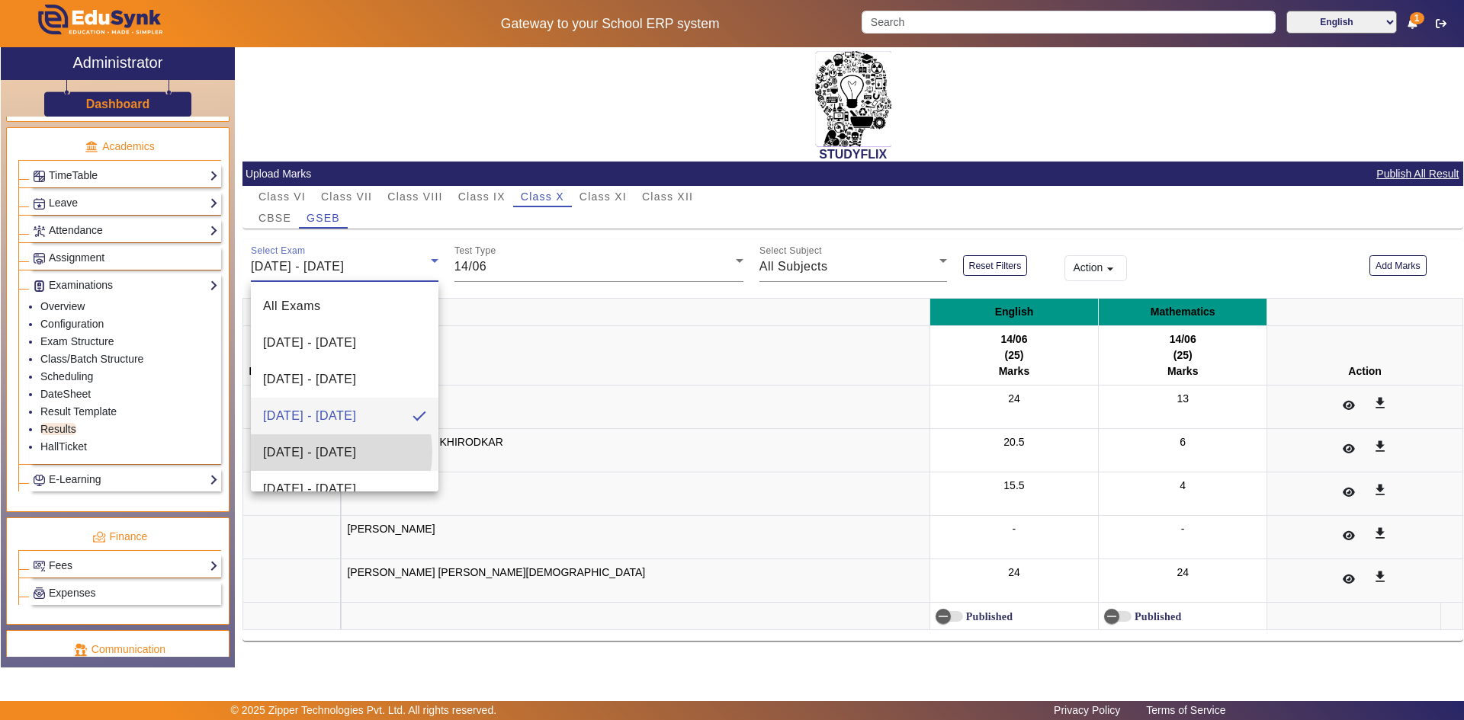
click at [321, 452] on span "[DATE] - [DATE]" at bounding box center [309, 453] width 93 height 18
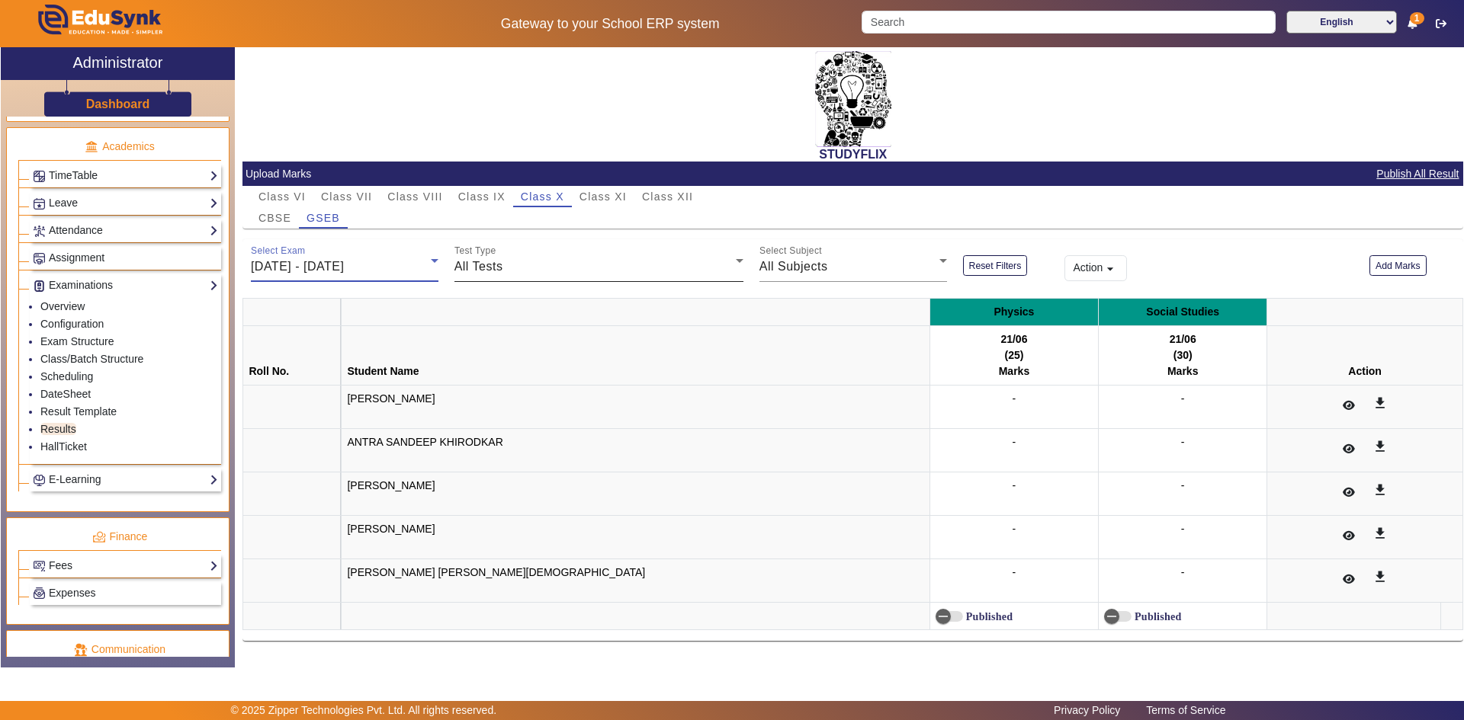
click at [470, 264] on span "All Tests" at bounding box center [478, 266] width 49 height 13
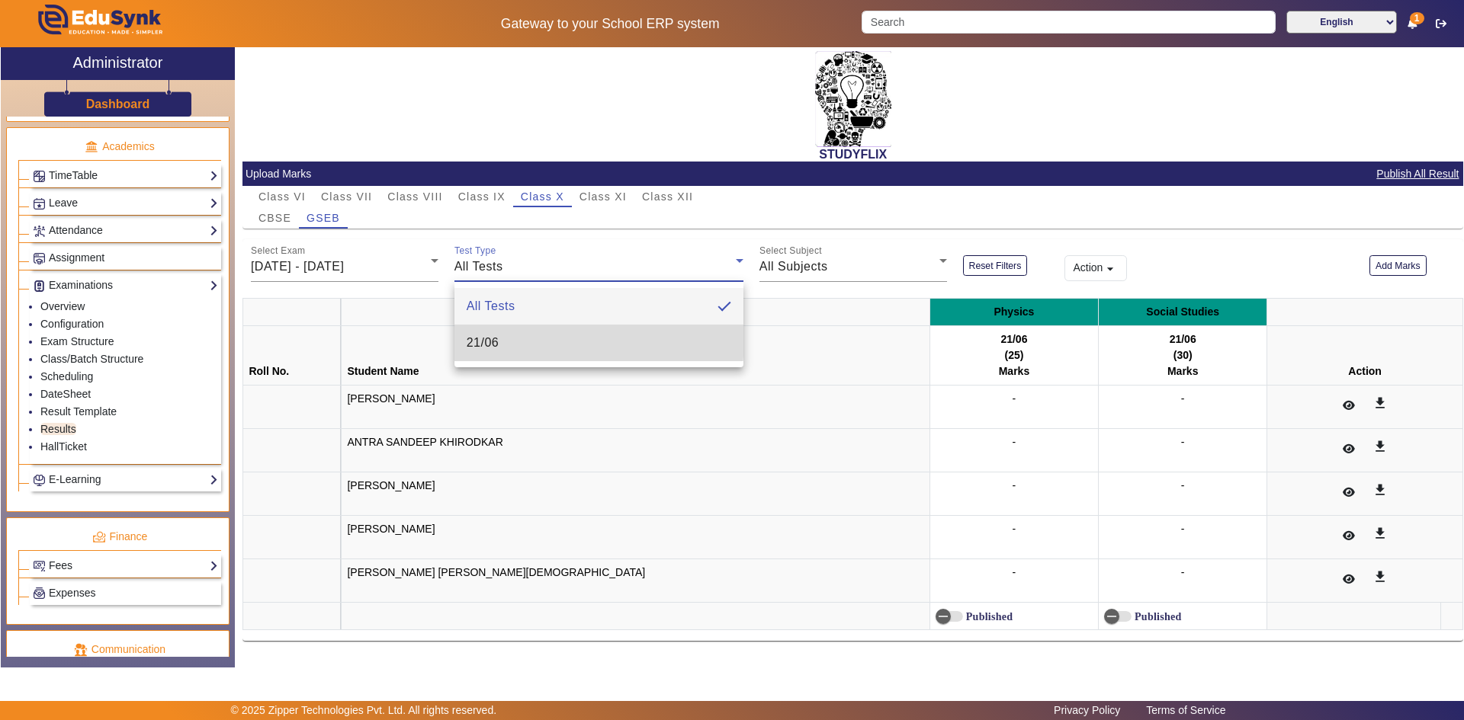
click at [479, 337] on span "21/06" at bounding box center [483, 343] width 33 height 18
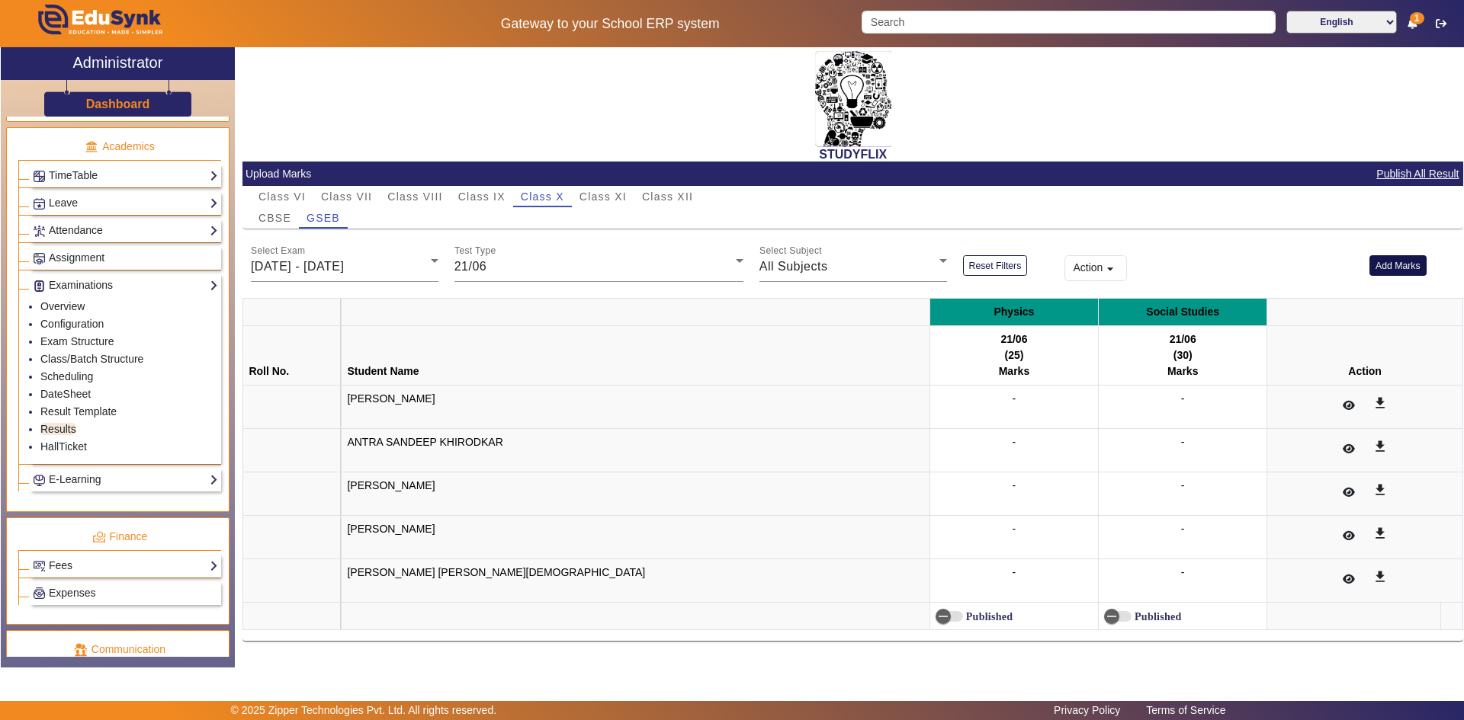
click at [1398, 269] on button "Add Marks" at bounding box center [1397, 265] width 57 height 21
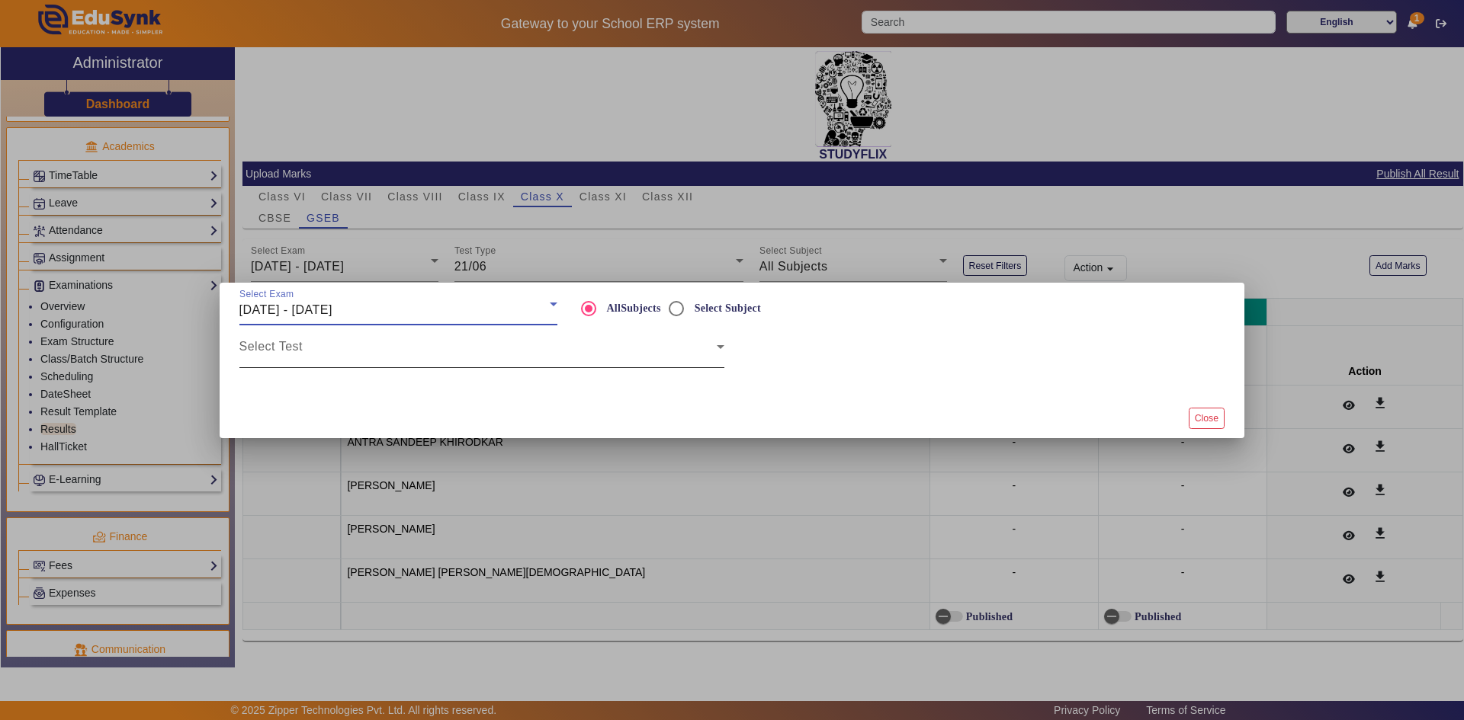
click at [659, 356] on span at bounding box center [477, 353] width 477 height 18
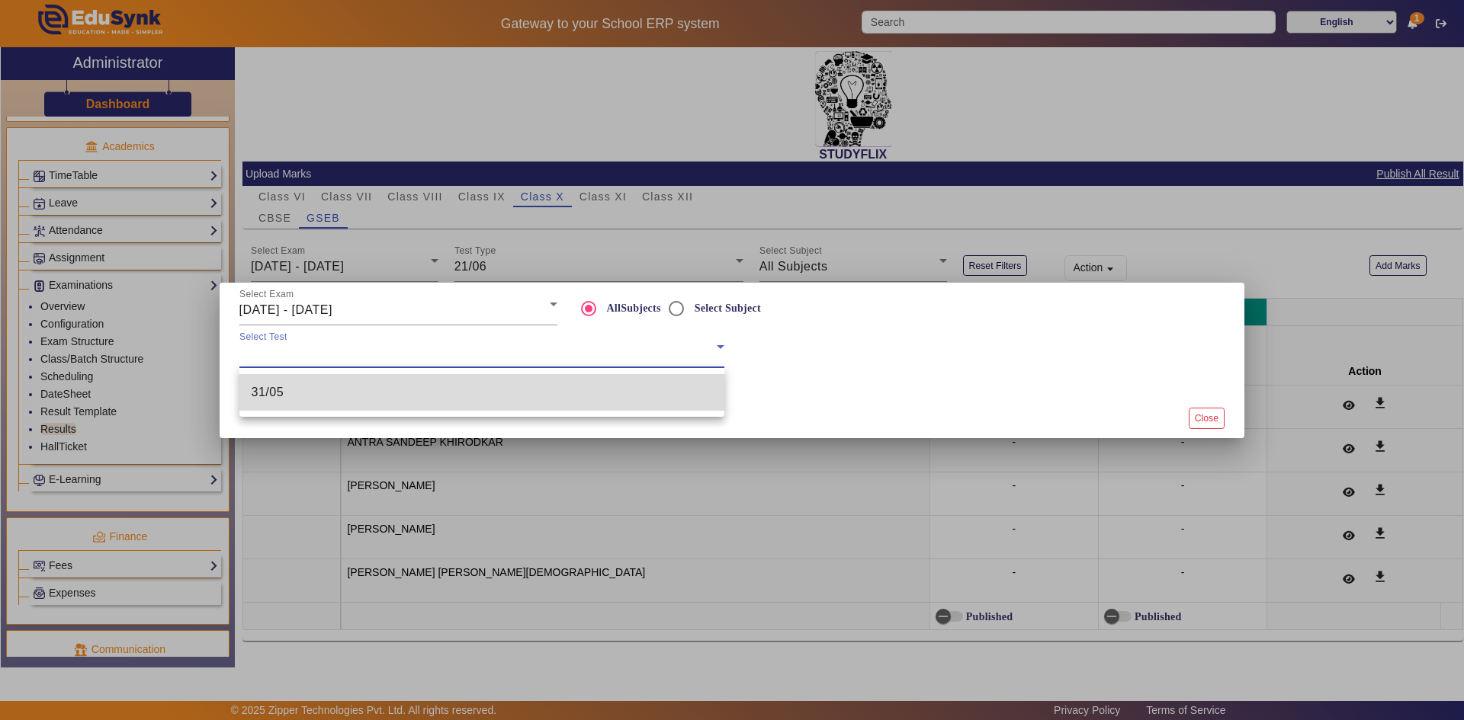
click at [587, 400] on mat-option "31/05" at bounding box center [481, 392] width 485 height 37
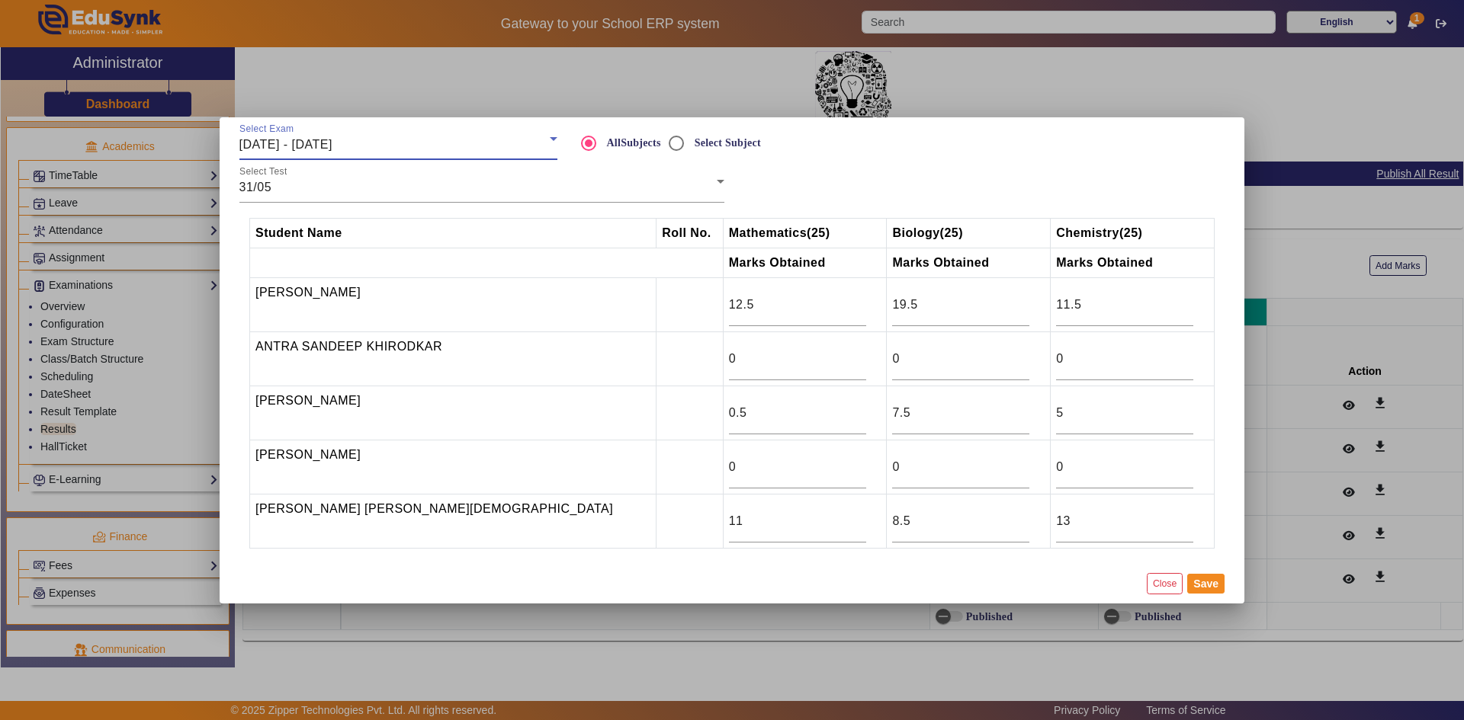
click at [302, 144] on span "[DATE] - [DATE]" at bounding box center [285, 144] width 93 height 13
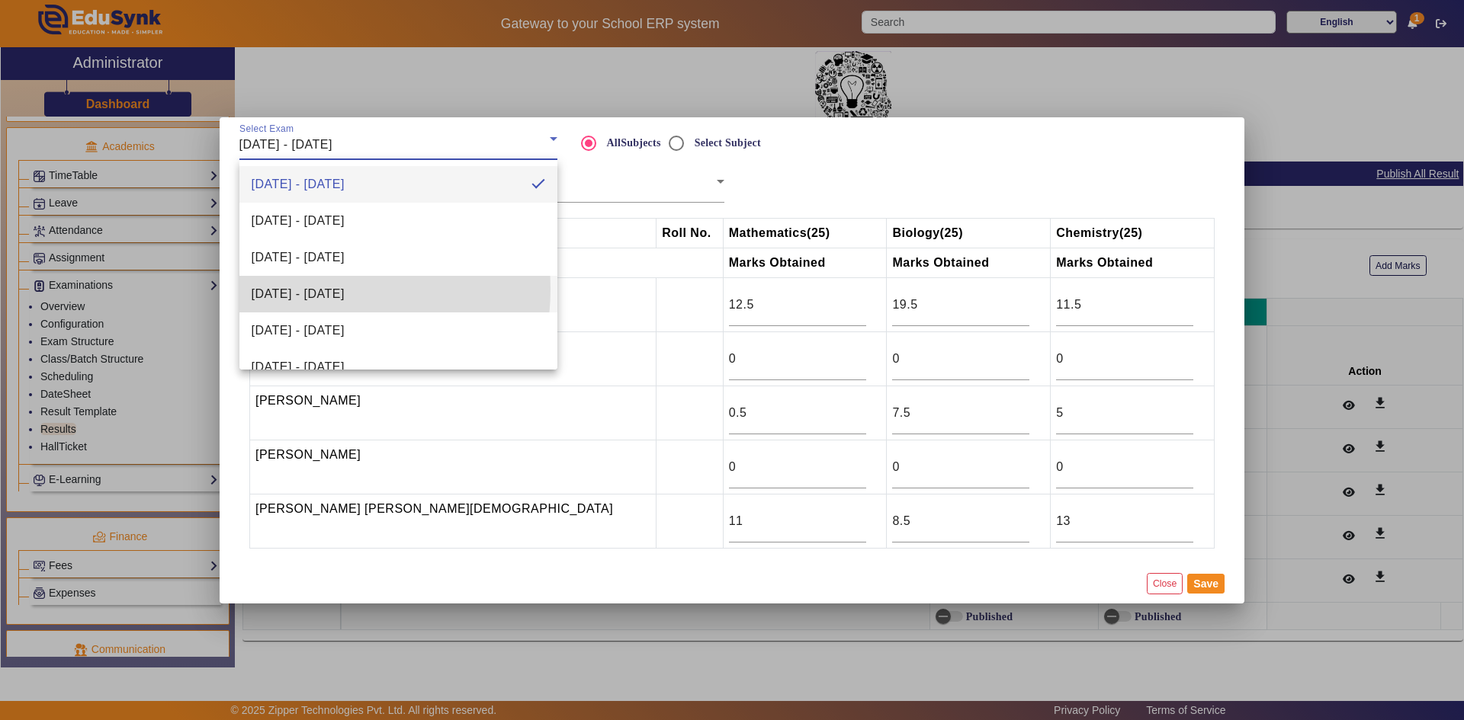
click at [304, 289] on span "[DATE] - [DATE]" at bounding box center [298, 294] width 93 height 18
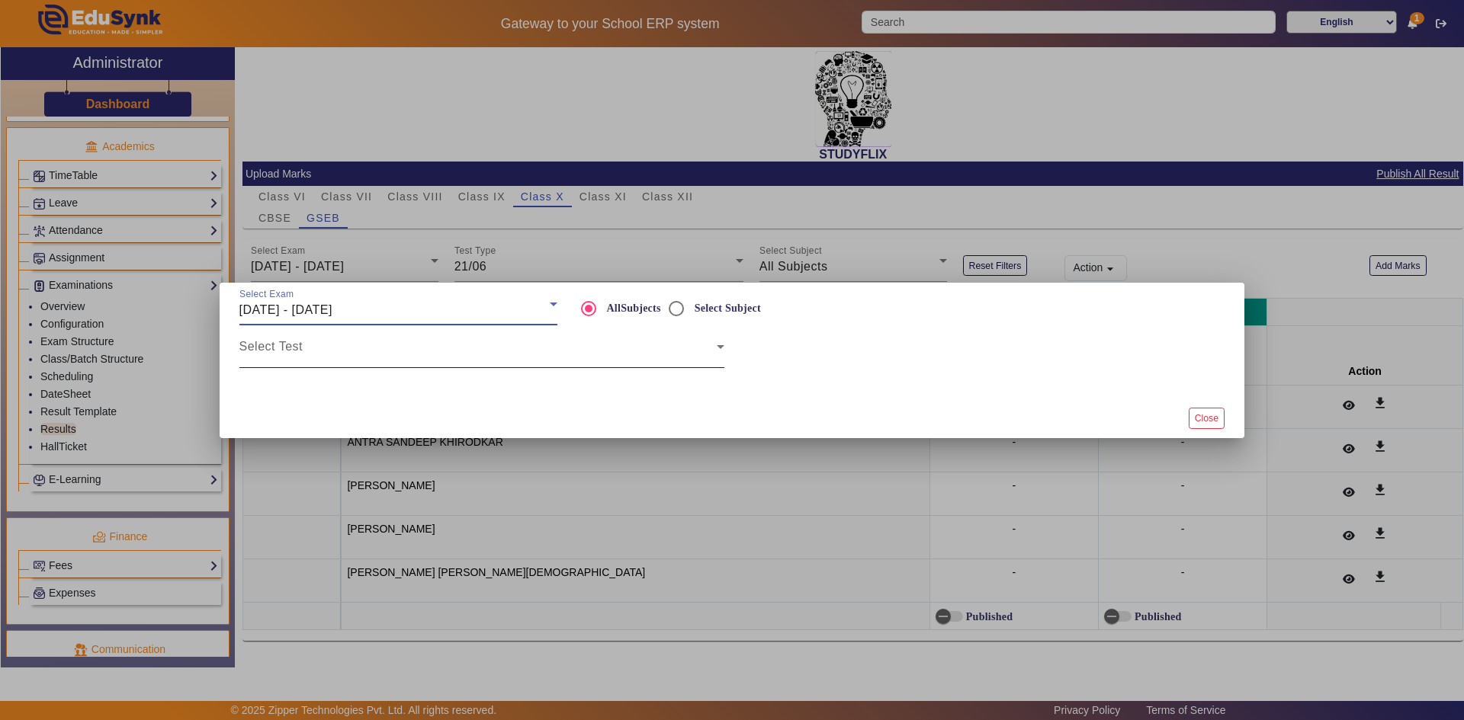
click at [323, 347] on span at bounding box center [477, 353] width 477 height 18
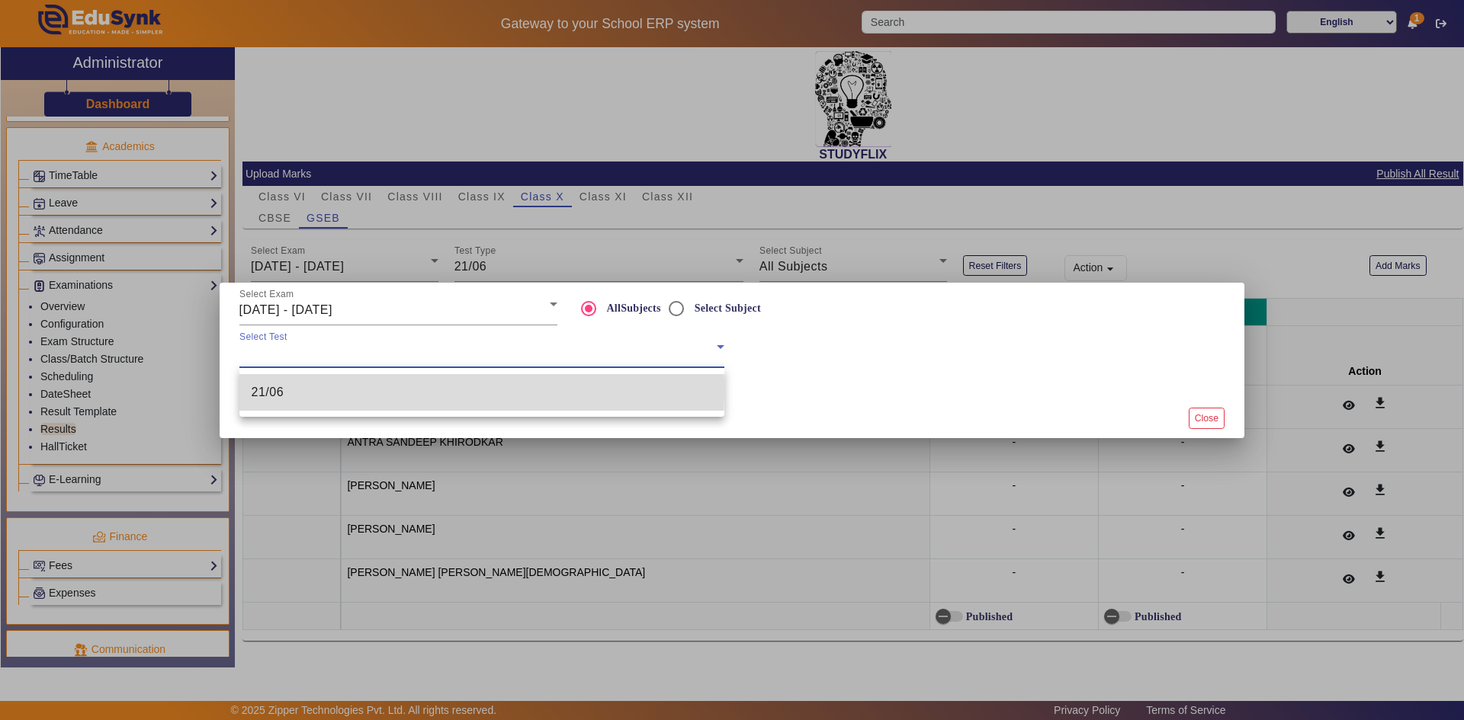
click at [306, 391] on mat-option "21/06" at bounding box center [481, 392] width 485 height 37
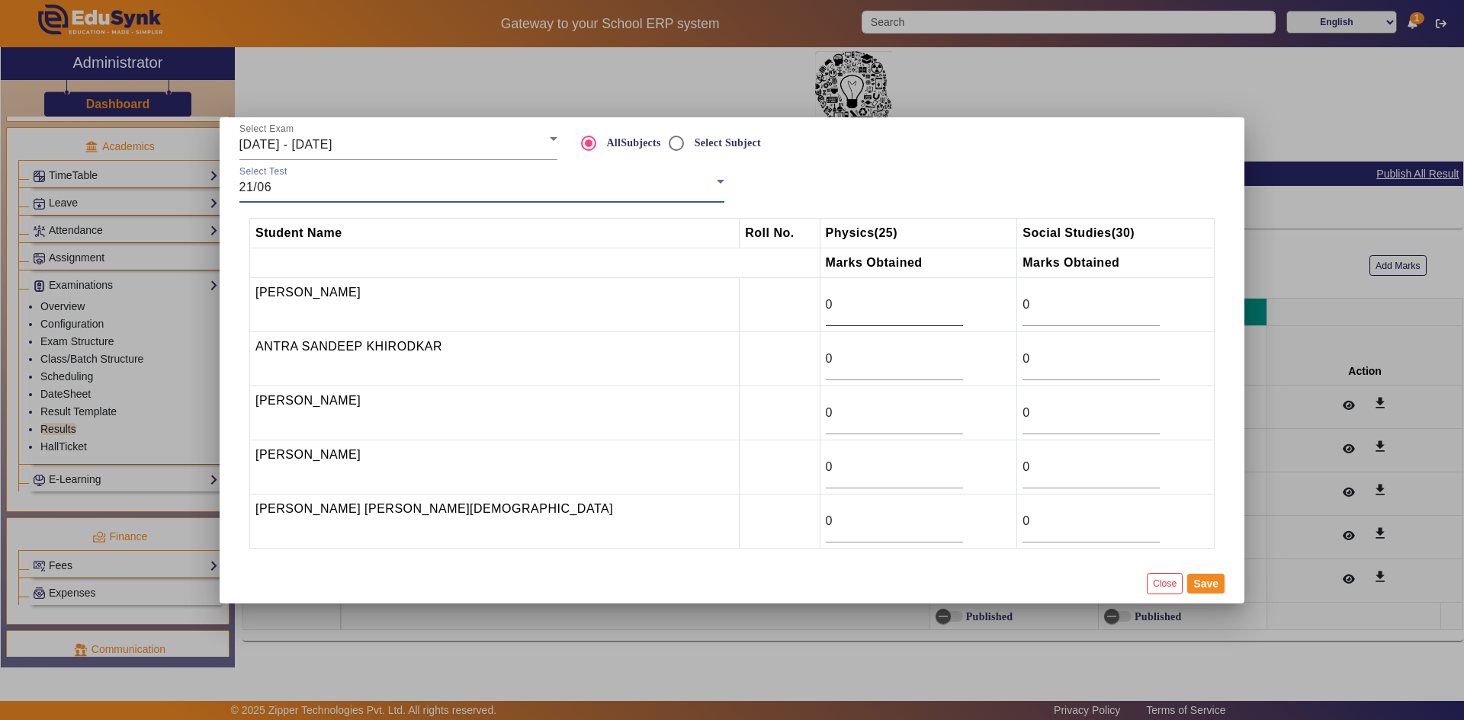
click at [826, 305] on input "0" at bounding box center [894, 305] width 137 height 18
click at [826, 358] on input "0" at bounding box center [894, 359] width 137 height 18
click at [1022, 361] on input "0" at bounding box center [1090, 359] width 137 height 18
type input "14"
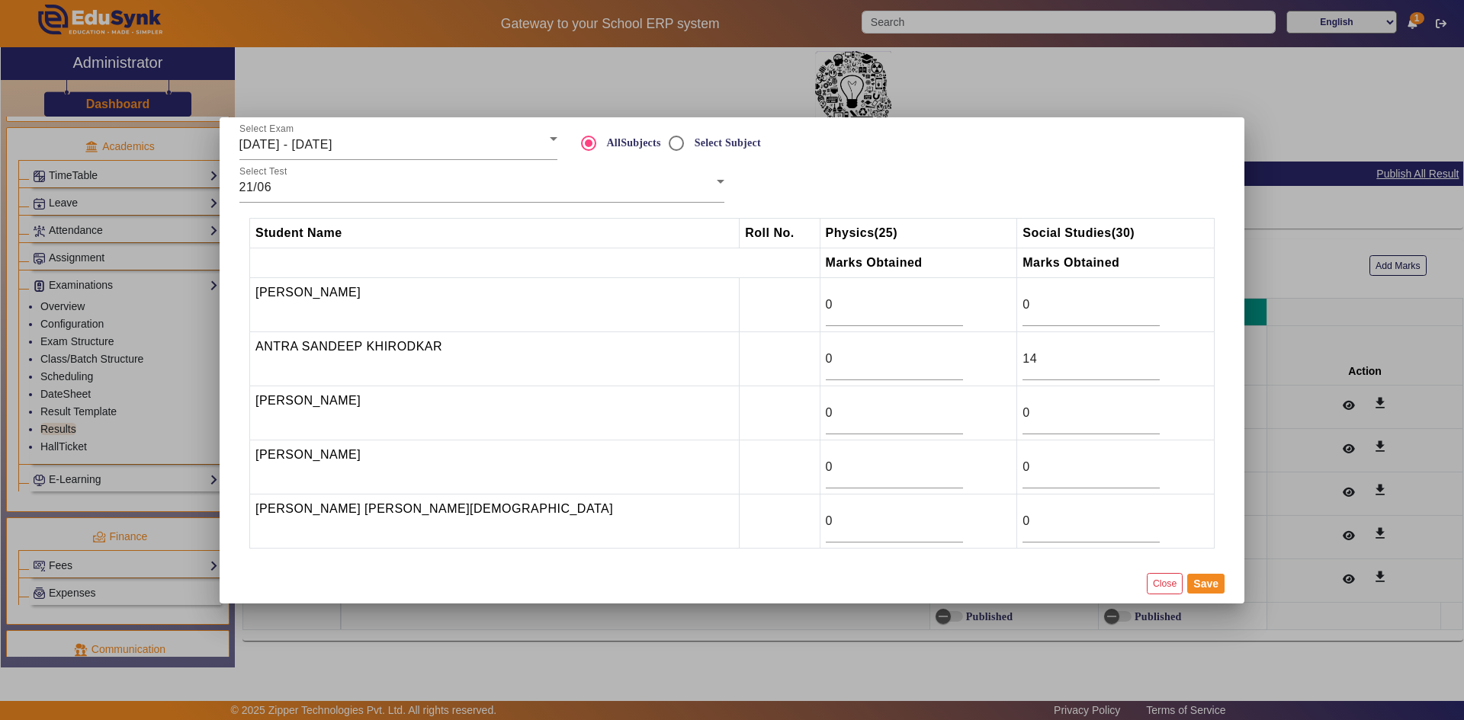
click at [849, 368] on td "0" at bounding box center [918, 359] width 197 height 54
click at [826, 355] on input "0" at bounding box center [894, 359] width 137 height 18
type input "5"
click at [826, 290] on div "0" at bounding box center [894, 305] width 137 height 43
click at [826, 320] on div "0" at bounding box center [894, 305] width 137 height 43
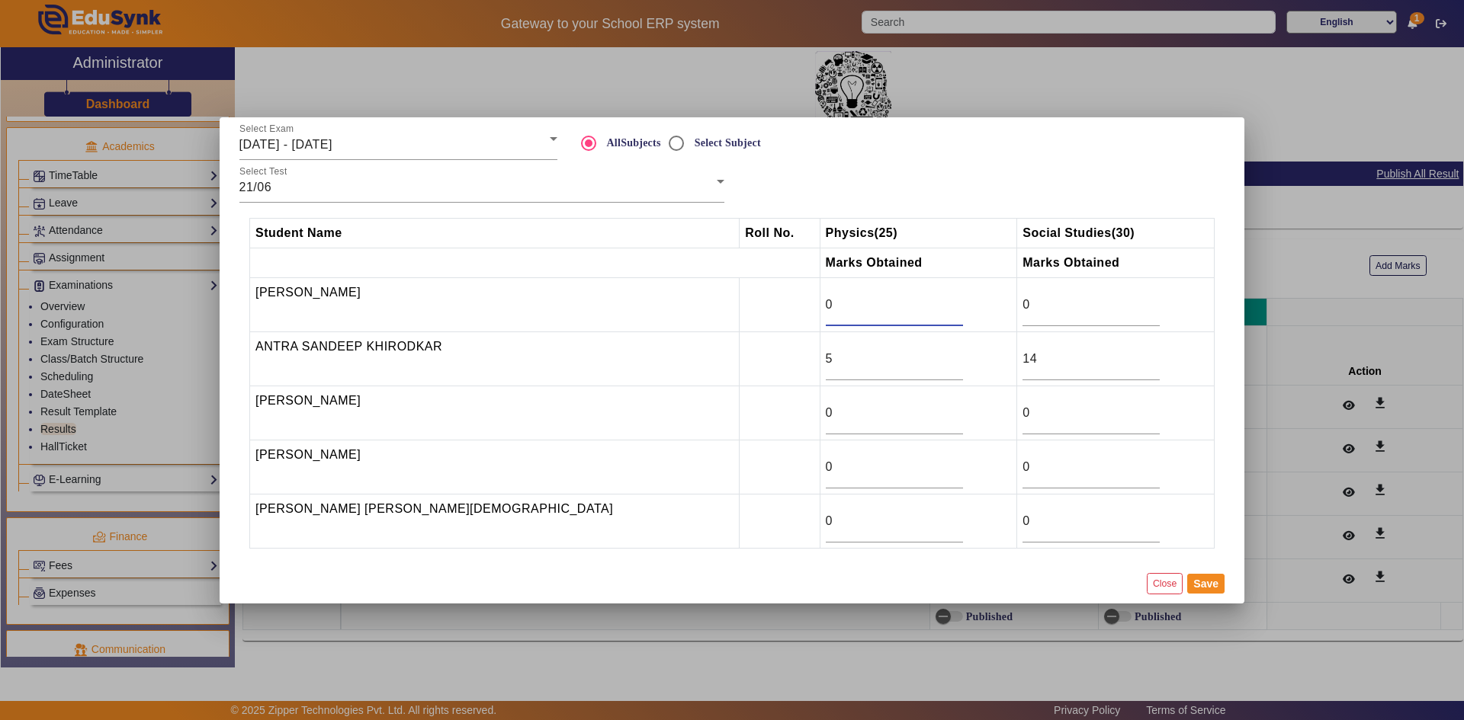
click at [826, 310] on input "0" at bounding box center [894, 305] width 137 height 18
click at [838, 298] on input "1" at bounding box center [894, 305] width 137 height 18
click at [838, 298] on input "8" at bounding box center [894, 305] width 137 height 18
click at [838, 298] on input "9" at bounding box center [894, 305] width 137 height 18
click at [838, 298] on input "10" at bounding box center [894, 305] width 137 height 18
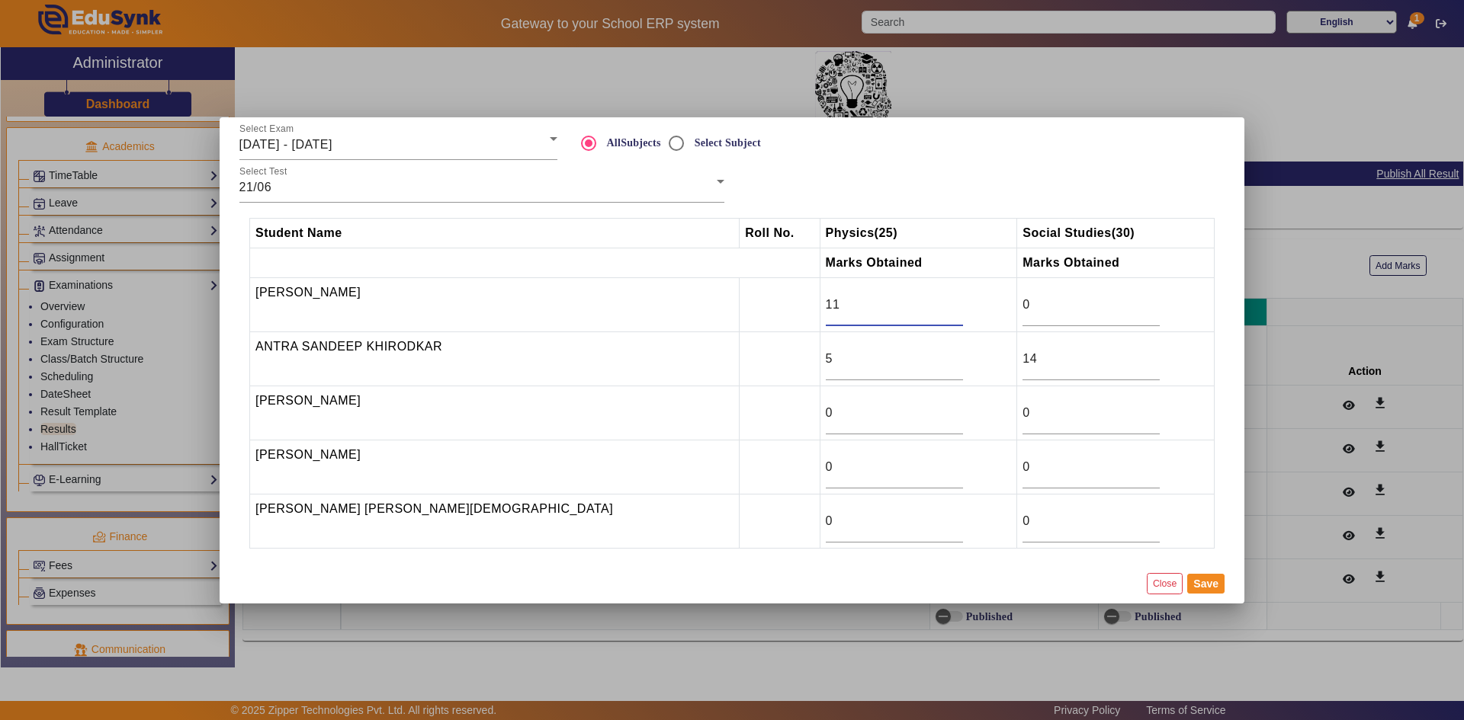
click at [838, 298] on input "11" at bounding box center [894, 305] width 137 height 18
type input "12"
click at [838, 298] on input "12" at bounding box center [894, 305] width 137 height 18
click at [1027, 300] on input "0" at bounding box center [1090, 305] width 137 height 18
type input "25"
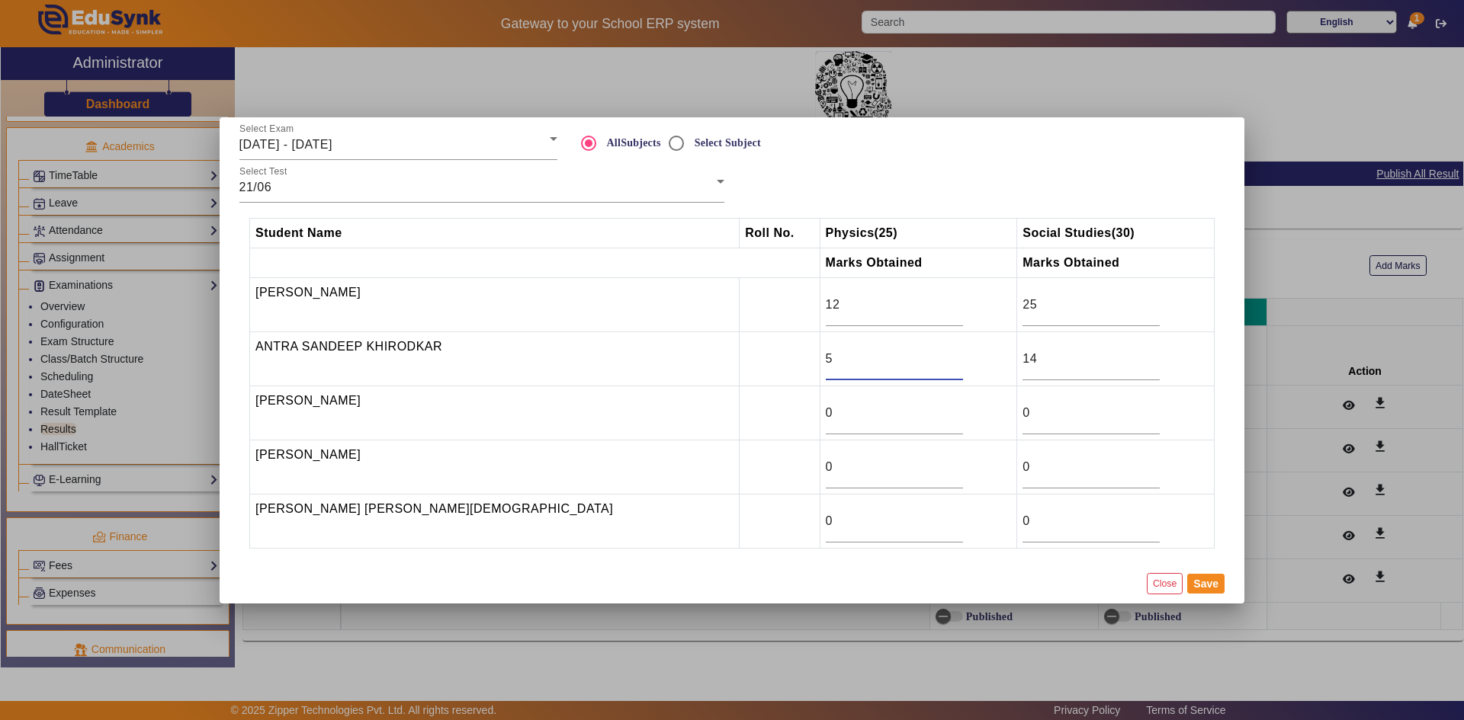
click at [826, 362] on input "5" at bounding box center [894, 359] width 137 height 18
click at [826, 414] on input "0" at bounding box center [894, 413] width 137 height 18
click at [1022, 410] on input "0" at bounding box center [1090, 413] width 137 height 18
type input "15"
click at [826, 417] on input "0" at bounding box center [894, 413] width 137 height 18
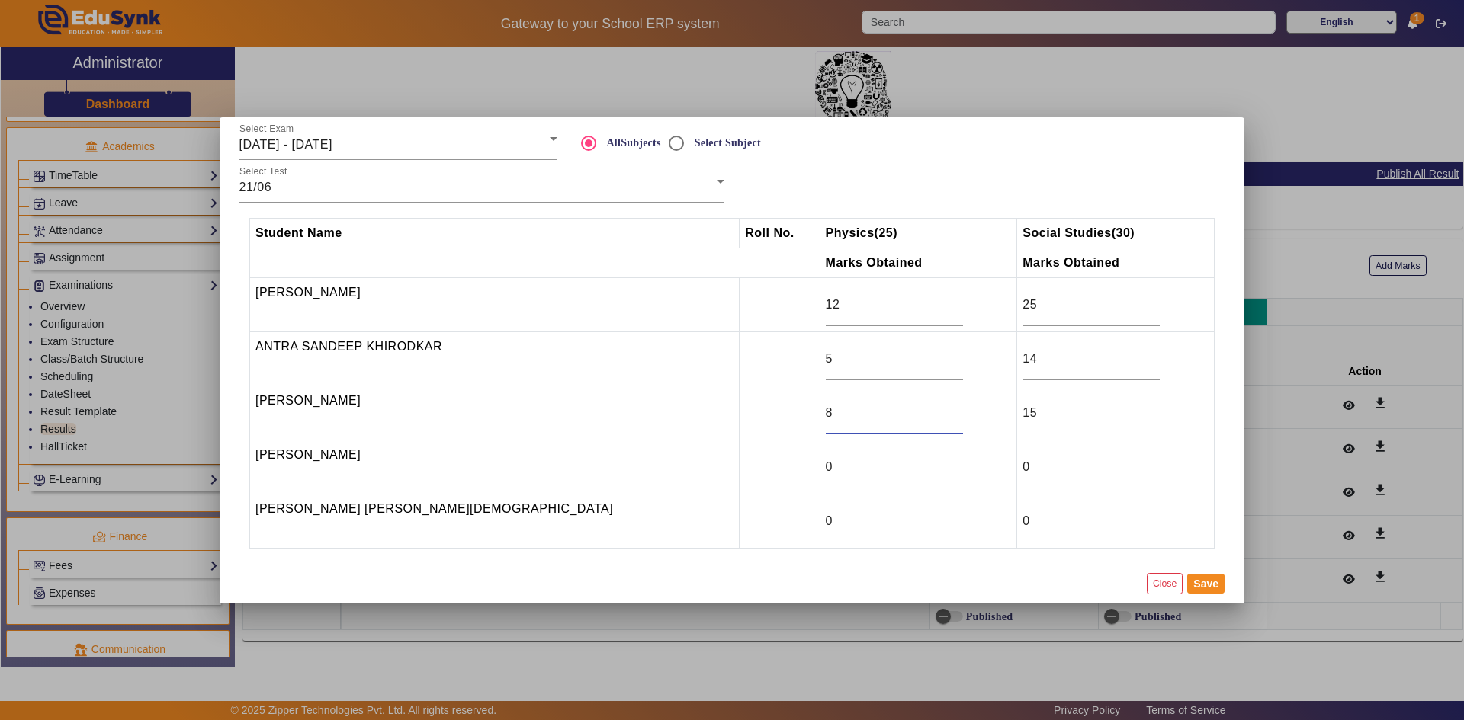
type input "8"
click at [826, 475] on input "0" at bounding box center [894, 467] width 137 height 18
click at [826, 521] on input "0" at bounding box center [894, 521] width 137 height 18
type input "10"
click at [1022, 528] on input "0" at bounding box center [1090, 521] width 137 height 18
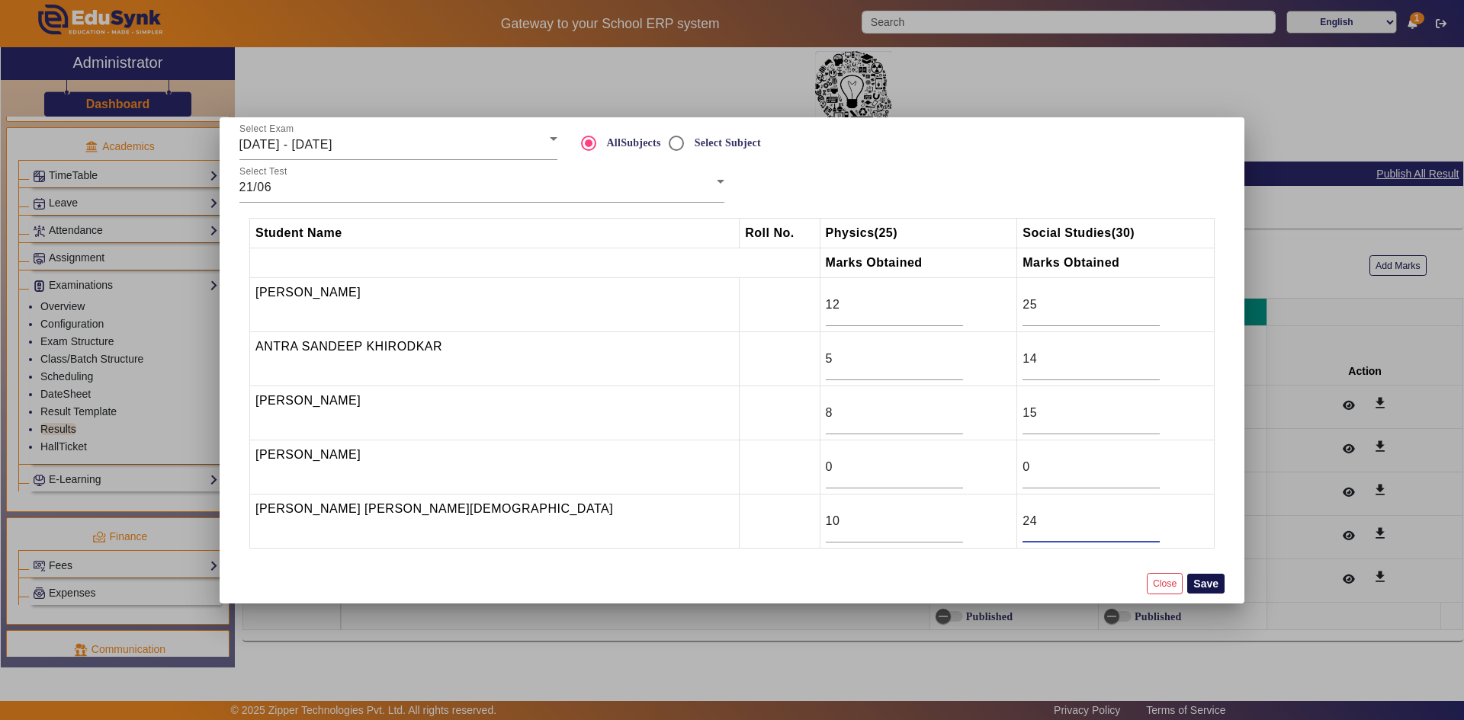
type input "24"
click at [1210, 589] on button "Save" at bounding box center [1205, 584] width 37 height 20
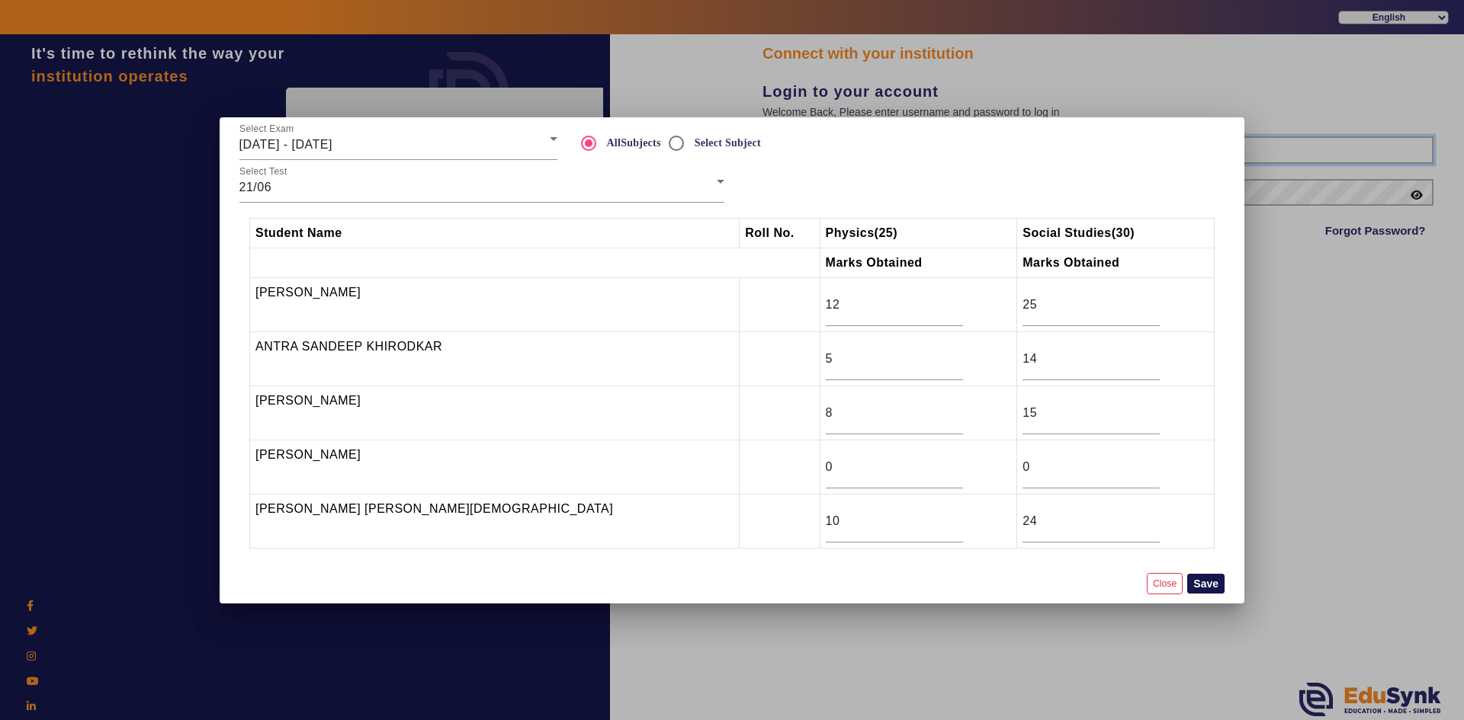
type input "6354922771"
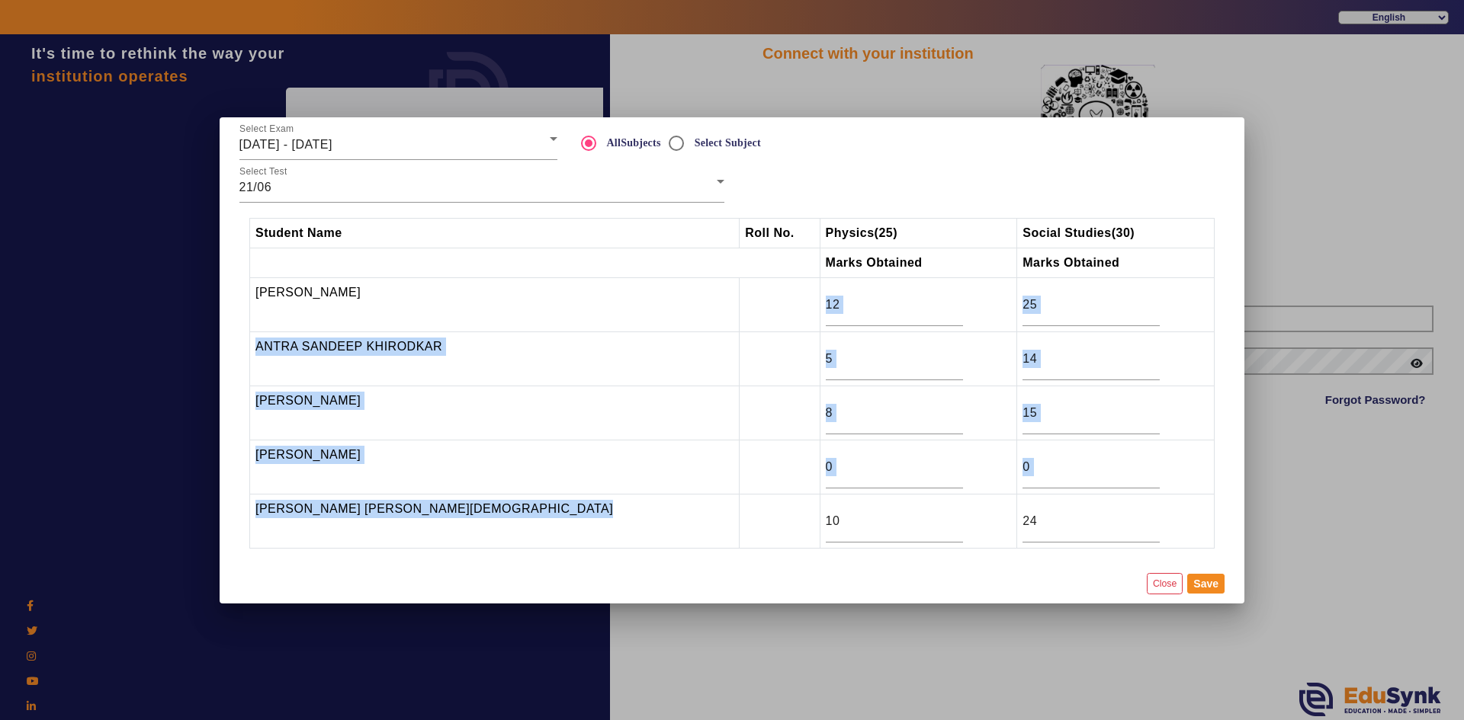
drag, startPoint x: 701, startPoint y: 302, endPoint x: 900, endPoint y: 507, distance: 285.7
click at [900, 507] on tbody "[PERSON_NAME] 12 25 ANTRA [PERSON_NAME] 5 14 [PERSON_NAME] 8 15 [PERSON_NAME] 0…" at bounding box center [732, 412] width 964 height 271
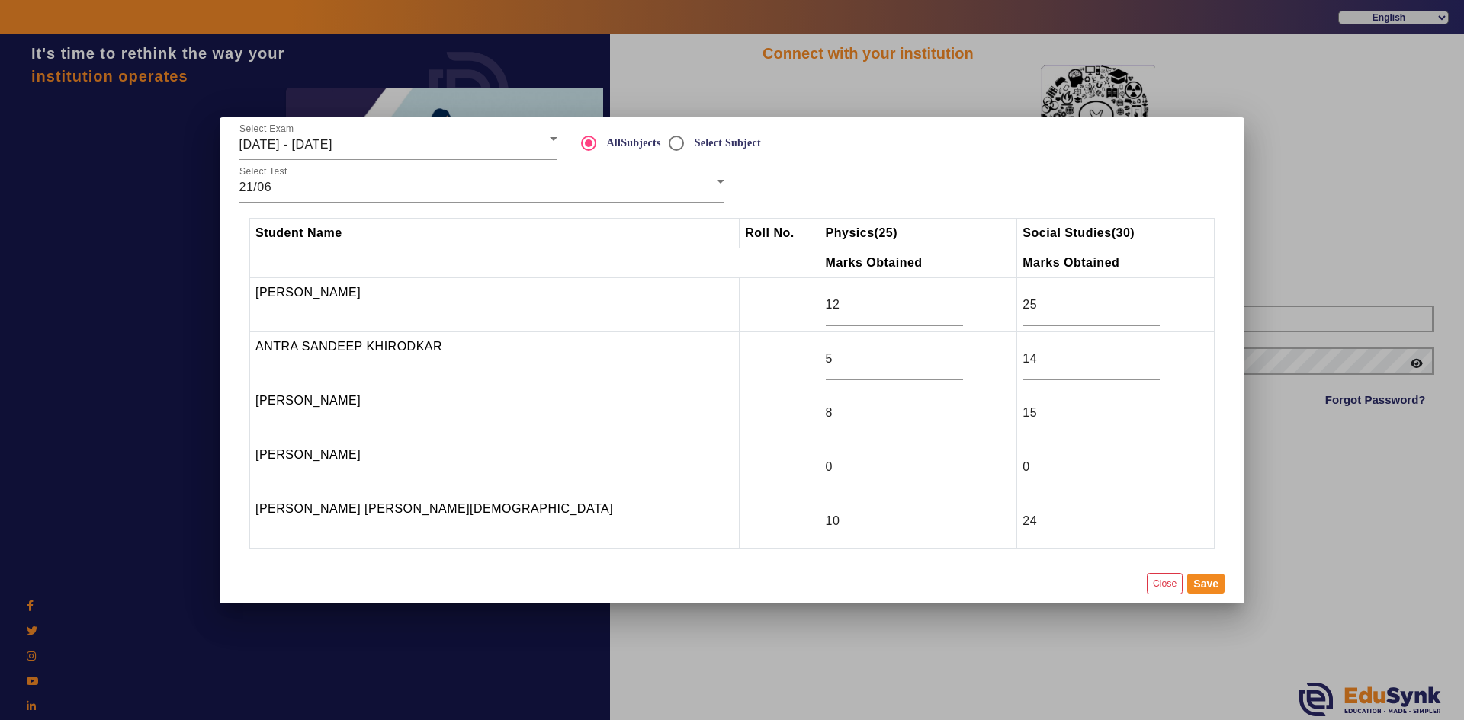
click at [1002, 568] on mat-dialog-actions "Close Save" at bounding box center [732, 584] width 1002 height 40
click at [1196, 592] on button "Save" at bounding box center [1205, 584] width 37 height 20
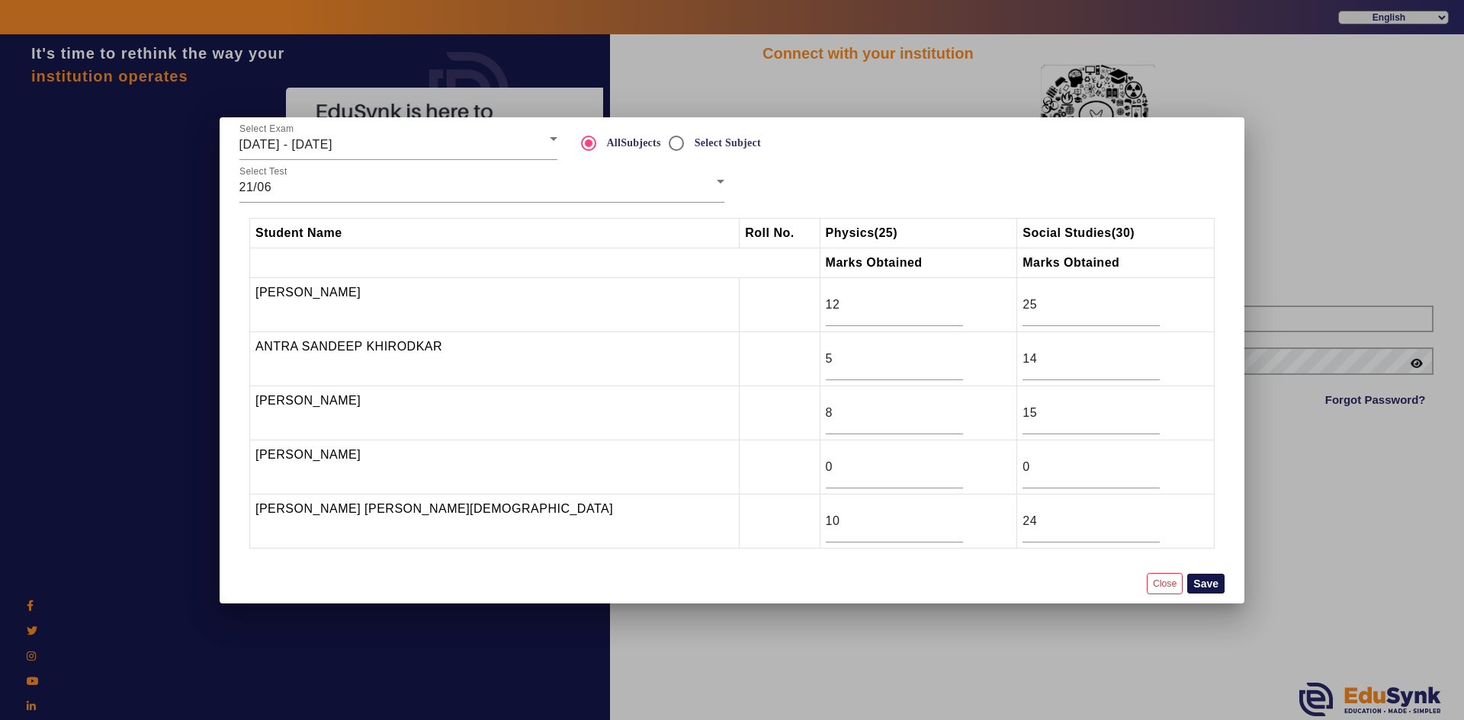
click at [1192, 583] on button "Save" at bounding box center [1205, 584] width 37 height 20
click at [1319, 518] on div at bounding box center [732, 360] width 1464 height 720
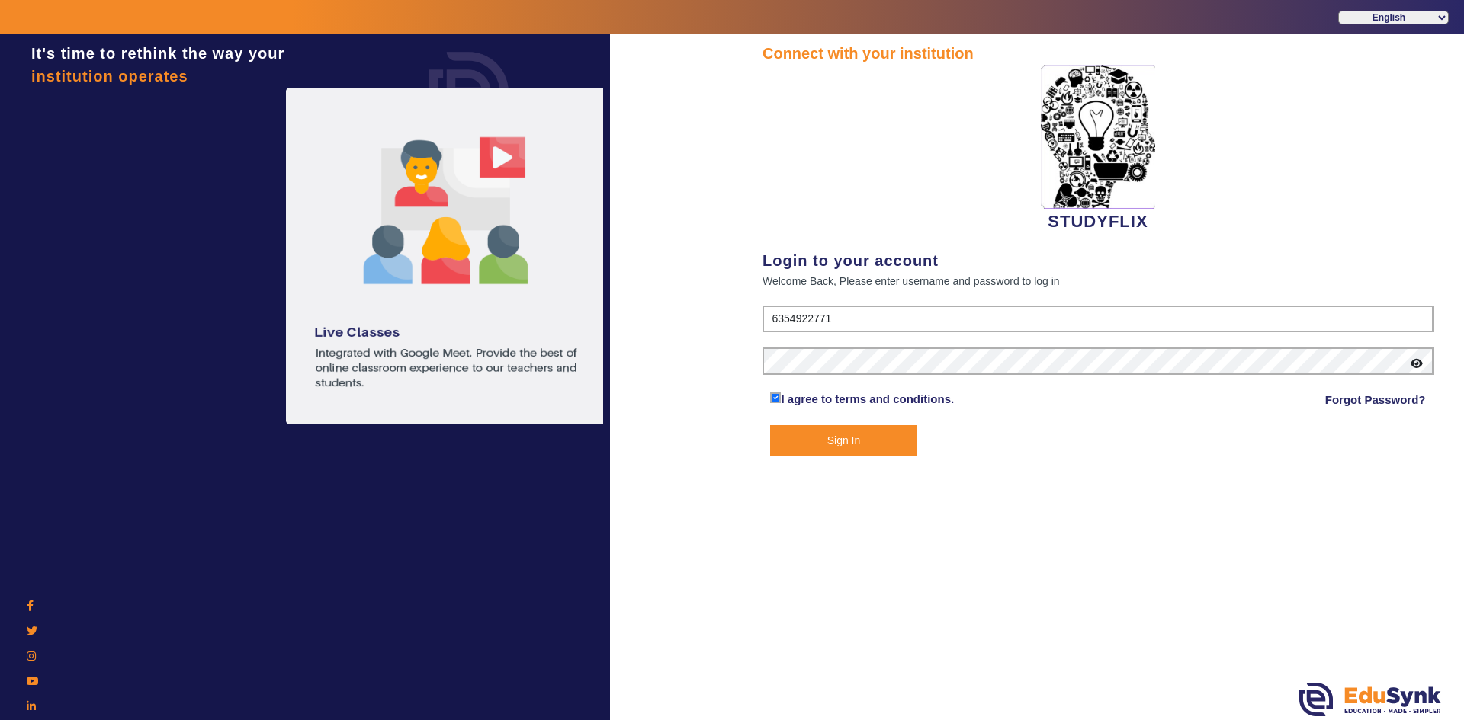
click at [892, 438] on button "Sign In" at bounding box center [843, 440] width 146 height 31
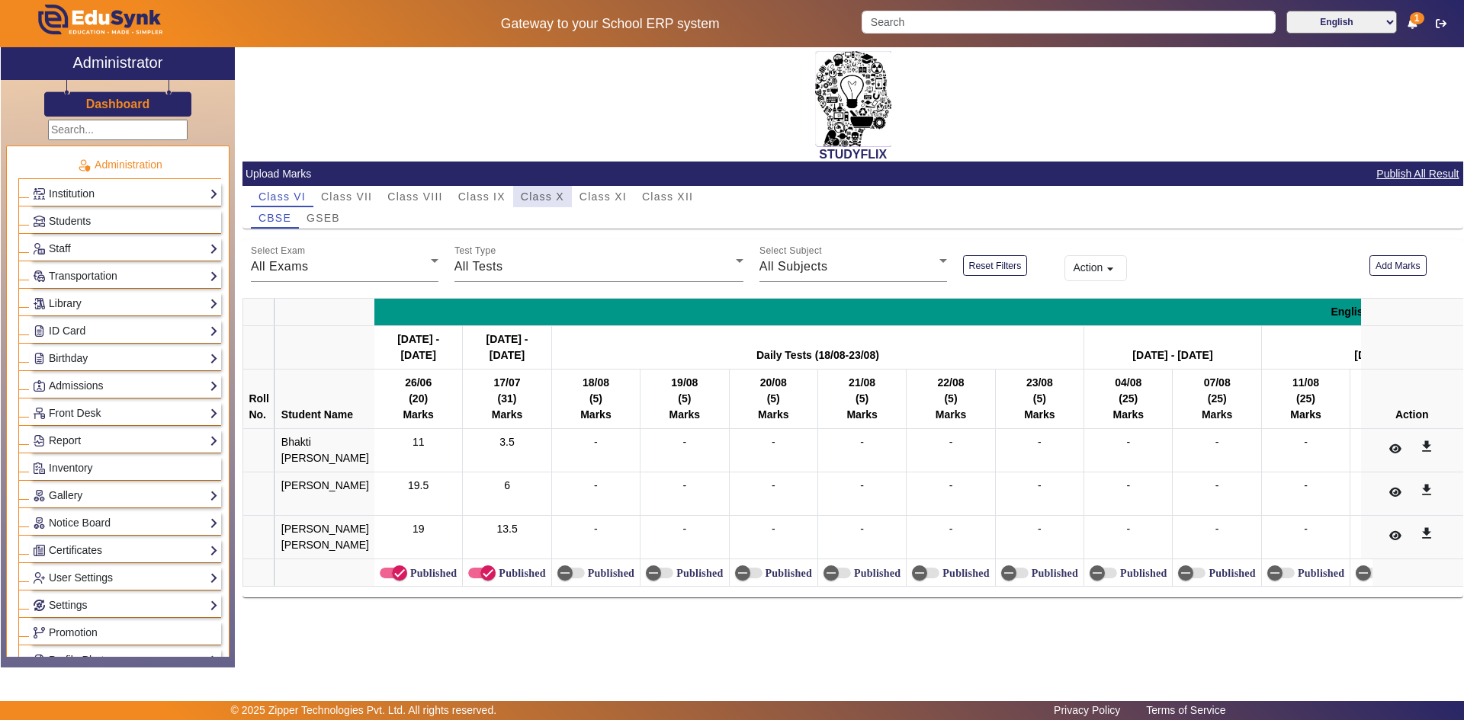
click at [537, 197] on span "Class X" at bounding box center [542, 196] width 43 height 11
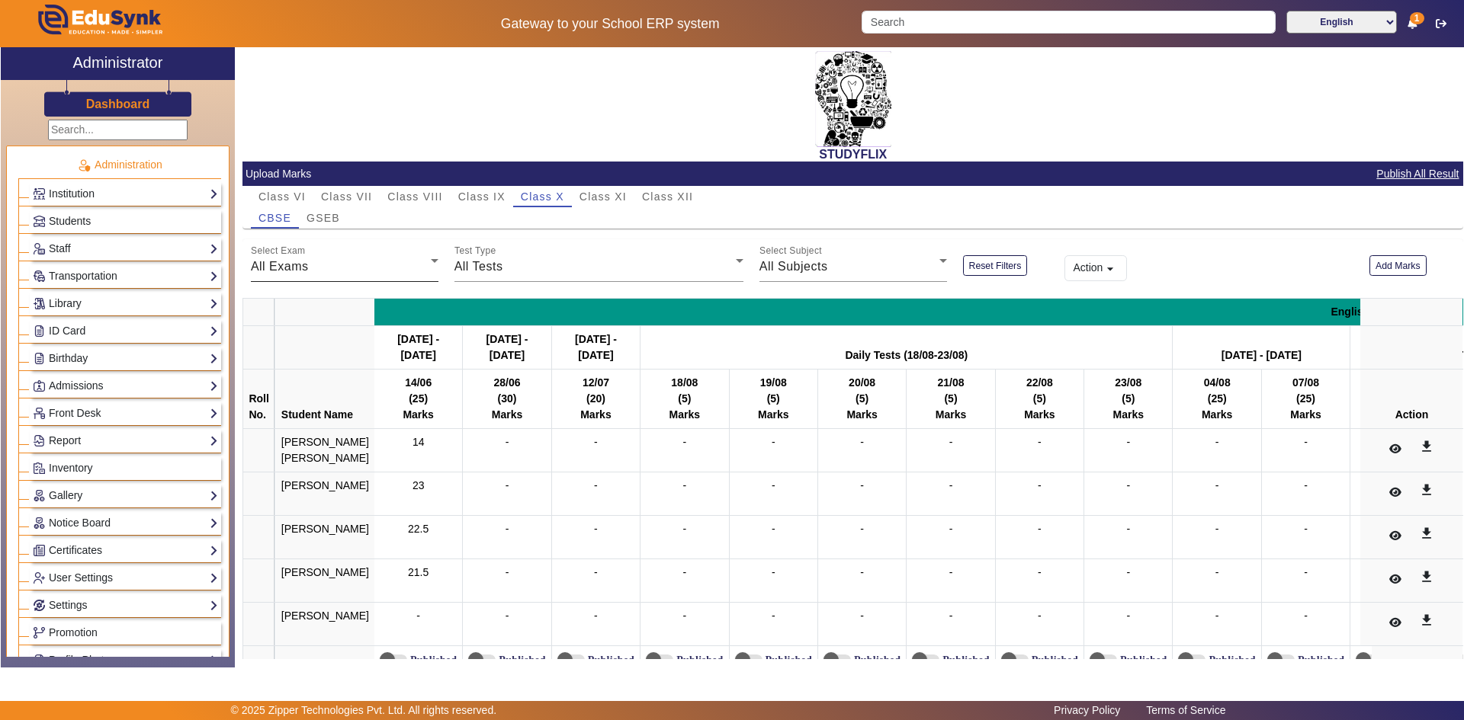
click at [324, 270] on div "All Exams" at bounding box center [341, 267] width 180 height 18
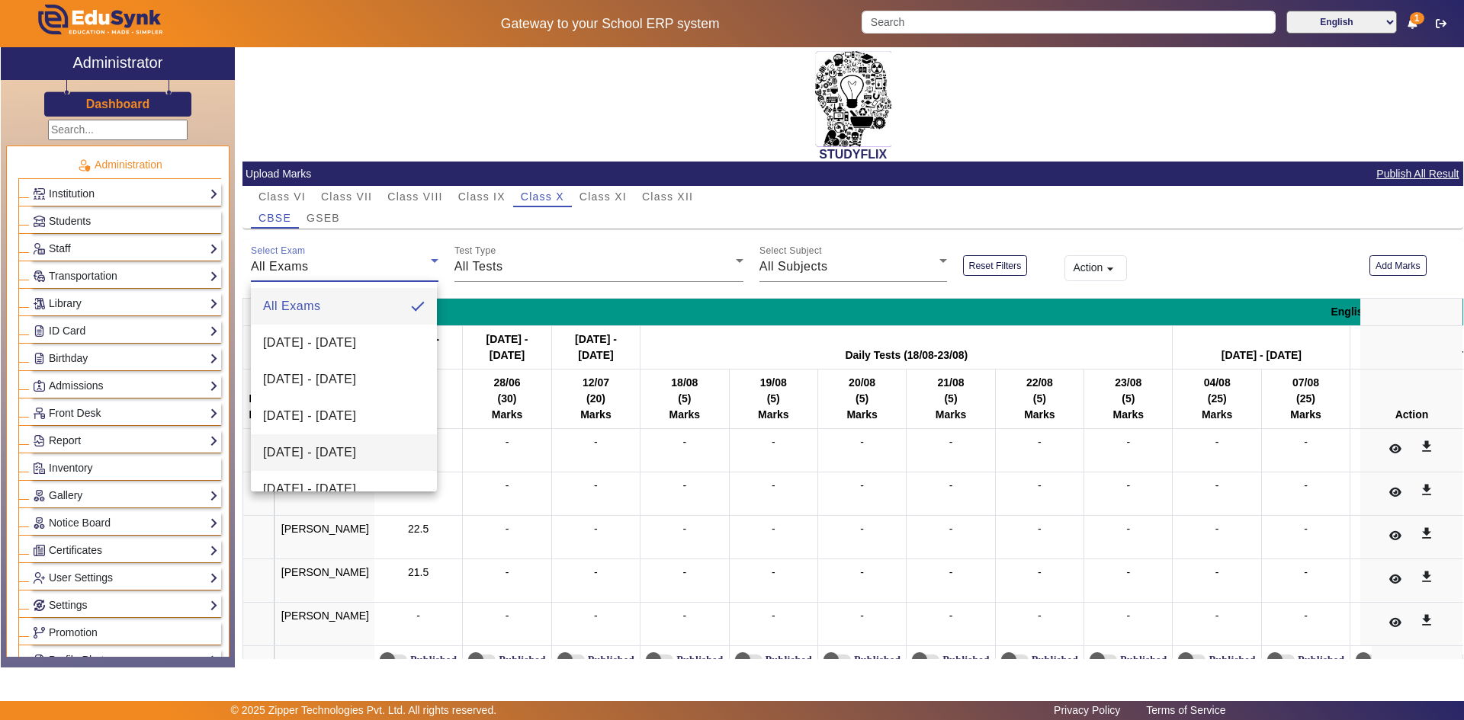
click at [356, 447] on span "[DATE] - [DATE]" at bounding box center [309, 453] width 93 height 18
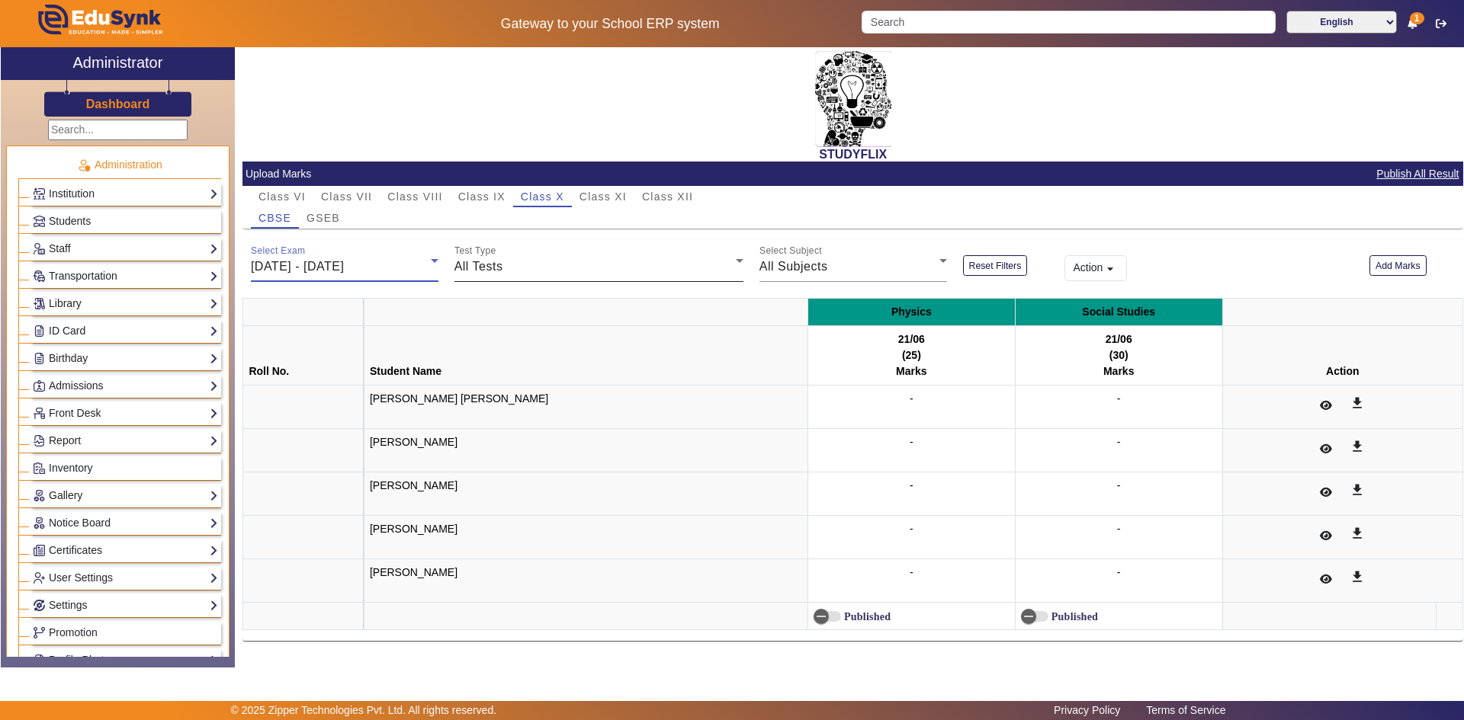
click at [468, 262] on span "All Tests" at bounding box center [478, 266] width 49 height 13
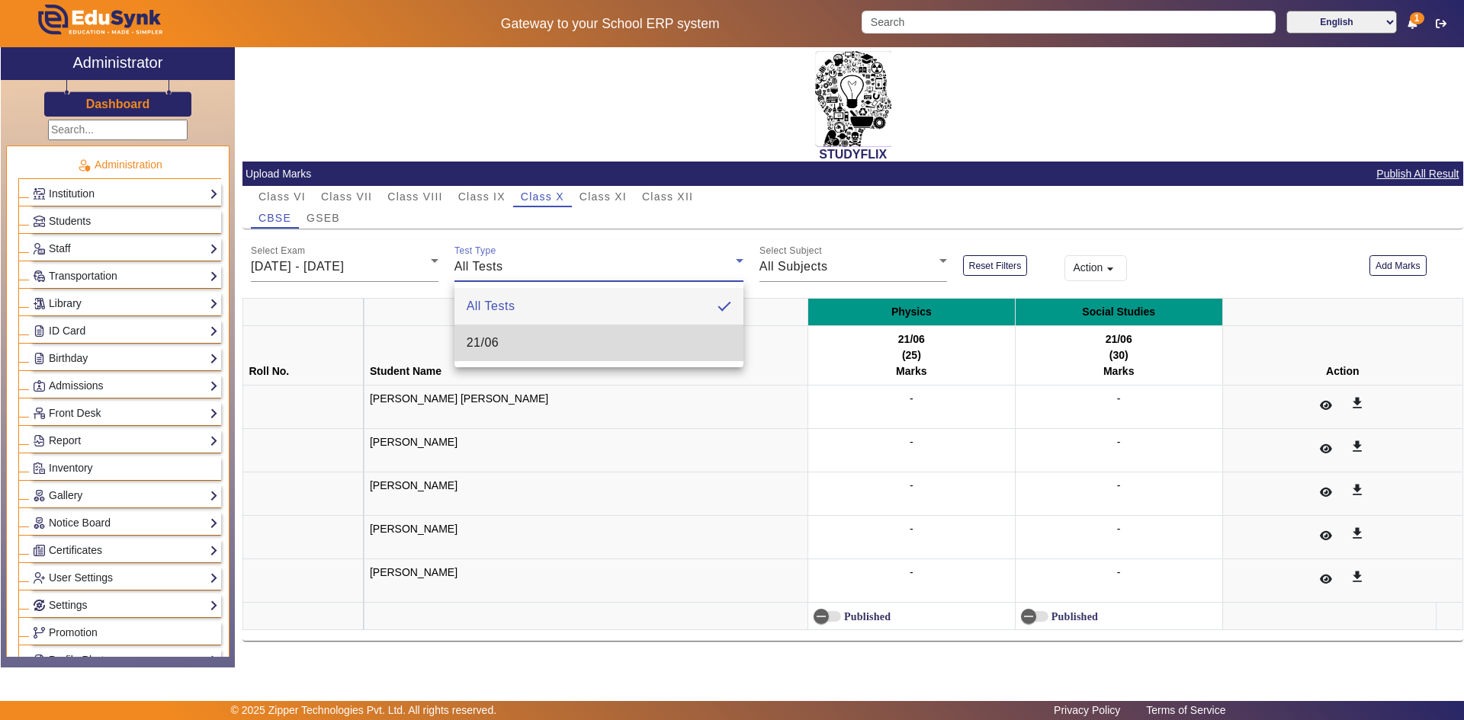
click at [468, 344] on span "21/06" at bounding box center [483, 343] width 33 height 18
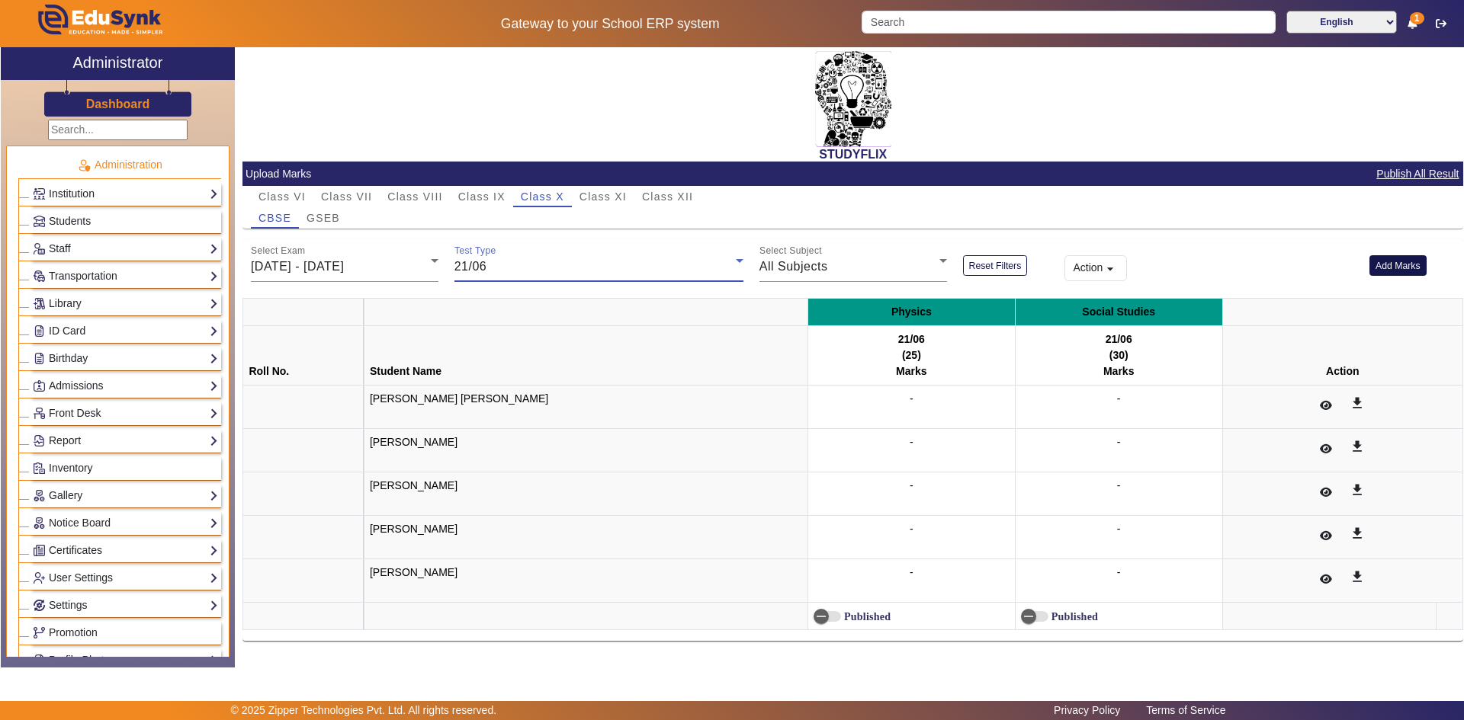
click at [1383, 272] on button "Add Marks" at bounding box center [1397, 265] width 57 height 21
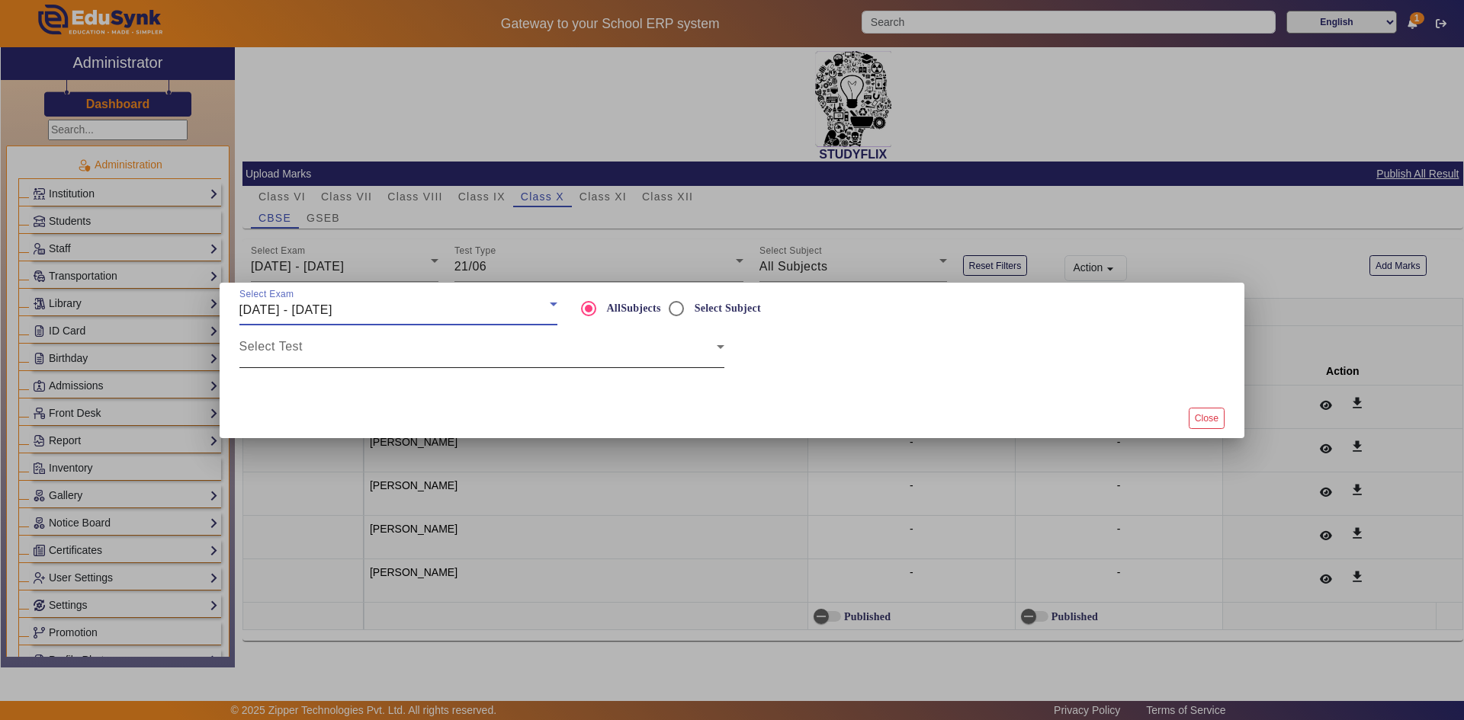
click at [455, 359] on span at bounding box center [477, 353] width 477 height 18
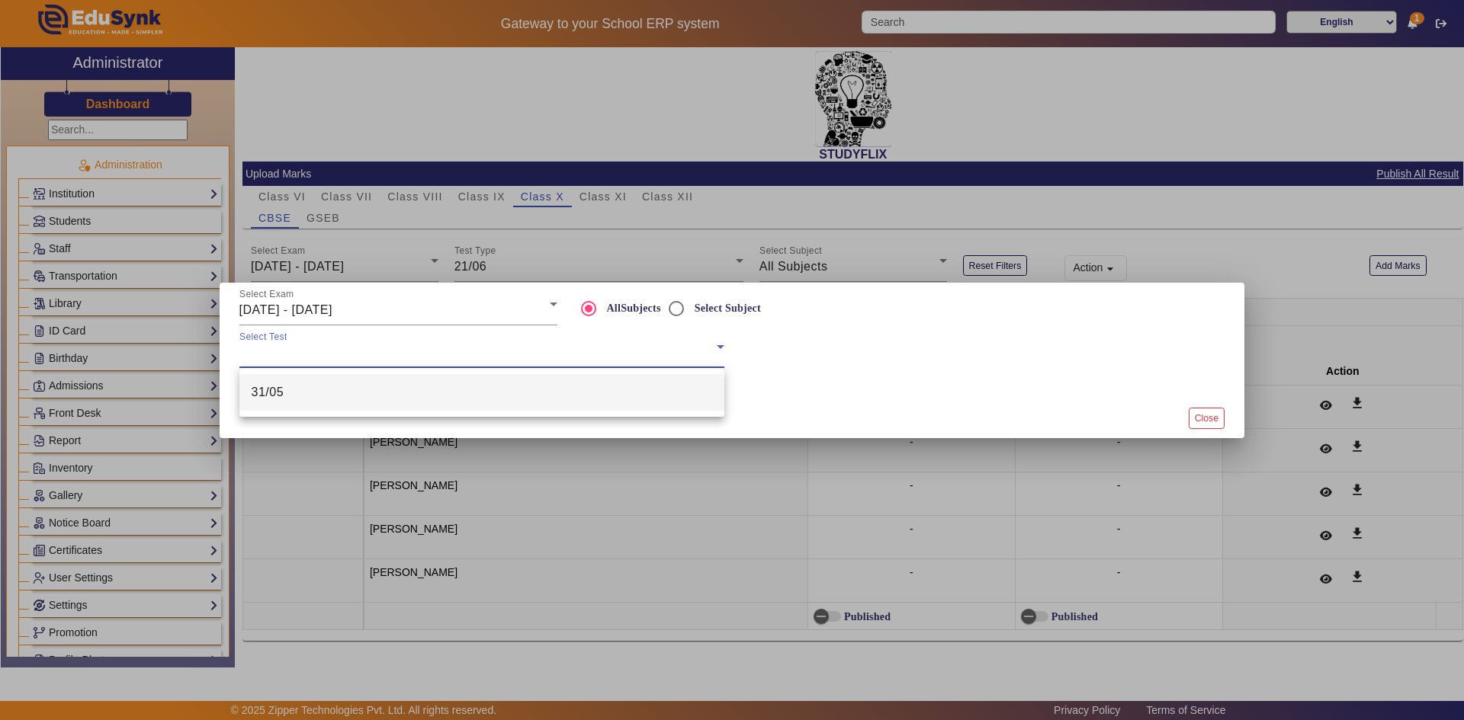
click at [404, 288] on div at bounding box center [732, 360] width 1464 height 720
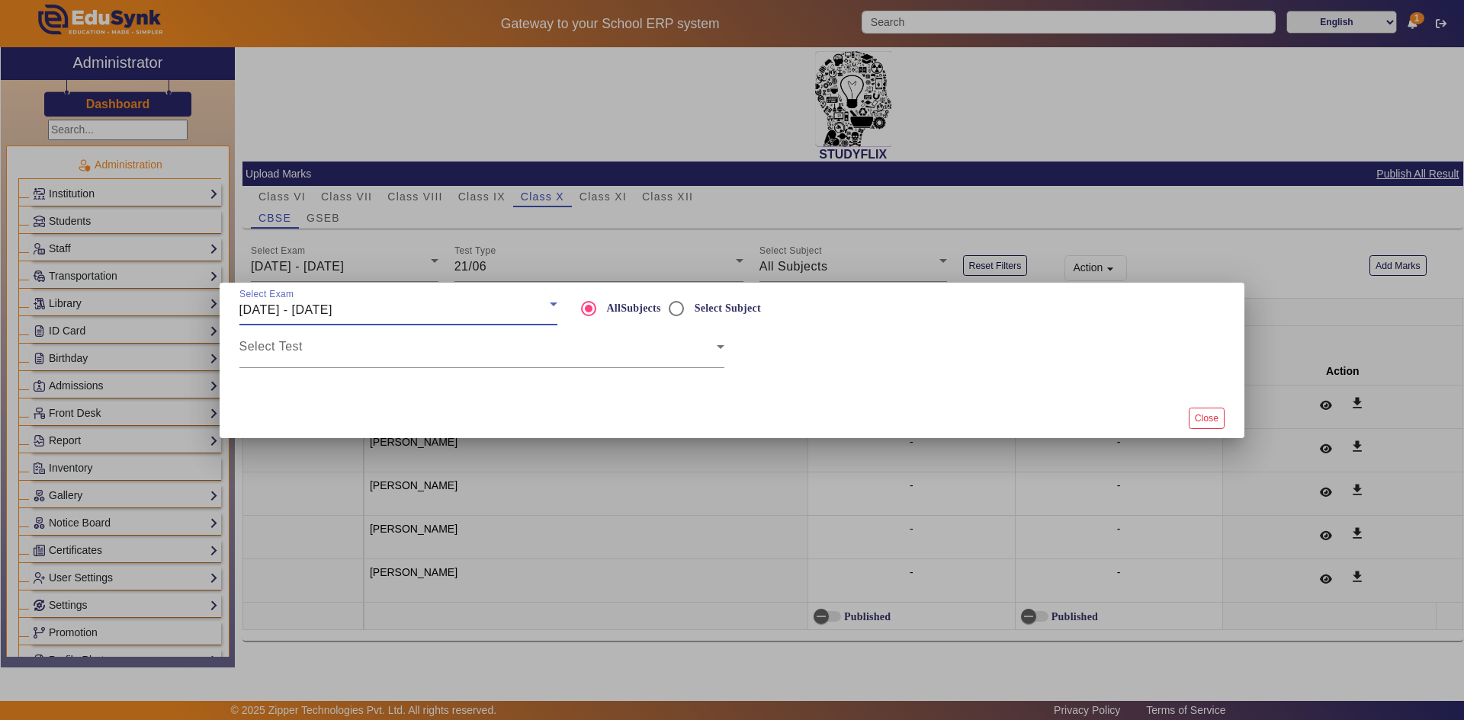
click at [398, 310] on div "[DATE] - [DATE]" at bounding box center [394, 310] width 310 height 18
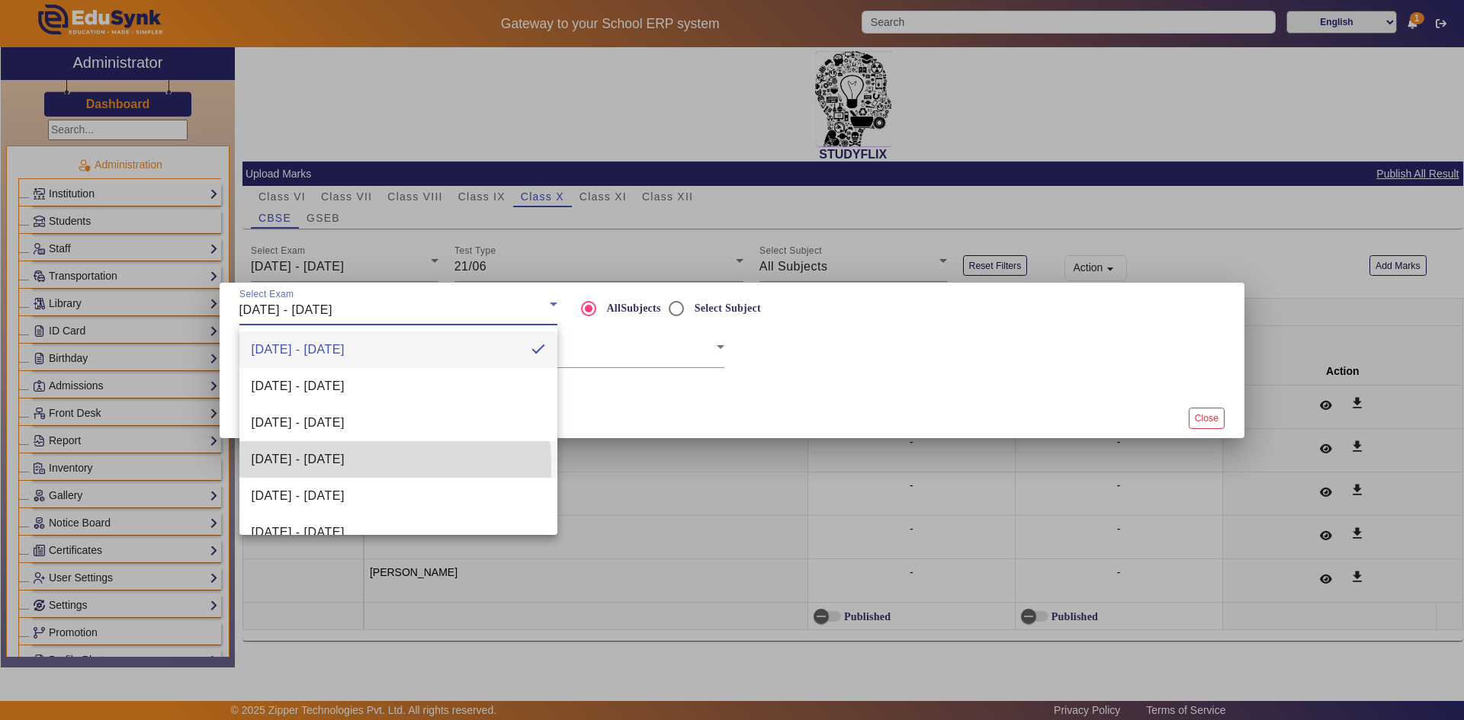
click at [345, 466] on span "[DATE] - [DATE]" at bounding box center [298, 460] width 93 height 18
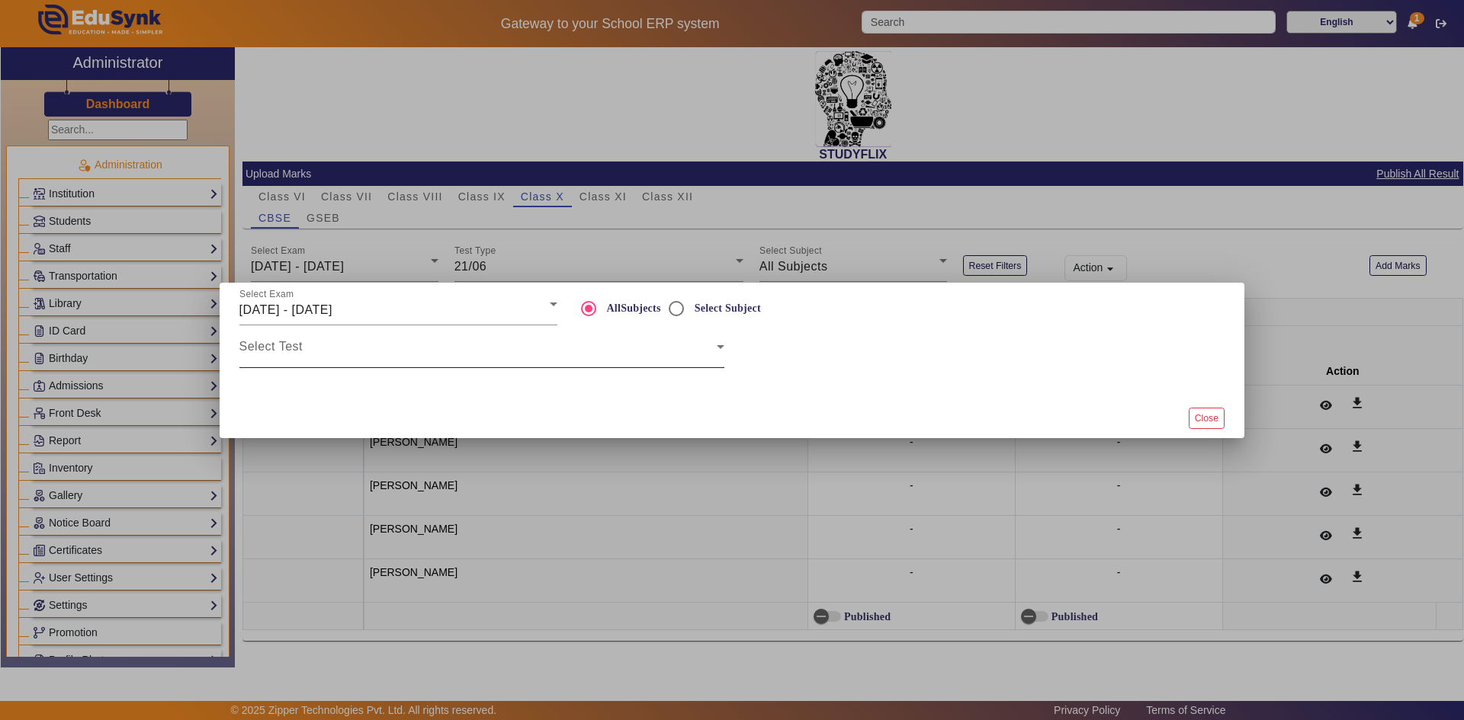
click at [347, 363] on div "Select Test" at bounding box center [481, 347] width 485 height 43
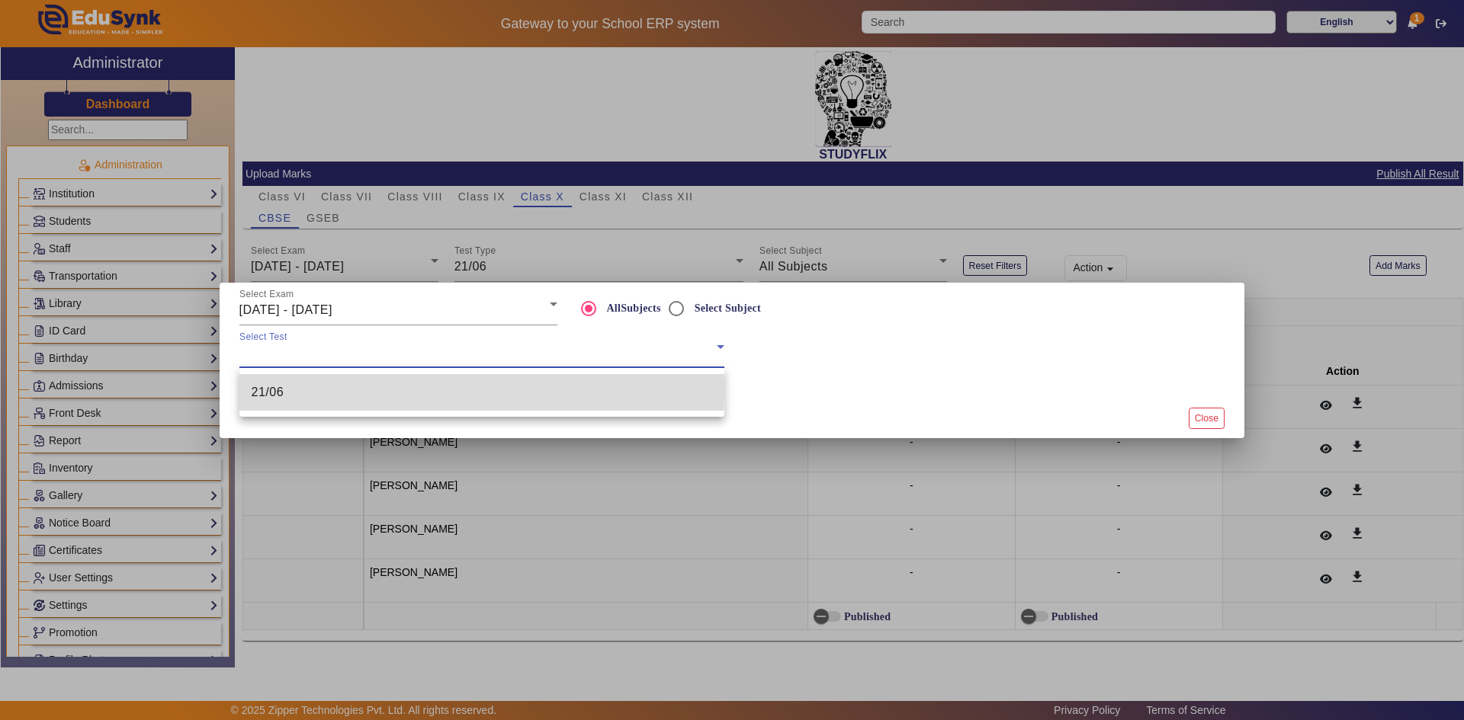
click at [346, 393] on mat-option "21/06" at bounding box center [481, 392] width 485 height 37
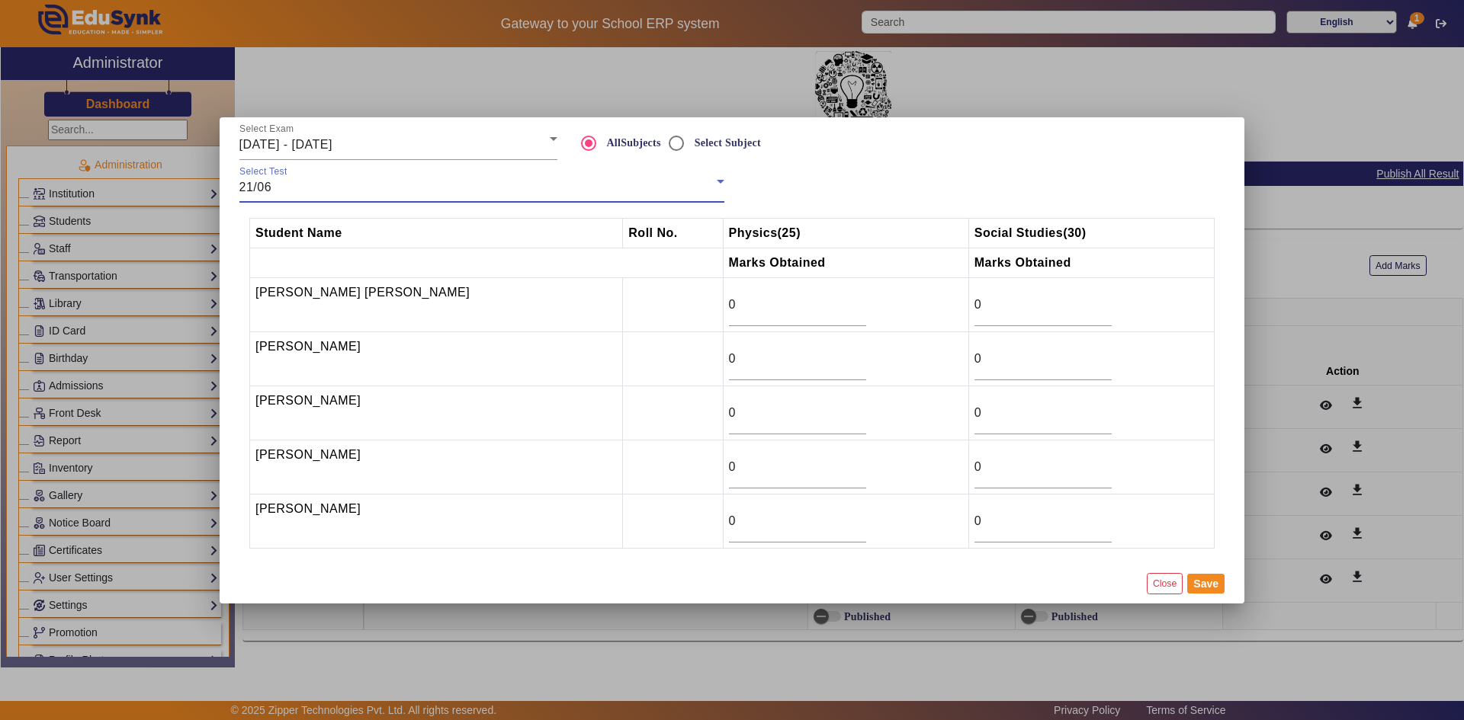
click at [1006, 580] on mat-dialog-actions "Close Save" at bounding box center [732, 584] width 1002 height 40
click at [729, 461] on input "0" at bounding box center [797, 467] width 137 height 18
click at [729, 472] on input "0" at bounding box center [797, 467] width 137 height 18
drag, startPoint x: 747, startPoint y: 472, endPoint x: 671, endPoint y: 473, distance: 76.2
click at [671, 473] on tr "[PERSON_NAME] 24 0" at bounding box center [732, 467] width 964 height 54
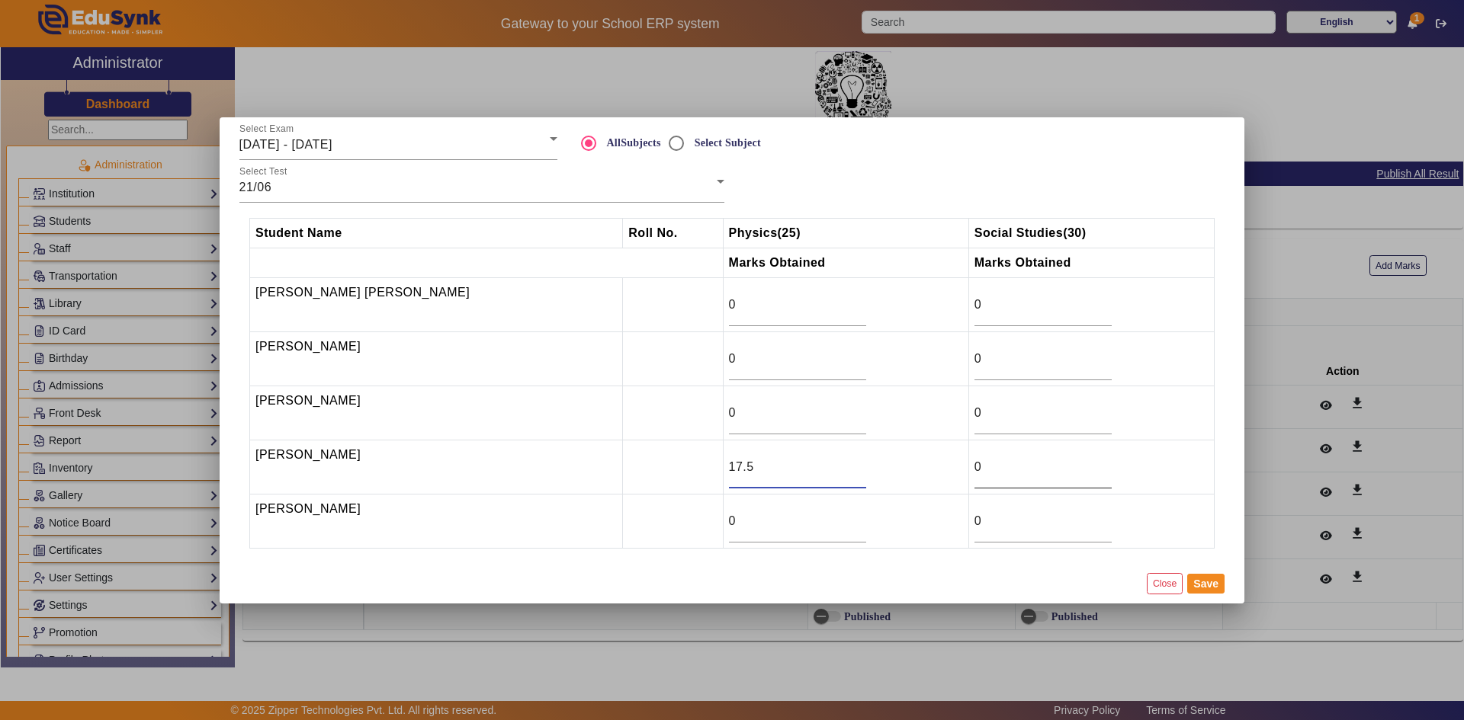
type input "17.5"
click at [974, 467] on input "0" at bounding box center [1042, 467] width 137 height 18
click at [1080, 465] on input "21" at bounding box center [1042, 467] width 137 height 18
click at [1080, 465] on input "22" at bounding box center [1042, 467] width 137 height 18
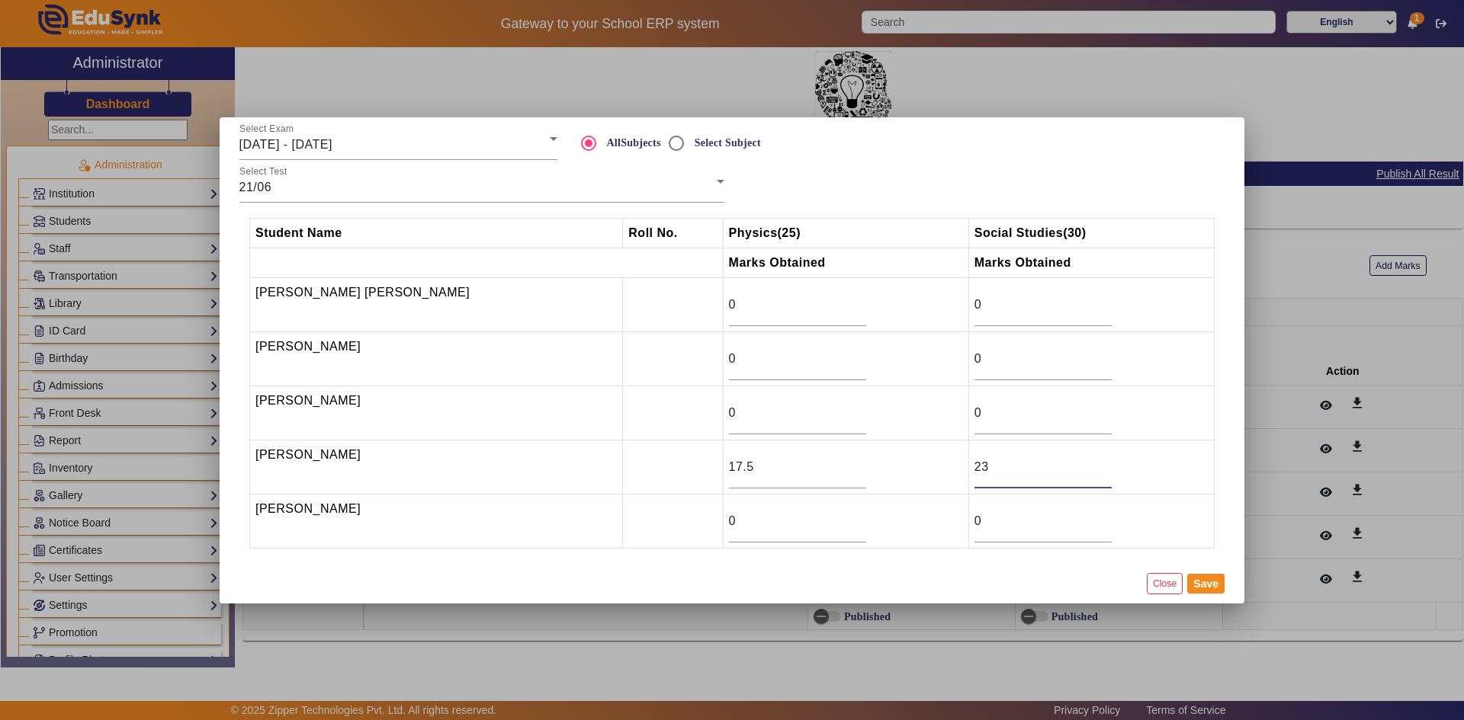
click at [1080, 465] on input "23" at bounding box center [1042, 467] width 137 height 18
type input "24"
click at [1080, 465] on input "24" at bounding box center [1042, 467] width 137 height 18
click at [791, 407] on input "0" at bounding box center [797, 413] width 137 height 18
click at [811, 410] on input "1" at bounding box center [797, 413] width 137 height 18
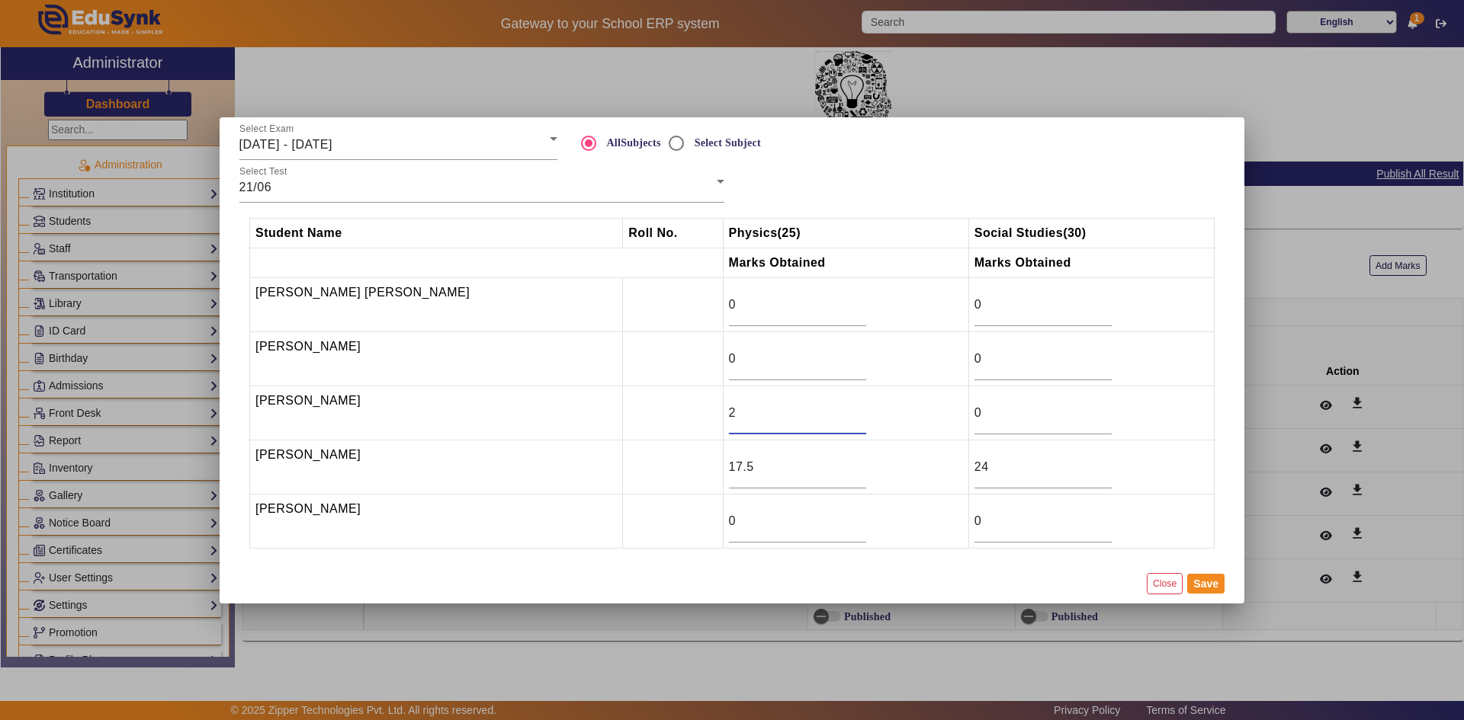
click at [811, 410] on input "2" at bounding box center [797, 413] width 137 height 18
click at [811, 410] on input "3" at bounding box center [797, 413] width 137 height 18
click at [811, 410] on input "4" at bounding box center [797, 413] width 137 height 18
type input "5"
click at [811, 410] on input "5" at bounding box center [797, 413] width 137 height 18
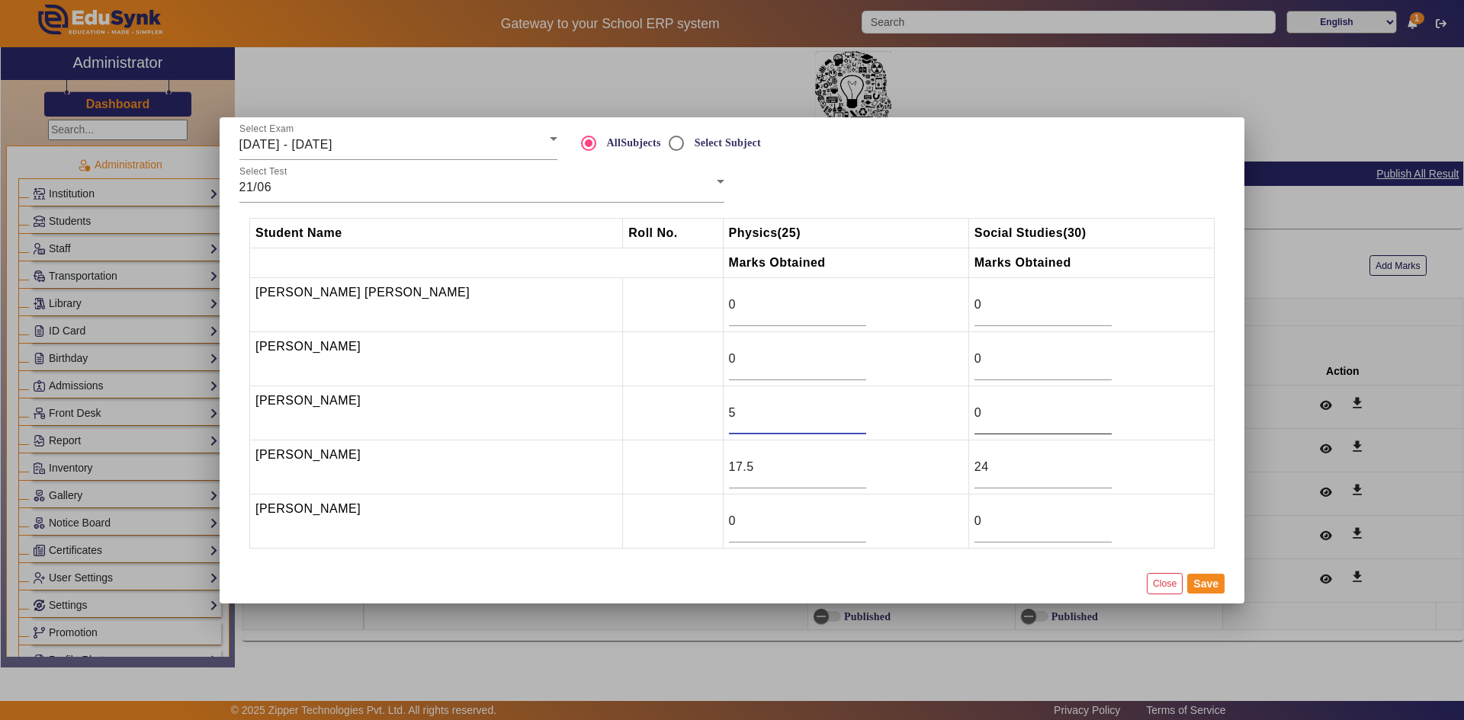
click at [996, 415] on input "0" at bounding box center [1042, 413] width 137 height 18
click at [1083, 409] on input "23" at bounding box center [1042, 413] width 137 height 18
click at [1083, 409] on input "24" at bounding box center [1042, 413] width 137 height 18
click at [1083, 409] on input "25" at bounding box center [1042, 413] width 137 height 18
click at [1083, 409] on input "26" at bounding box center [1042, 413] width 137 height 18
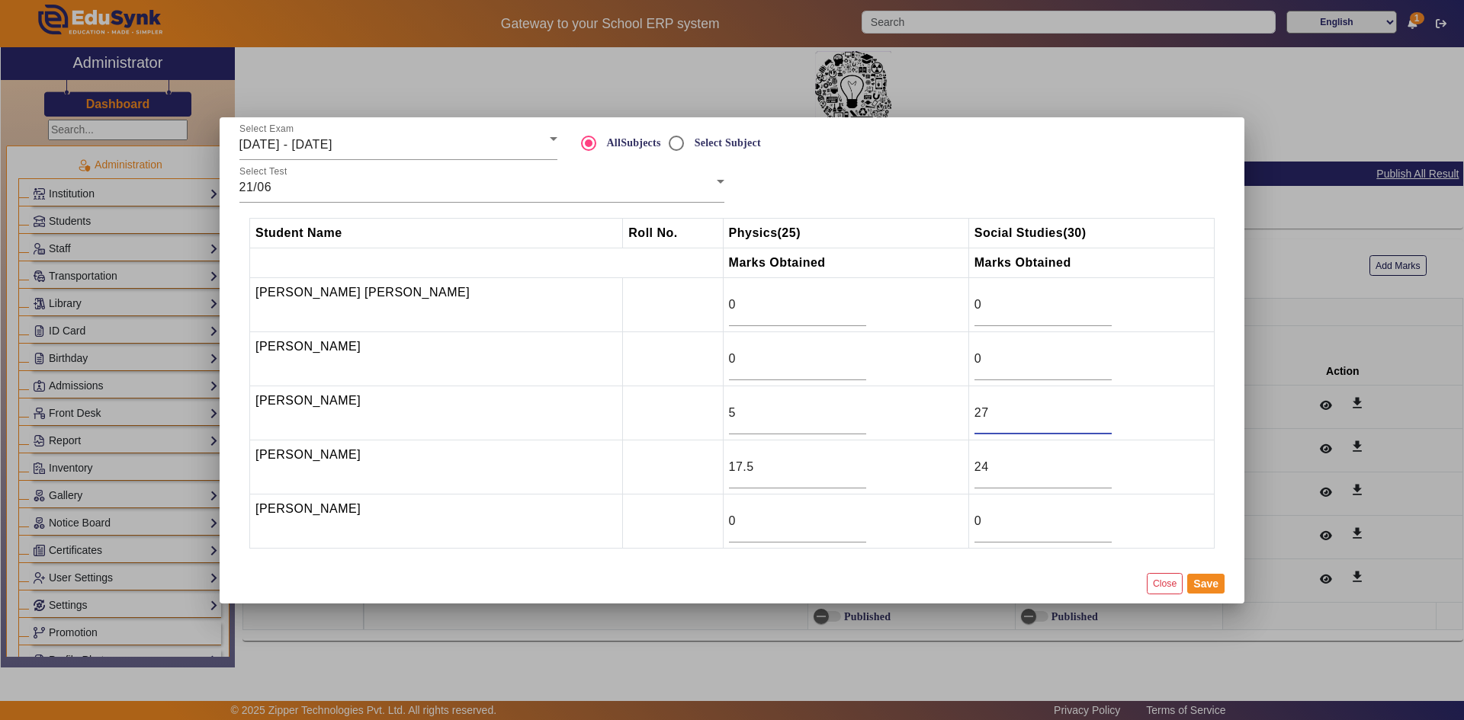
type input "27"
click at [1083, 409] on input "27" at bounding box center [1042, 413] width 137 height 18
click at [791, 361] on input "0" at bounding box center [797, 359] width 137 height 18
click at [984, 361] on input "0" at bounding box center [1042, 359] width 137 height 18
click at [1083, 354] on input "15" at bounding box center [1042, 359] width 137 height 18
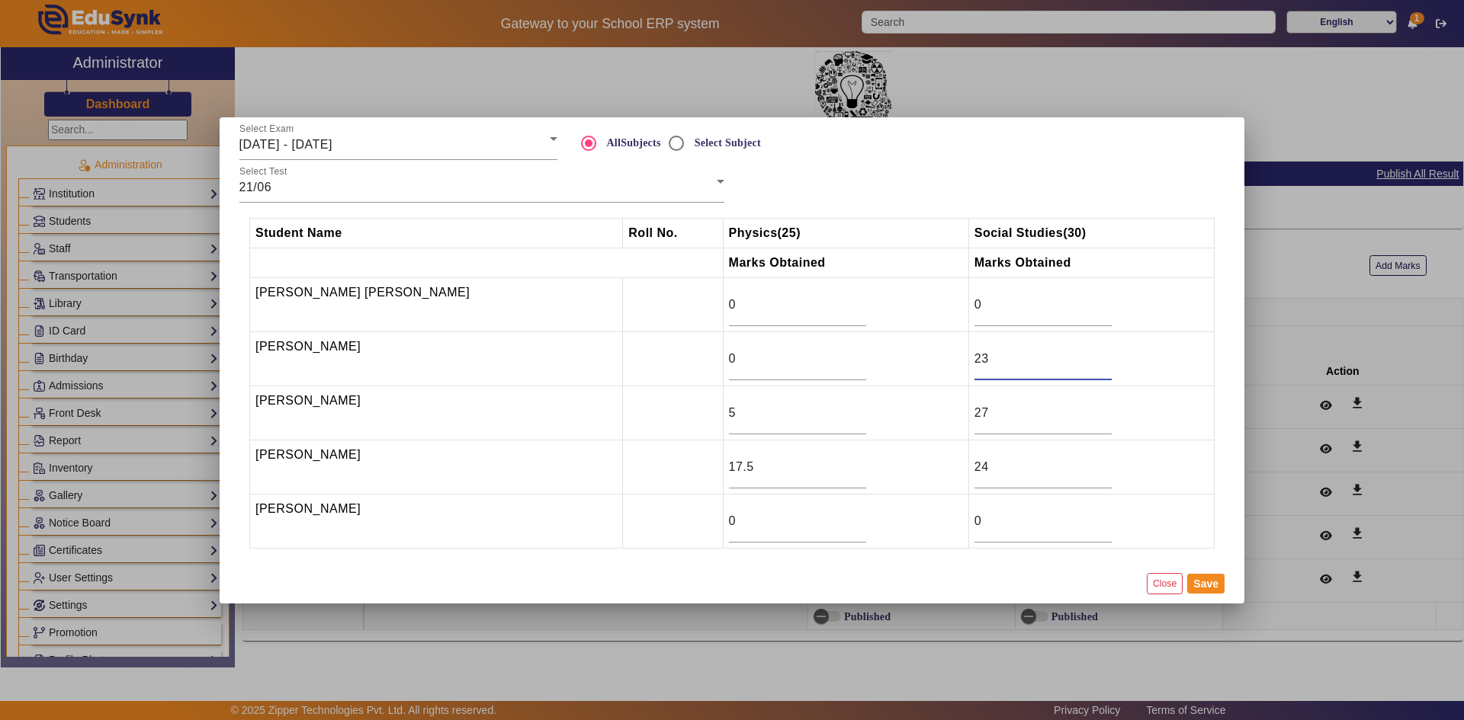
click at [1083, 354] on input "23" at bounding box center [1042, 359] width 137 height 18
click at [1083, 354] on input "24" at bounding box center [1042, 359] width 137 height 18
click at [1083, 354] on input "25" at bounding box center [1042, 359] width 137 height 18
type input "26"
click at [1083, 354] on input "26" at bounding box center [1042, 359] width 137 height 18
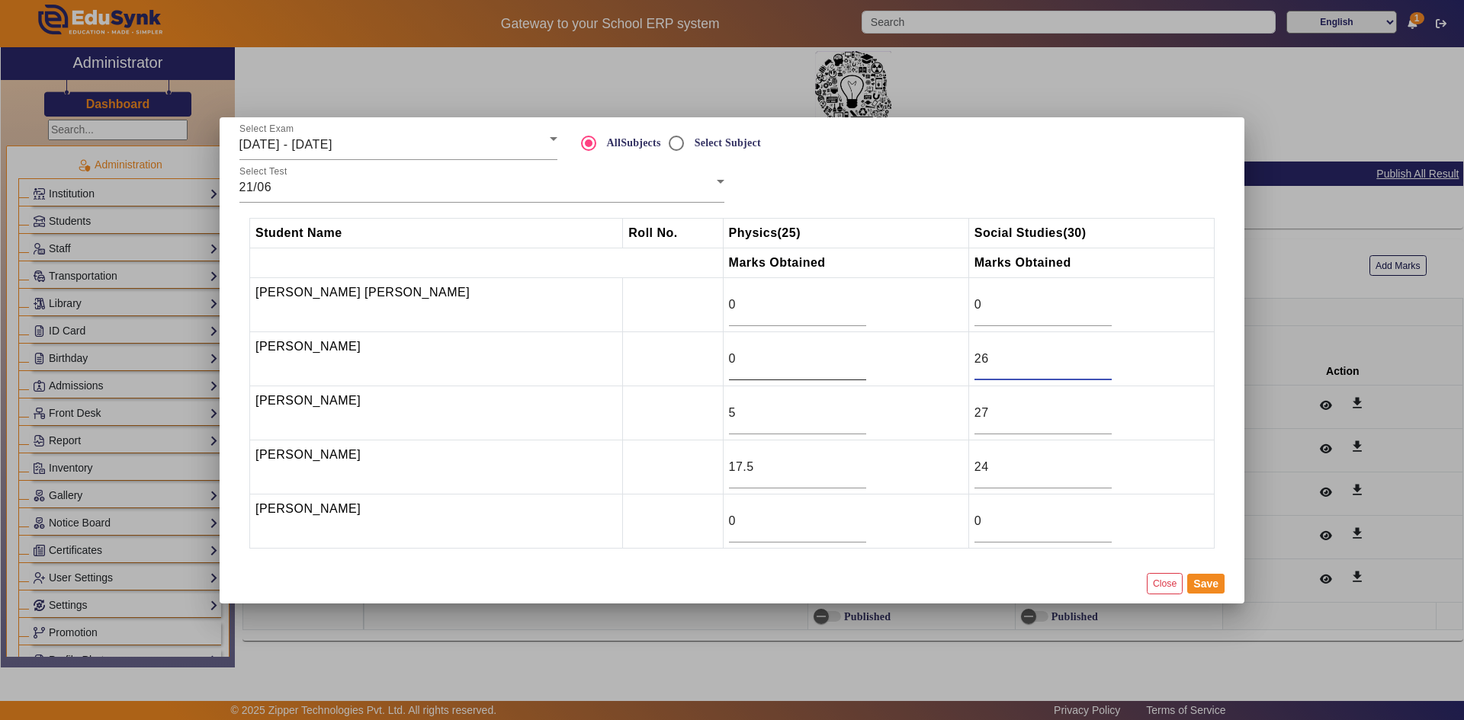
click at [787, 360] on input "0" at bounding box center [797, 359] width 137 height 18
click at [810, 351] on input "1" at bounding box center [797, 359] width 137 height 18
click at [810, 351] on input "2" at bounding box center [797, 359] width 137 height 18
click at [810, 351] on input "3" at bounding box center [797, 359] width 137 height 18
type input "4"
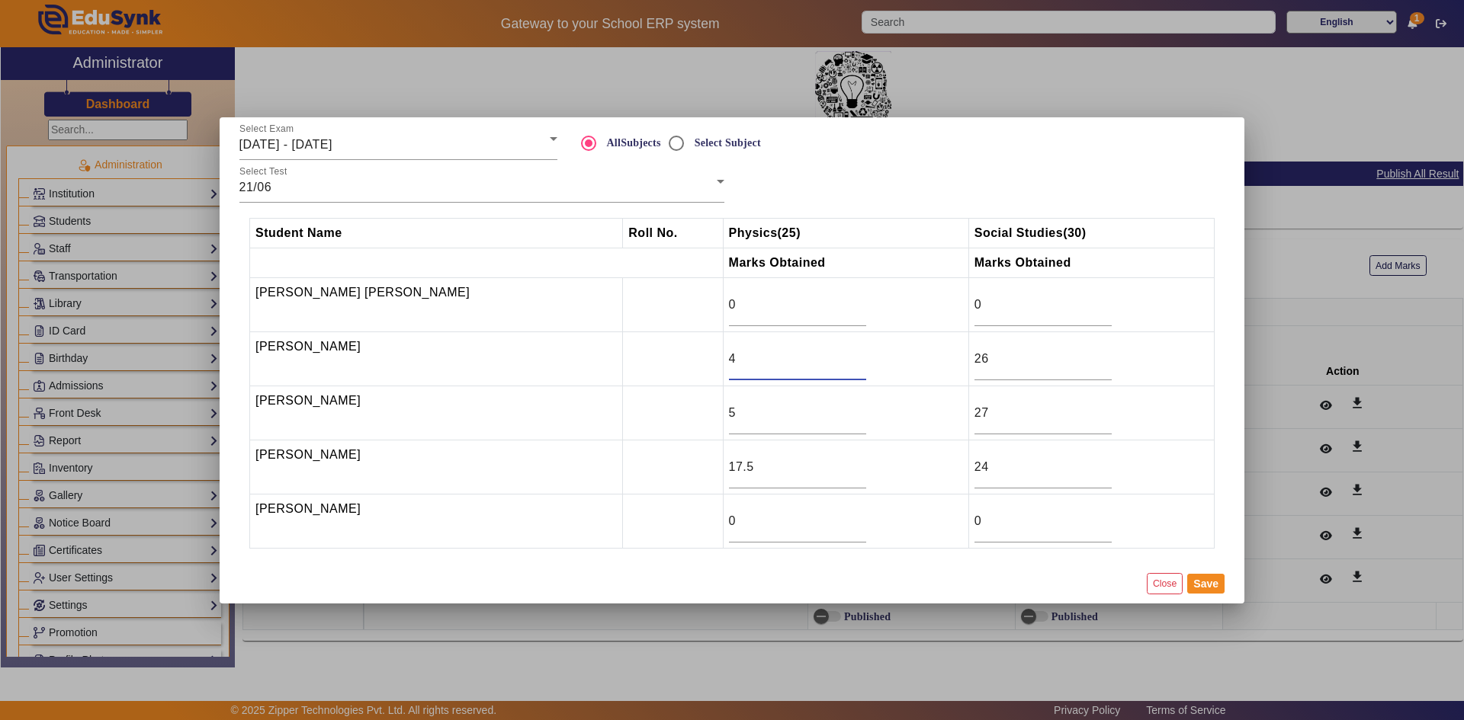
click at [810, 351] on input "4" at bounding box center [797, 359] width 137 height 18
click at [730, 530] on input "0" at bounding box center [797, 521] width 137 height 18
type input "1.5"
click at [1199, 588] on button "Save" at bounding box center [1205, 584] width 37 height 20
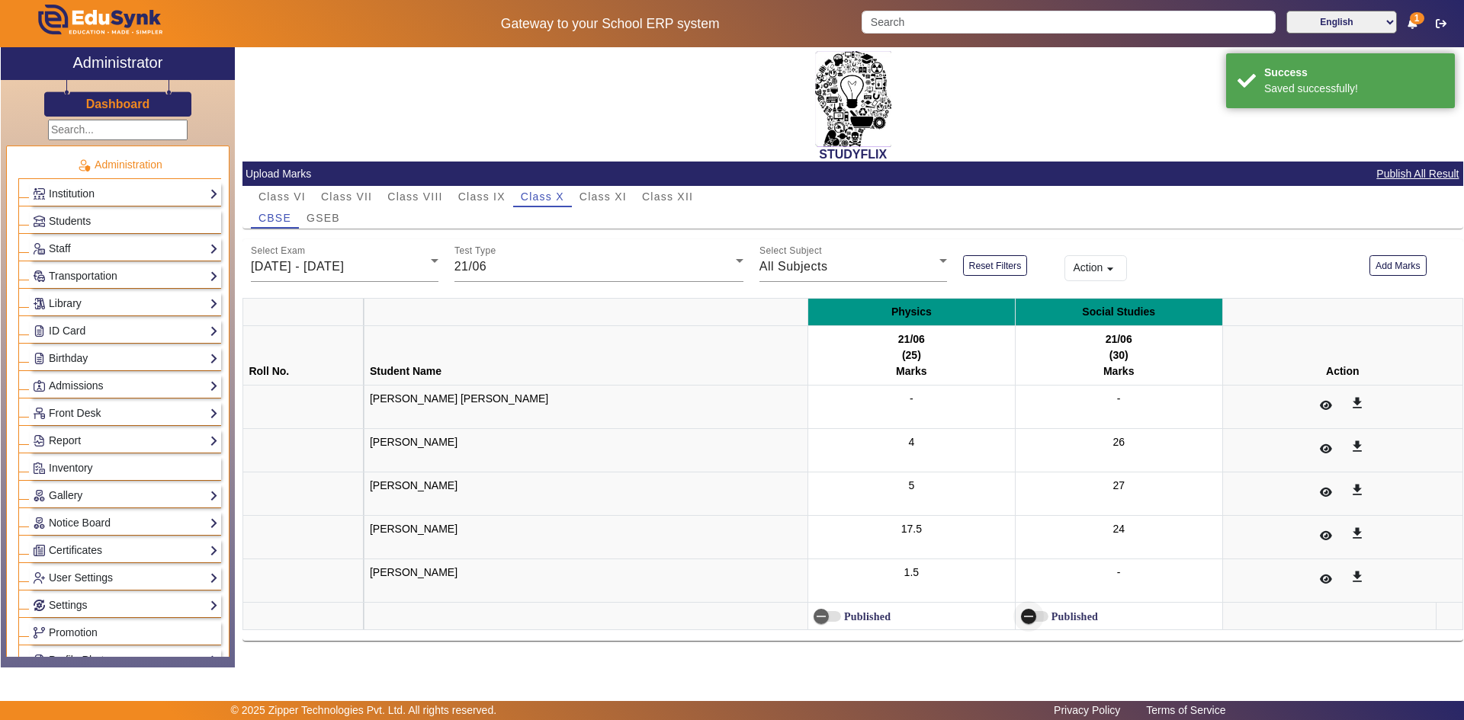
click at [1013, 614] on span "button" at bounding box center [1028, 617] width 30 height 30
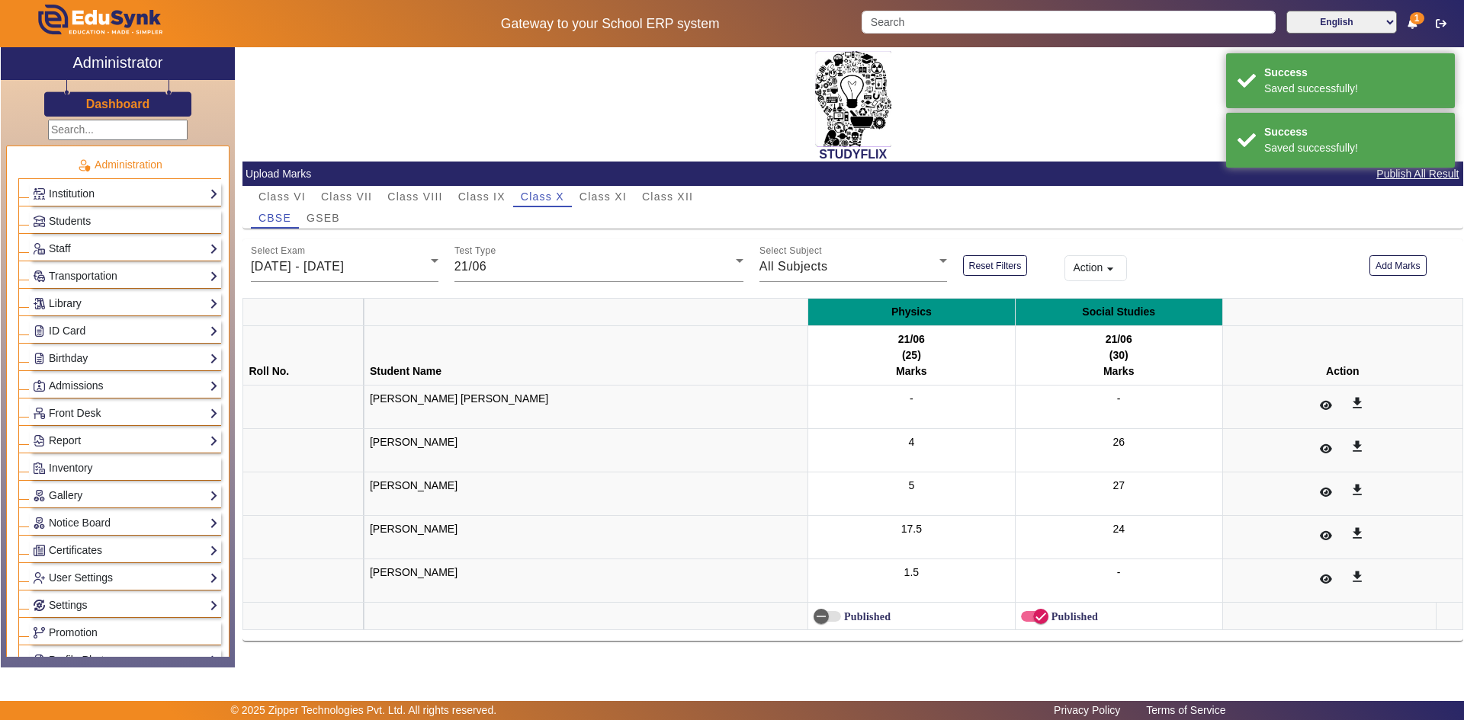
click at [841, 618] on label "Published" at bounding box center [866, 617] width 50 height 13
click at [813, 618] on button "Published" at bounding box center [826, 616] width 27 height 11
click at [337, 218] on span "GSEB" at bounding box center [323, 218] width 34 height 11
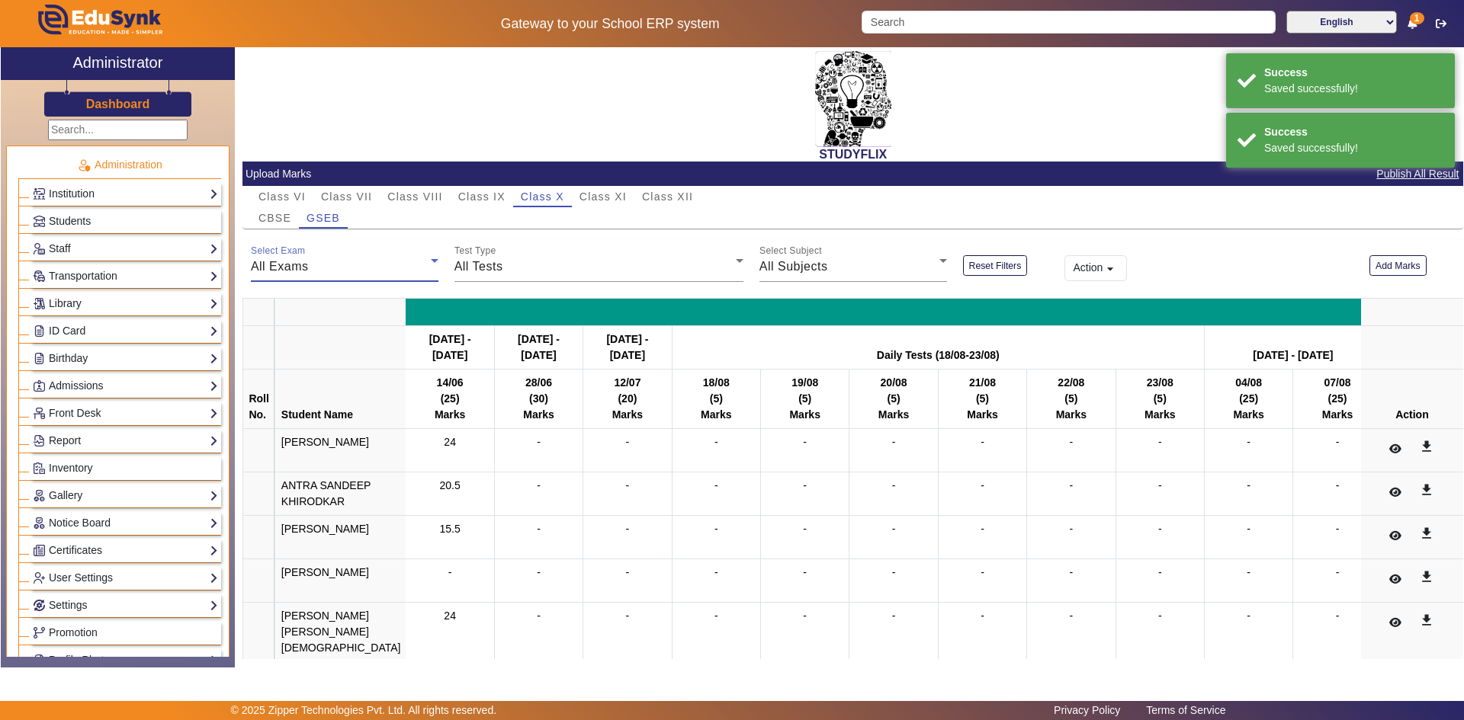
click at [330, 265] on div "All Exams" at bounding box center [341, 267] width 180 height 18
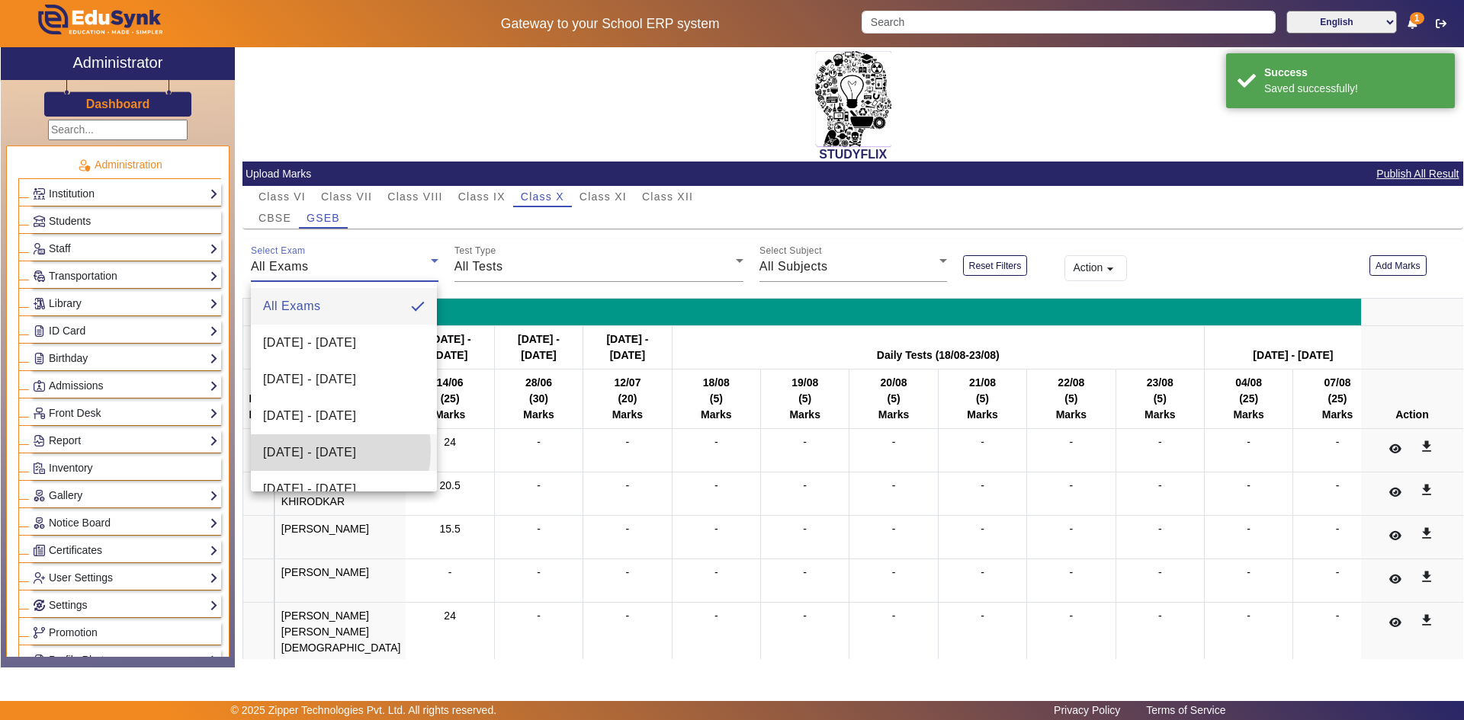
click at [307, 450] on span "[DATE] - [DATE]" at bounding box center [309, 453] width 93 height 18
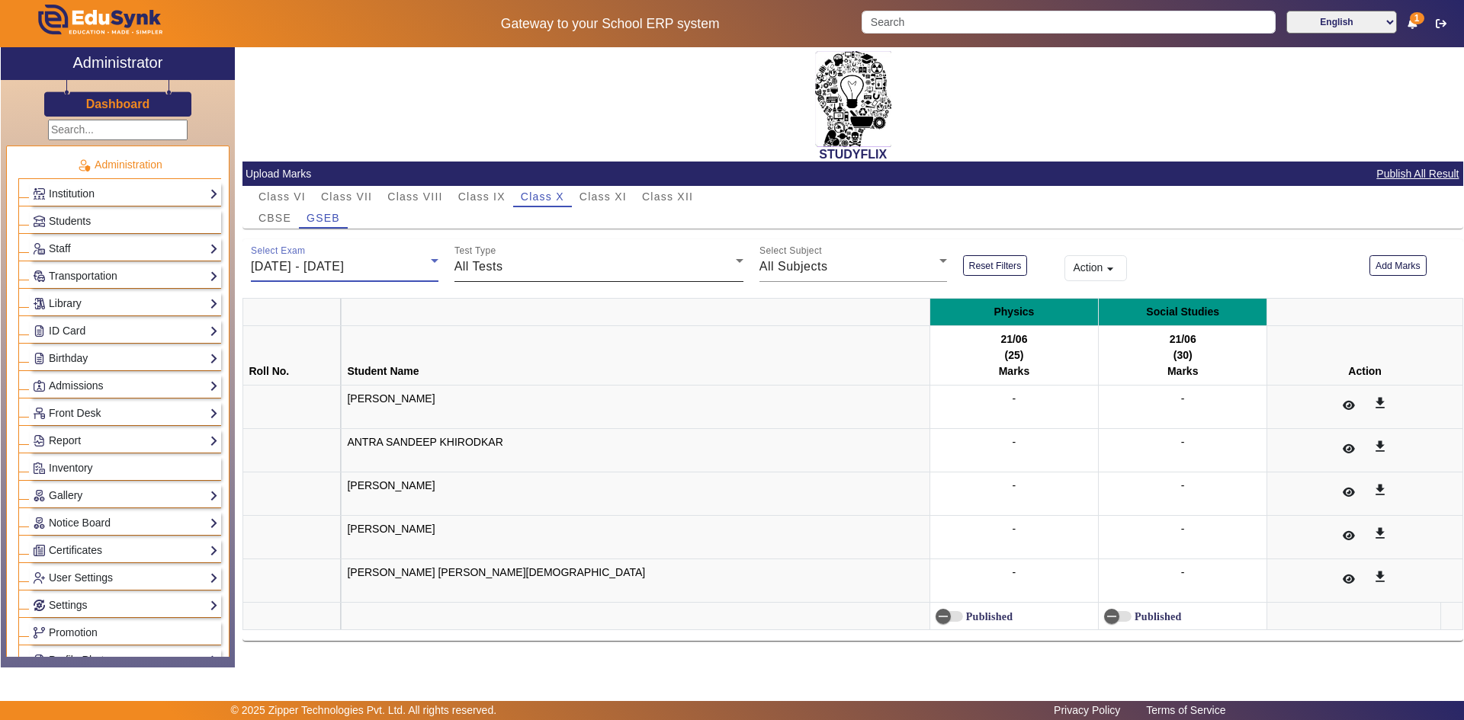
click at [497, 265] on span "All Tests" at bounding box center [478, 266] width 49 height 13
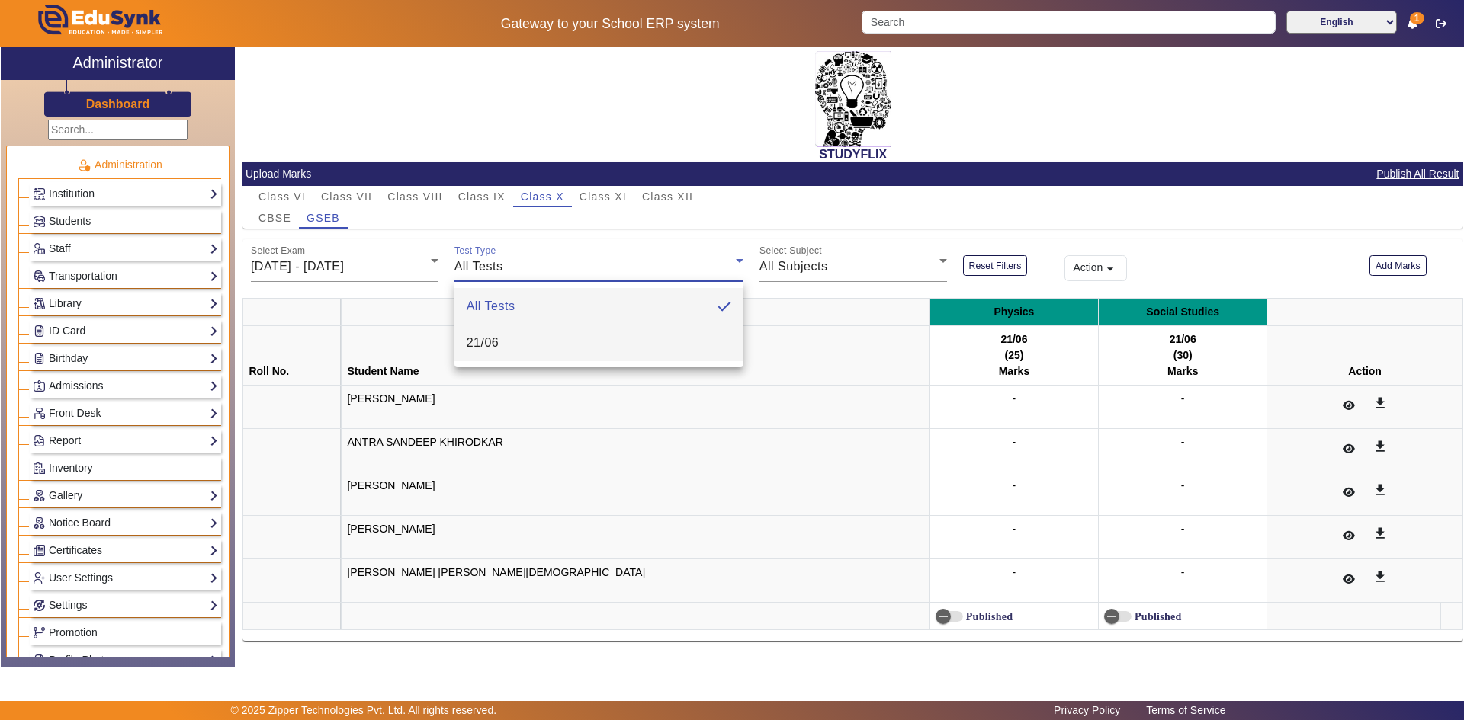
click at [479, 344] on span "21/06" at bounding box center [483, 343] width 33 height 18
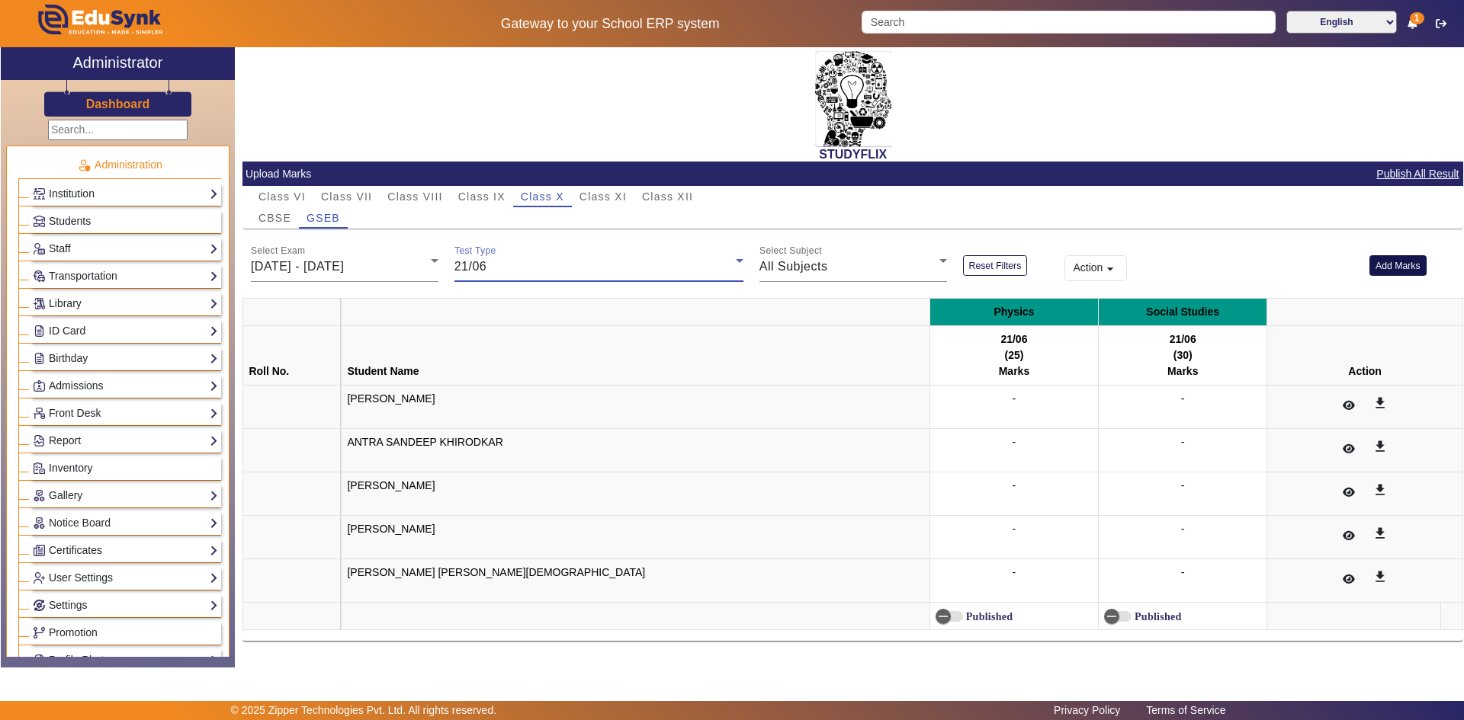
click at [1398, 268] on button "Add Marks" at bounding box center [1397, 265] width 57 height 21
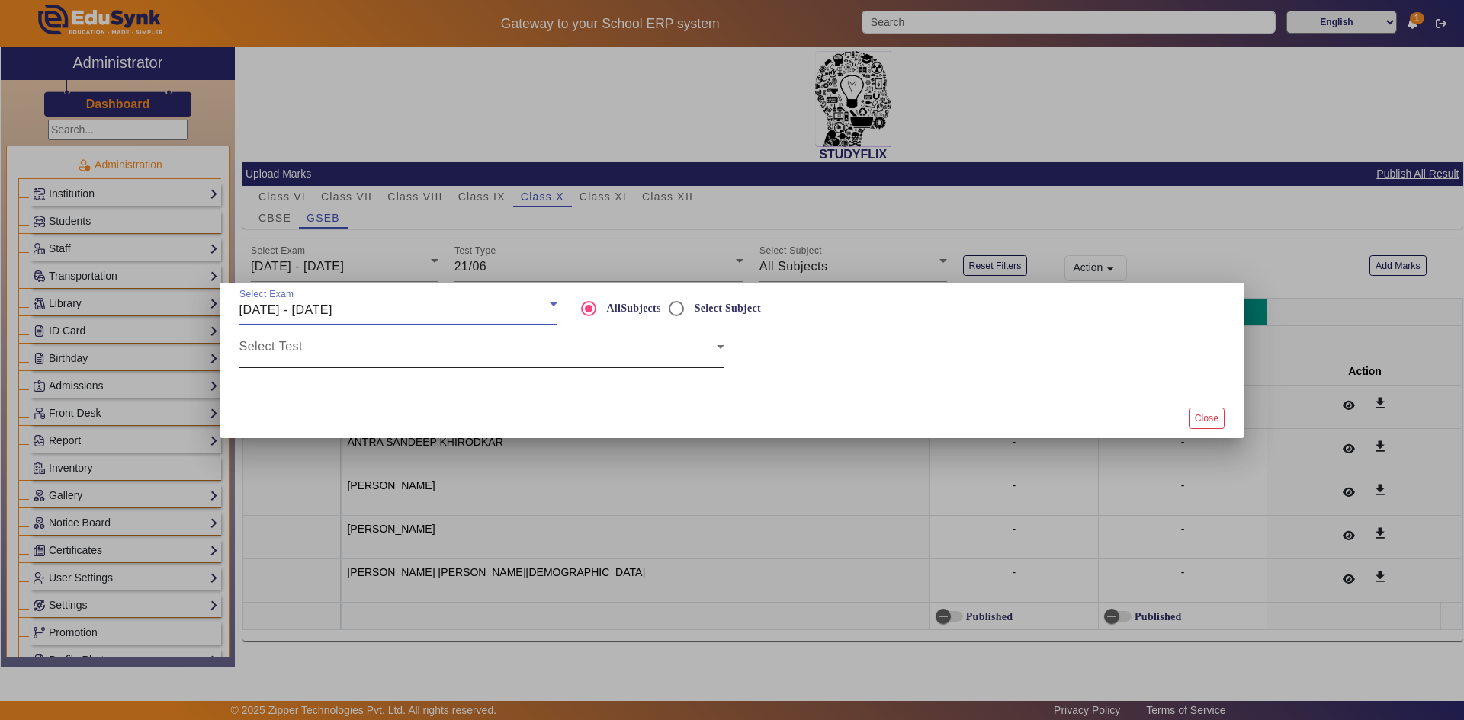
click at [608, 354] on span at bounding box center [477, 353] width 477 height 18
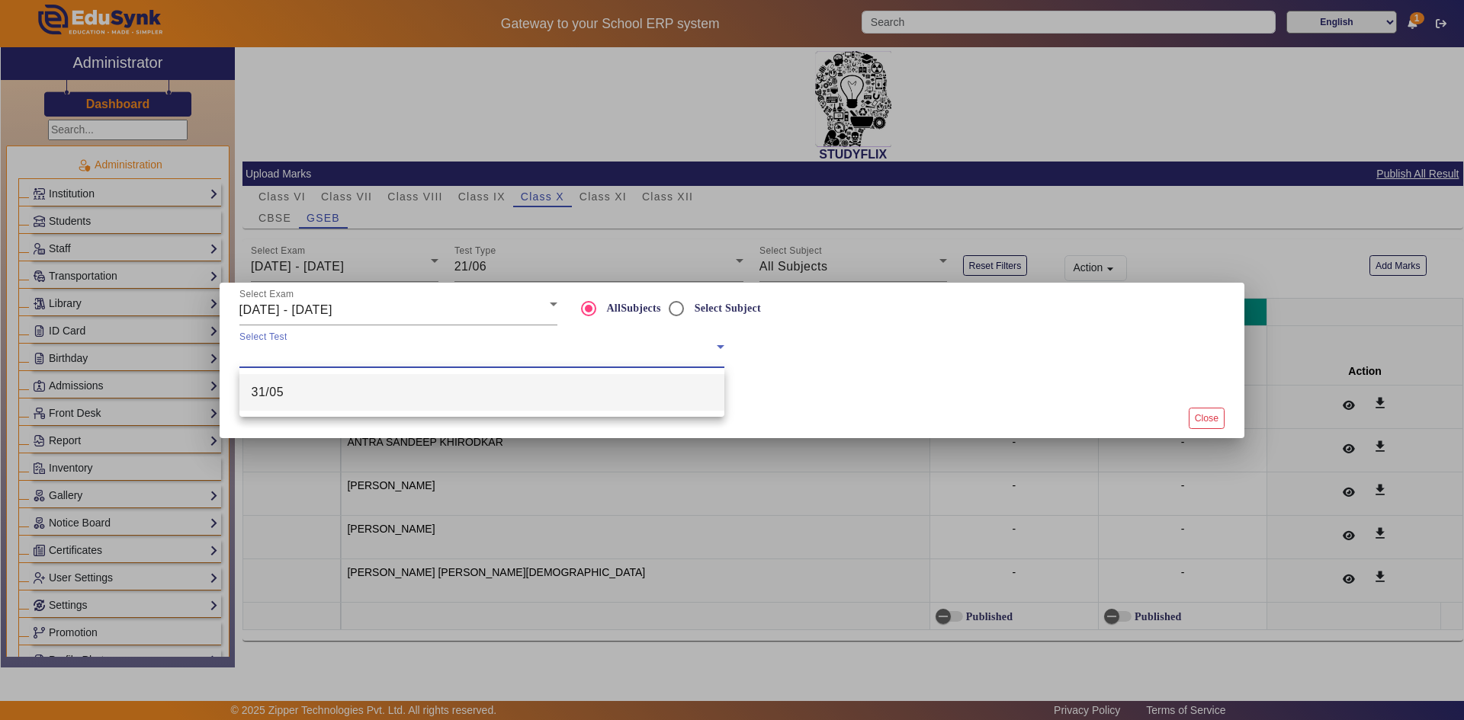
click at [554, 406] on mat-option "31/05" at bounding box center [481, 392] width 485 height 37
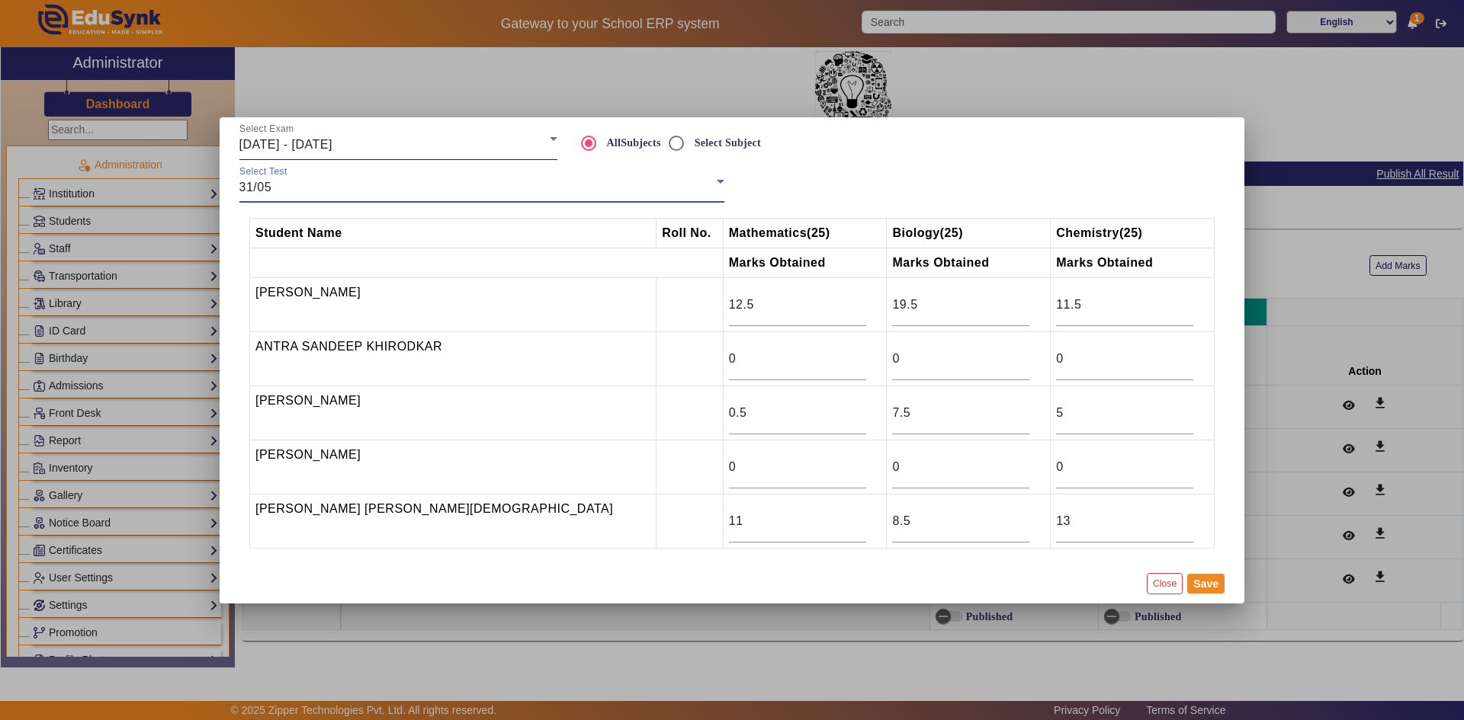
click at [317, 145] on span "[DATE] - [DATE]" at bounding box center [285, 144] width 93 height 13
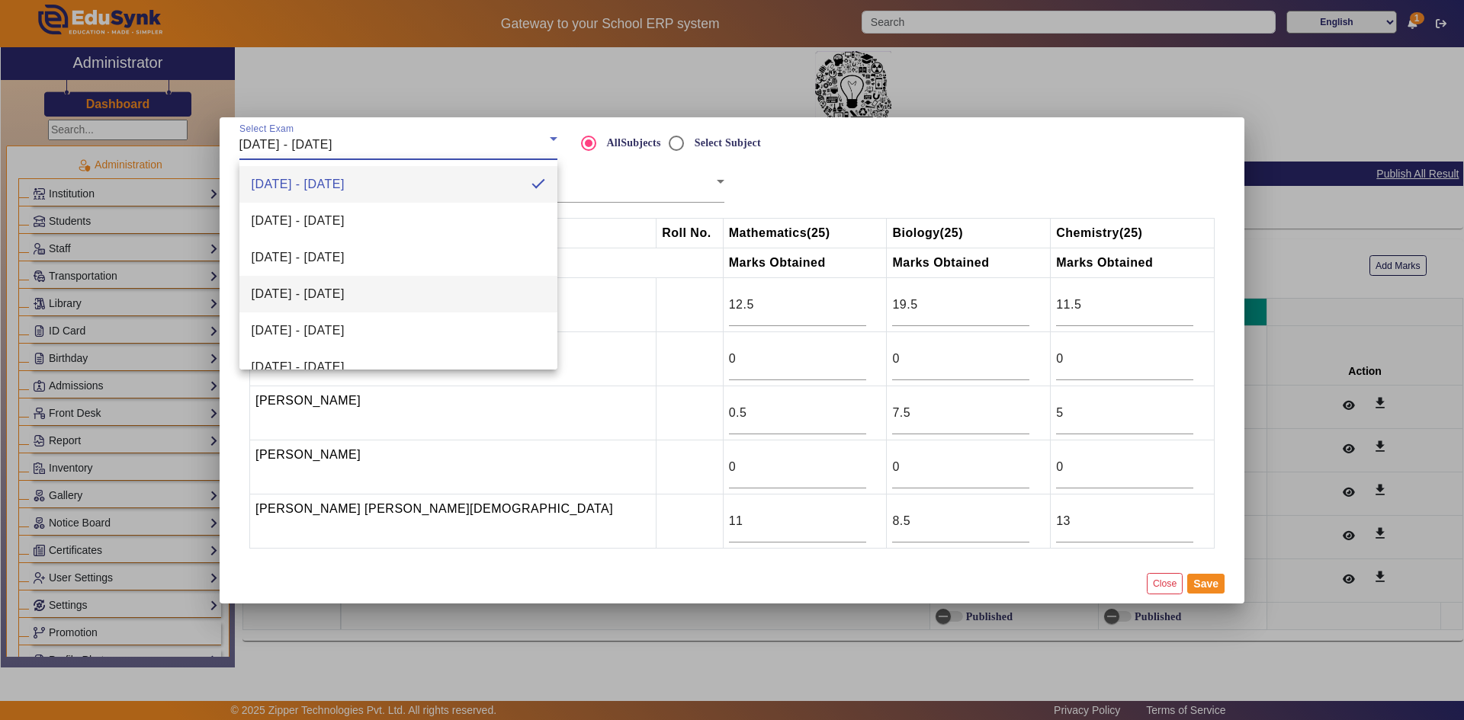
click at [313, 287] on span "[DATE] - [DATE]" at bounding box center [298, 294] width 93 height 18
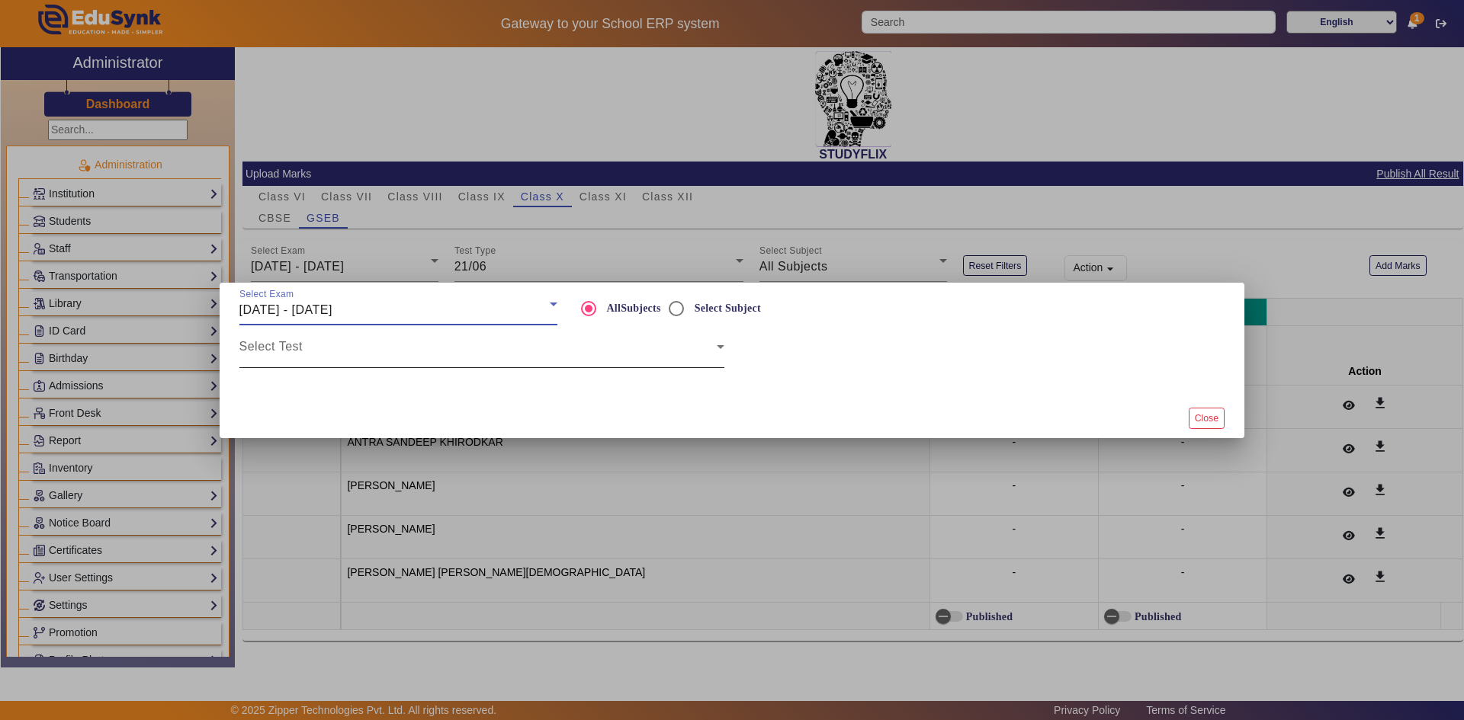
click at [277, 346] on span at bounding box center [477, 353] width 477 height 18
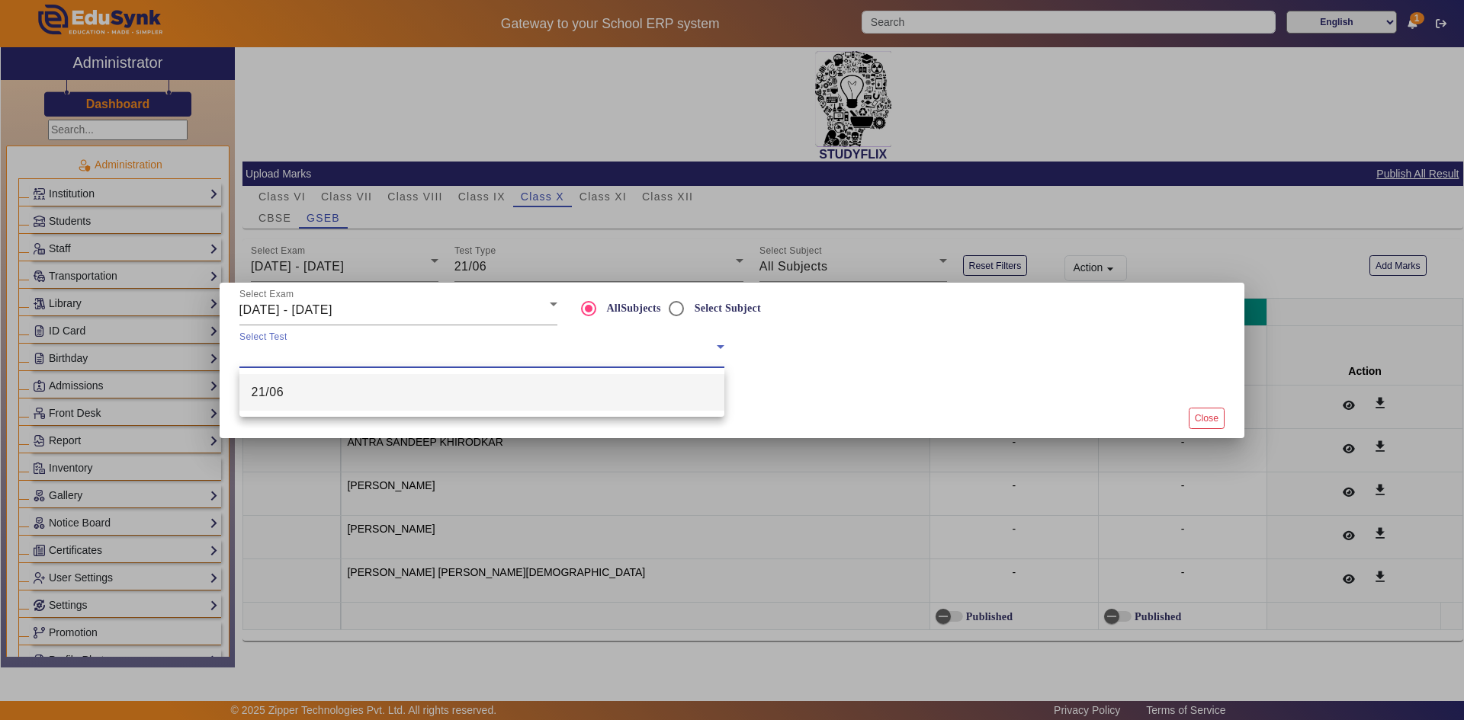
click at [274, 390] on span "21/06" at bounding box center [268, 392] width 33 height 18
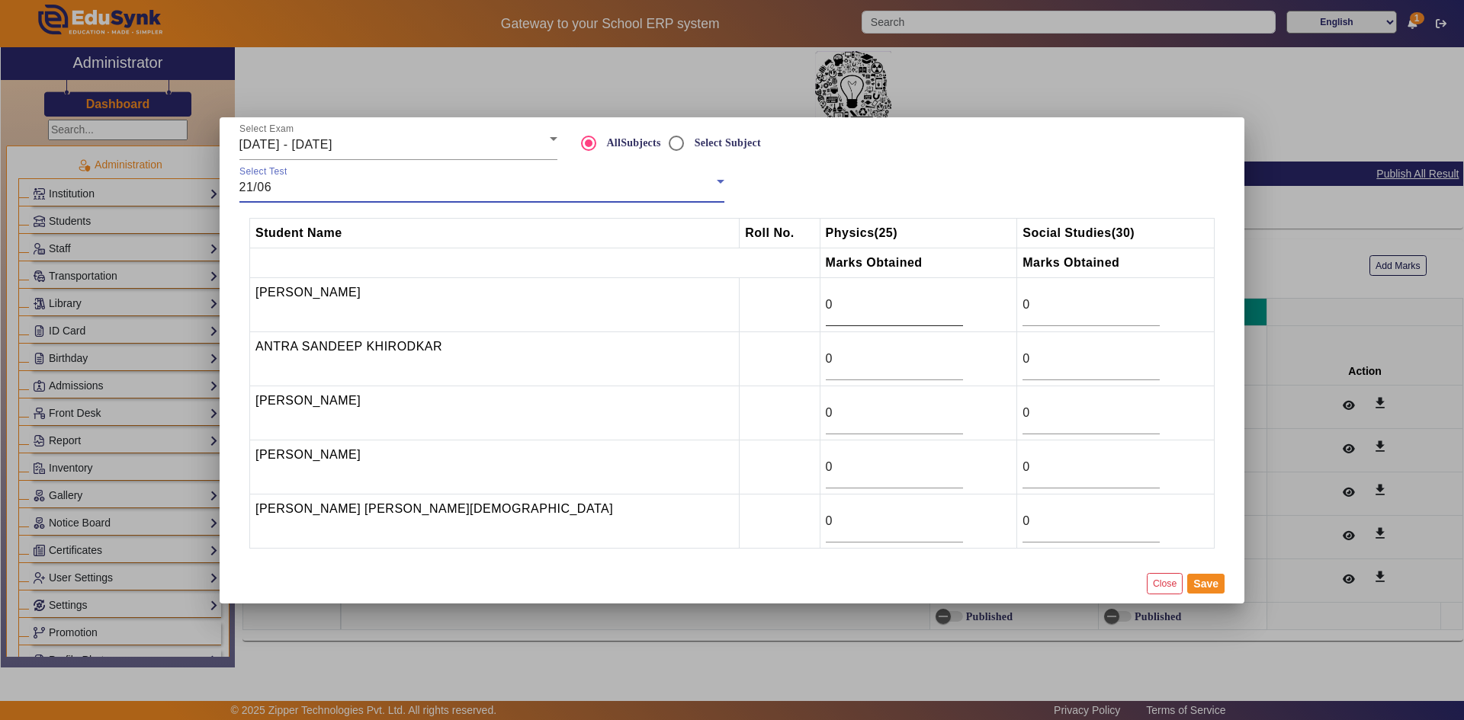
click at [826, 296] on input "0" at bounding box center [894, 305] width 137 height 18
click at [834, 302] on input "9" at bounding box center [894, 305] width 137 height 18
click at [834, 302] on input "10" at bounding box center [894, 305] width 137 height 18
click at [834, 302] on input "11" at bounding box center [894, 305] width 137 height 18
type input "12"
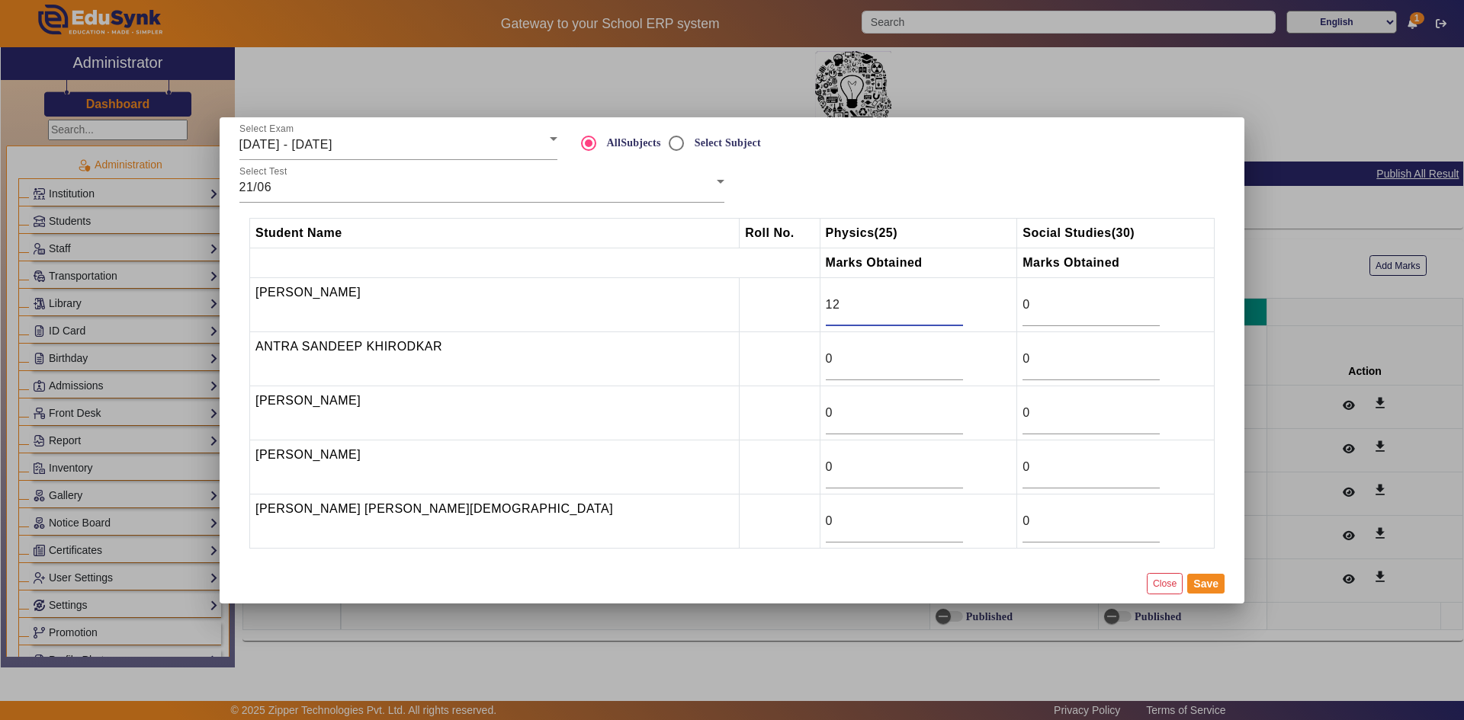
click at [834, 302] on input "12" at bounding box center [894, 305] width 137 height 18
click at [1022, 310] on input "0" at bounding box center [1090, 305] width 137 height 18
type input "25"
click at [826, 360] on input "0" at bounding box center [894, 359] width 137 height 18
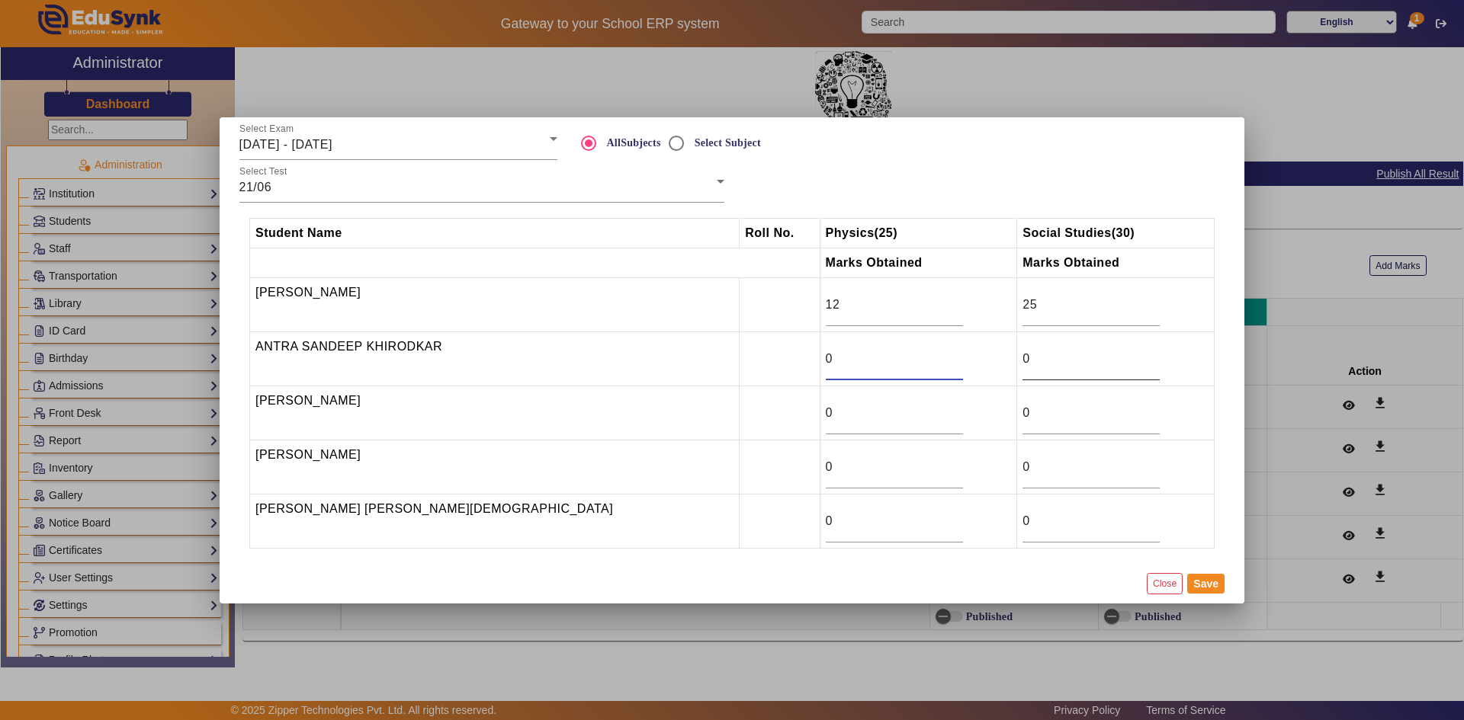
click at [1022, 366] on input "0" at bounding box center [1090, 359] width 137 height 18
type input "14"
click at [826, 367] on input "0" at bounding box center [894, 359] width 137 height 18
type input "5"
click at [826, 407] on input "0" at bounding box center [894, 413] width 137 height 18
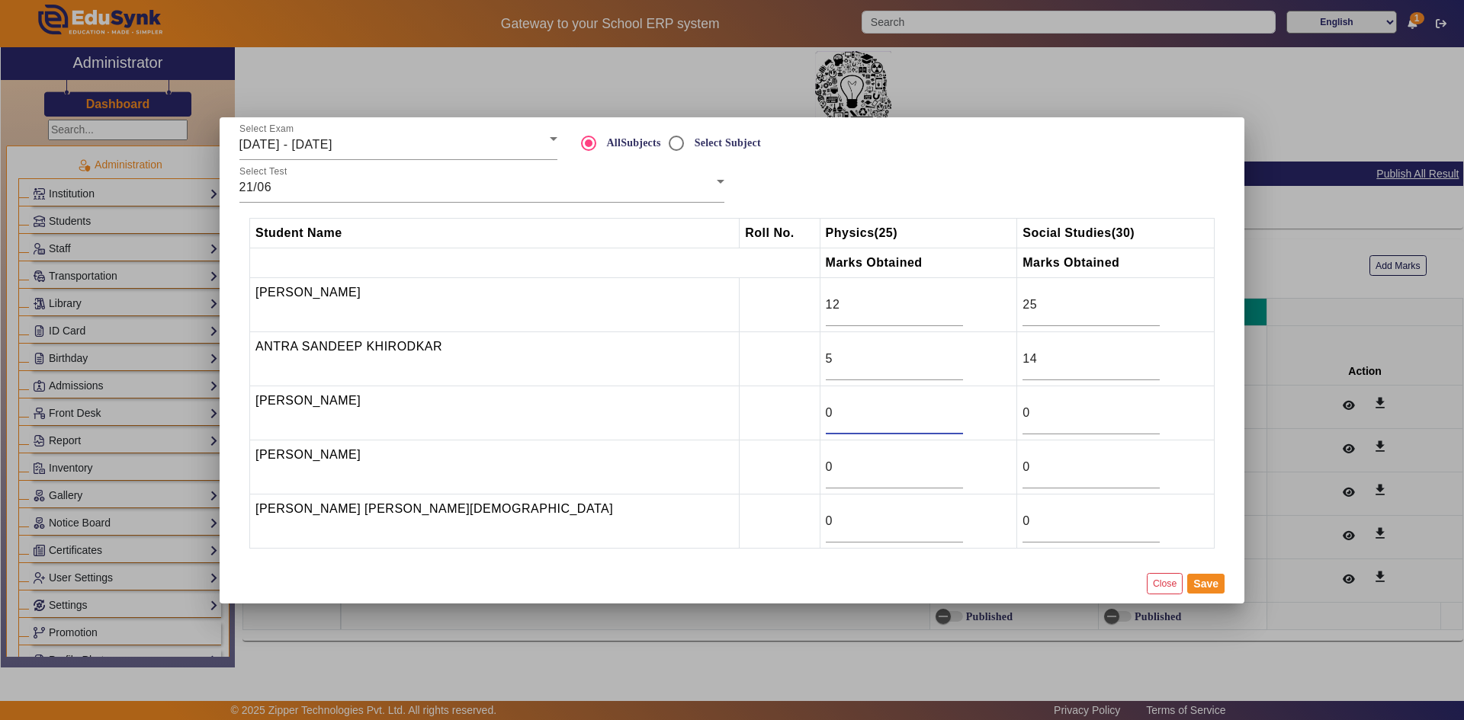
click at [826, 402] on div "0" at bounding box center [894, 413] width 137 height 43
click at [840, 406] on input "1" at bounding box center [894, 413] width 137 height 18
click at [839, 407] on input "2" at bounding box center [894, 413] width 137 height 18
click at [836, 408] on input "3" at bounding box center [894, 413] width 137 height 18
click at [836, 408] on input "4" at bounding box center [894, 413] width 137 height 18
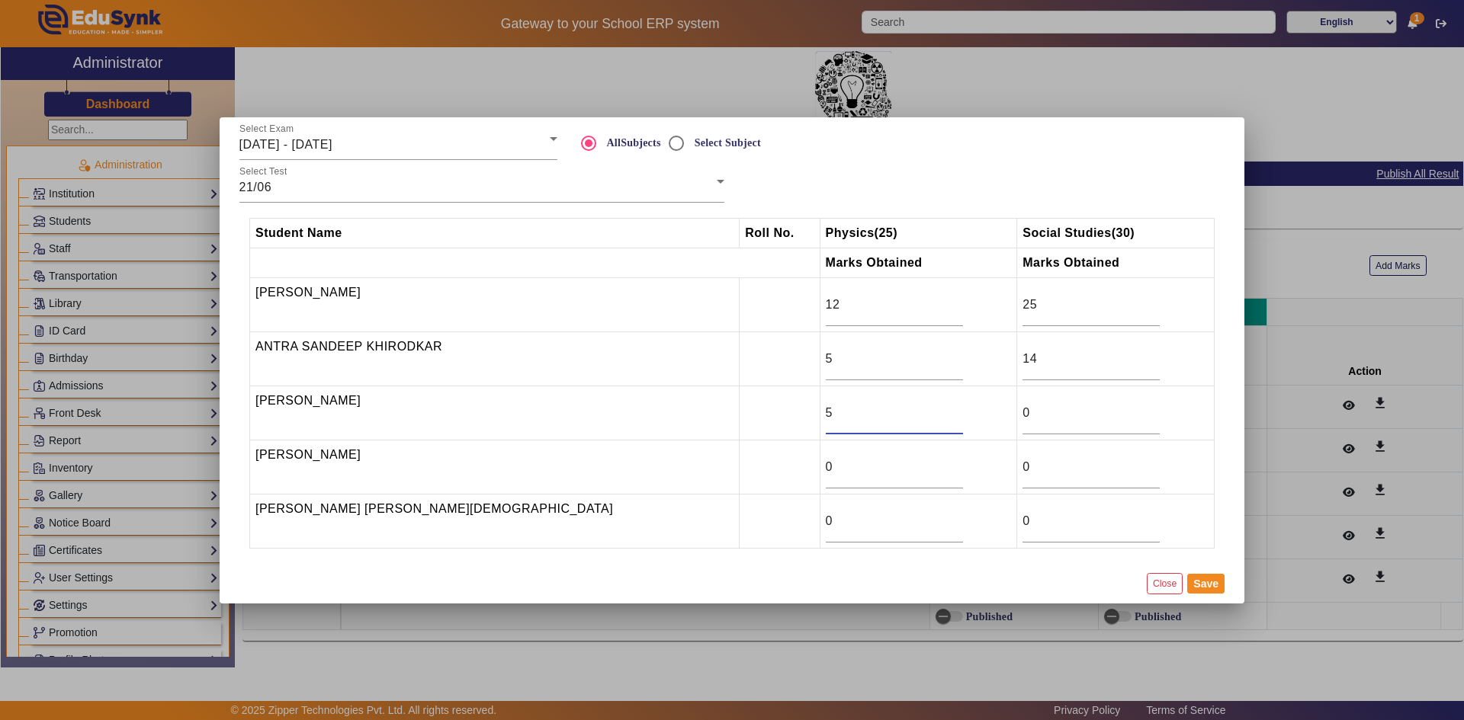
click at [836, 408] on input "5" at bounding box center [894, 413] width 137 height 18
click at [836, 408] on input "6" at bounding box center [894, 413] width 137 height 18
click at [836, 408] on input "7" at bounding box center [894, 413] width 137 height 18
type input "8"
click at [836, 408] on input "8" at bounding box center [894, 413] width 137 height 18
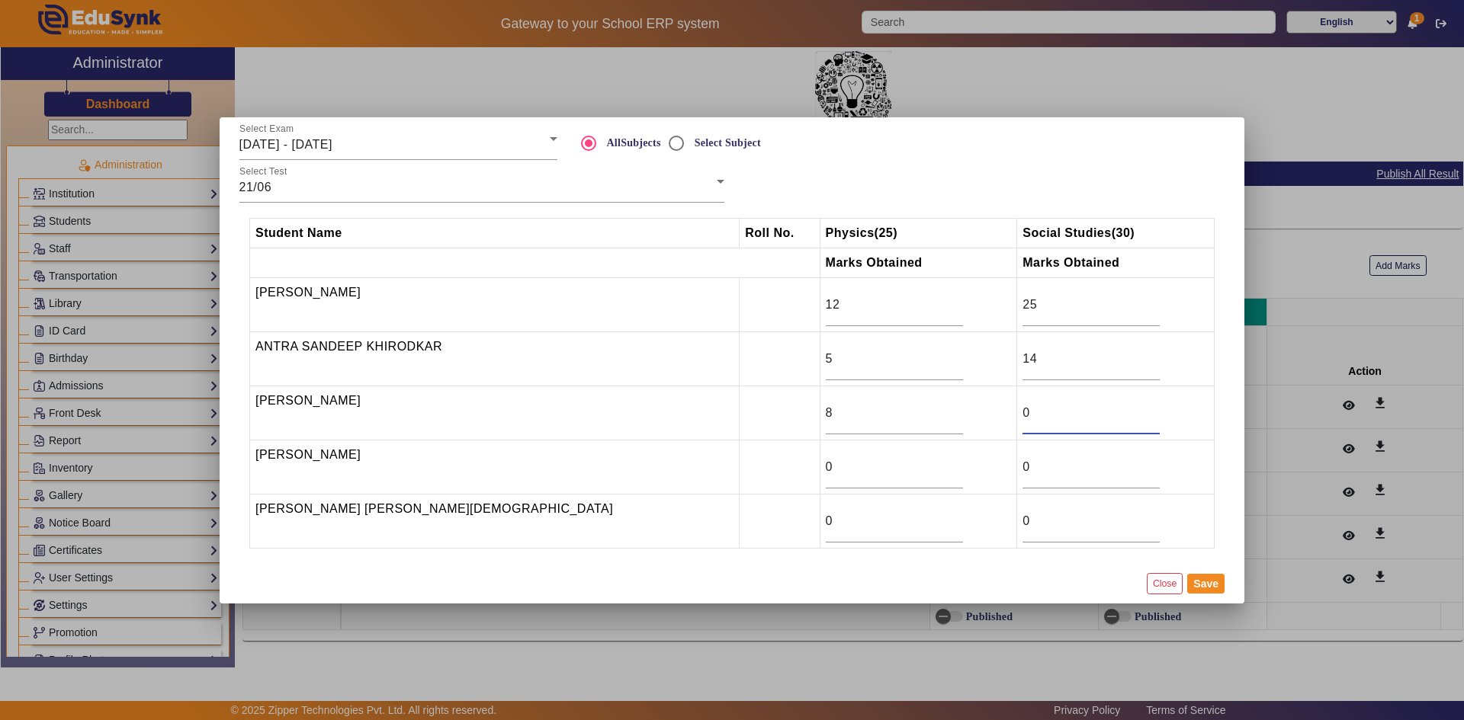
click at [1022, 412] on input "0" at bounding box center [1090, 413] width 137 height 18
type input "15"
click at [826, 523] on input "0" at bounding box center [894, 521] width 137 height 18
type input "10"
click at [1022, 524] on input "0" at bounding box center [1090, 521] width 137 height 18
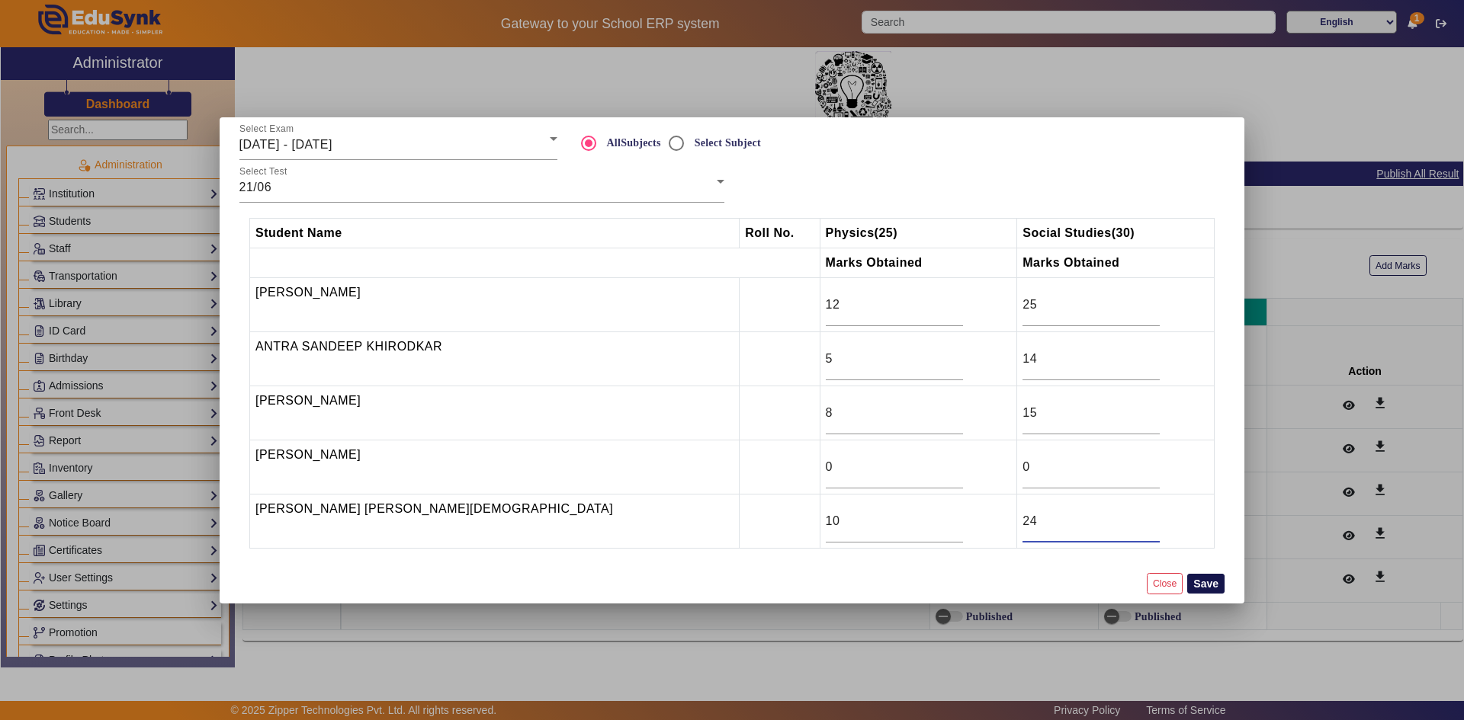
type input "24"
click at [1208, 588] on button "Save" at bounding box center [1205, 584] width 37 height 20
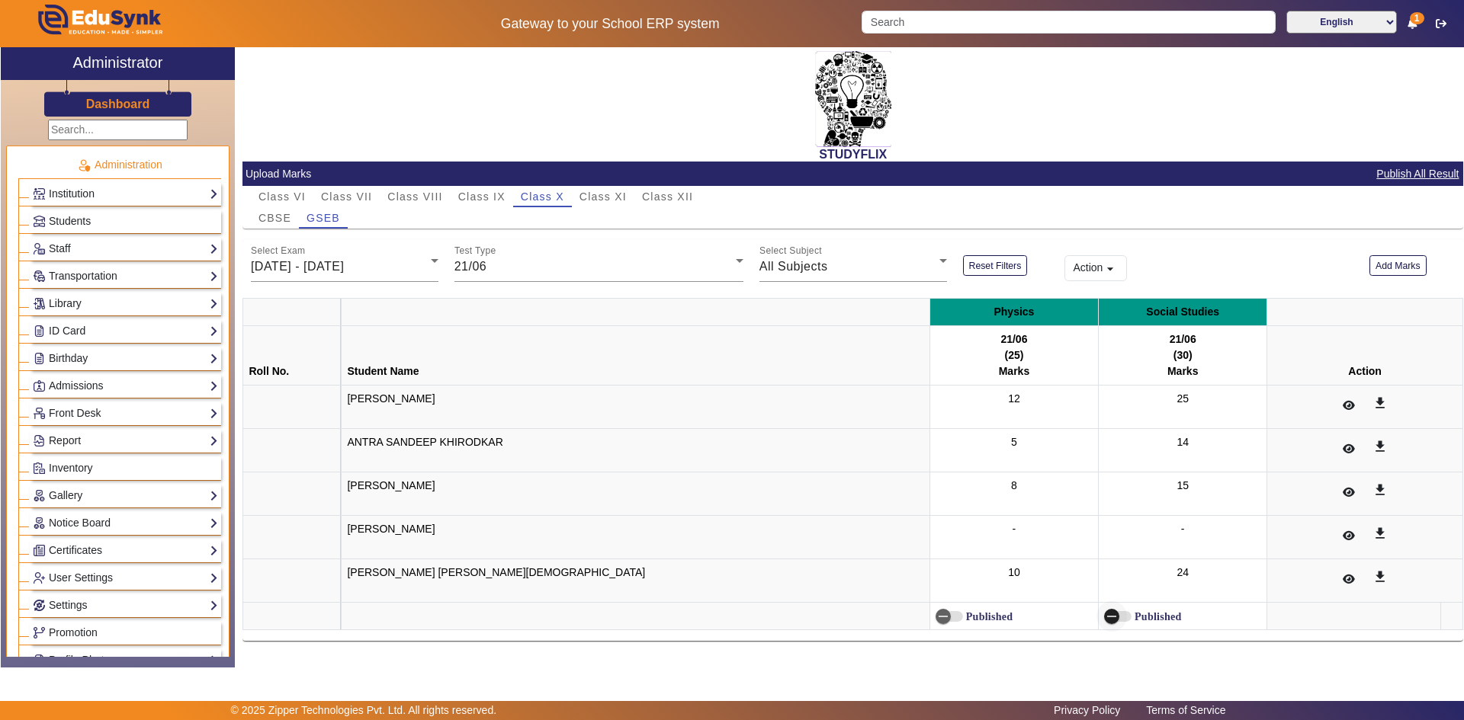
click at [1105, 616] on icon "button" at bounding box center [1112, 617] width 14 height 14
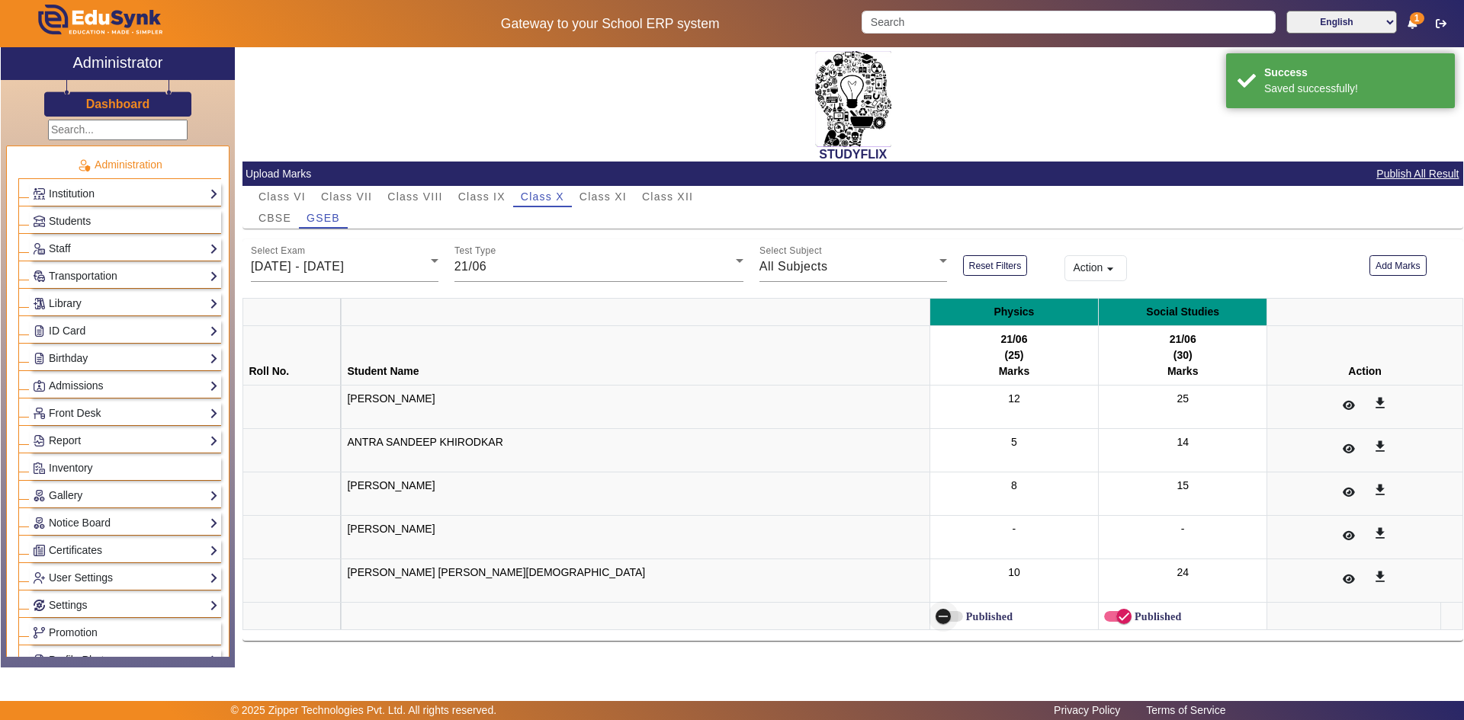
click at [938, 618] on icon "button" at bounding box center [942, 618] width 9 height 2
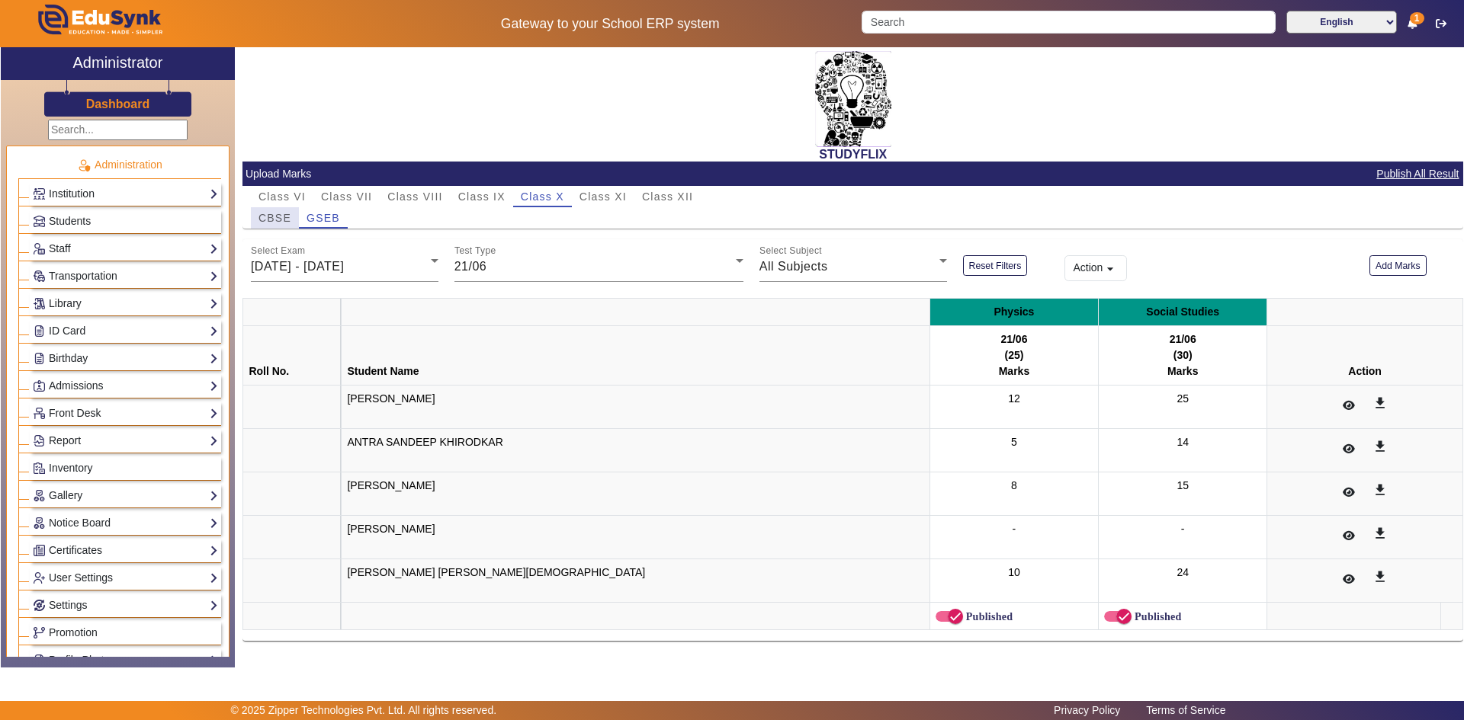
click at [277, 220] on span "CBSE" at bounding box center [274, 218] width 33 height 11
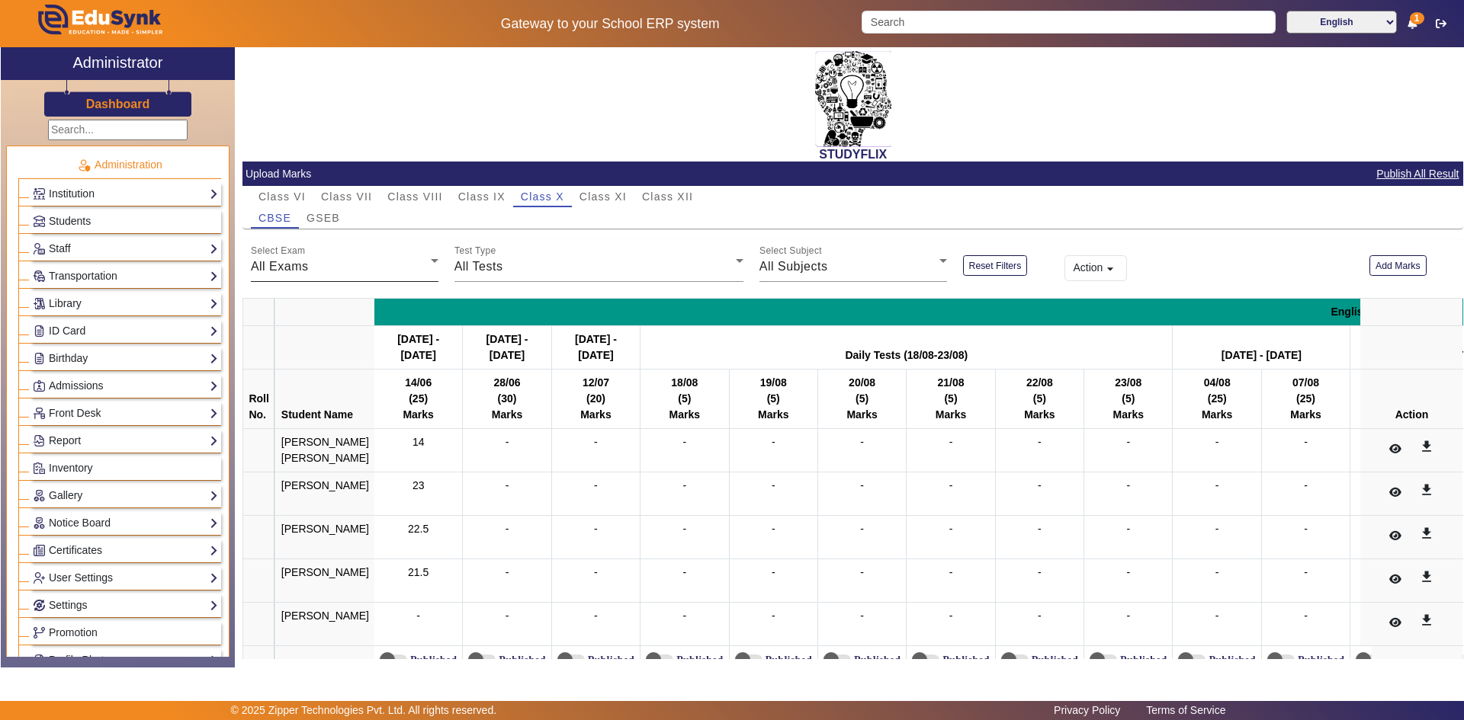
click at [321, 258] on div "All Exams" at bounding box center [341, 267] width 180 height 18
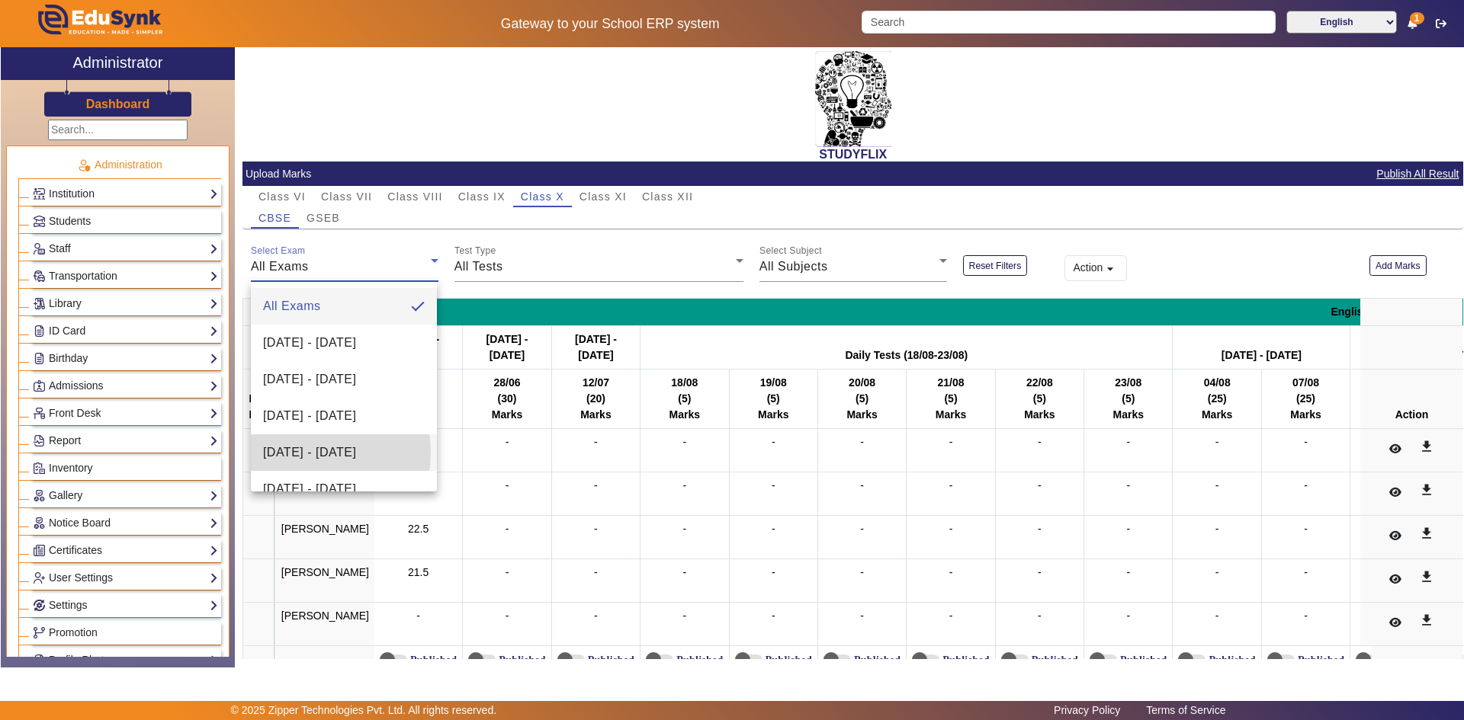
click at [303, 453] on span "[DATE] - [DATE]" at bounding box center [309, 453] width 93 height 18
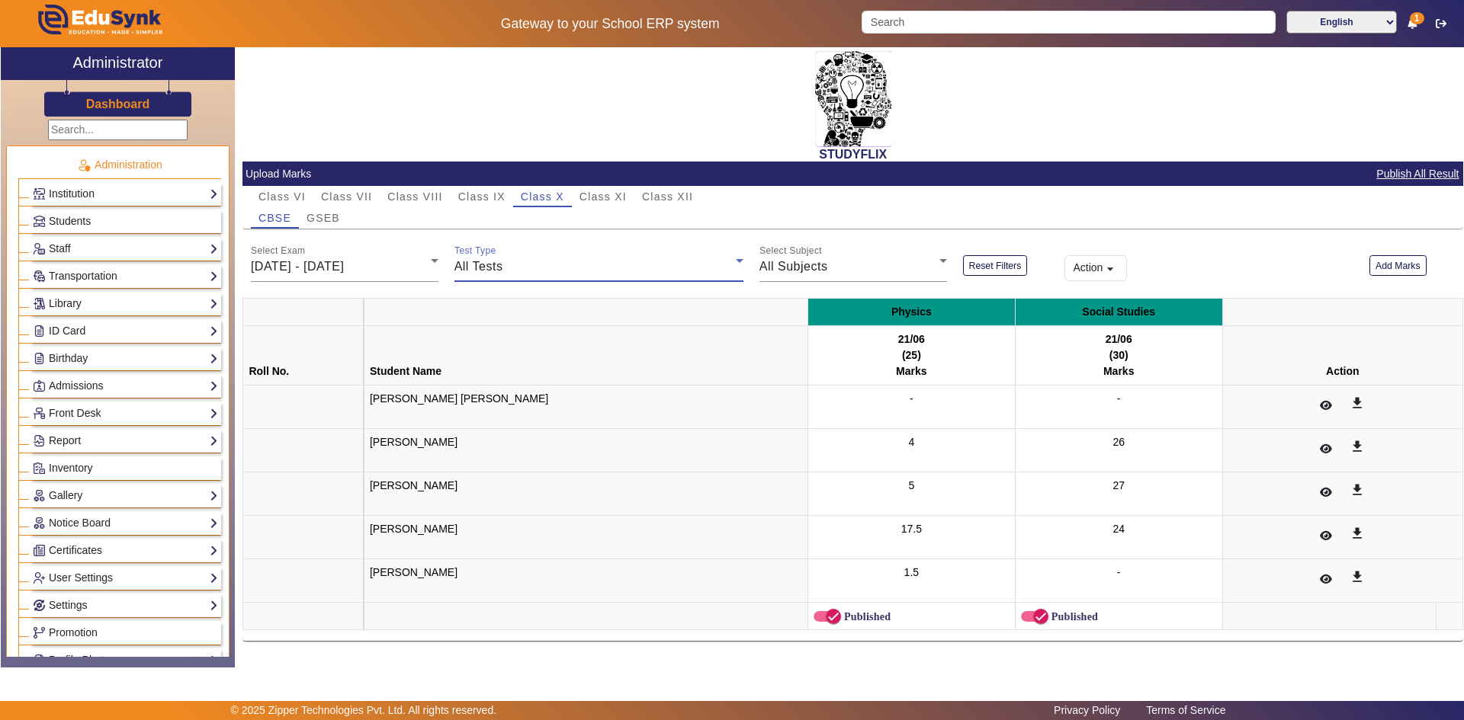
click at [480, 272] on span "All Tests" at bounding box center [478, 266] width 49 height 13
click at [477, 338] on span "21/06" at bounding box center [483, 343] width 33 height 18
click at [331, 218] on span "GSEB" at bounding box center [323, 218] width 34 height 11
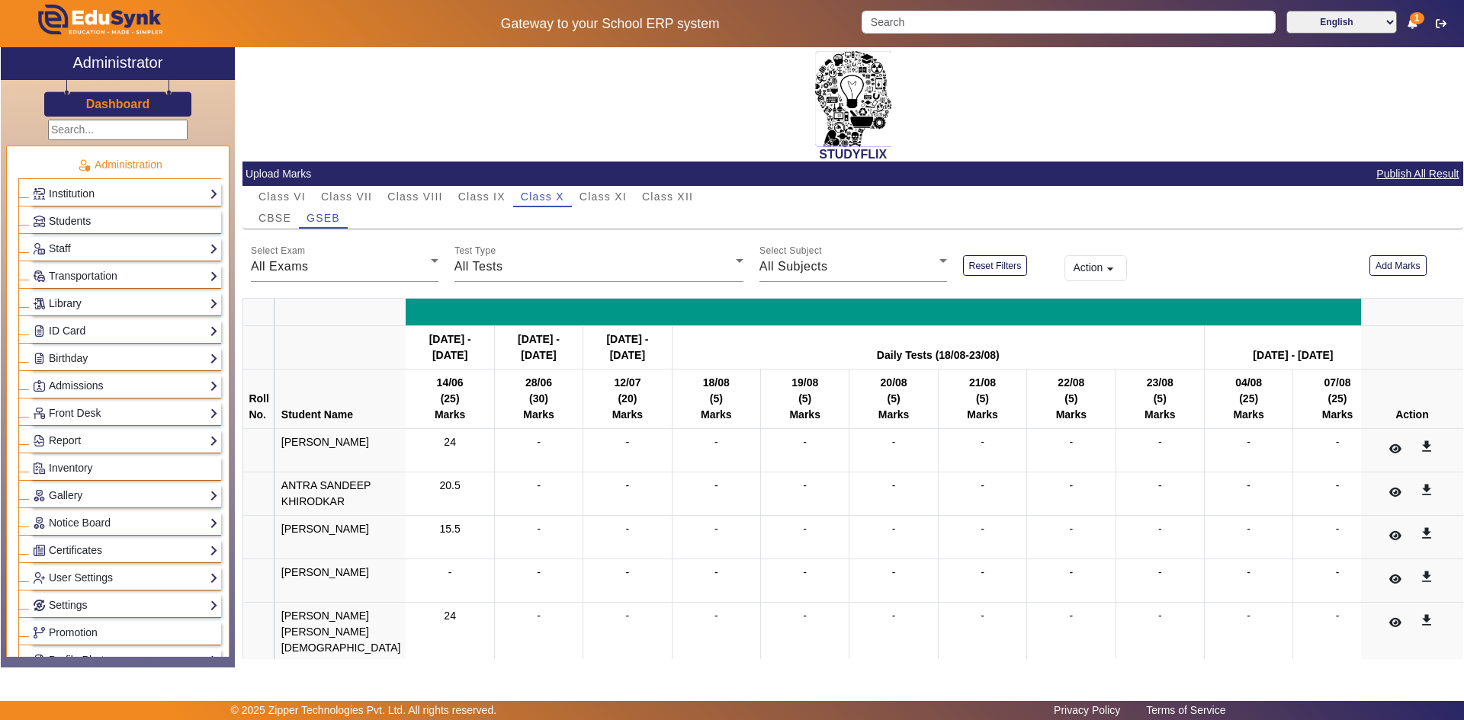
click at [82, 227] on link "Students" at bounding box center [125, 222] width 185 height 18
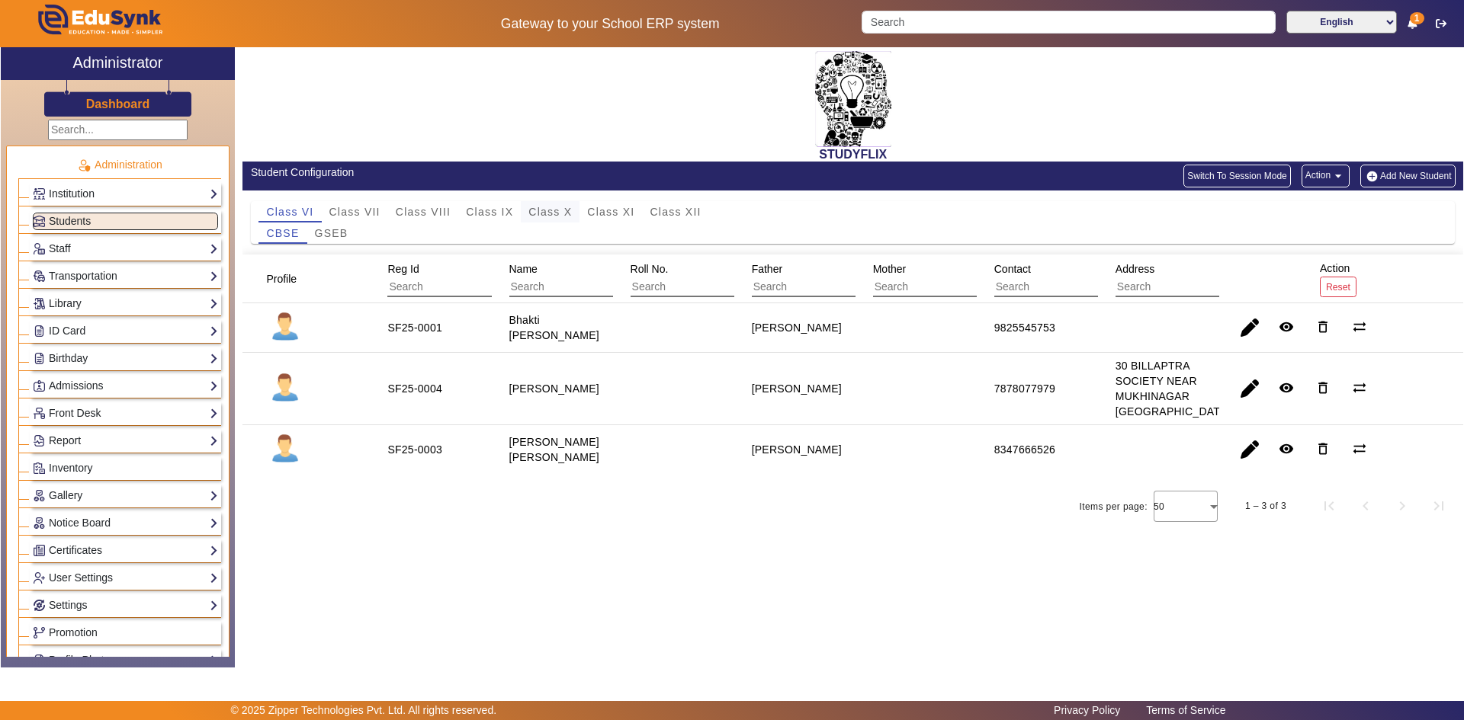
click at [536, 212] on span "Class X" at bounding box center [549, 212] width 43 height 11
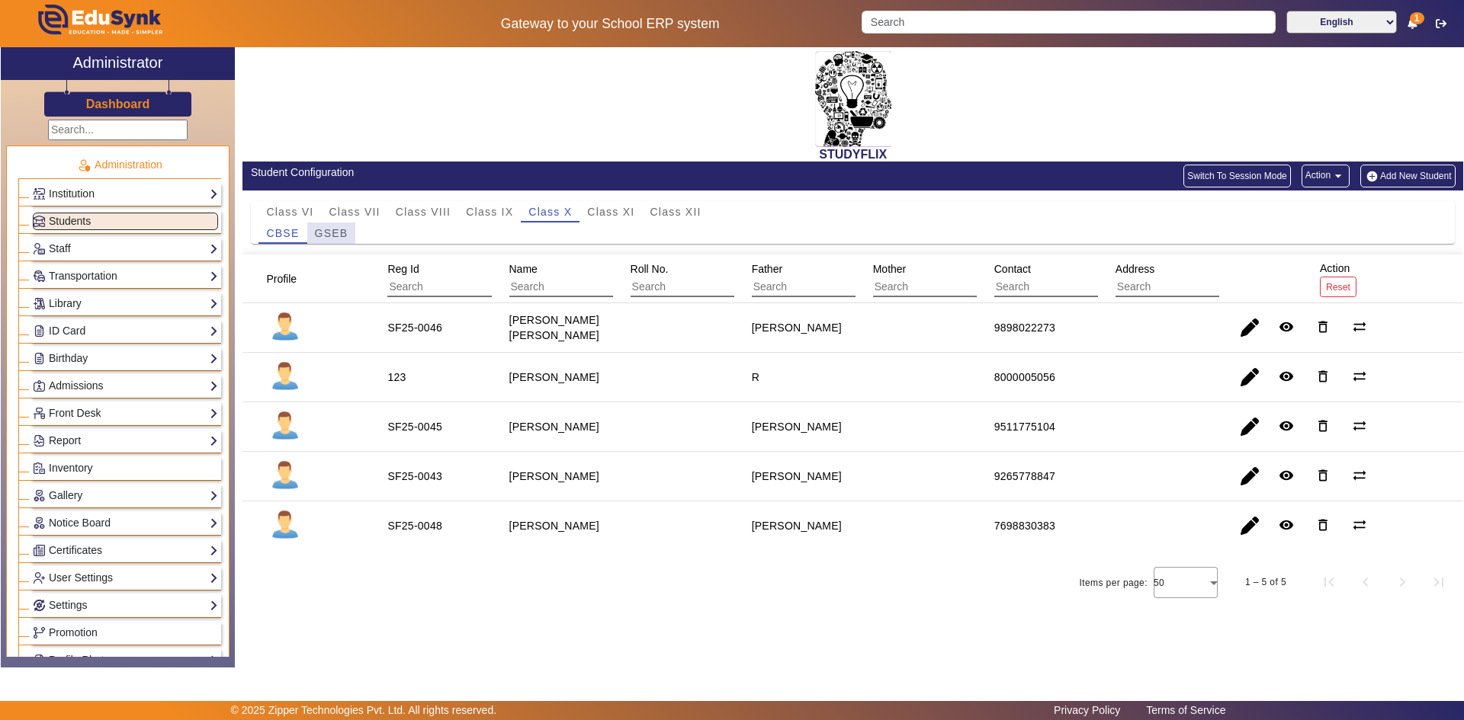
click at [338, 234] on span "GSEB" at bounding box center [332, 233] width 34 height 11
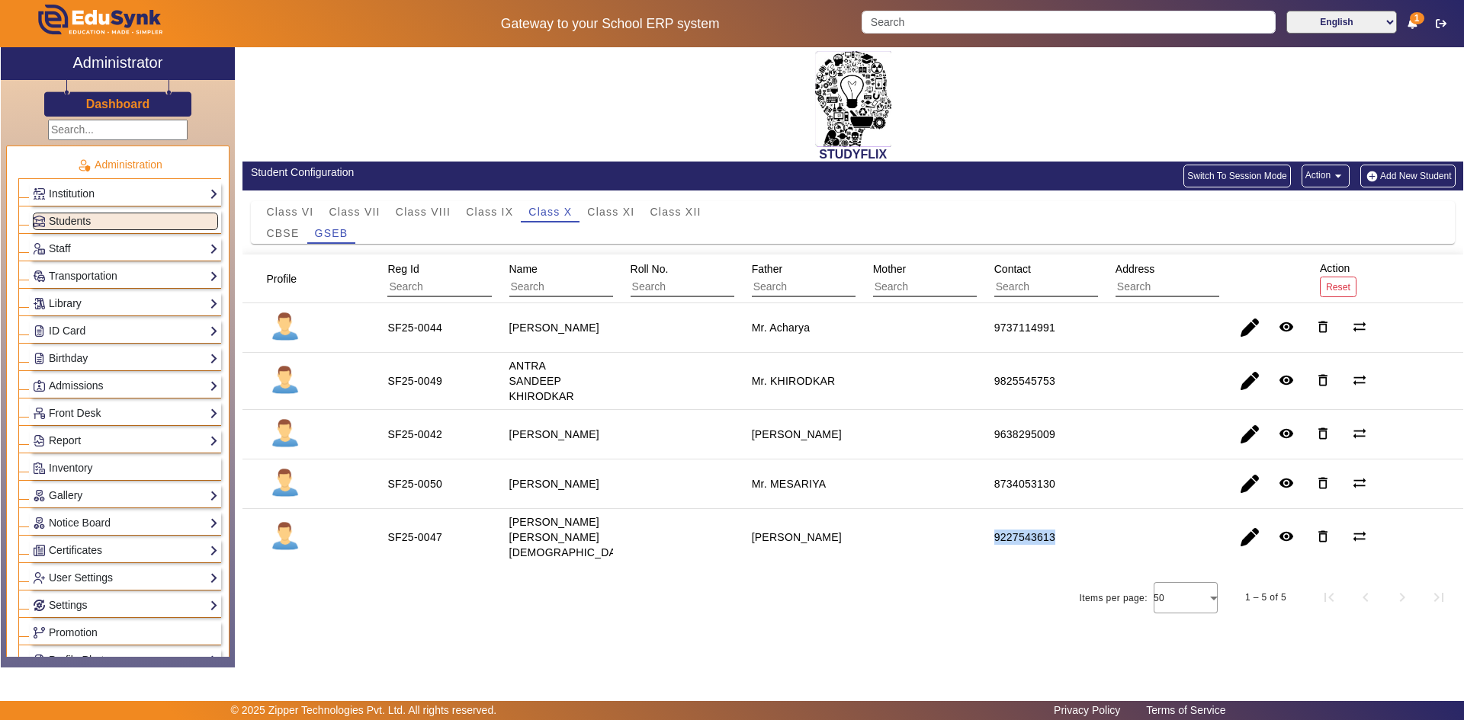
drag, startPoint x: 970, startPoint y: 531, endPoint x: 1089, endPoint y: 548, distance: 119.4
click at [1089, 548] on mat-row "SF25-0047 [PERSON_NAME] [PERSON_NAME] [PERSON_NAME] 9227543613 remove_red_eye d…" at bounding box center [852, 537] width 1221 height 56
click at [1243, 536] on span "button" at bounding box center [1249, 537] width 37 height 37
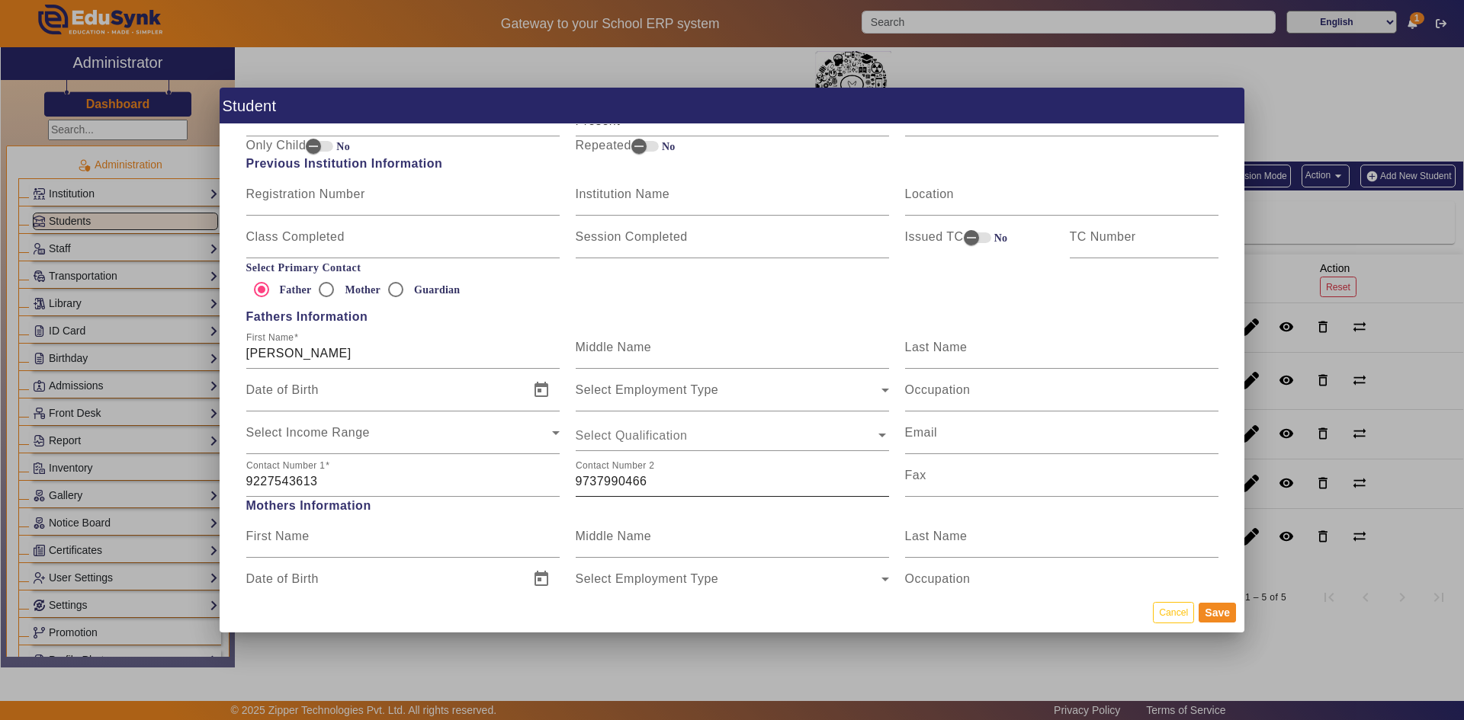
scroll to position [991, 0]
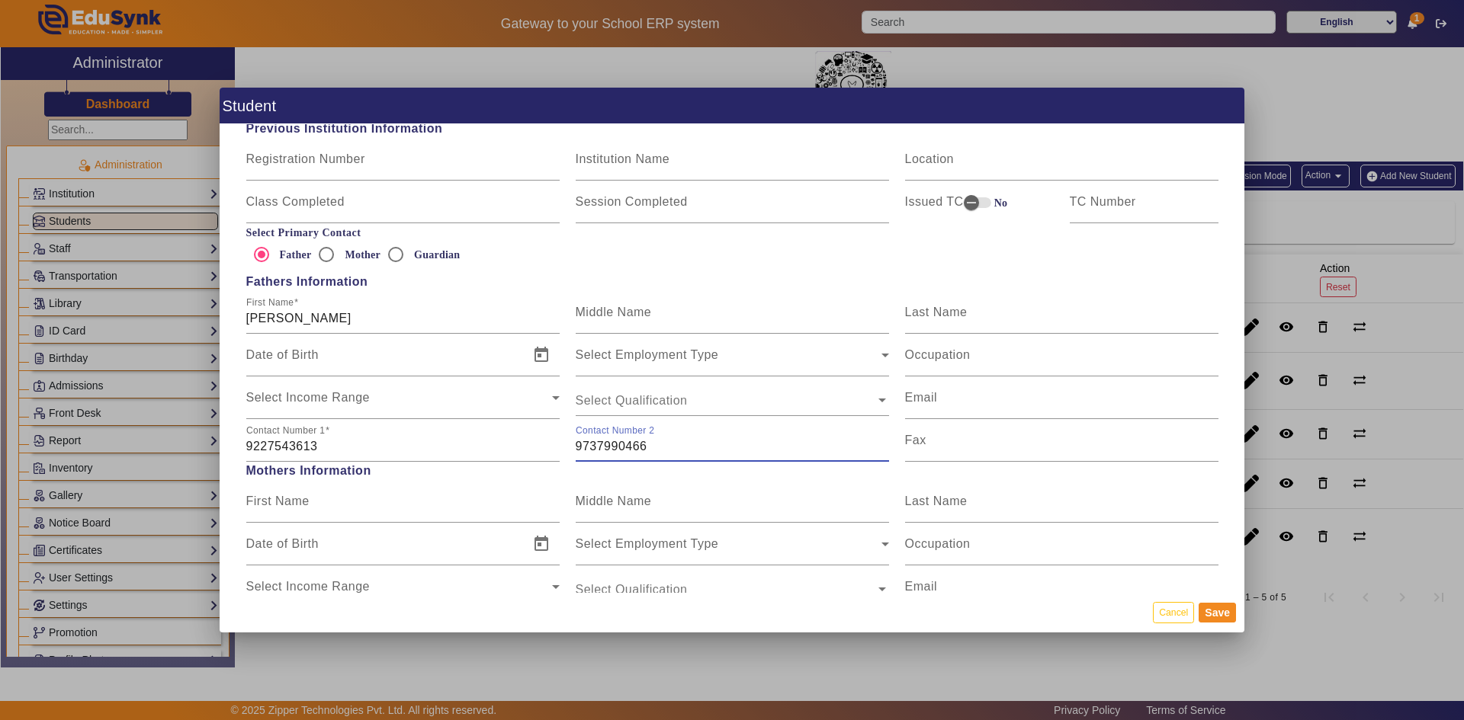
click at [642, 455] on input "9737990466" at bounding box center [732, 447] width 313 height 18
click at [1171, 621] on button "Cancel" at bounding box center [1173, 612] width 41 height 21
